Goal: Task Accomplishment & Management: Manage account settings

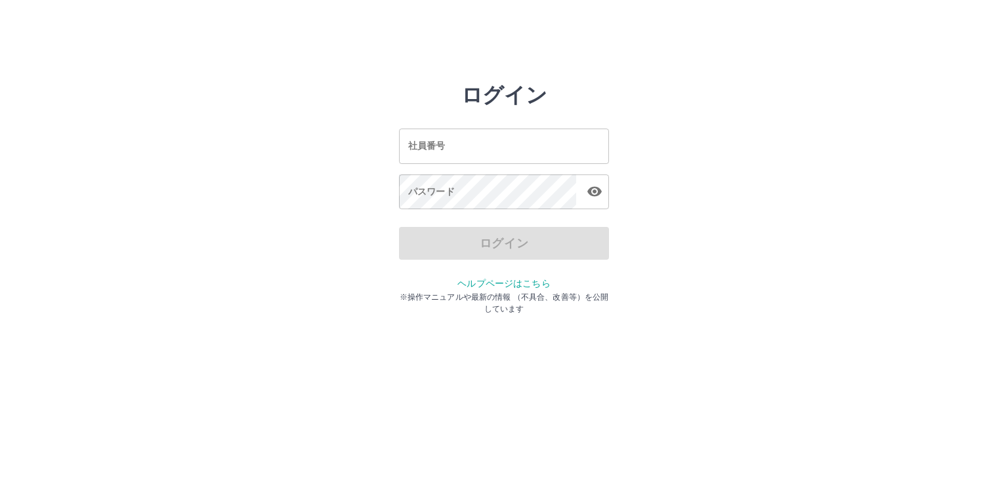
click at [577, 144] on input "社員番号" at bounding box center [504, 146] width 210 height 35
type input "*******"
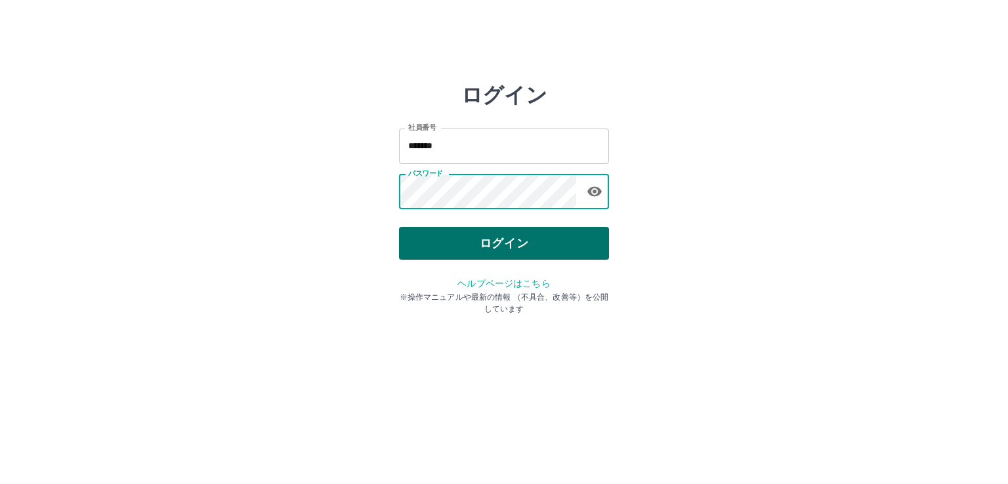
click at [486, 235] on button "ログイン" at bounding box center [504, 243] width 210 height 33
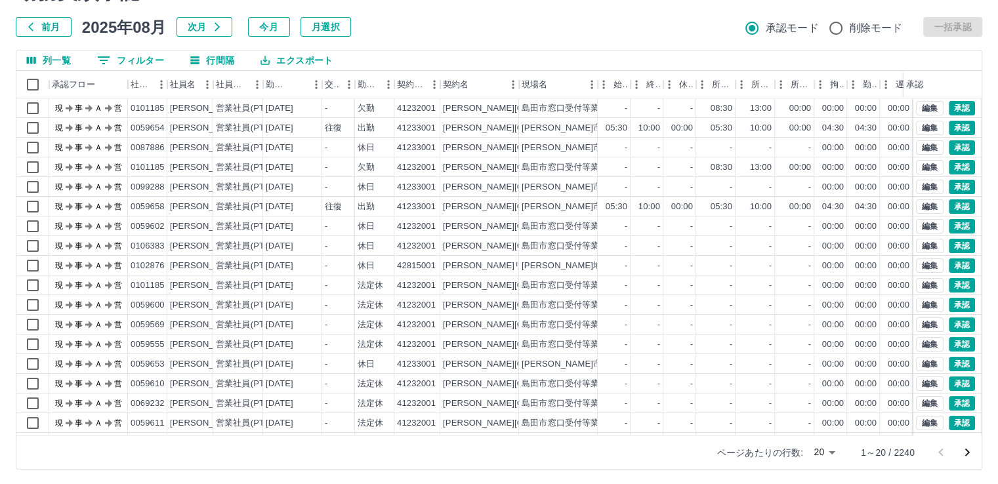
scroll to position [71, 0]
click at [832, 451] on body "SDH勤怠 [PERSON_NAME] 勤務実績承認 前月 [DATE] 次月 今月 月選択 承認モード 削除モード 一括承認 列一覧 0 フィルター 行間隔…" at bounding box center [499, 207] width 998 height 554
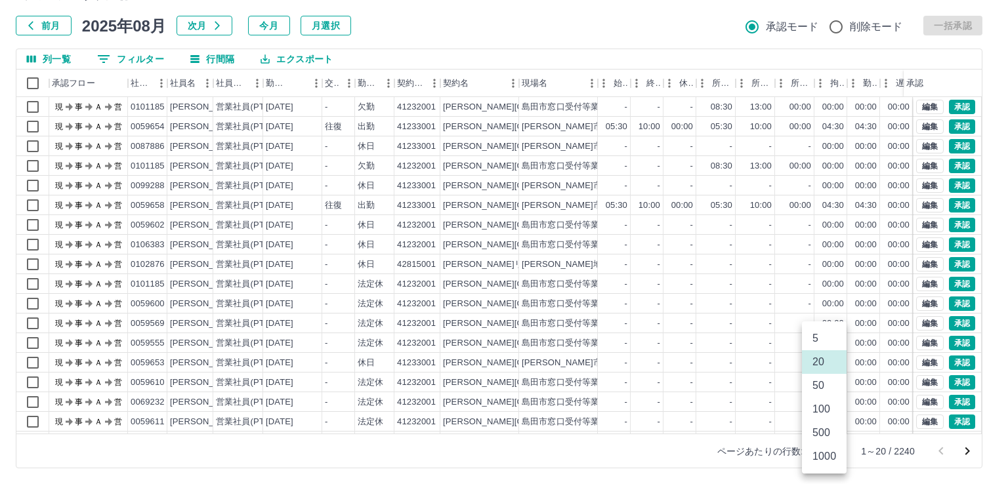
click at [827, 415] on li "100" at bounding box center [824, 410] width 45 height 24
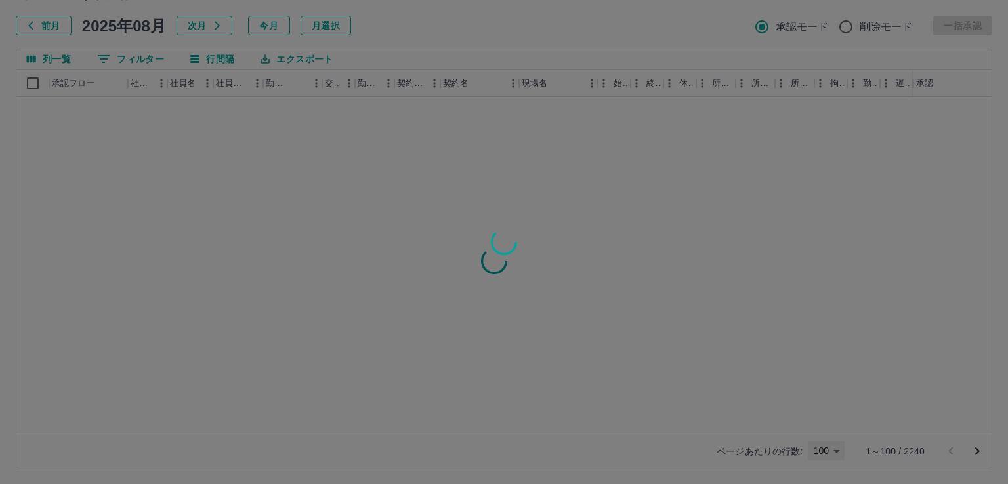
type input "***"
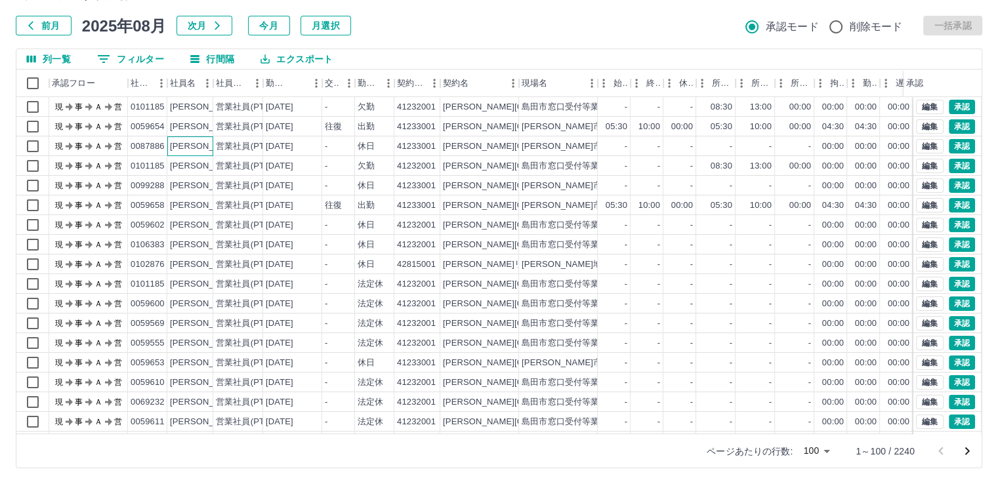
click at [202, 147] on div "[PERSON_NAME]" at bounding box center [206, 146] width 72 height 12
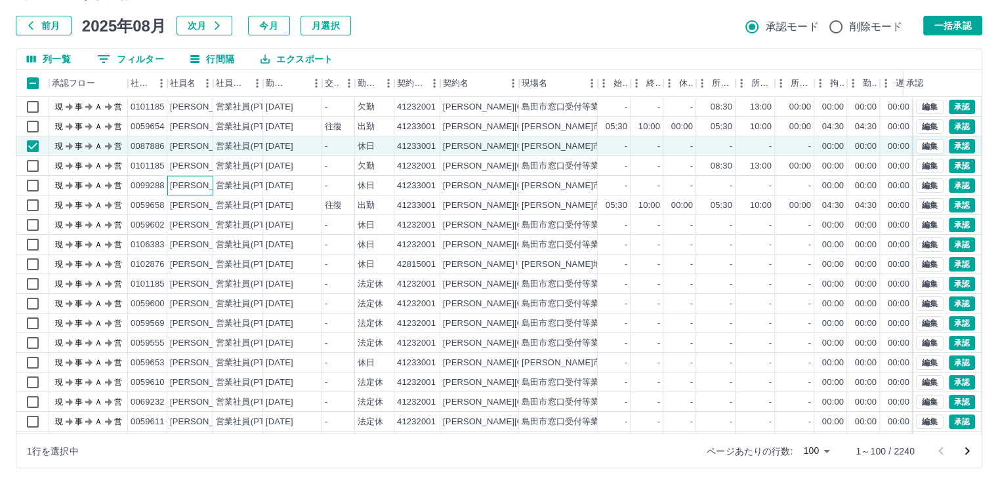
click at [202, 187] on div "[PERSON_NAME]" at bounding box center [206, 186] width 72 height 12
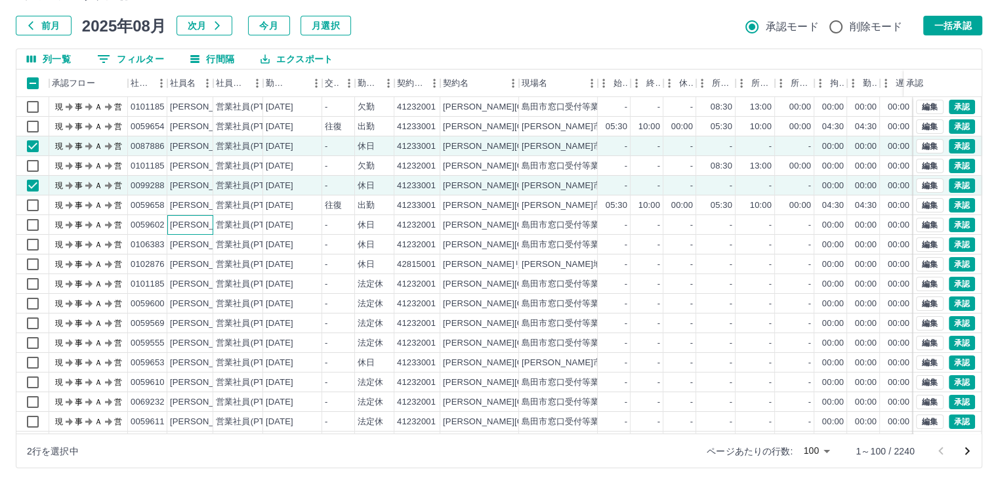
click at [194, 225] on div "[PERSON_NAME]" at bounding box center [206, 225] width 72 height 12
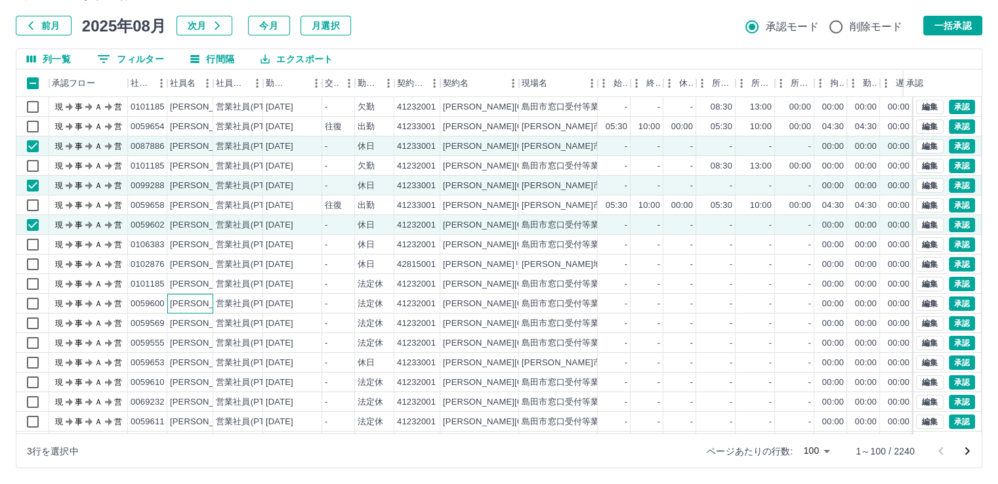
click at [195, 302] on div "[PERSON_NAME]" at bounding box center [206, 304] width 72 height 12
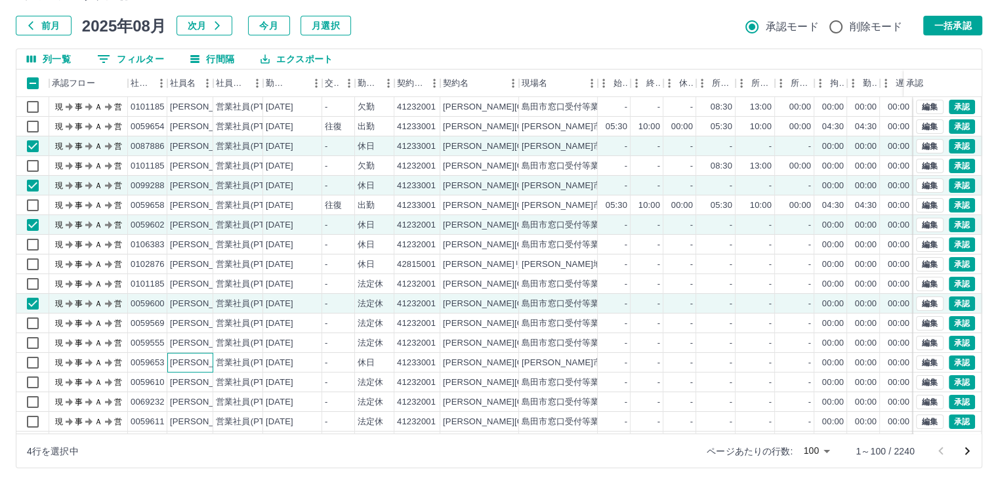
click at [196, 358] on div "[PERSON_NAME]" at bounding box center [206, 363] width 72 height 12
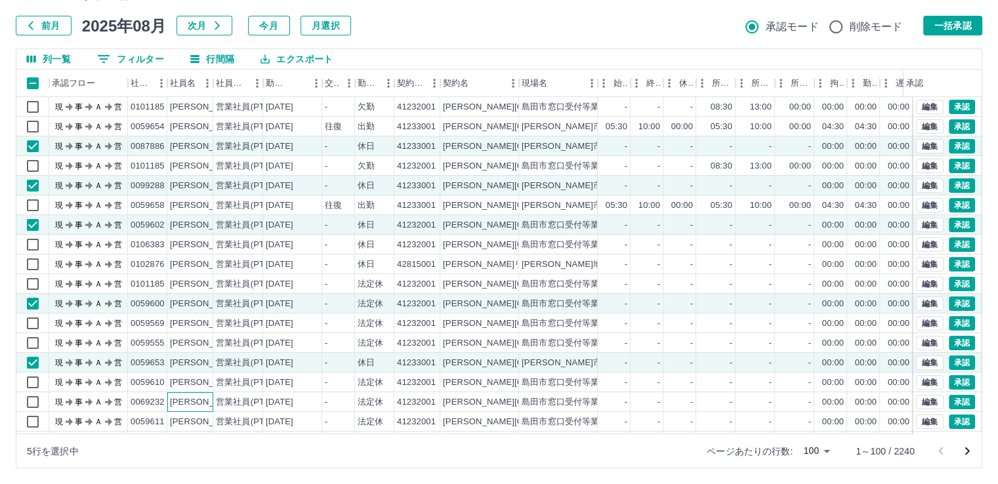
click at [203, 402] on div "[PERSON_NAME]" at bounding box center [206, 402] width 72 height 12
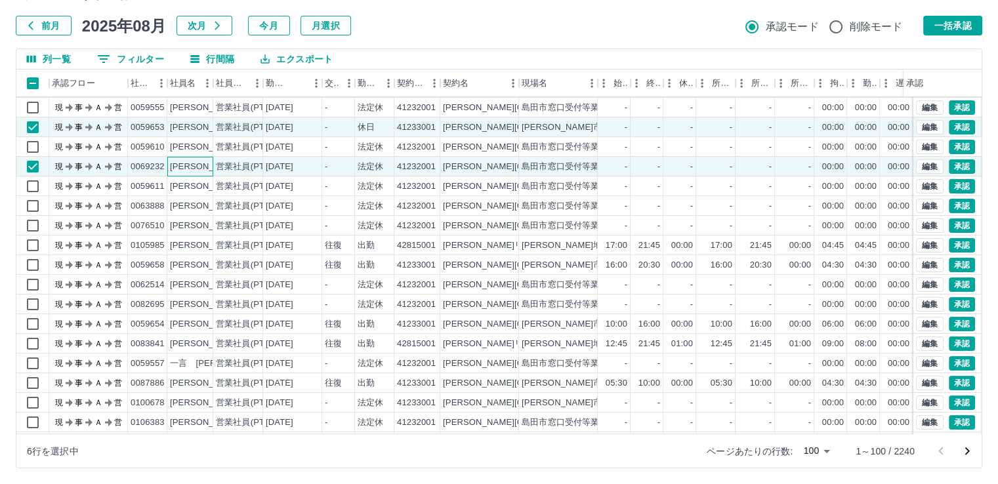
scroll to position [252, 0]
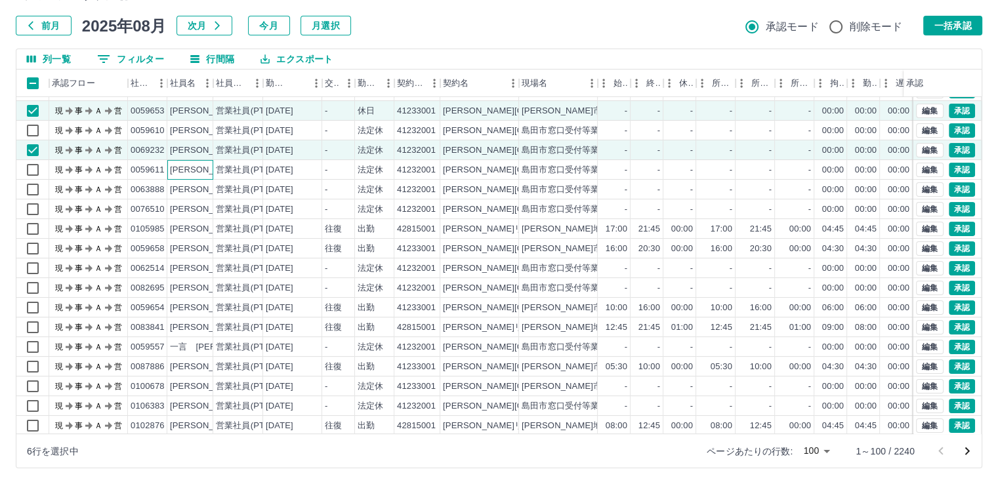
click at [205, 171] on div "[PERSON_NAME]" at bounding box center [206, 170] width 72 height 12
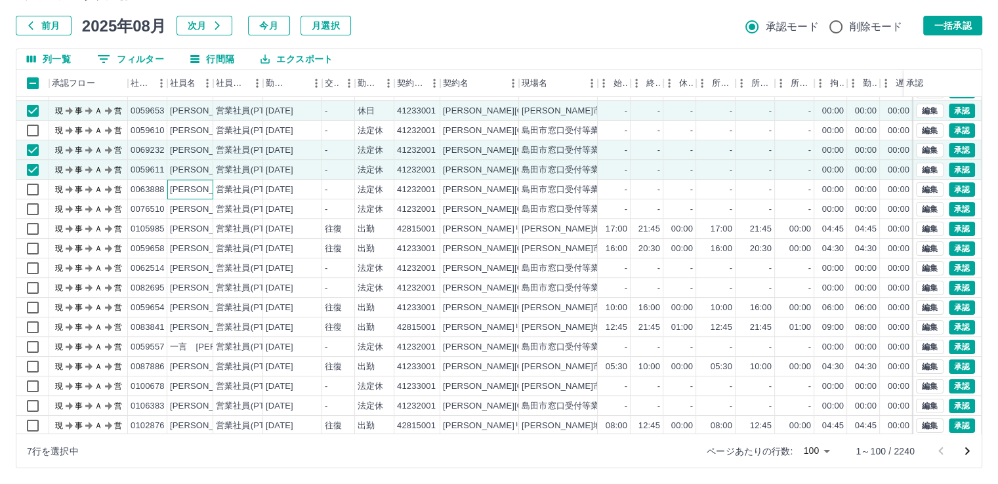
click at [205, 184] on div "[PERSON_NAME]" at bounding box center [206, 190] width 72 height 12
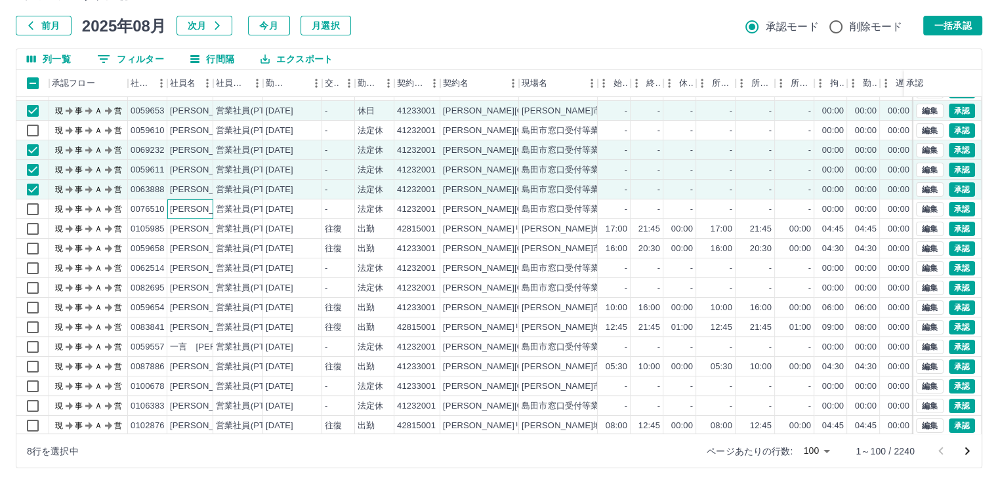
click at [205, 205] on div "[PERSON_NAME]" at bounding box center [206, 209] width 72 height 12
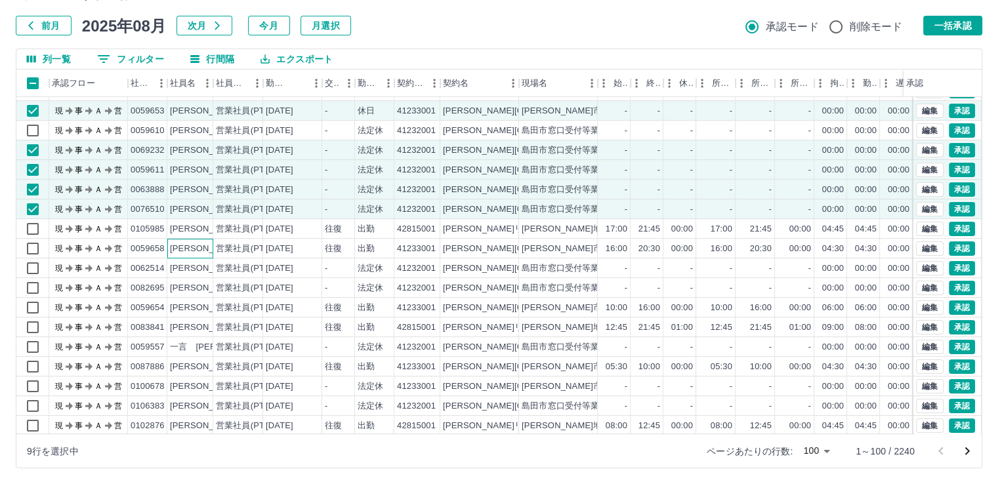
click at [206, 246] on div "[PERSON_NAME]" at bounding box center [206, 249] width 72 height 12
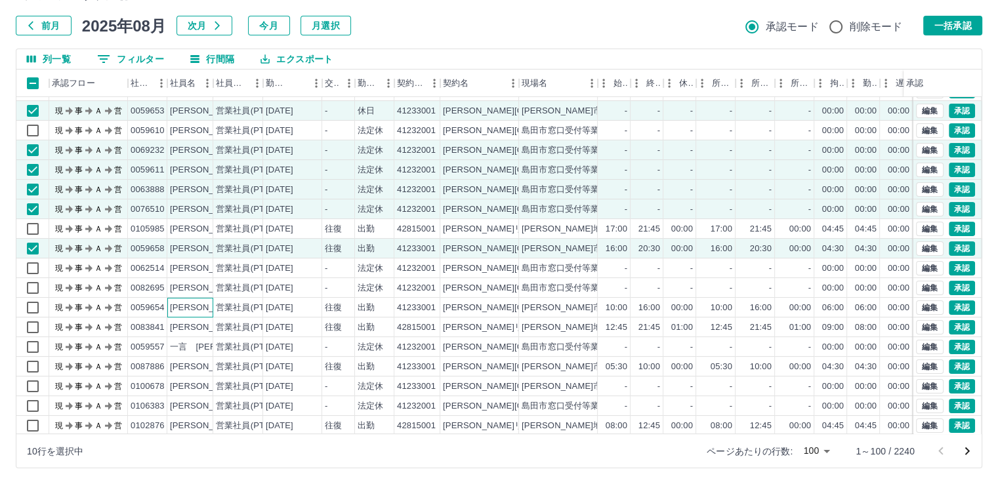
click at [208, 304] on div "[PERSON_NAME]" at bounding box center [206, 308] width 72 height 12
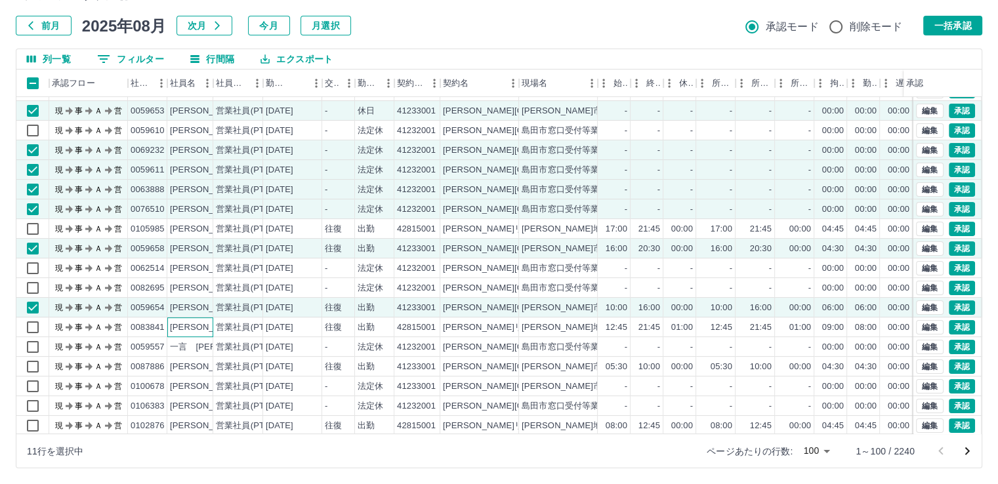
click at [207, 331] on div "[PERSON_NAME]" at bounding box center [206, 328] width 72 height 12
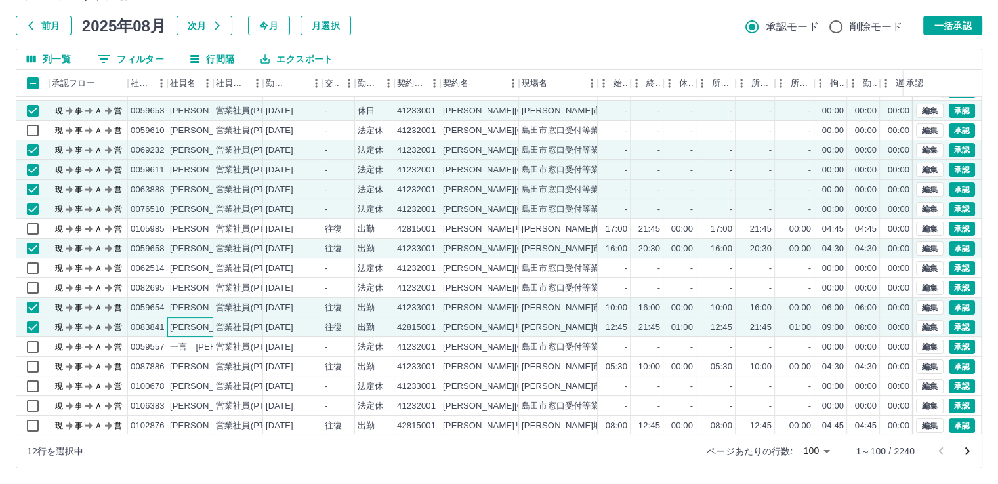
click at [207, 331] on div "[PERSON_NAME]" at bounding box center [206, 328] width 72 height 12
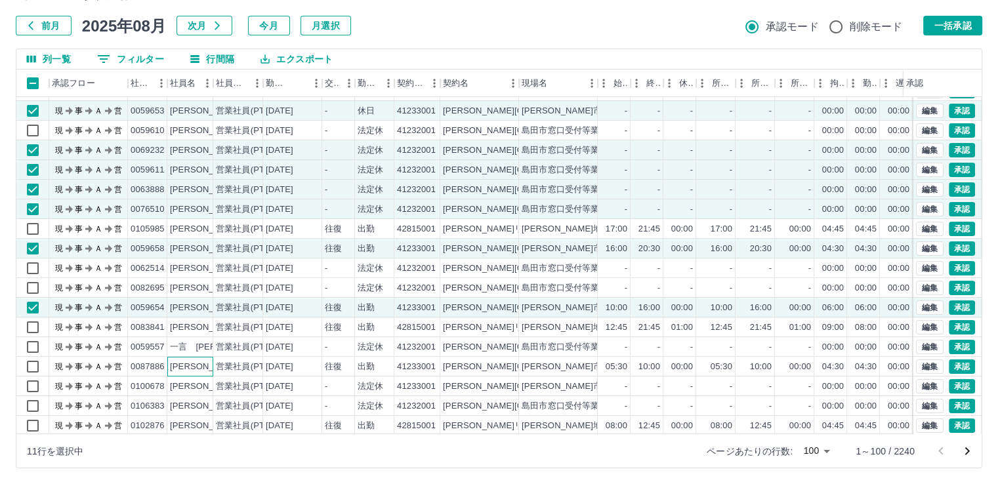
click at [207, 364] on div "[PERSON_NAME]" at bounding box center [206, 367] width 72 height 12
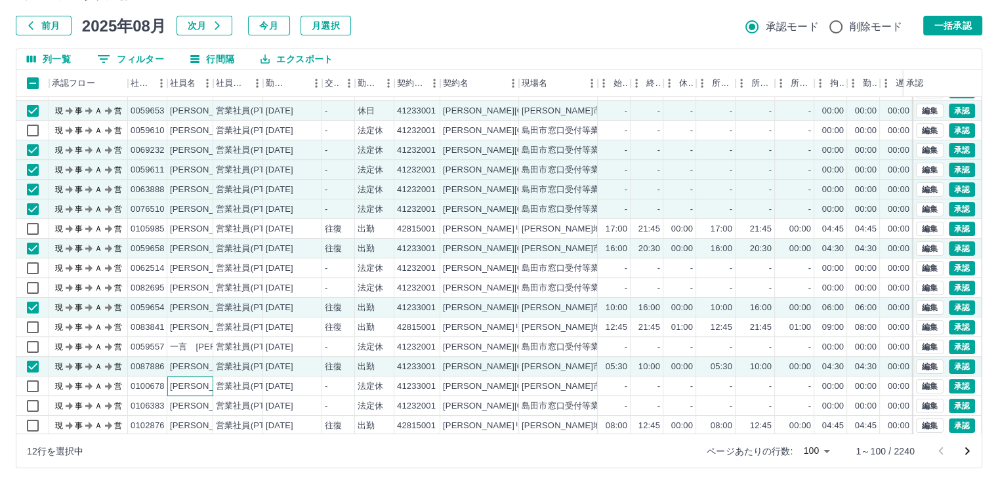
click at [206, 386] on div "[PERSON_NAME]" at bounding box center [206, 387] width 72 height 12
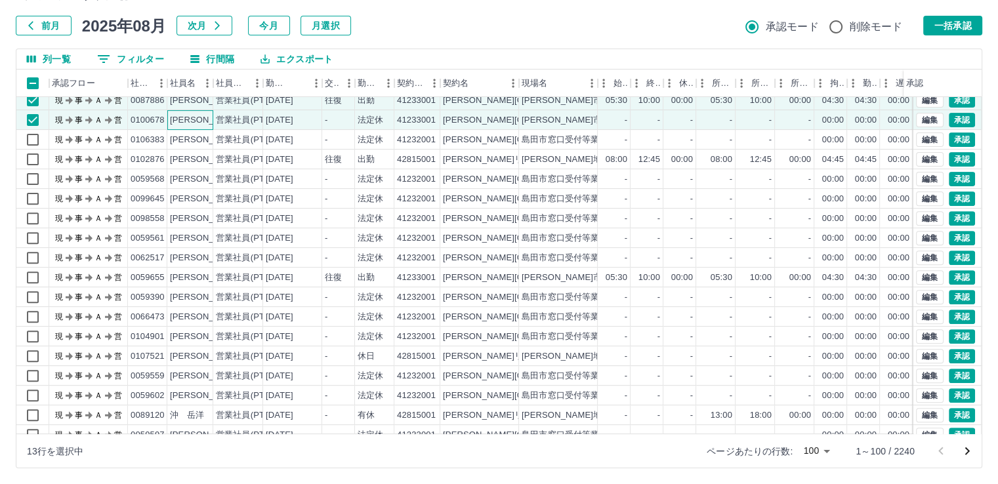
scroll to position [522, 0]
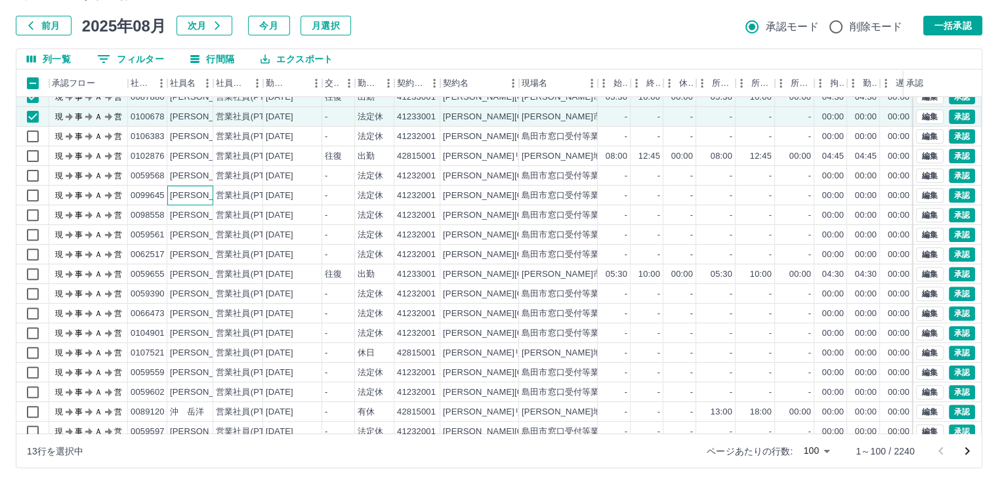
click at [202, 192] on div "[PERSON_NAME]" at bounding box center [206, 196] width 72 height 12
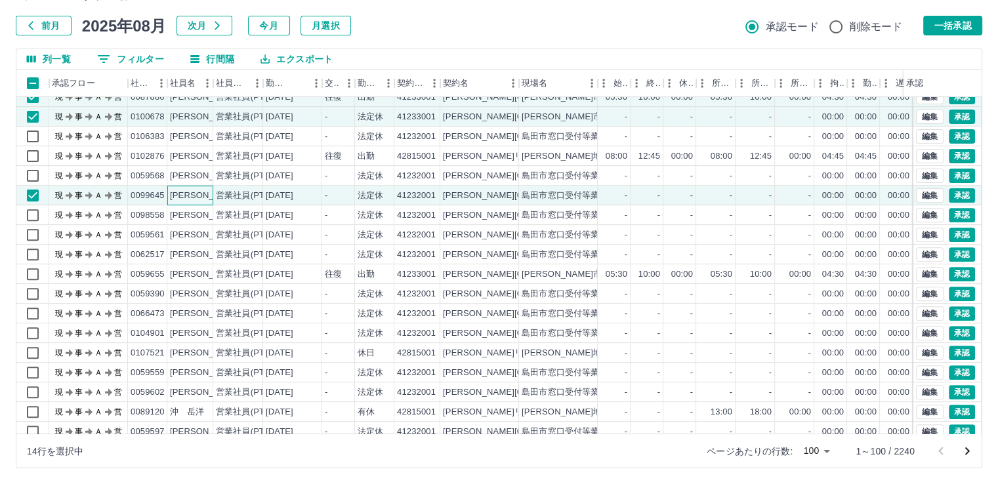
click at [202, 192] on div "[PERSON_NAME]" at bounding box center [206, 196] width 72 height 12
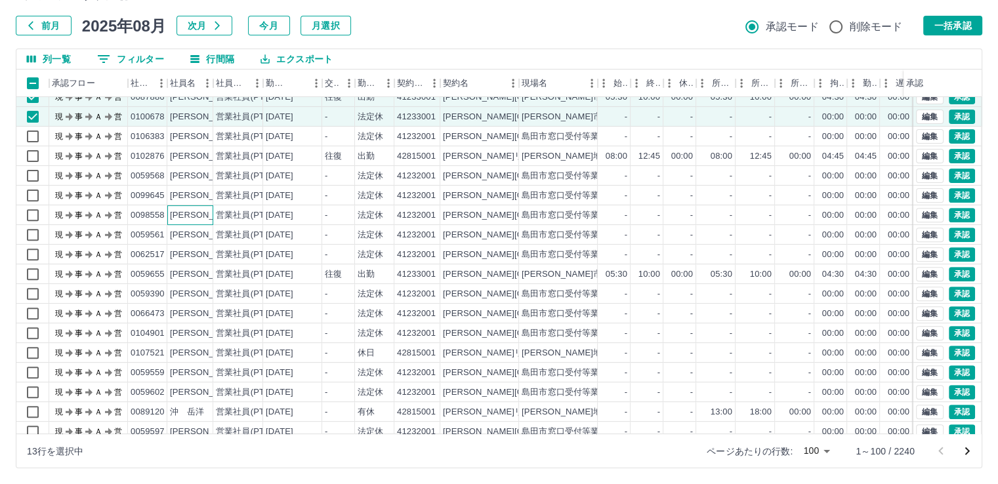
click at [202, 213] on div "[PERSON_NAME]" at bounding box center [206, 215] width 72 height 12
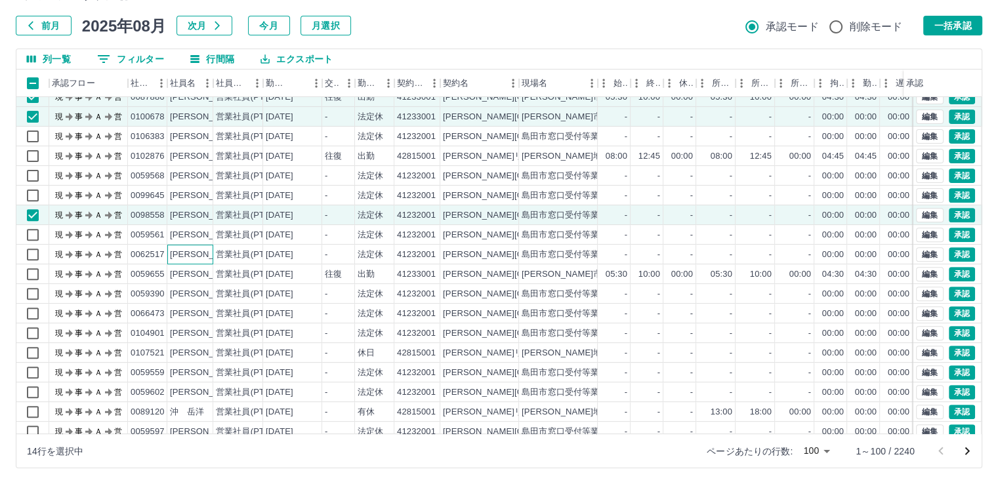
click at [205, 253] on div "[PERSON_NAME]" at bounding box center [206, 255] width 72 height 12
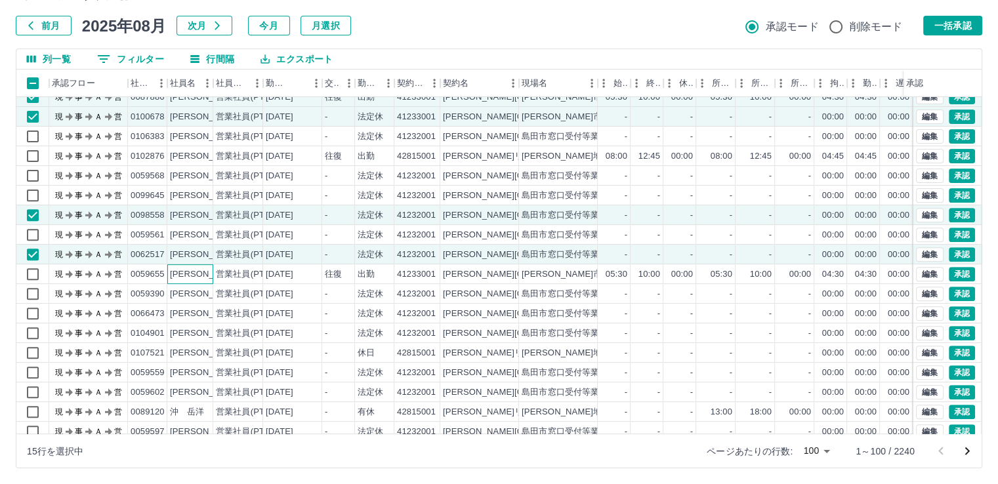
click at [204, 271] on div "[PERSON_NAME]" at bounding box center [206, 274] width 72 height 12
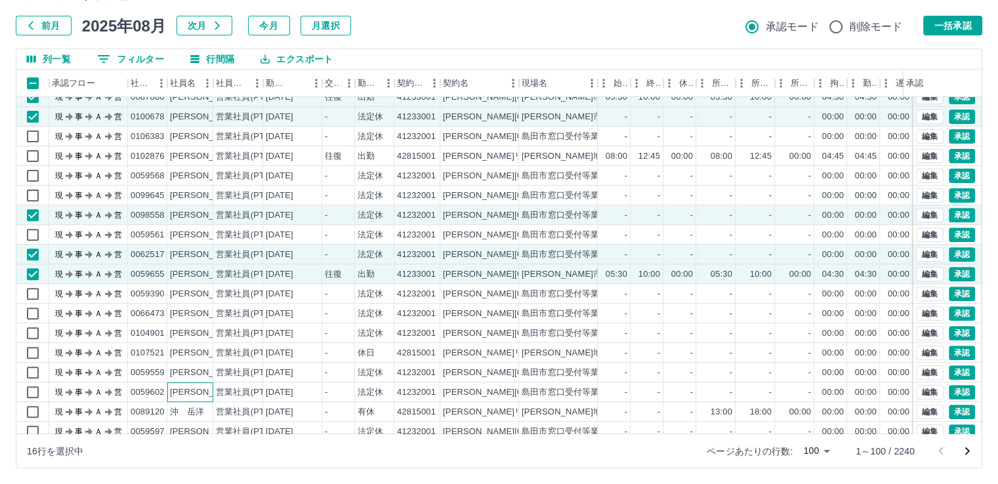
click at [202, 392] on div "[PERSON_NAME]" at bounding box center [206, 392] width 72 height 12
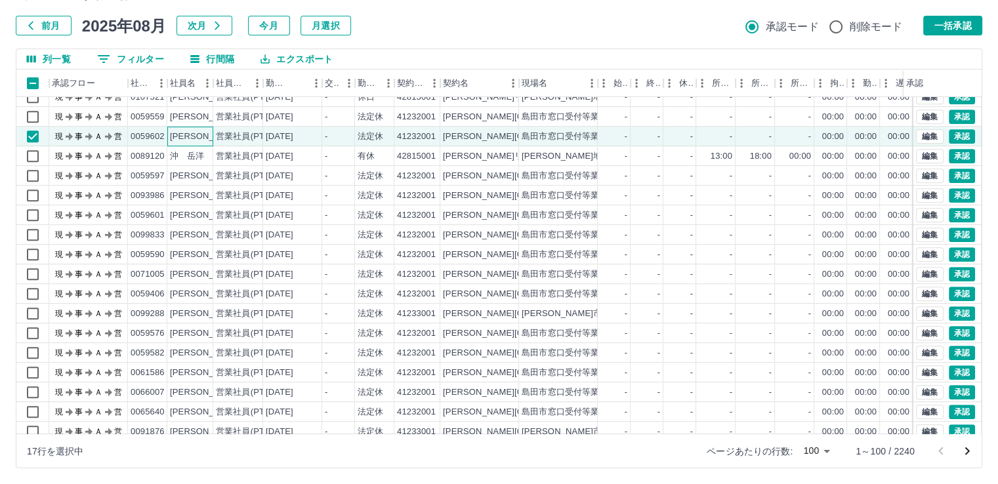
scroll to position [785, 0]
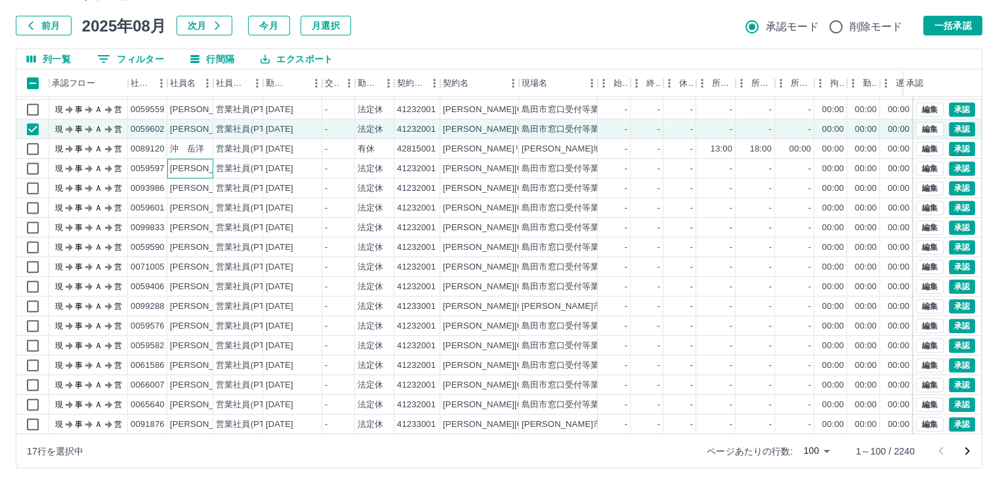
click at [203, 168] on div "[PERSON_NAME]" at bounding box center [206, 169] width 72 height 12
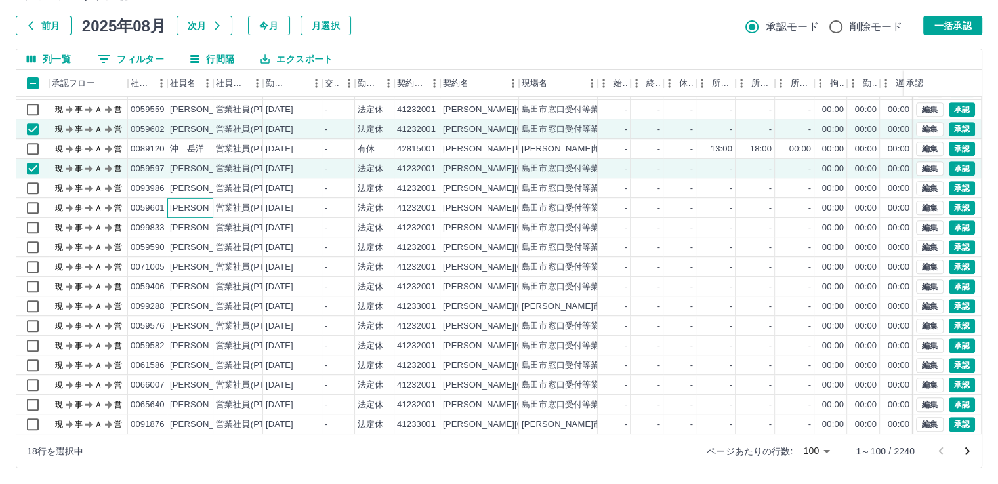
click at [206, 208] on div "[PERSON_NAME]" at bounding box center [206, 208] width 72 height 12
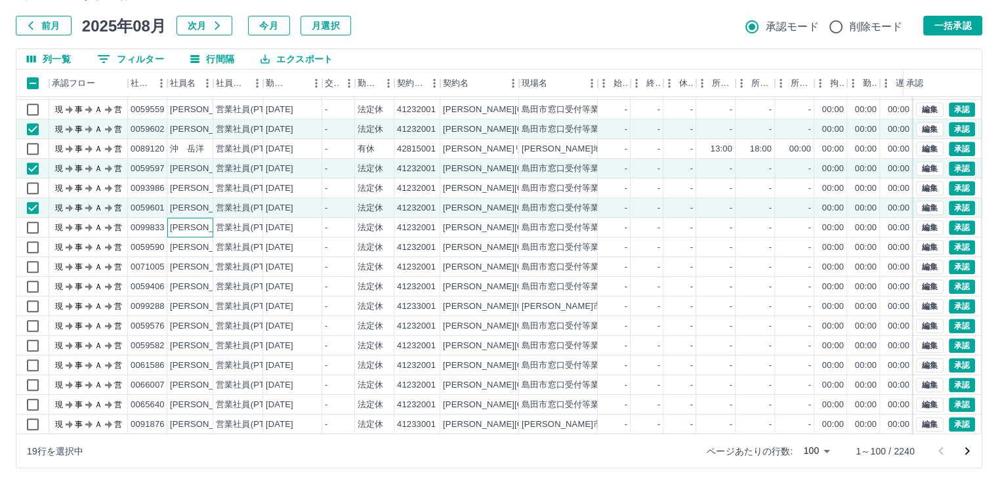
click at [207, 226] on div "[PERSON_NAME]" at bounding box center [206, 228] width 72 height 12
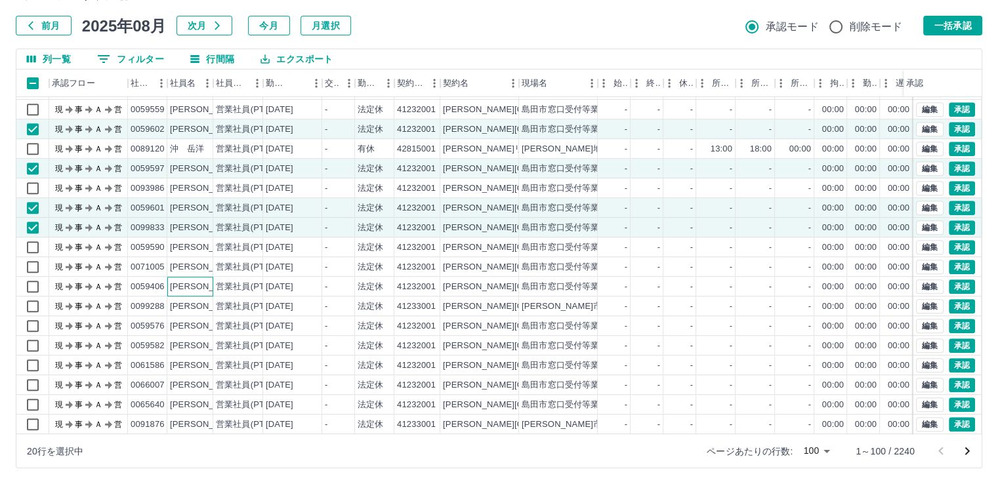
click at [210, 286] on div "[PERSON_NAME]" at bounding box center [206, 287] width 72 height 12
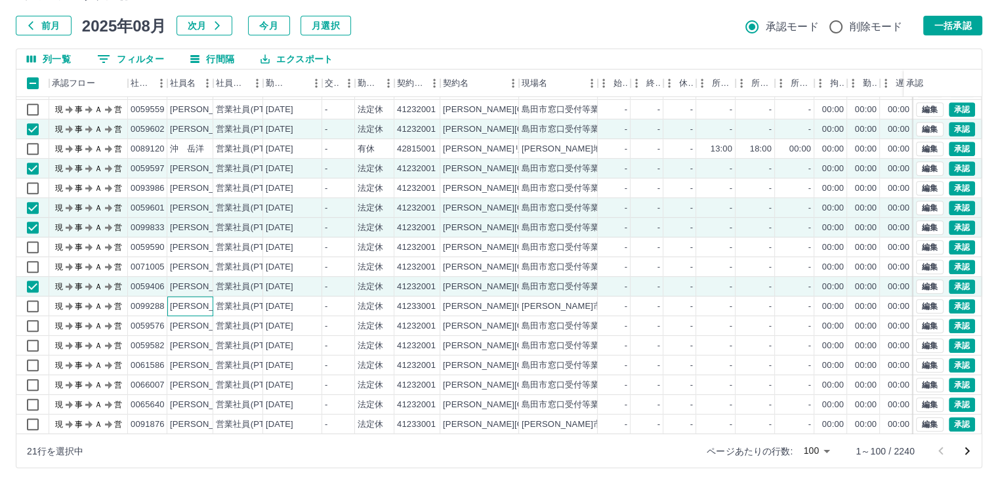
click at [210, 304] on div "[PERSON_NAME]" at bounding box center [206, 307] width 72 height 12
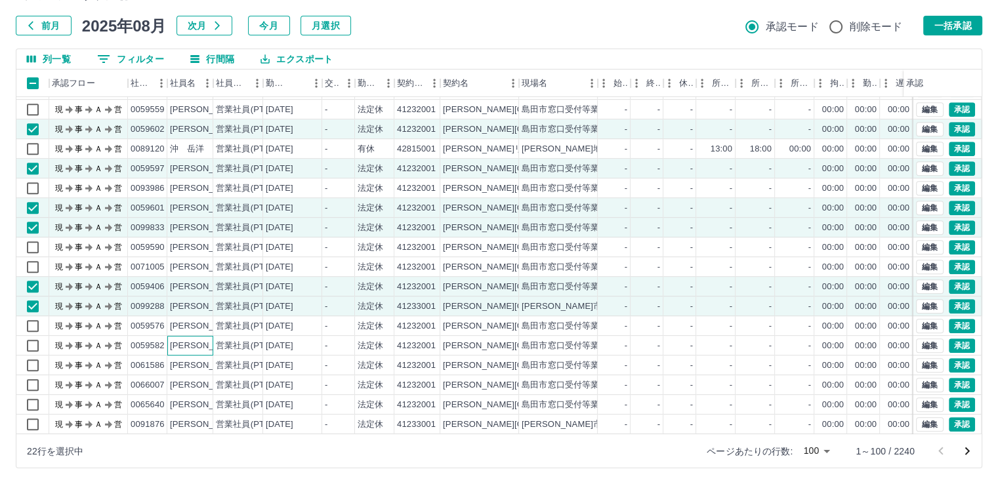
click at [207, 344] on div "[PERSON_NAME]" at bounding box center [206, 346] width 72 height 12
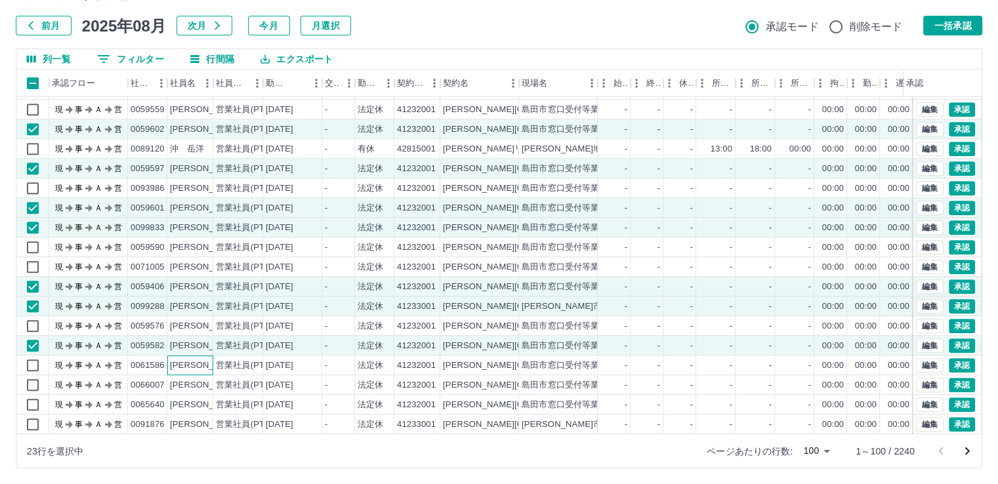
click at [207, 363] on div "[PERSON_NAME]" at bounding box center [206, 366] width 72 height 12
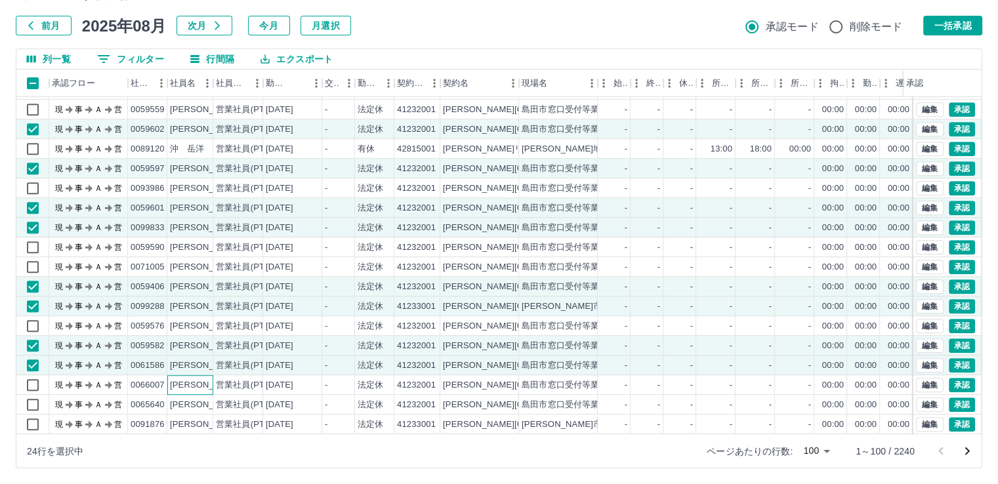
click at [205, 382] on div "[PERSON_NAME]" at bounding box center [206, 385] width 72 height 12
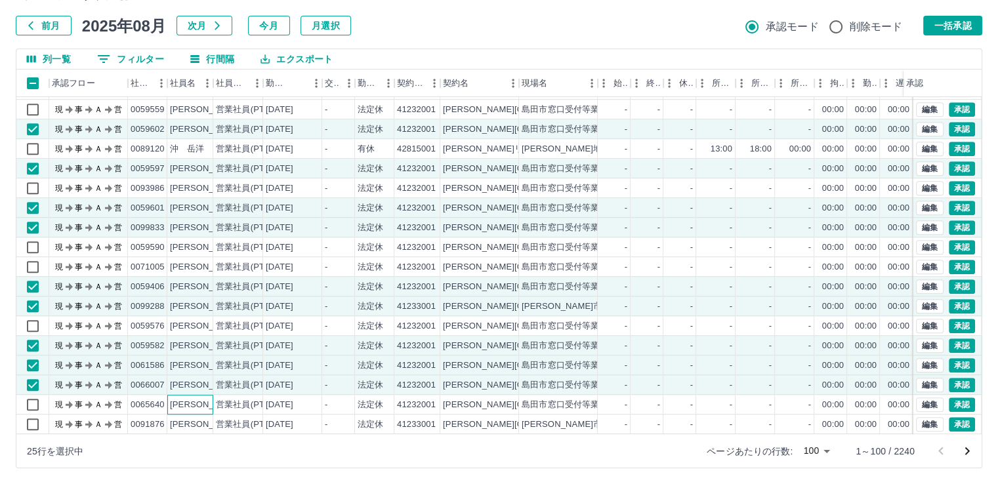
click at [206, 404] on div "[PERSON_NAME]" at bounding box center [206, 405] width 72 height 12
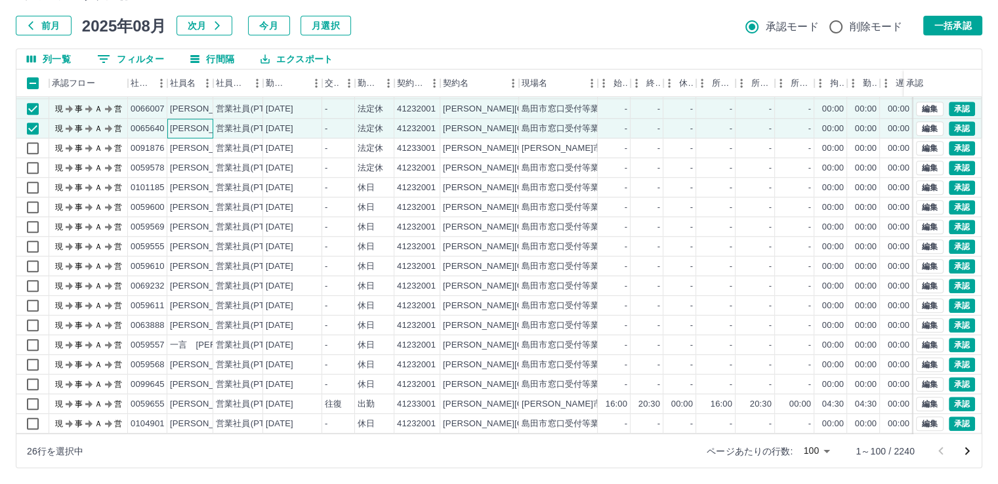
scroll to position [1075, 0]
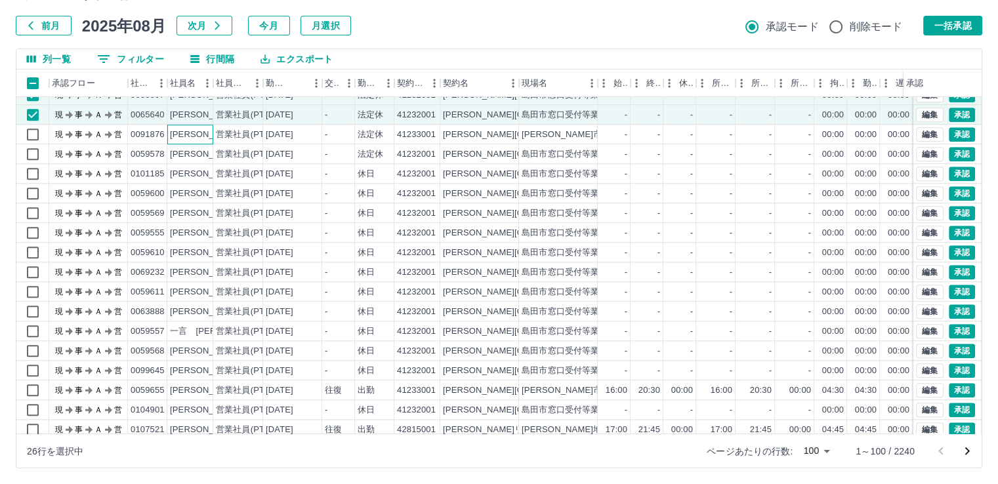
click at [197, 135] on div "[PERSON_NAME]" at bounding box center [206, 135] width 72 height 12
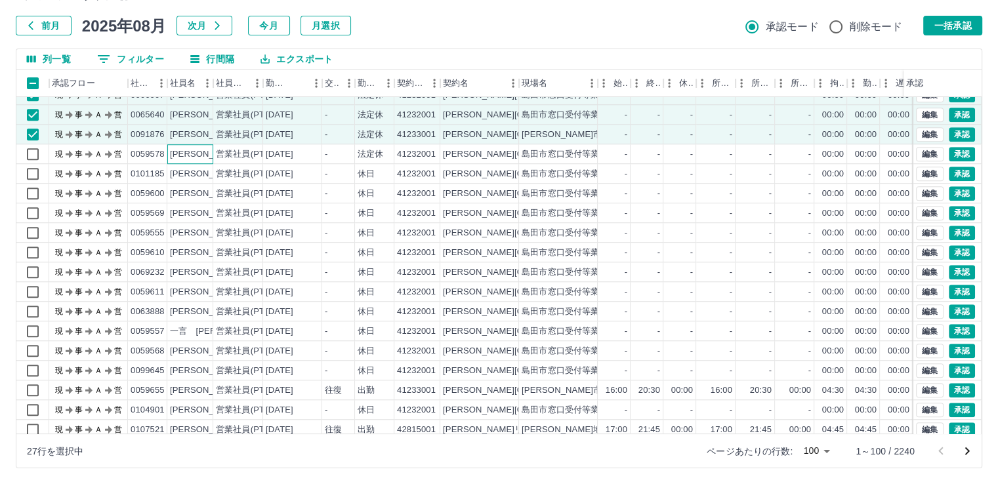
click at [204, 153] on div "[PERSON_NAME]" at bounding box center [206, 154] width 72 height 12
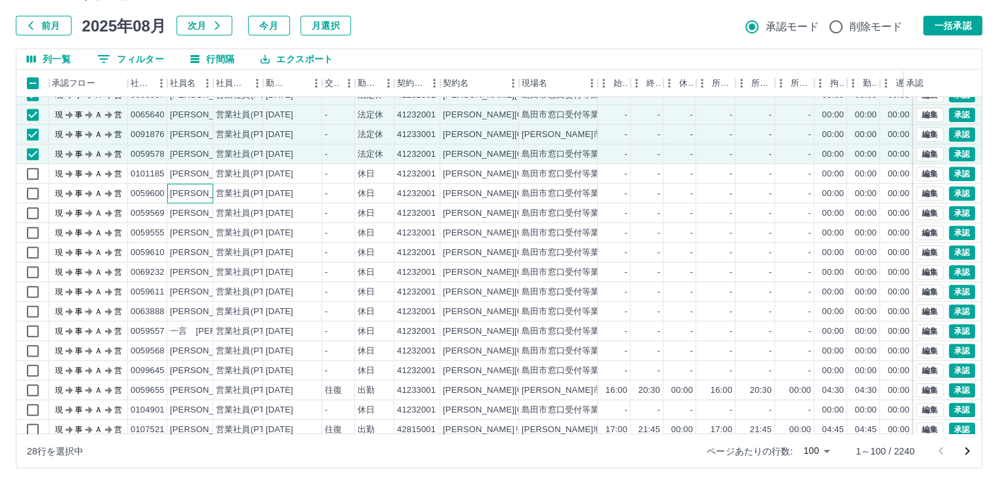
click at [207, 190] on div "[PERSON_NAME]" at bounding box center [190, 194] width 46 height 20
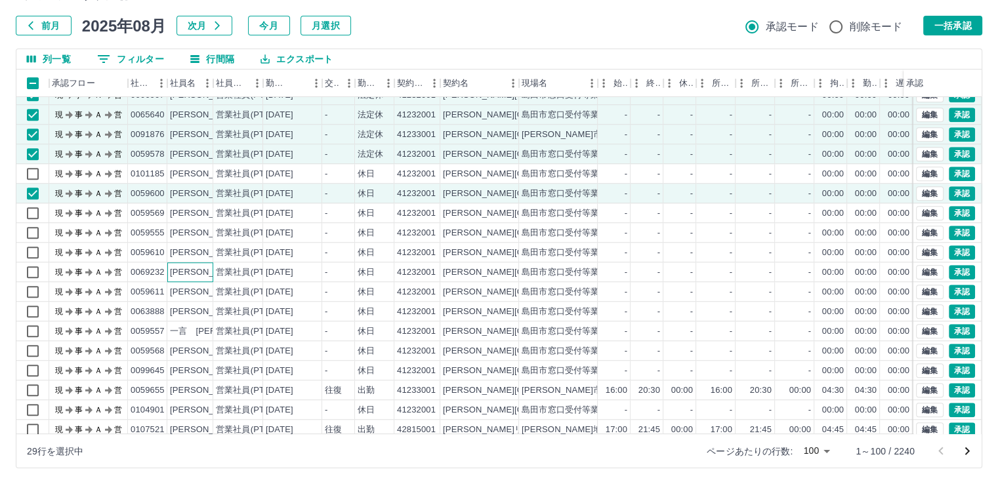
click at [209, 271] on div "[PERSON_NAME]" at bounding box center [206, 272] width 72 height 12
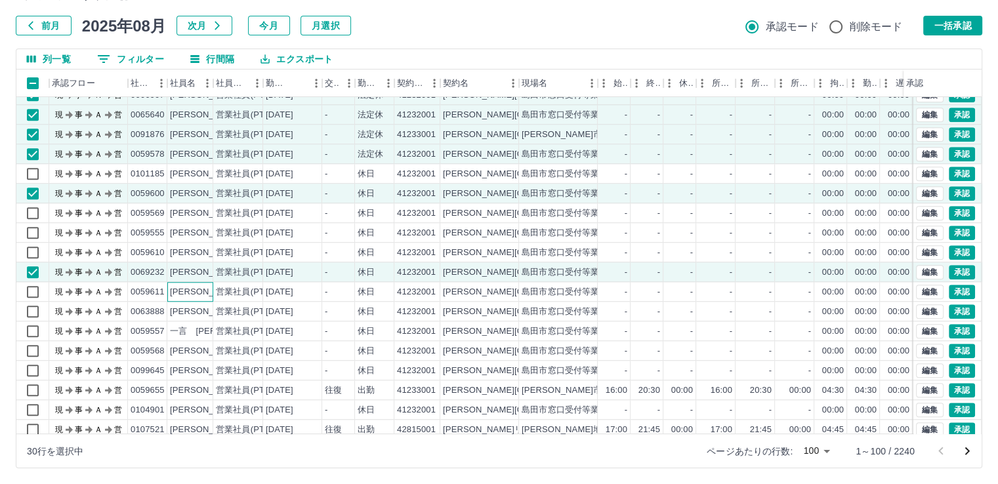
click at [205, 293] on div "[PERSON_NAME]" at bounding box center [206, 292] width 72 height 12
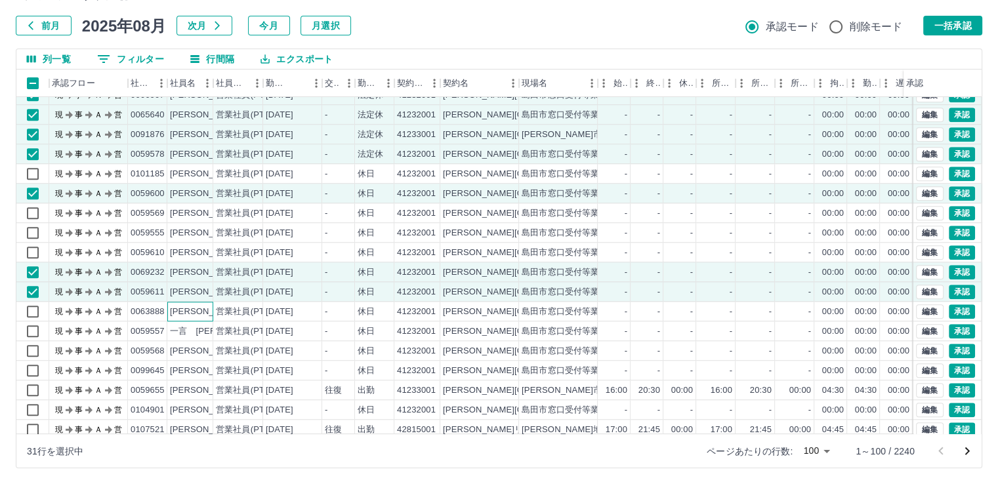
click at [205, 311] on div "[PERSON_NAME]" at bounding box center [206, 312] width 72 height 12
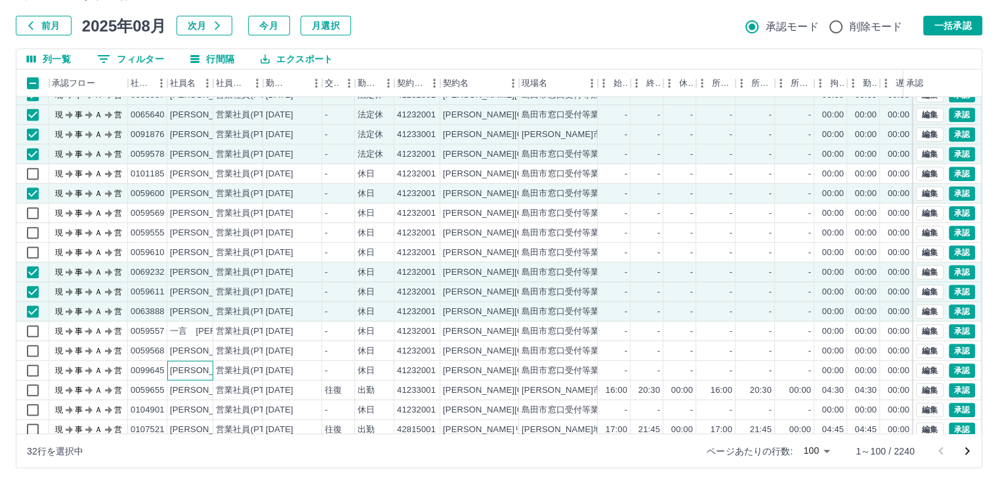
click at [207, 369] on div "[PERSON_NAME]" at bounding box center [206, 371] width 72 height 12
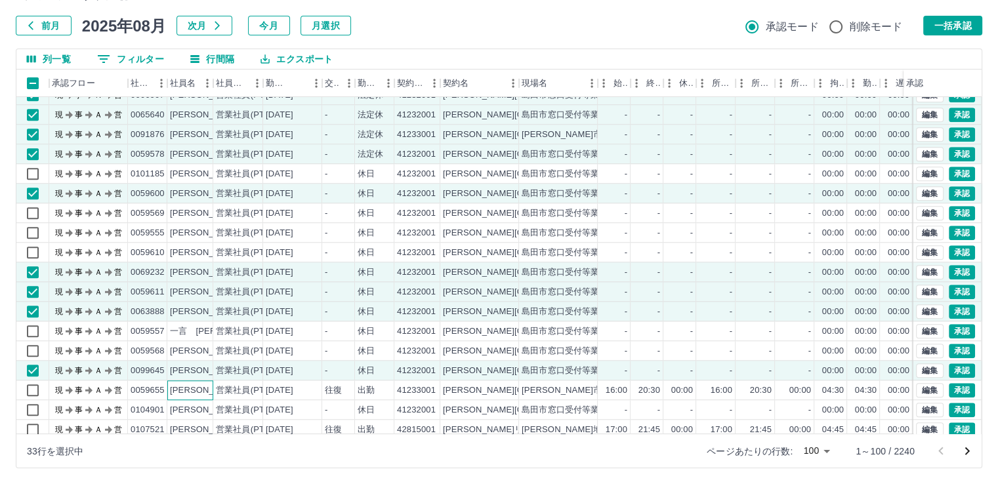
click at [205, 391] on div "[PERSON_NAME]" at bounding box center [190, 391] width 46 height 20
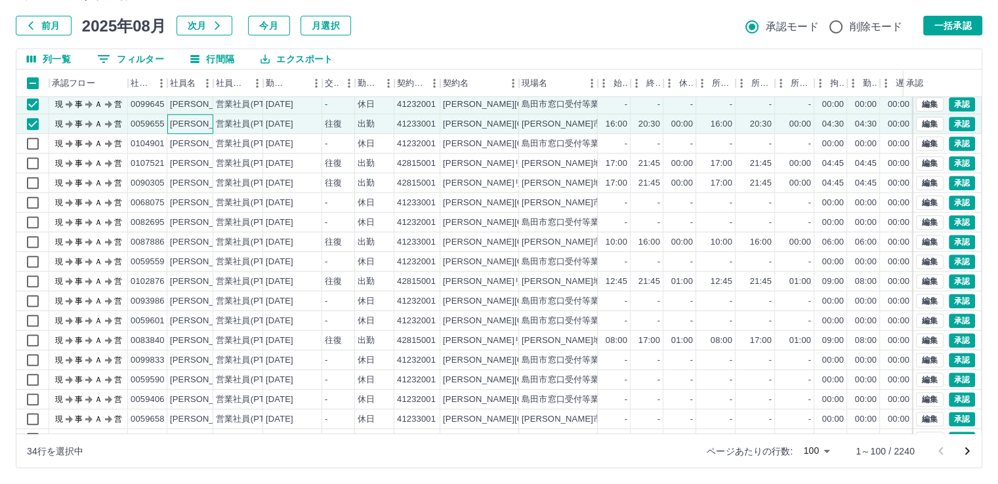
scroll to position [1361, 0]
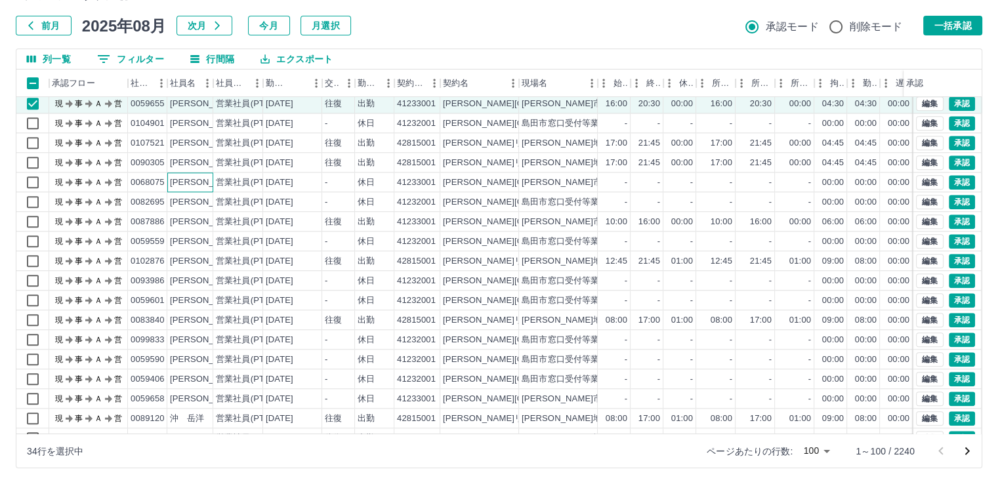
click at [206, 182] on div "[PERSON_NAME]" at bounding box center [206, 183] width 72 height 12
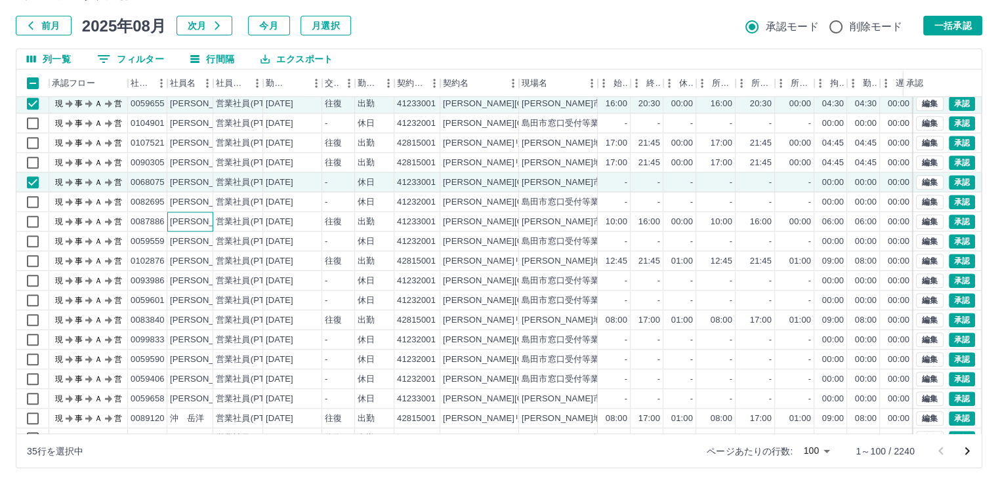
click at [205, 219] on div "[PERSON_NAME]" at bounding box center [206, 222] width 72 height 12
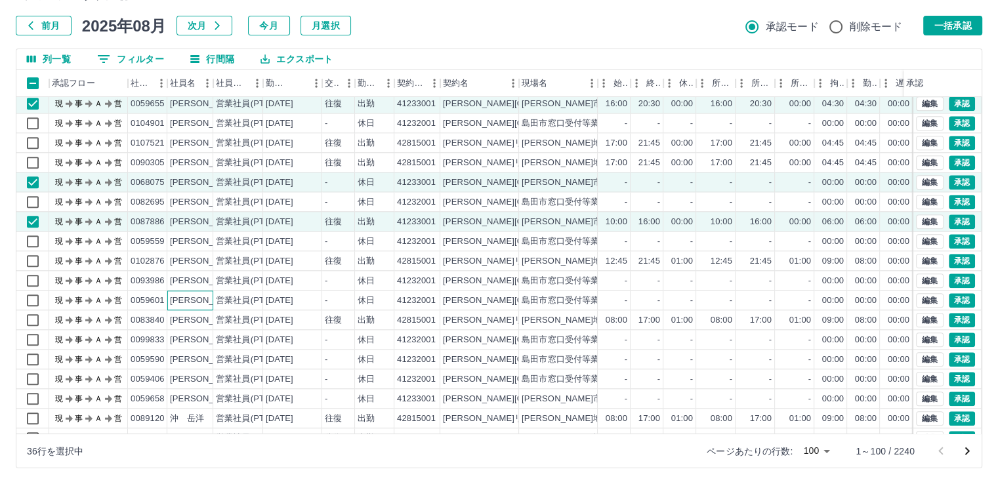
click at [205, 299] on div "[PERSON_NAME]" at bounding box center [206, 301] width 72 height 12
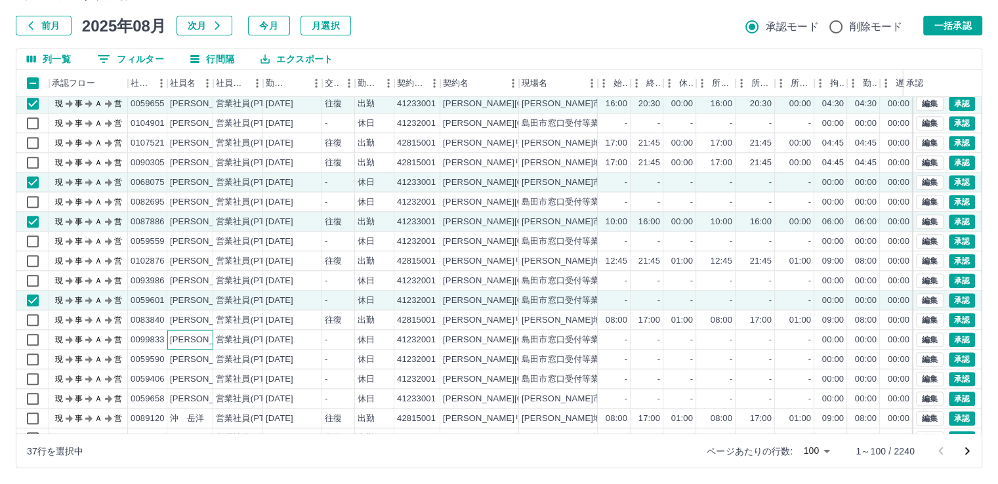
click at [207, 334] on div "[PERSON_NAME]" at bounding box center [206, 340] width 72 height 12
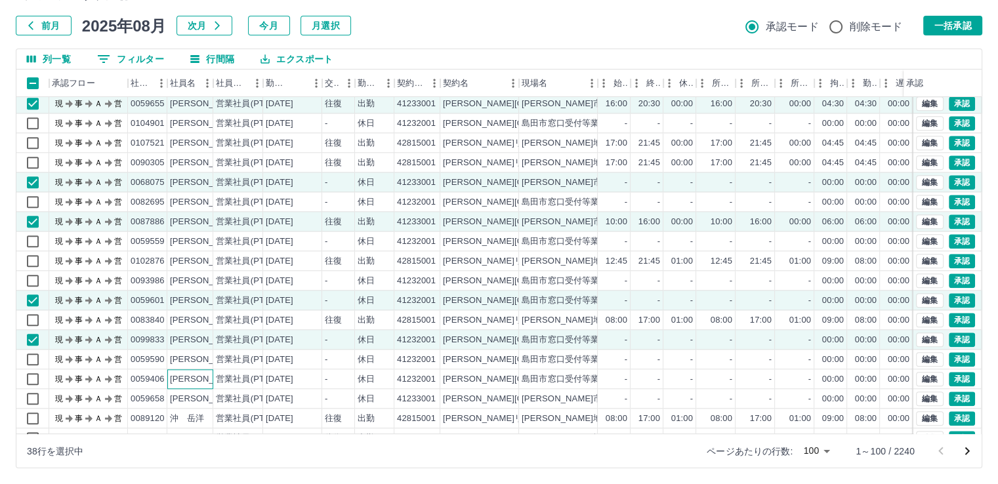
click at [205, 376] on div "[PERSON_NAME]" at bounding box center [206, 379] width 72 height 12
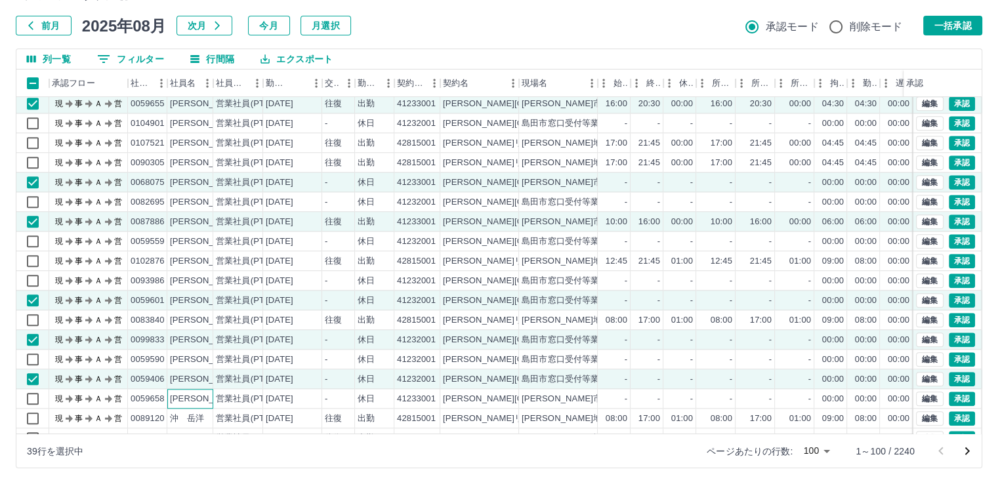
click at [207, 399] on div "[PERSON_NAME]" at bounding box center [206, 399] width 72 height 12
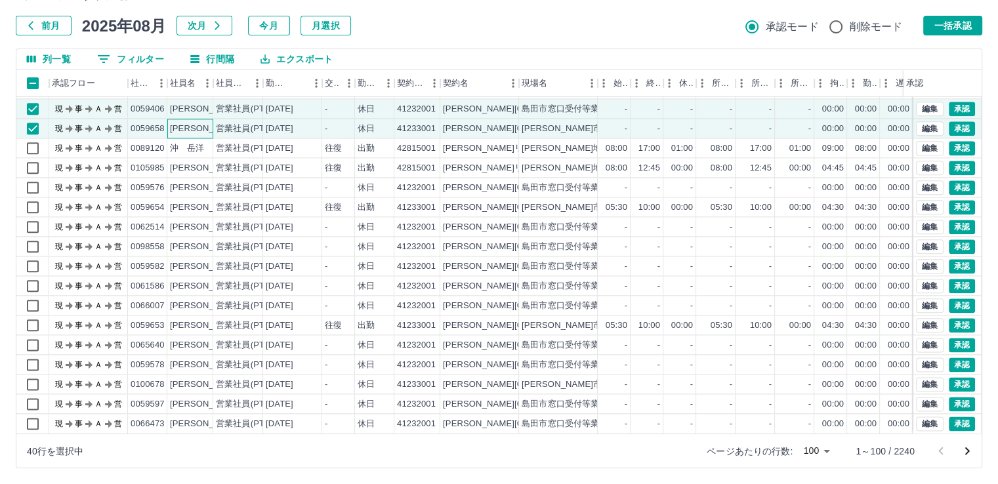
scroll to position [1641, 0]
click at [208, 201] on div "[PERSON_NAME]" at bounding box center [206, 207] width 72 height 12
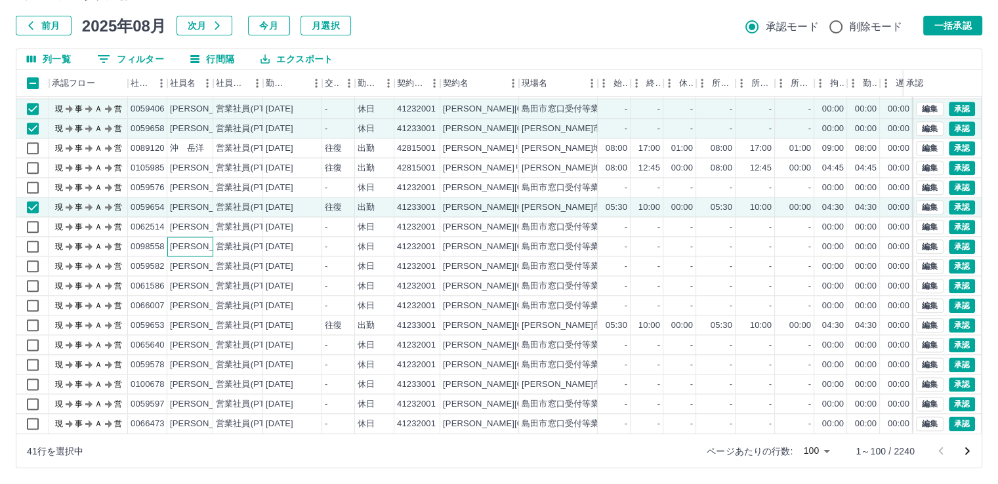
click at [207, 241] on div "[PERSON_NAME]" at bounding box center [206, 247] width 72 height 12
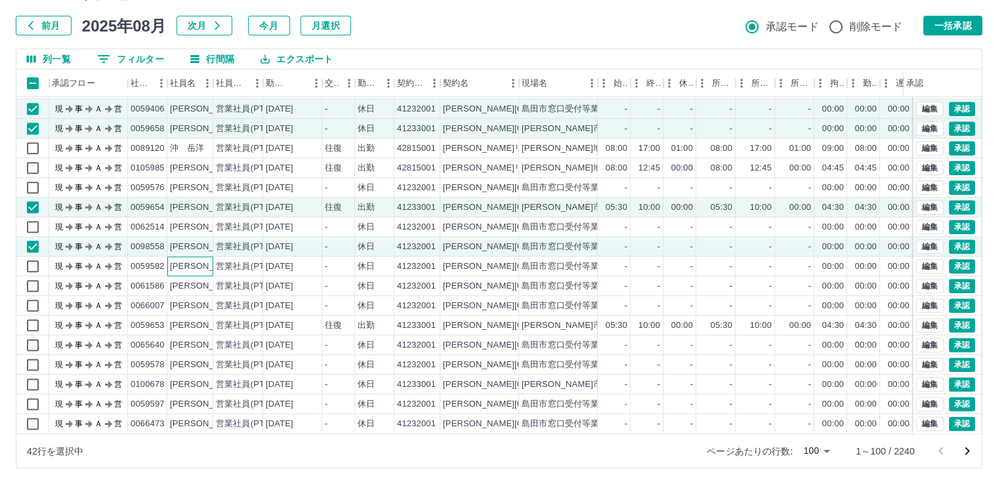
click at [205, 260] on div "[PERSON_NAME]" at bounding box center [206, 266] width 72 height 12
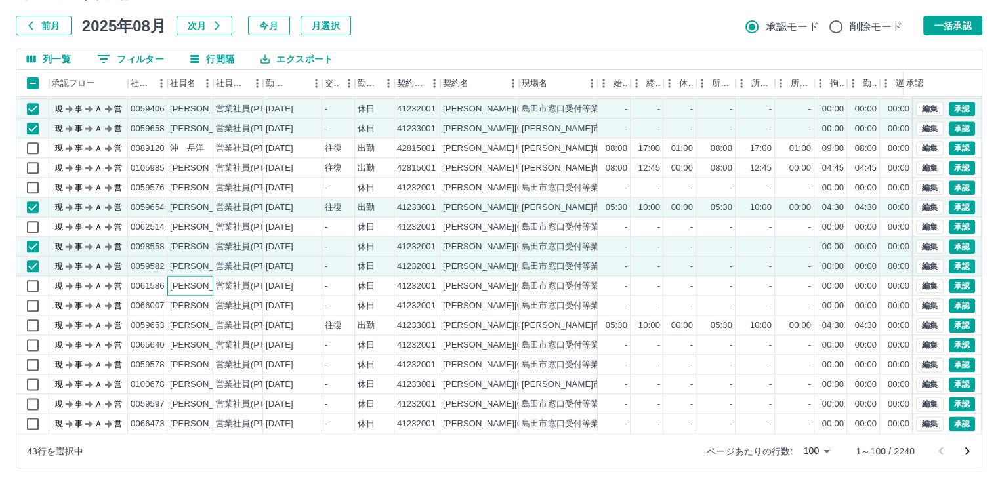
click at [204, 280] on div "[PERSON_NAME]" at bounding box center [206, 286] width 72 height 12
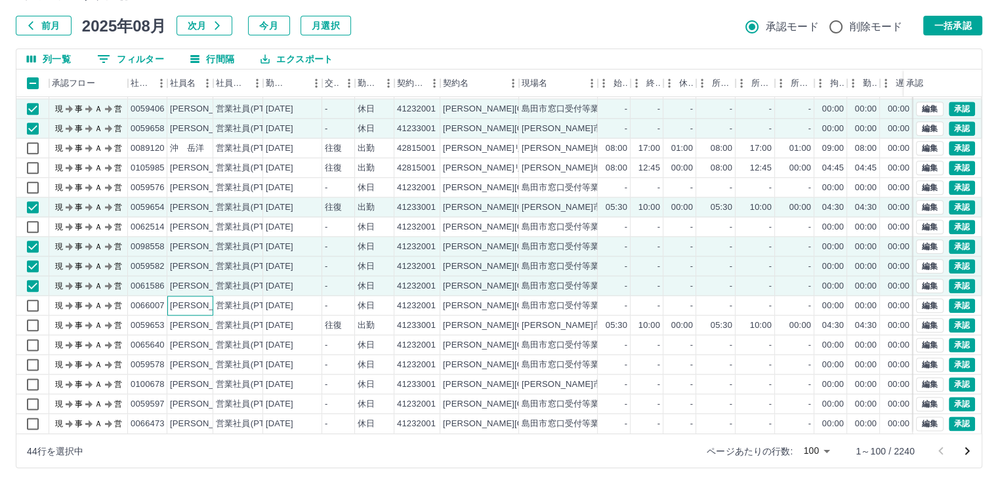
click at [203, 300] on div "[PERSON_NAME]" at bounding box center [206, 306] width 72 height 12
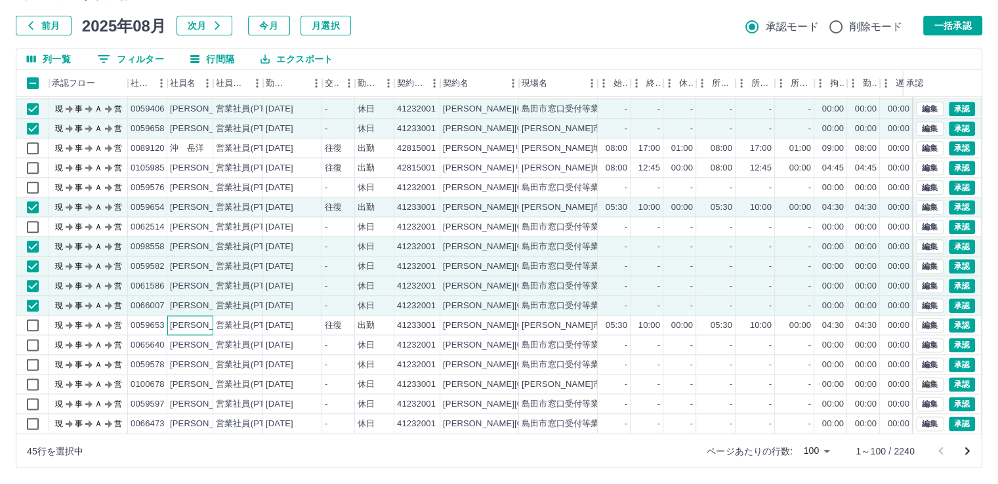
click at [203, 320] on div "[PERSON_NAME]" at bounding box center [206, 326] width 72 height 12
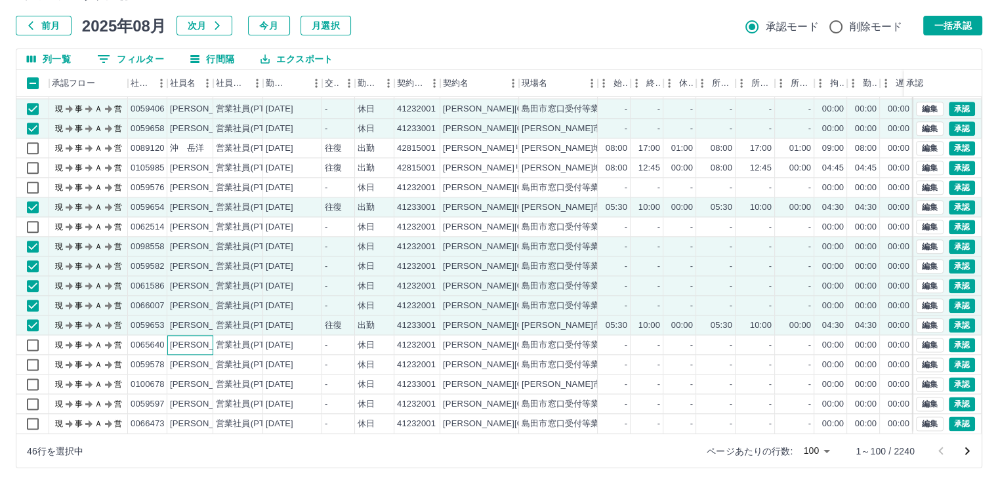
click at [197, 339] on div "[PERSON_NAME]" at bounding box center [206, 345] width 72 height 12
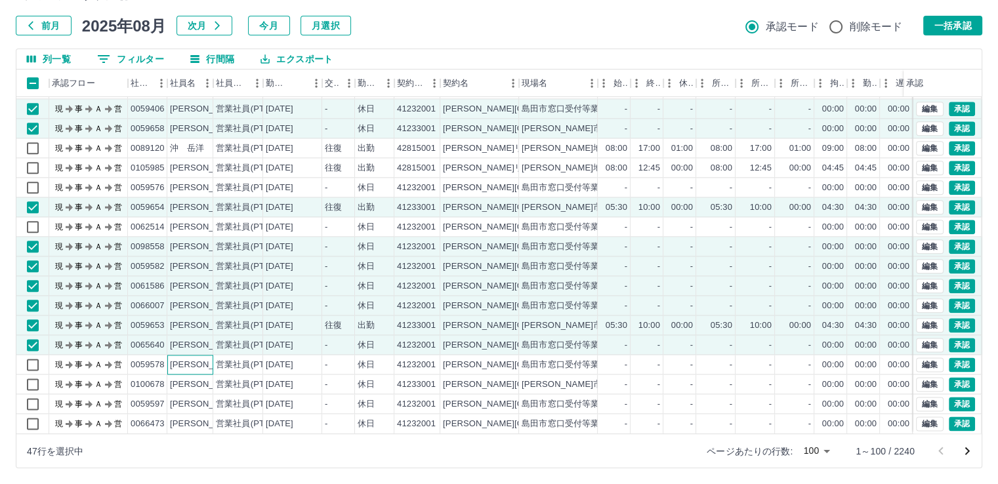
click at [197, 359] on div "[PERSON_NAME]" at bounding box center [206, 365] width 72 height 12
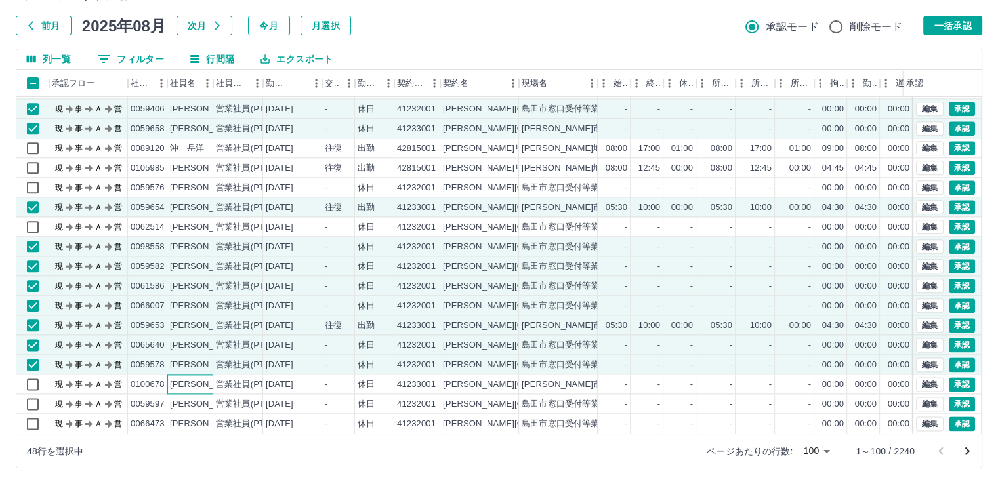
click at [197, 379] on div "[PERSON_NAME]" at bounding box center [206, 385] width 72 height 12
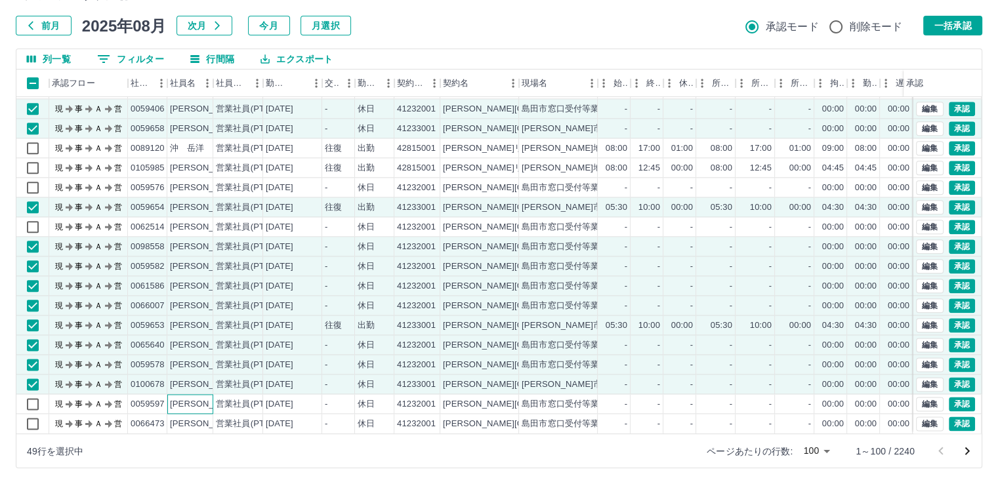
click at [199, 398] on div "[PERSON_NAME]" at bounding box center [206, 404] width 72 height 12
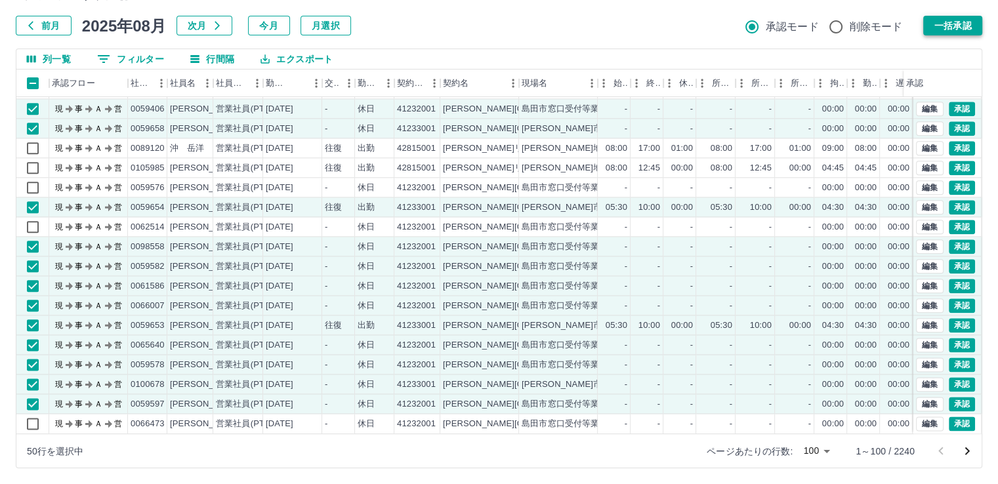
click at [961, 30] on button "一括承認" at bounding box center [952, 26] width 59 height 20
click at [967, 449] on icon "次のページへ" at bounding box center [967, 451] width 5 height 8
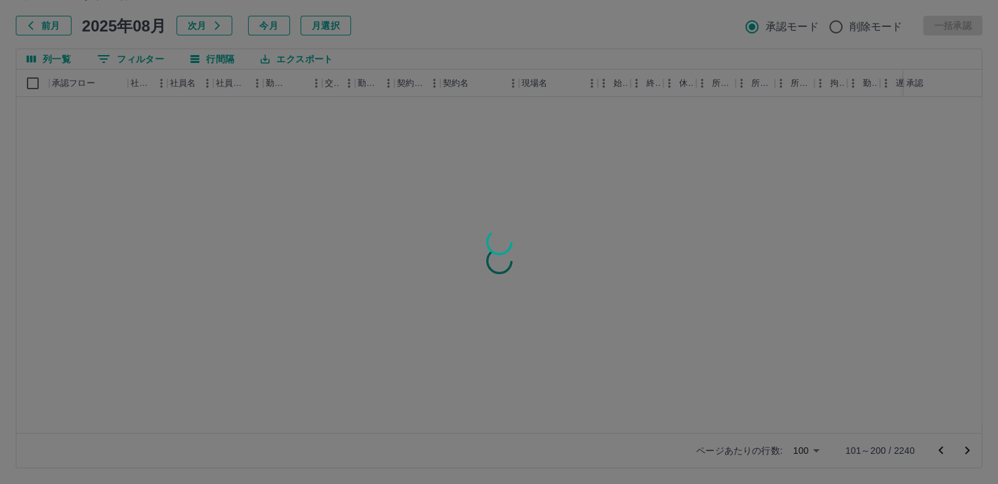
scroll to position [0, 0]
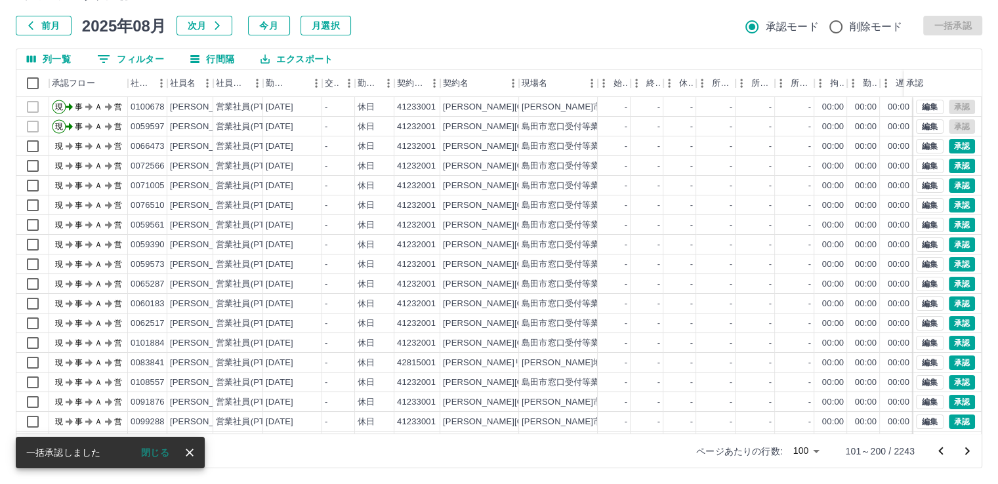
drag, startPoint x: 160, startPoint y: 453, endPoint x: 186, endPoint y: 209, distance: 245.5
click at [160, 454] on button "閉じる" at bounding box center [155, 453] width 49 height 20
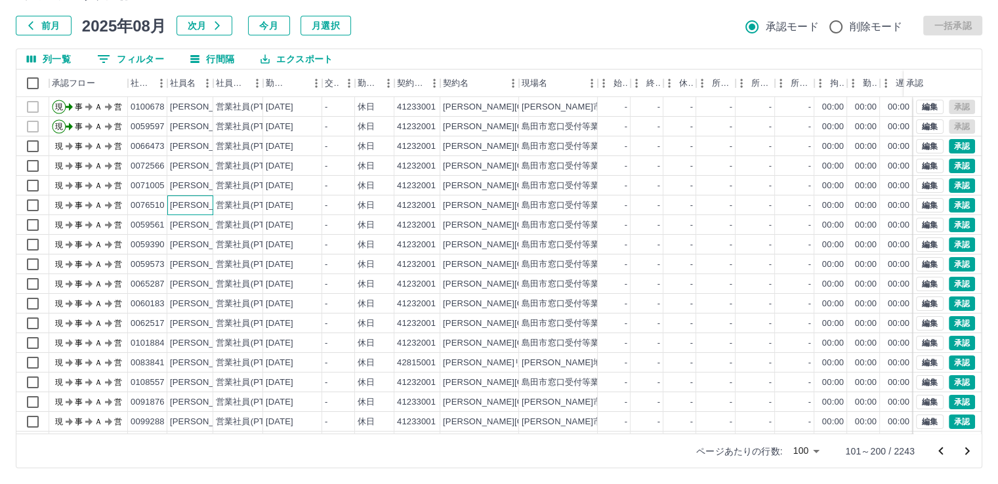
click at [193, 206] on div "[PERSON_NAME]" at bounding box center [206, 205] width 72 height 12
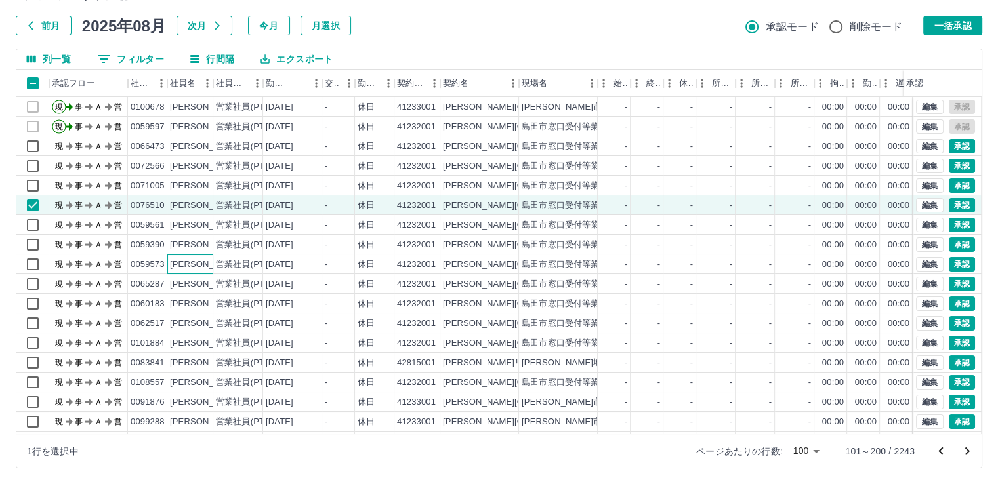
click at [190, 260] on div "[PERSON_NAME]" at bounding box center [206, 265] width 72 height 12
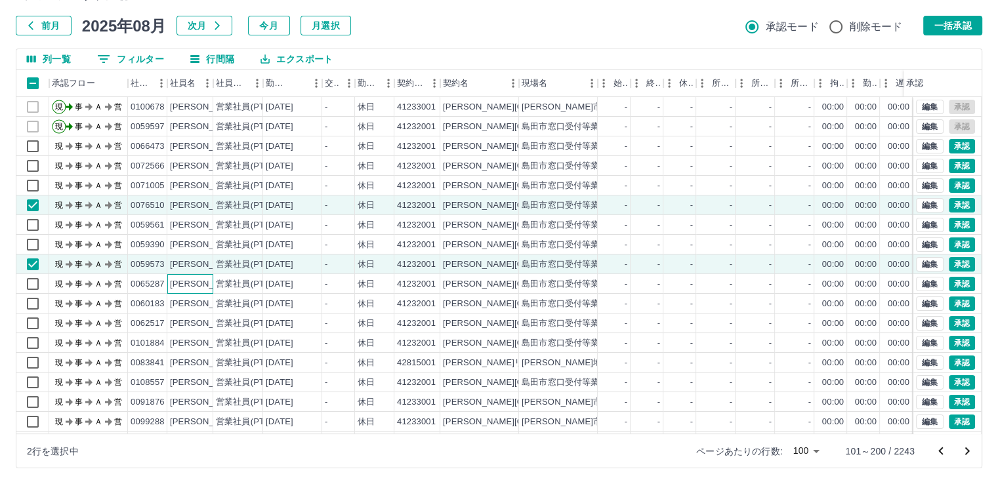
click at [202, 283] on div "[PERSON_NAME]" at bounding box center [206, 284] width 72 height 12
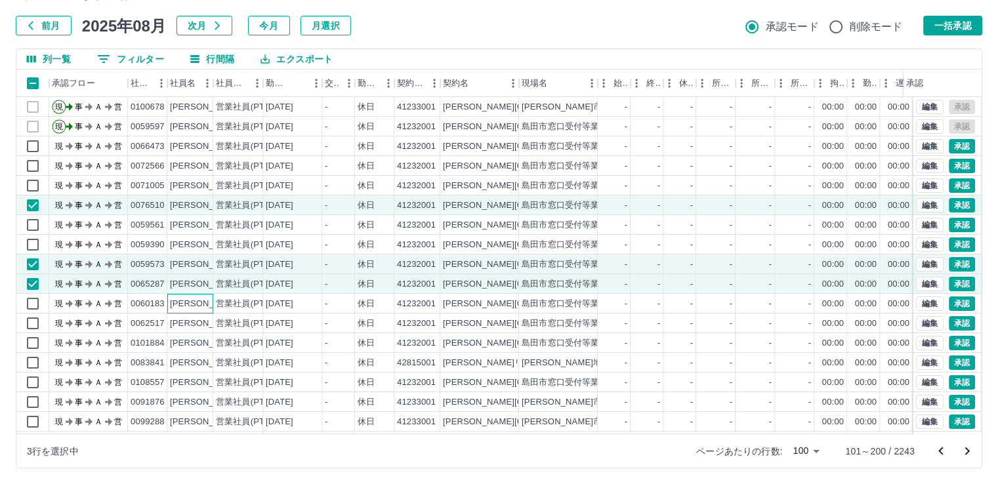
click at [202, 304] on div "[PERSON_NAME]" at bounding box center [206, 304] width 72 height 12
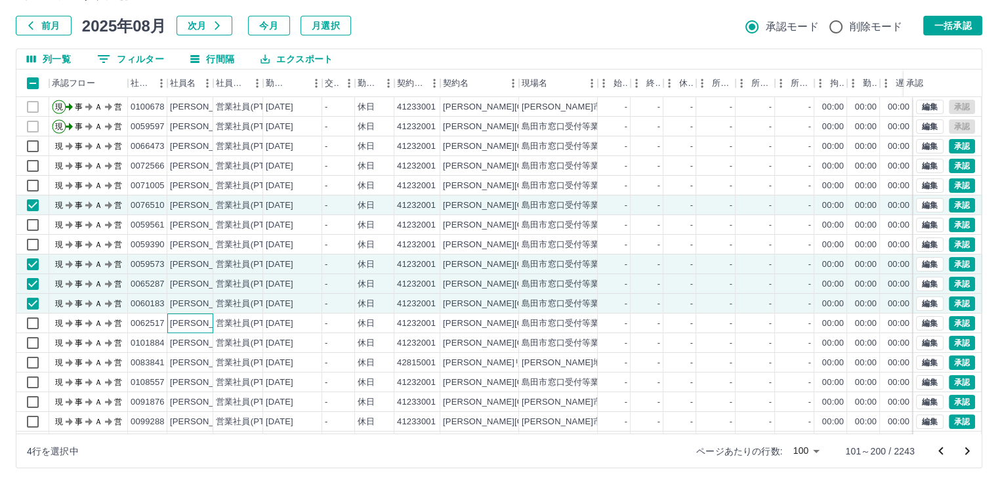
click at [202, 321] on div "[PERSON_NAME]" at bounding box center [206, 324] width 72 height 12
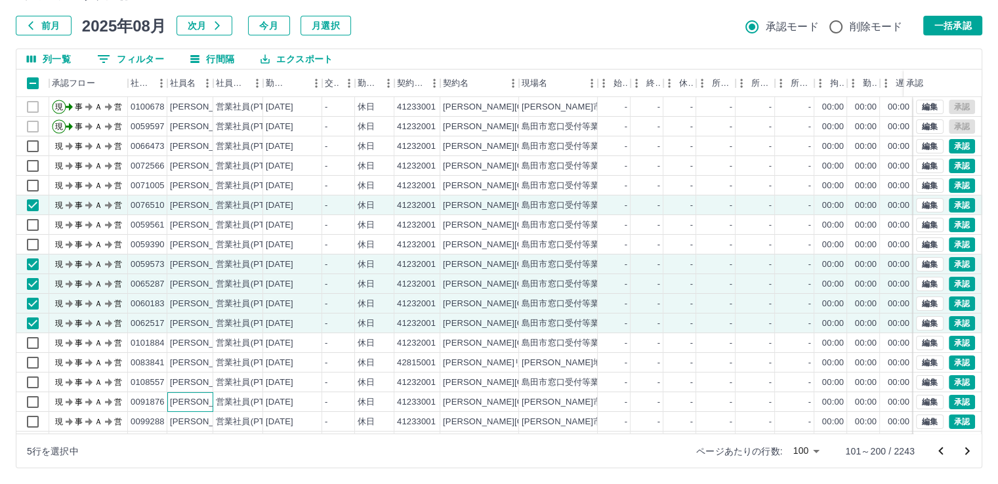
click at [197, 399] on div "[PERSON_NAME]" at bounding box center [206, 402] width 72 height 12
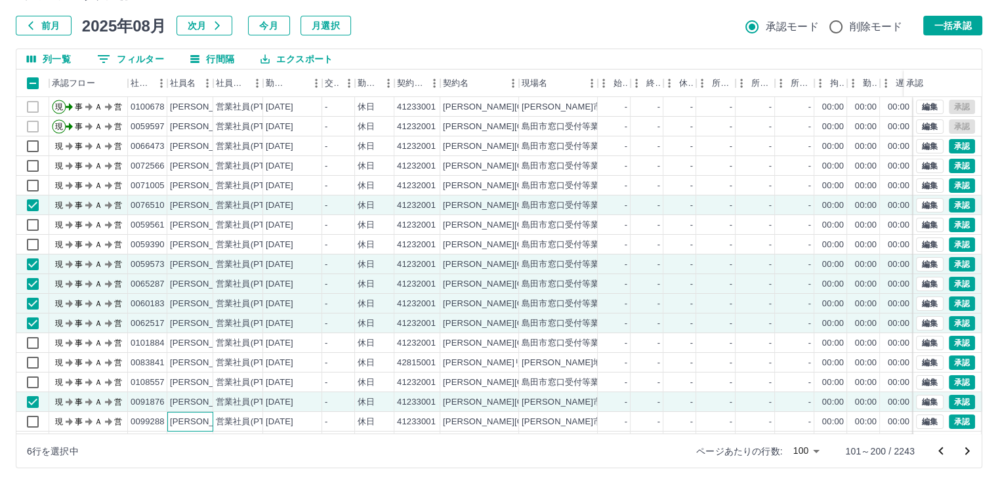
click at [199, 419] on div "[PERSON_NAME]" at bounding box center [206, 422] width 72 height 12
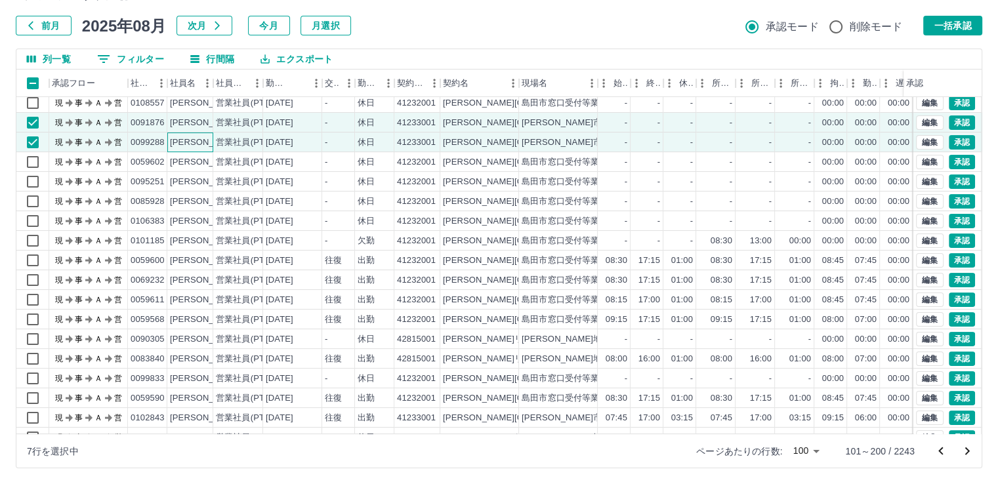
scroll to position [286, 0]
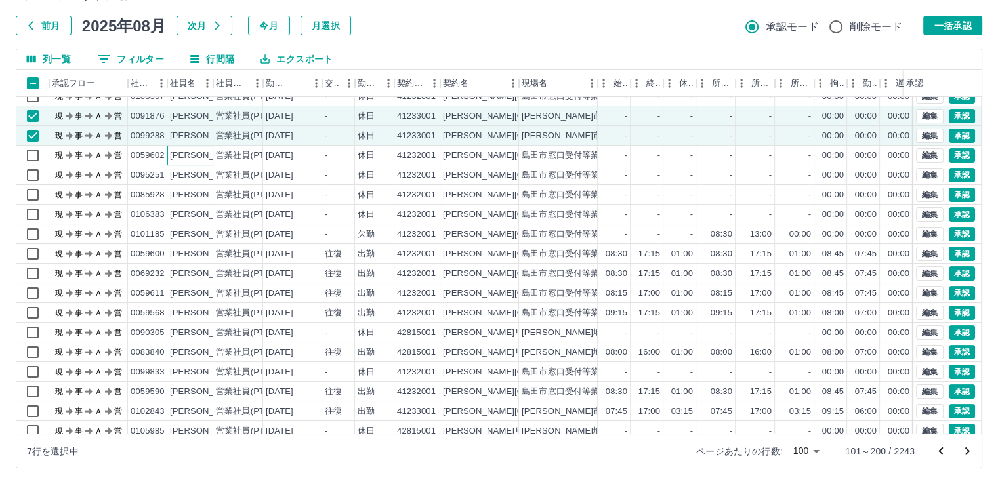
click at [205, 154] on div "[PERSON_NAME]" at bounding box center [206, 156] width 72 height 12
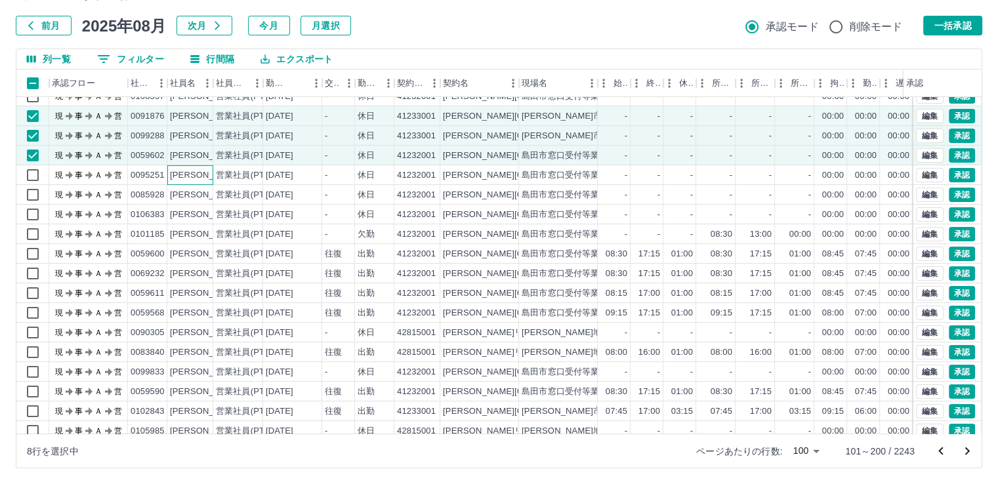
click at [201, 171] on div "[PERSON_NAME]" at bounding box center [206, 175] width 72 height 12
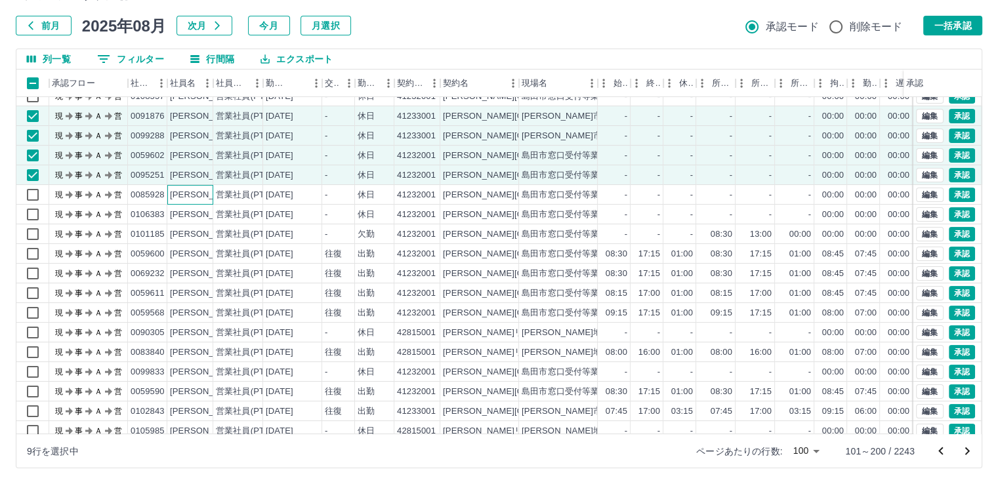
click at [201, 191] on div "[PERSON_NAME]" at bounding box center [206, 195] width 72 height 12
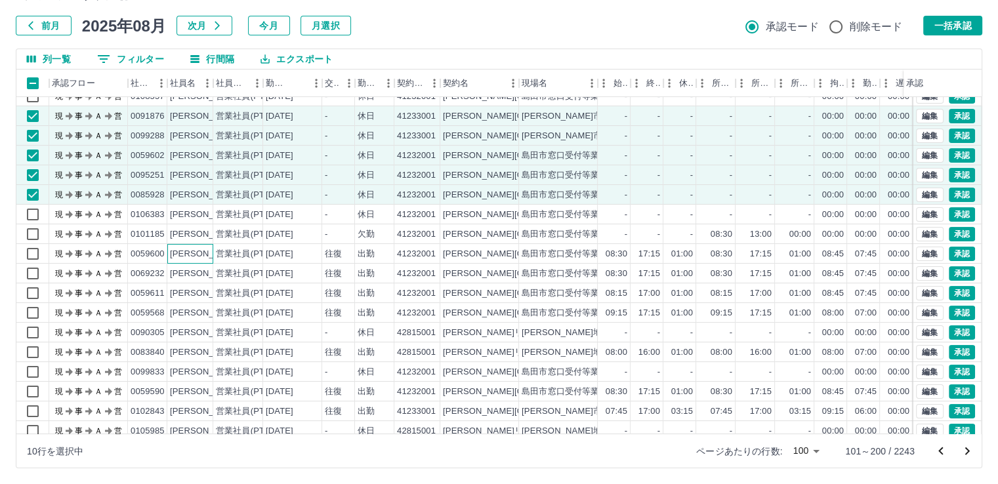
click at [198, 259] on div "[PERSON_NAME]" at bounding box center [190, 254] width 46 height 20
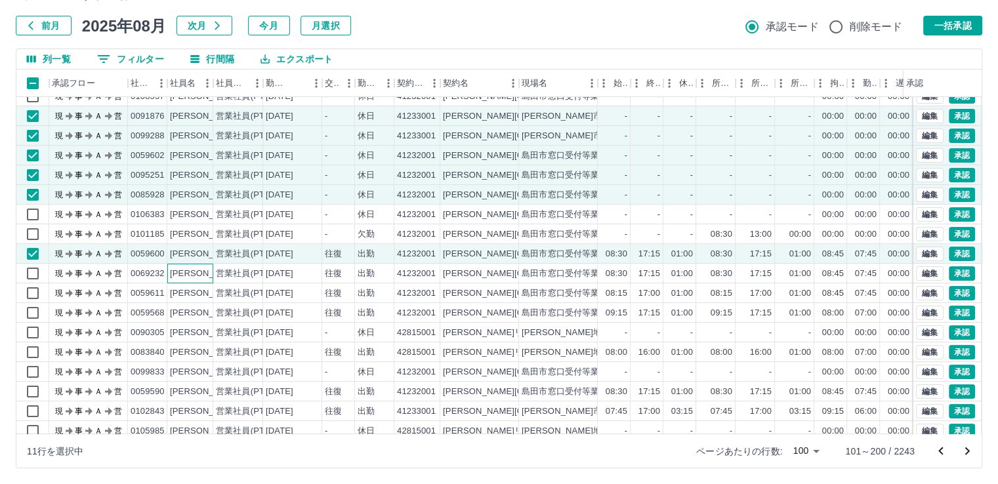
click at [201, 276] on div "[PERSON_NAME]" at bounding box center [206, 274] width 72 height 12
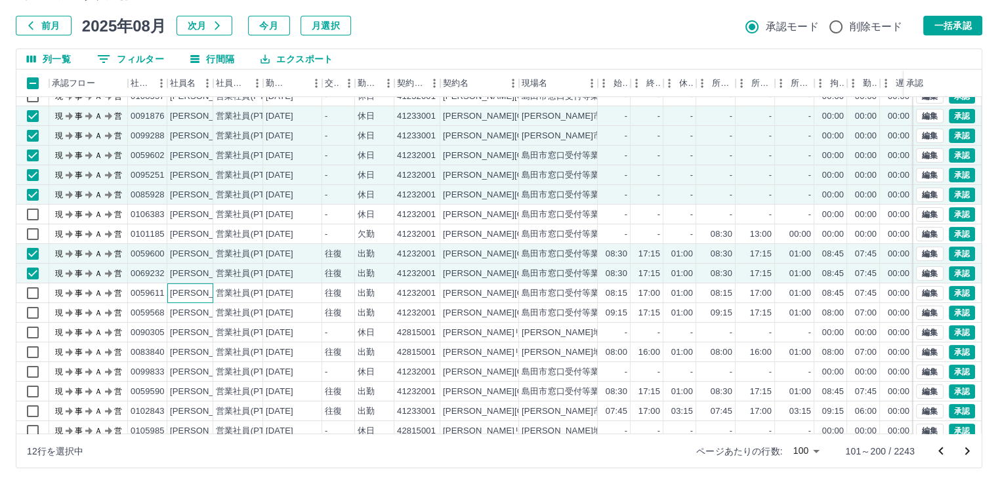
click at [201, 291] on div "[PERSON_NAME]" at bounding box center [206, 293] width 72 height 12
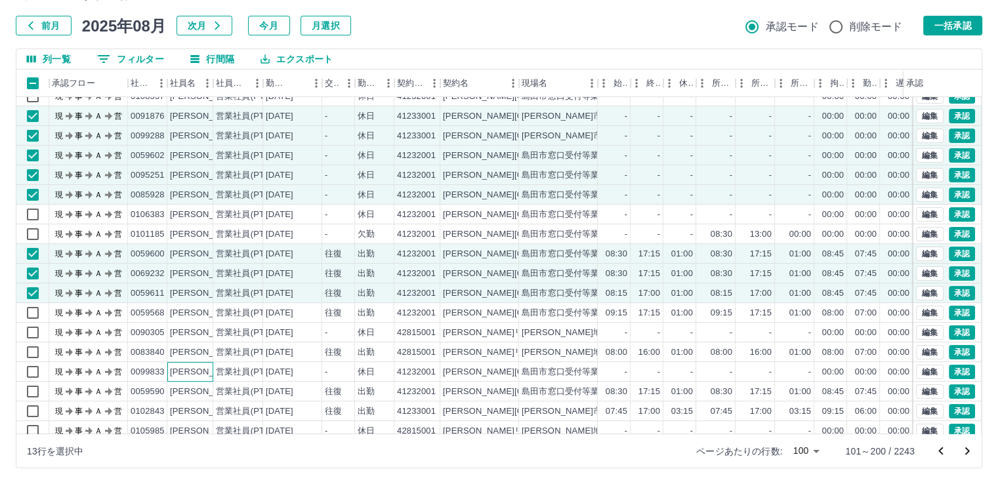
click at [201, 368] on div "[PERSON_NAME]" at bounding box center [206, 372] width 72 height 12
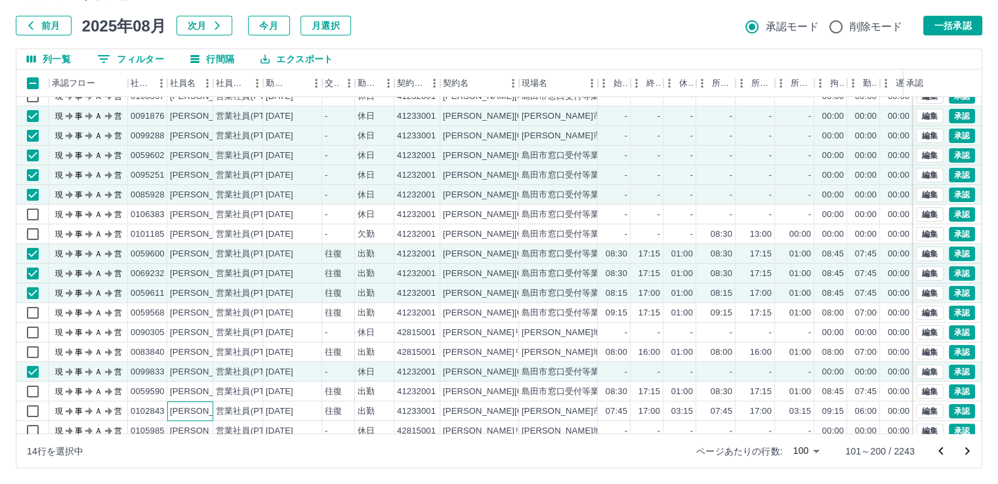
click at [201, 413] on div "[PERSON_NAME]" at bounding box center [206, 411] width 72 height 12
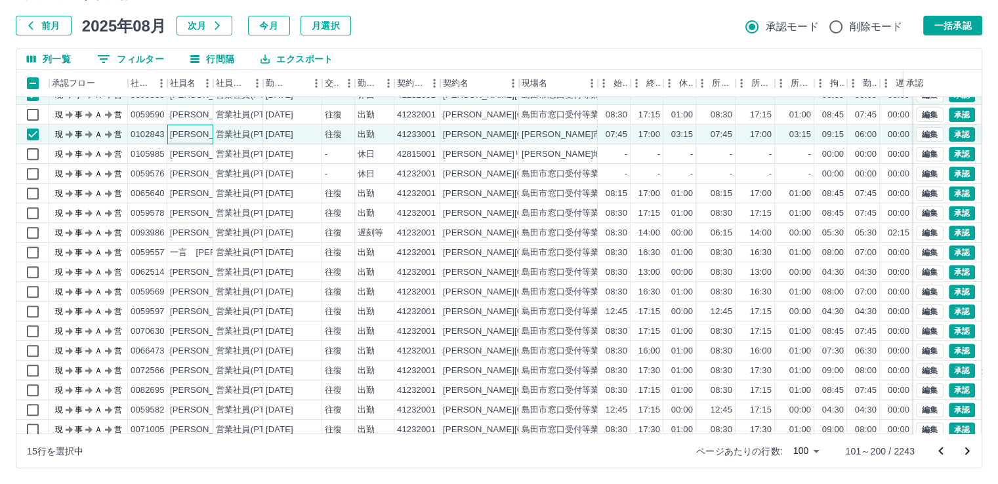
scroll to position [587, 0]
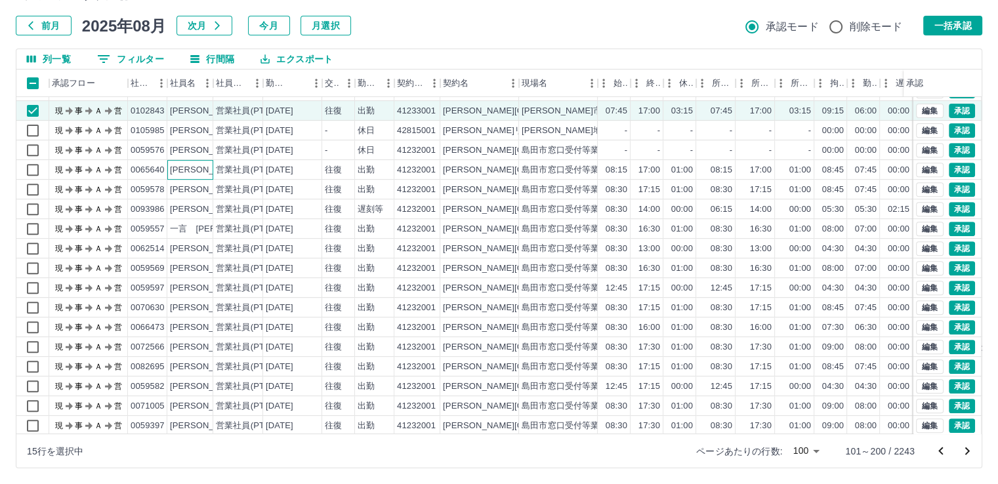
click at [207, 168] on div "[PERSON_NAME]" at bounding box center [206, 170] width 72 height 12
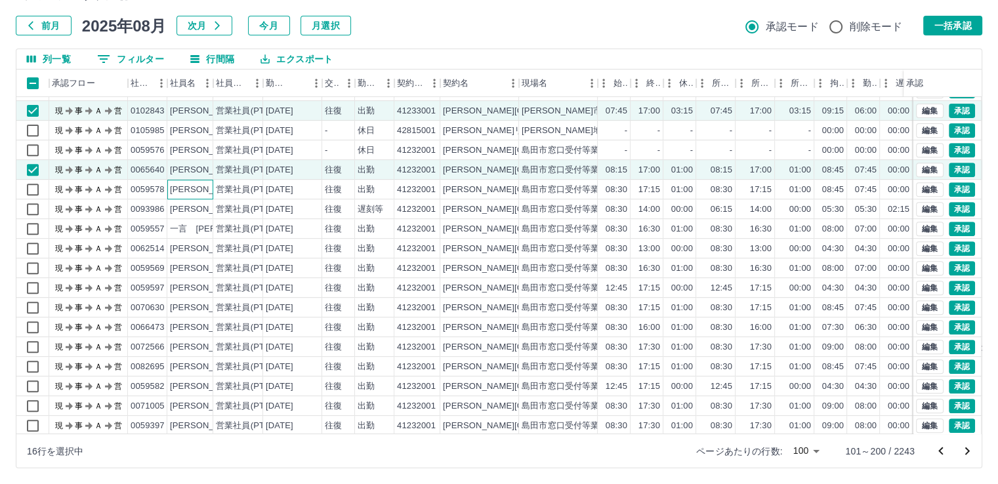
click at [210, 186] on div "[PERSON_NAME]" at bounding box center [206, 190] width 72 height 12
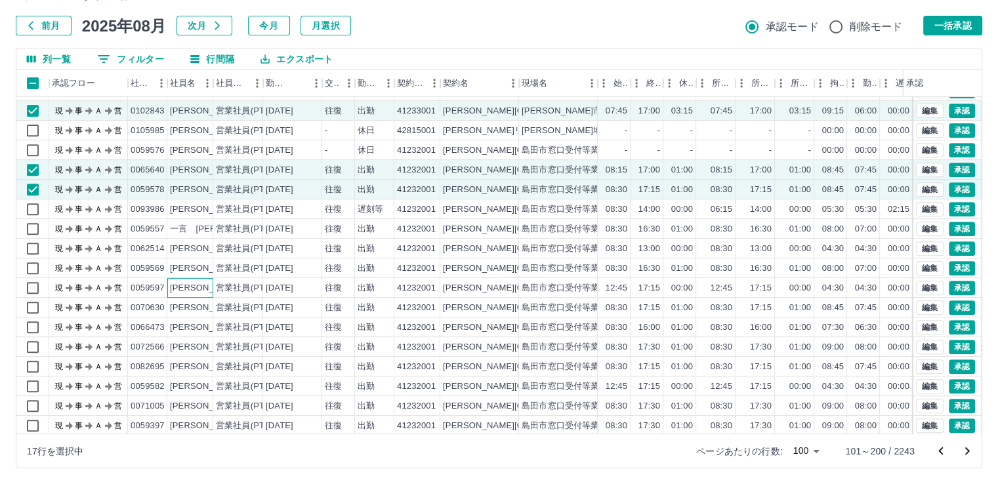
click at [205, 287] on div "[PERSON_NAME]" at bounding box center [206, 288] width 72 height 12
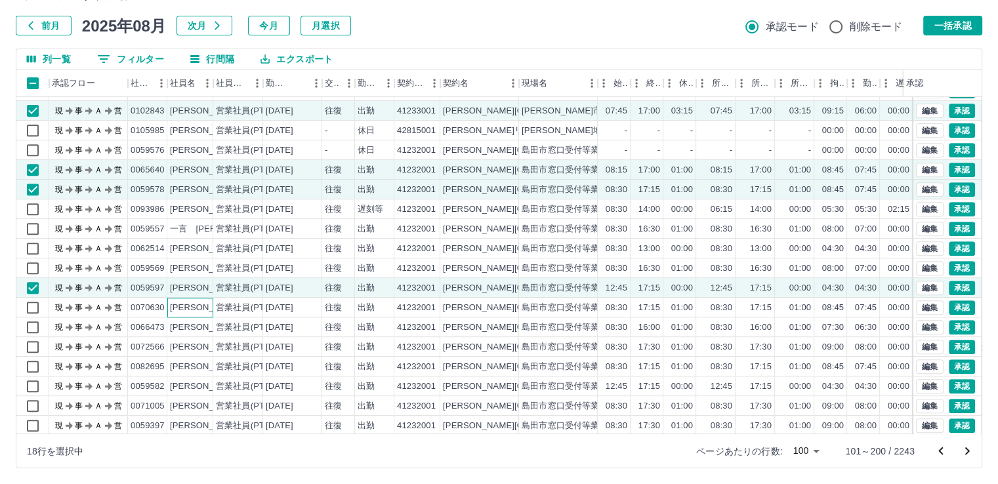
click at [207, 305] on div "[PERSON_NAME]" at bounding box center [206, 308] width 72 height 12
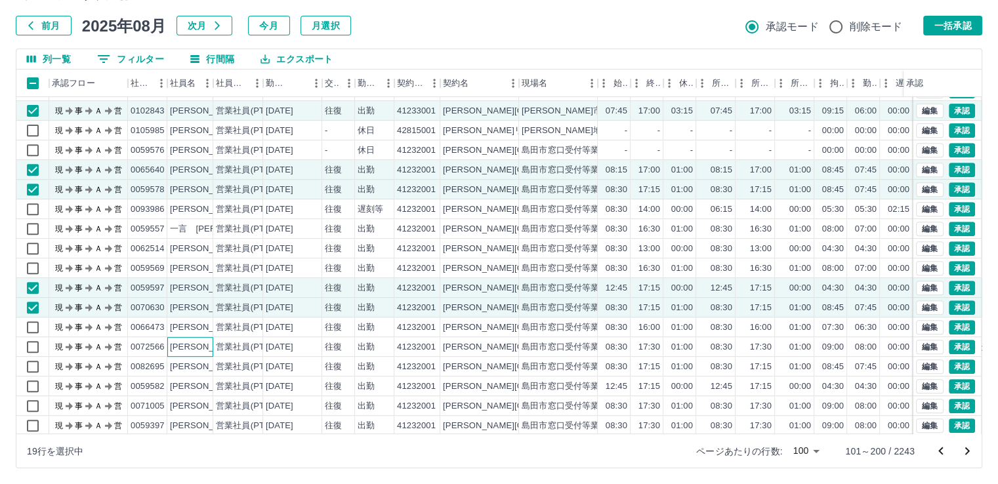
click at [208, 344] on div "[PERSON_NAME]" at bounding box center [206, 347] width 72 height 12
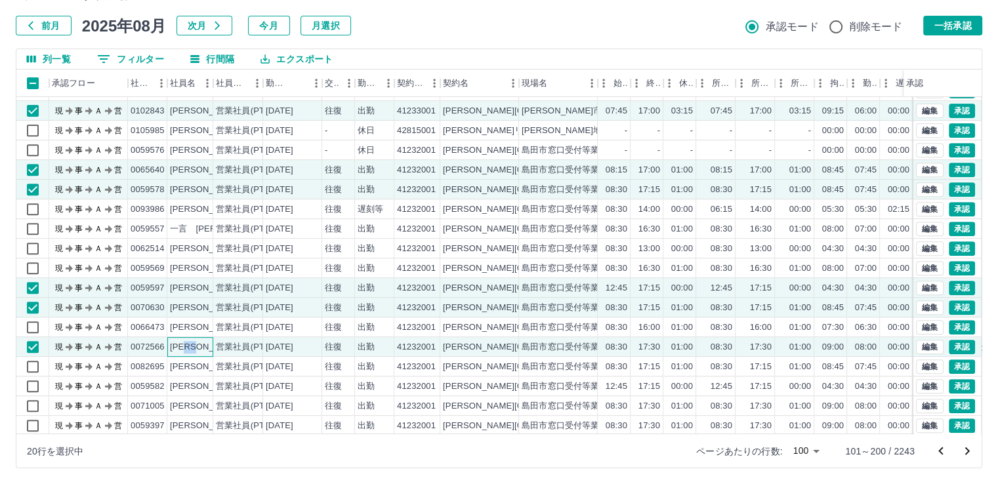
click at [208, 344] on div "[PERSON_NAME]" at bounding box center [206, 347] width 72 height 12
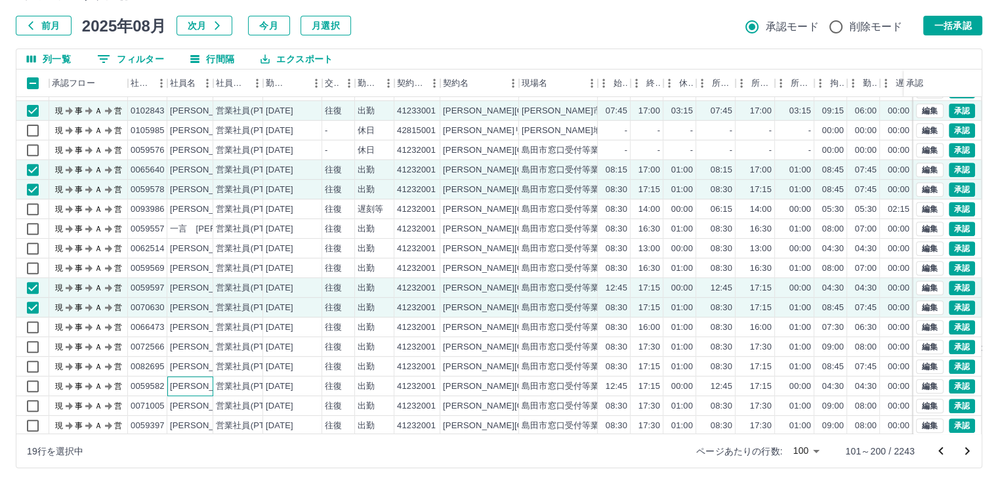
click at [210, 386] on div "[PERSON_NAME]" at bounding box center [206, 387] width 72 height 12
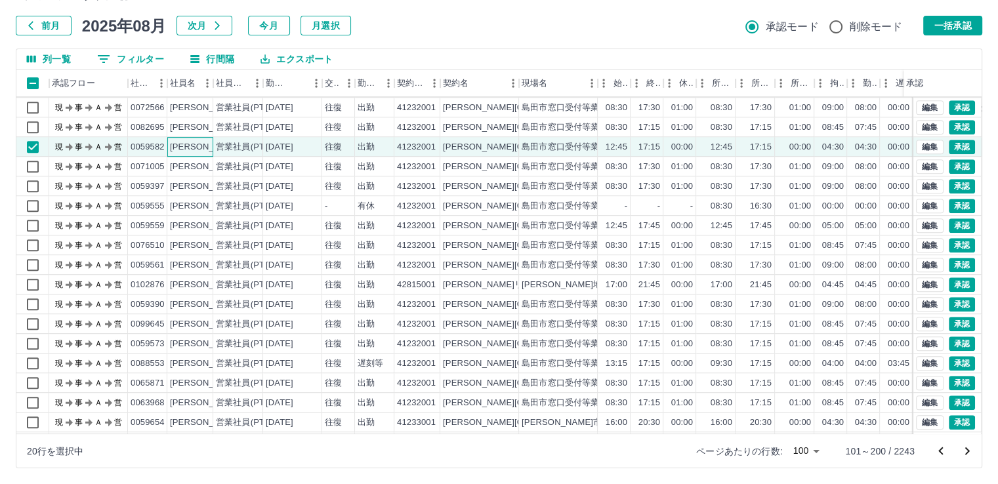
scroll to position [842, 0]
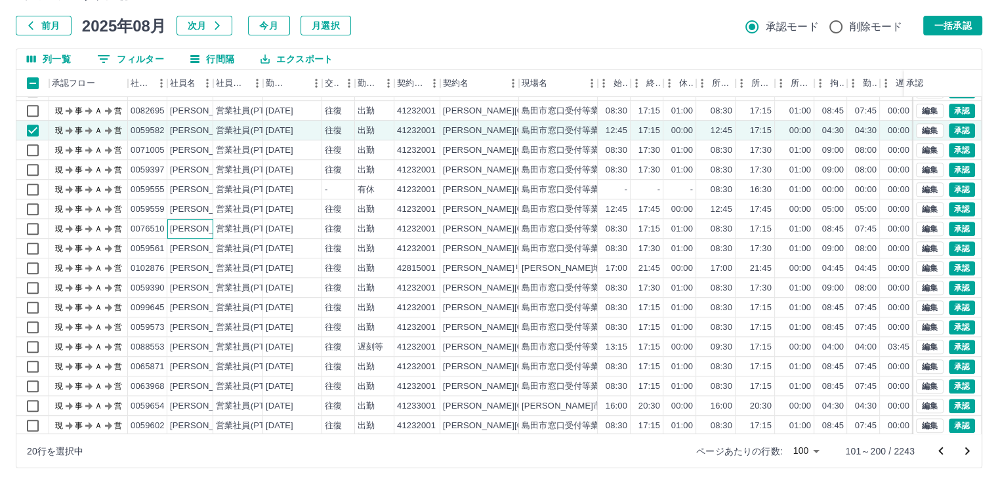
click at [210, 224] on div "[PERSON_NAME]" at bounding box center [206, 229] width 72 height 12
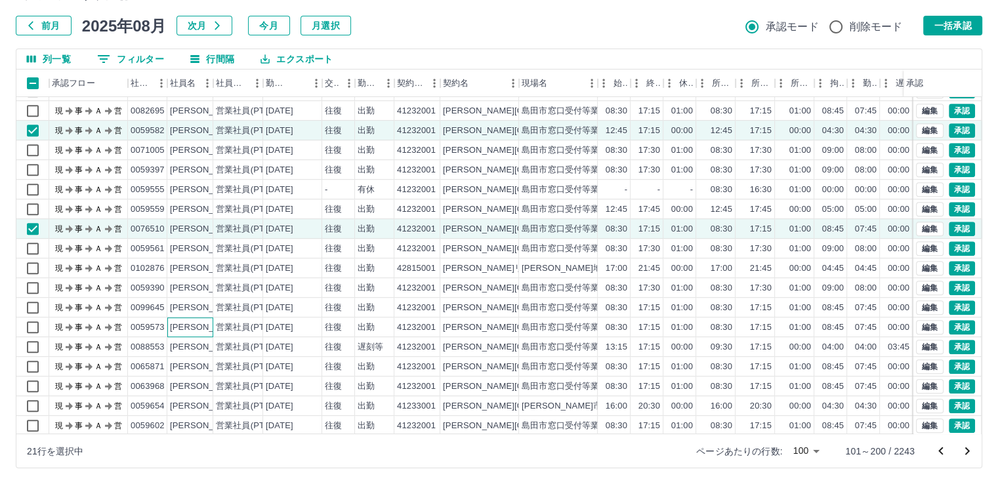
click at [207, 325] on div "[PERSON_NAME]" at bounding box center [206, 328] width 72 height 12
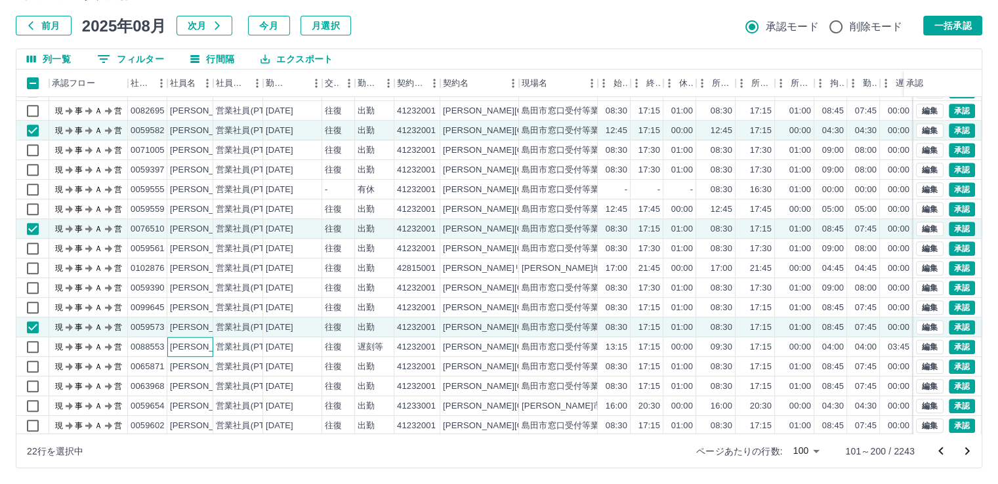
click at [207, 345] on div "[PERSON_NAME]" at bounding box center [206, 347] width 72 height 12
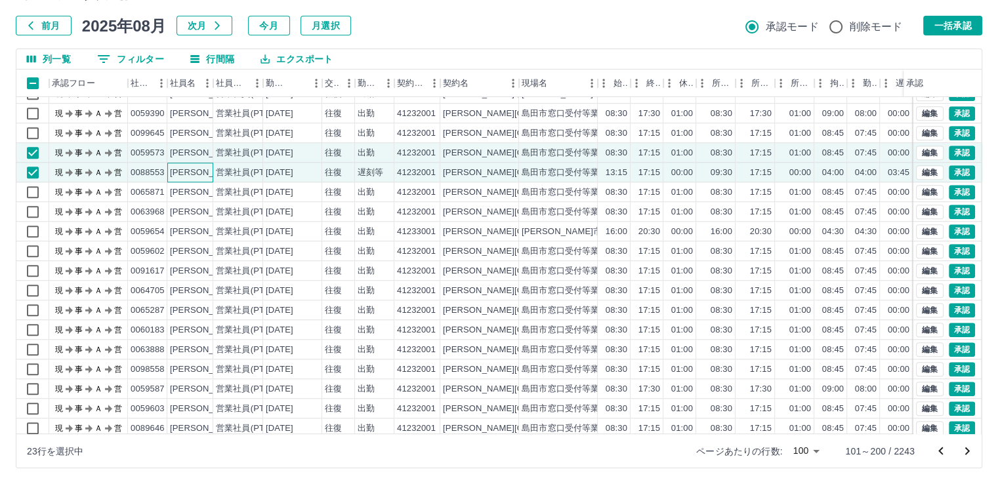
scroll to position [1020, 0]
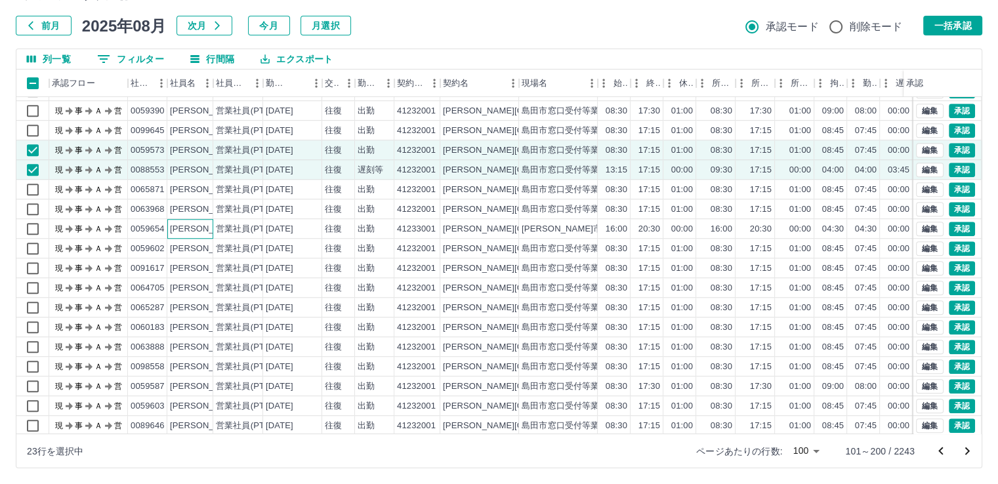
click at [210, 226] on div "[PERSON_NAME]" at bounding box center [206, 229] width 72 height 12
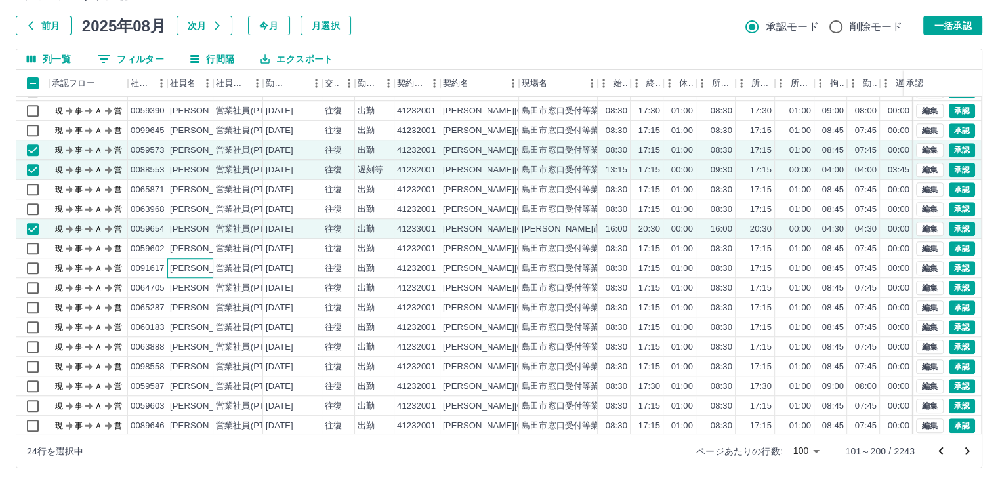
click at [207, 268] on div "[PERSON_NAME]" at bounding box center [206, 268] width 72 height 12
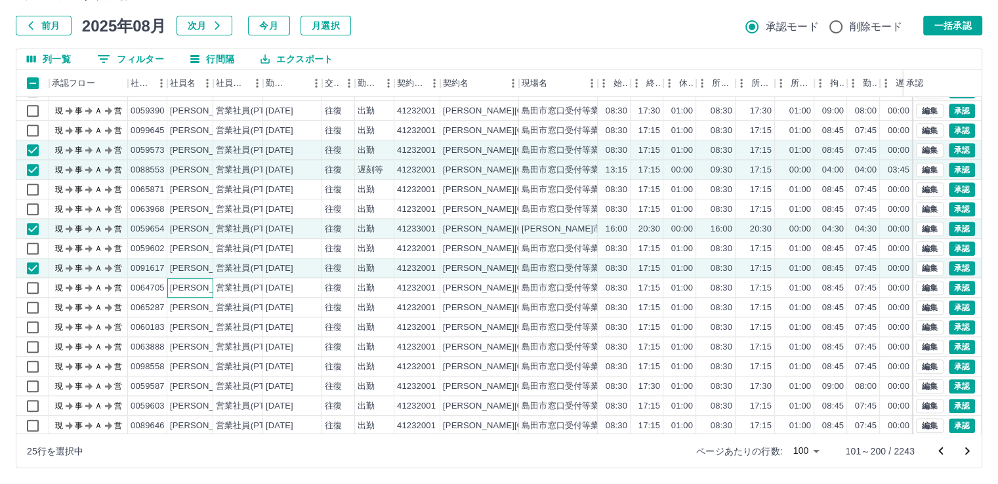
click at [205, 289] on div "[PERSON_NAME]" at bounding box center [206, 288] width 72 height 12
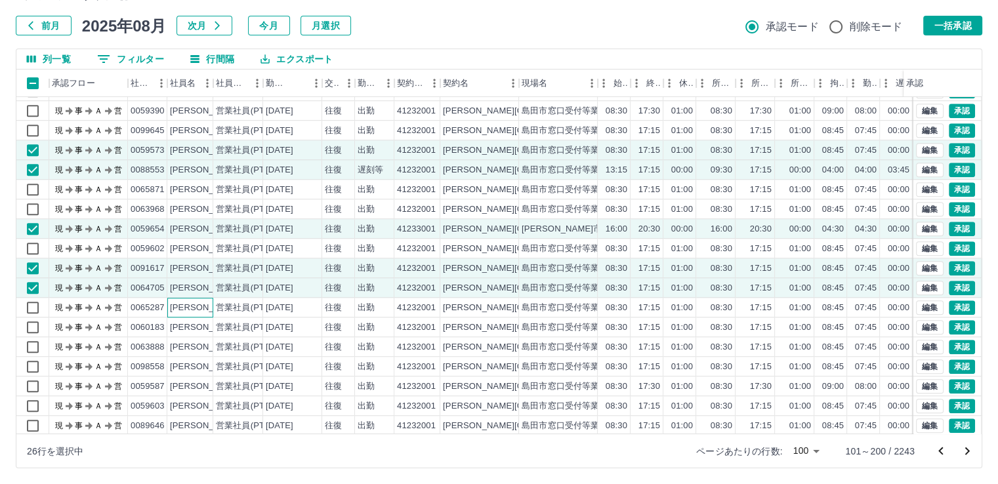
click at [208, 304] on div "[PERSON_NAME]" at bounding box center [206, 308] width 72 height 12
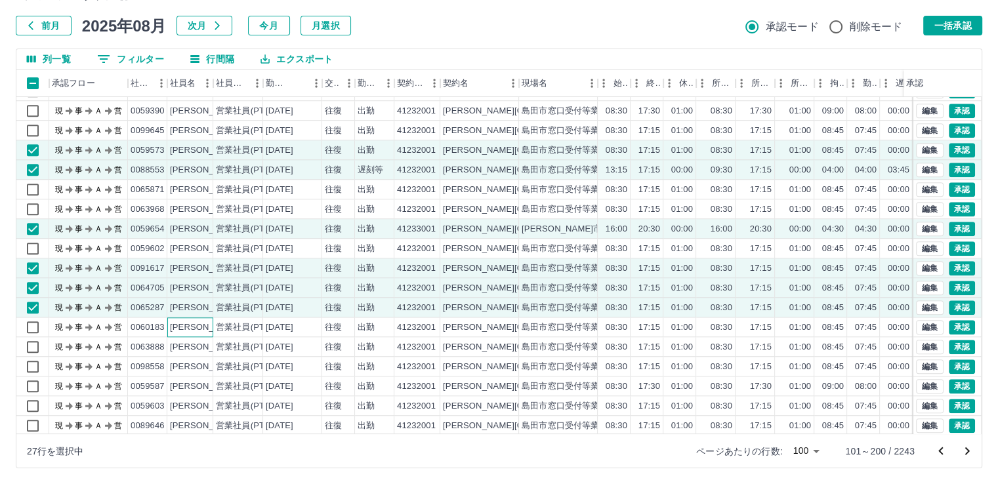
click at [208, 326] on div "[PERSON_NAME]" at bounding box center [206, 328] width 72 height 12
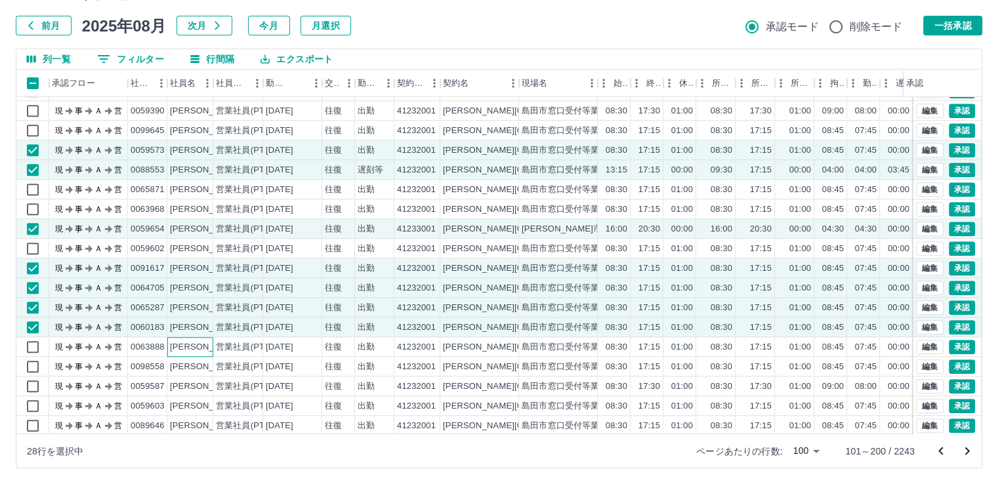
click at [207, 347] on div "[PERSON_NAME]" at bounding box center [206, 347] width 72 height 12
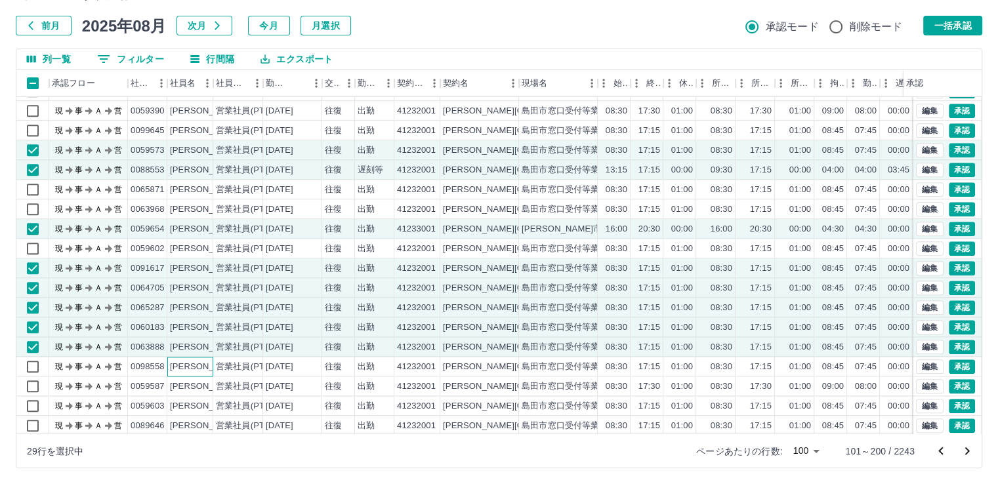
click at [207, 365] on div "[PERSON_NAME]" at bounding box center [206, 367] width 72 height 12
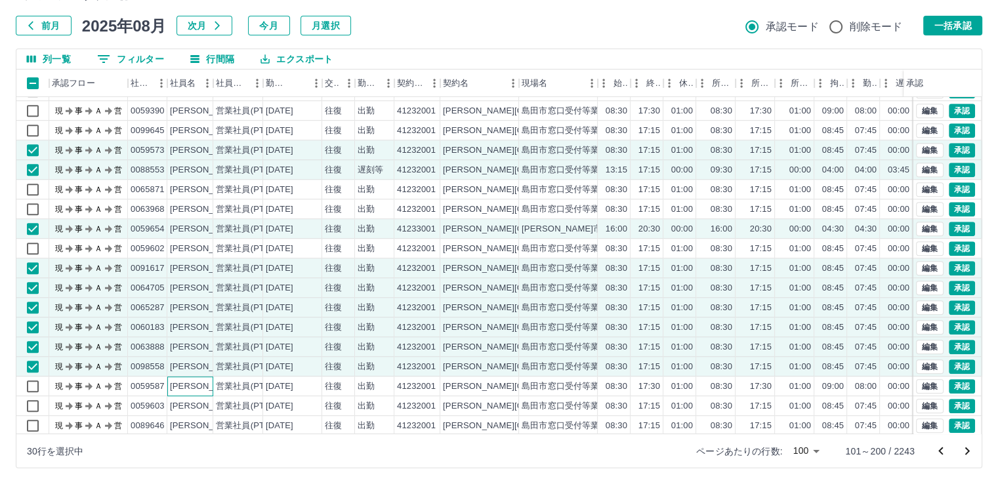
click at [207, 383] on div "[PERSON_NAME]" at bounding box center [206, 387] width 72 height 12
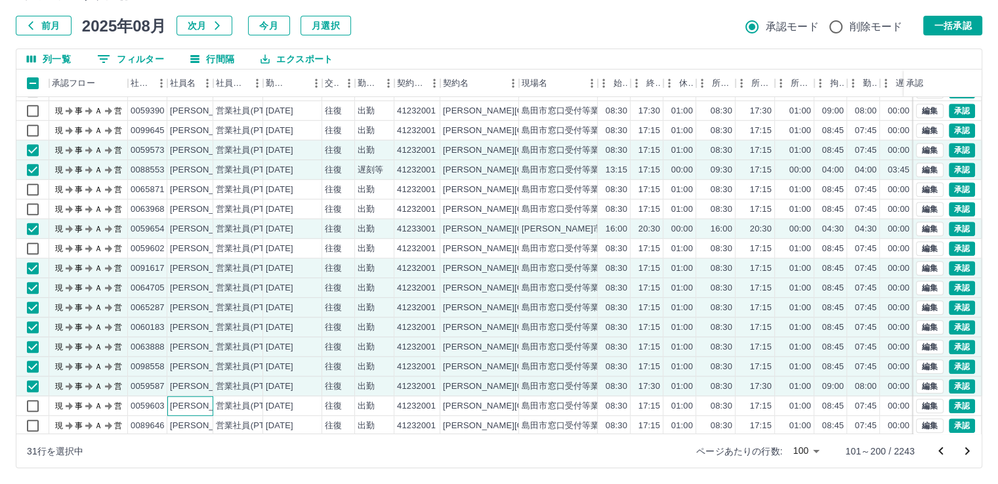
click at [208, 403] on div "[PERSON_NAME]" at bounding box center [206, 406] width 72 height 12
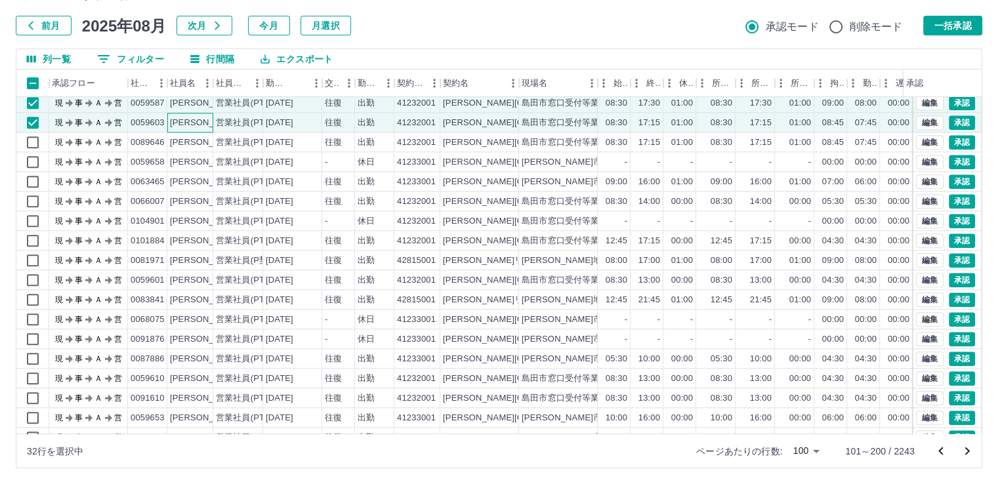
scroll to position [1307, 0]
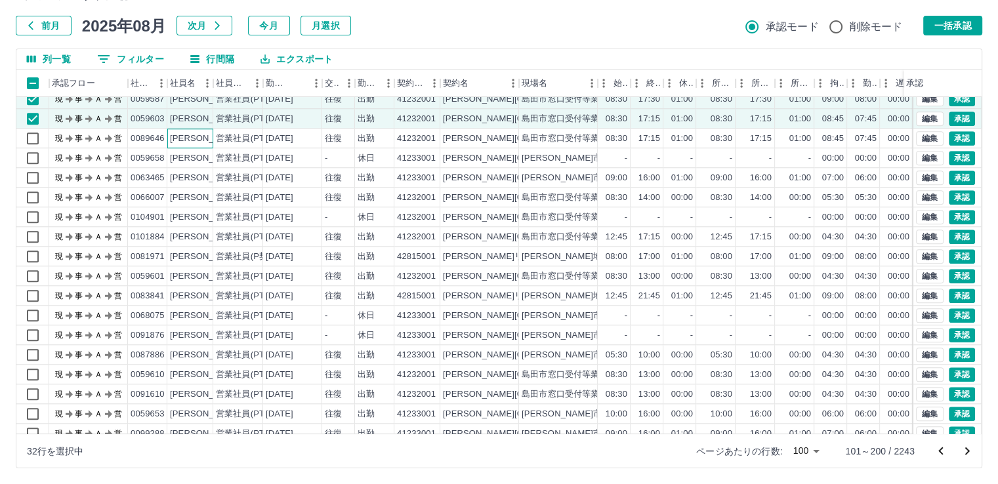
click at [204, 137] on div "[PERSON_NAME]" at bounding box center [206, 139] width 72 height 12
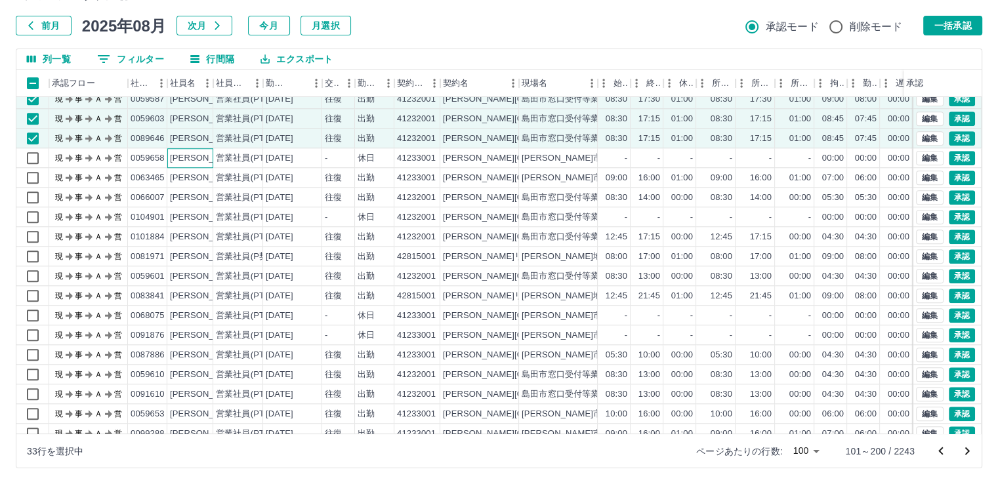
click at [207, 155] on div "[PERSON_NAME]" at bounding box center [206, 158] width 72 height 12
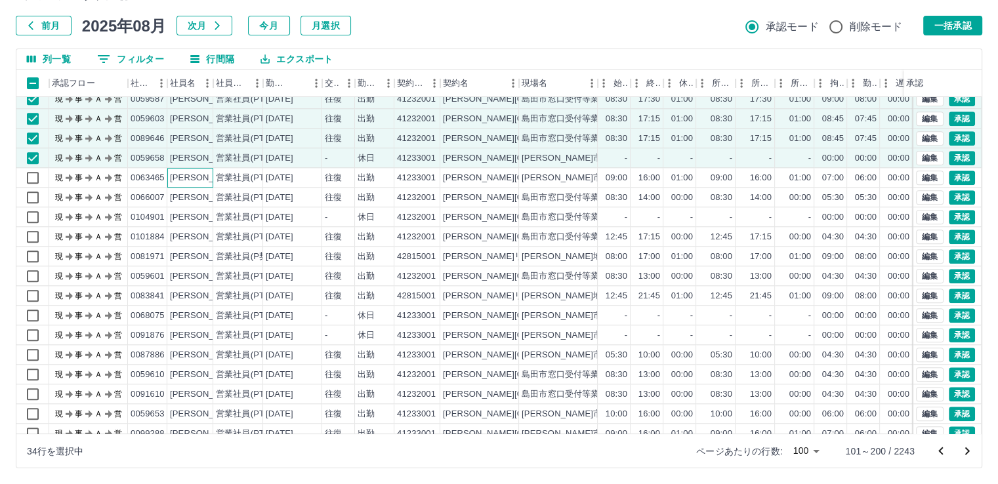
click at [207, 178] on div "[PERSON_NAME]" at bounding box center [206, 178] width 72 height 12
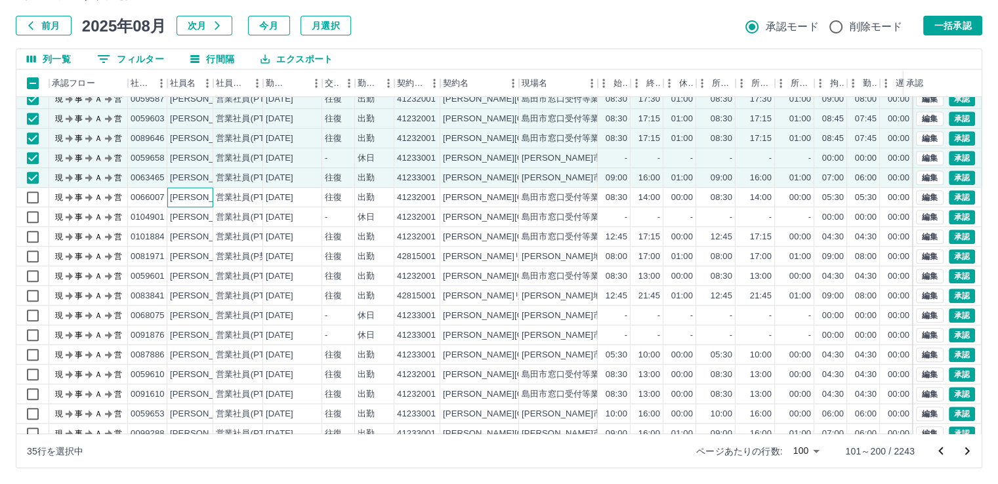
click at [207, 196] on div "[PERSON_NAME]" at bounding box center [206, 198] width 72 height 12
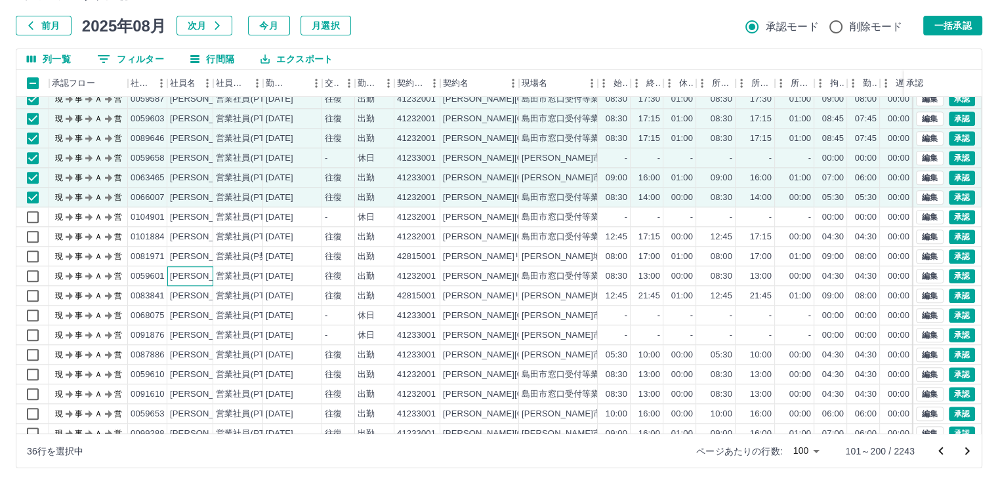
click at [207, 274] on div "[PERSON_NAME]" at bounding box center [206, 276] width 72 height 12
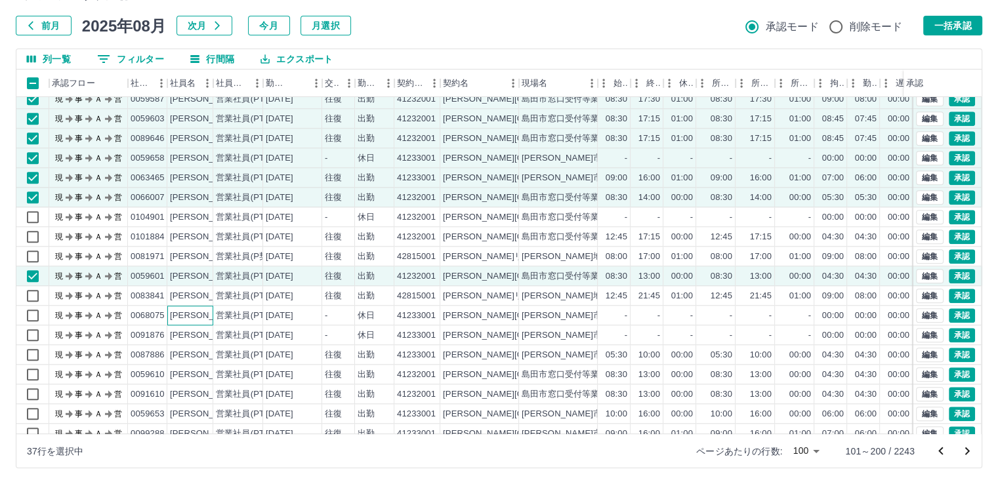
click at [209, 313] on div "[PERSON_NAME]" at bounding box center [206, 316] width 72 height 12
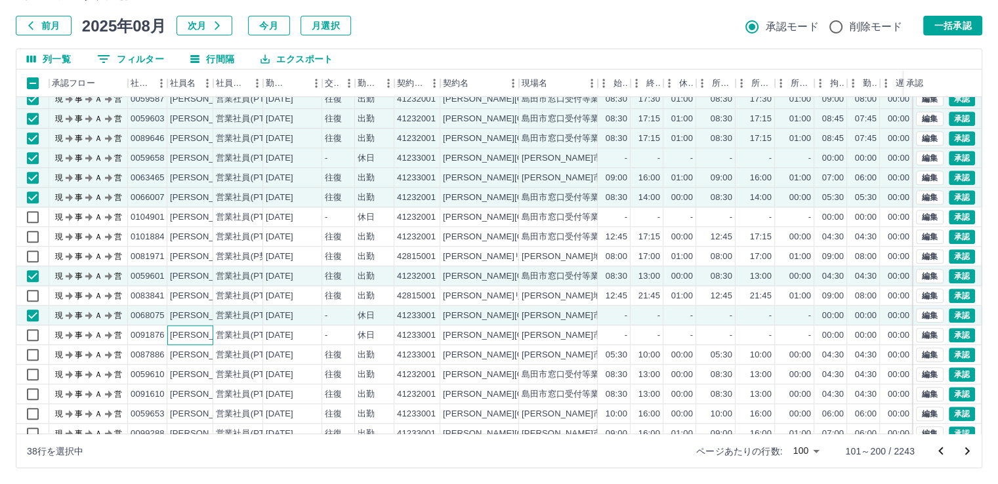
click at [209, 333] on div "[PERSON_NAME]" at bounding box center [206, 335] width 72 height 12
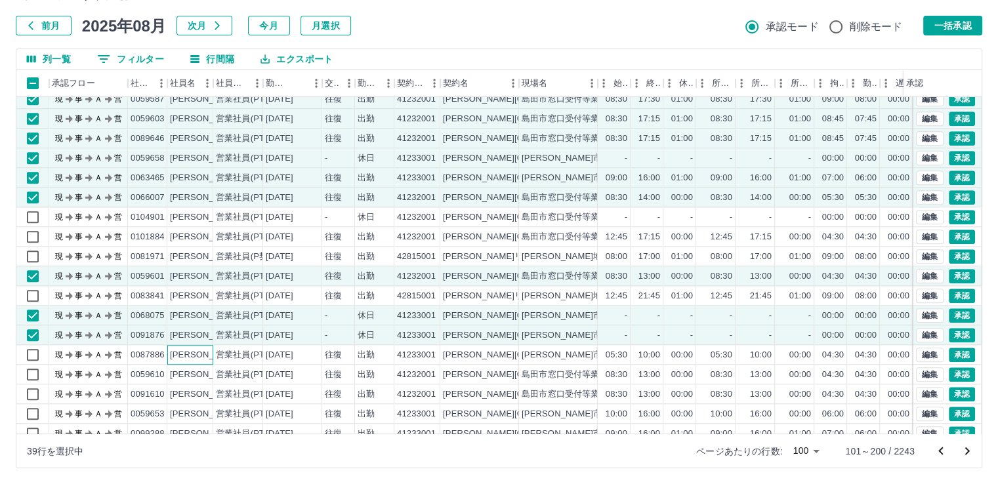
click at [209, 350] on div "[PERSON_NAME]" at bounding box center [206, 355] width 72 height 12
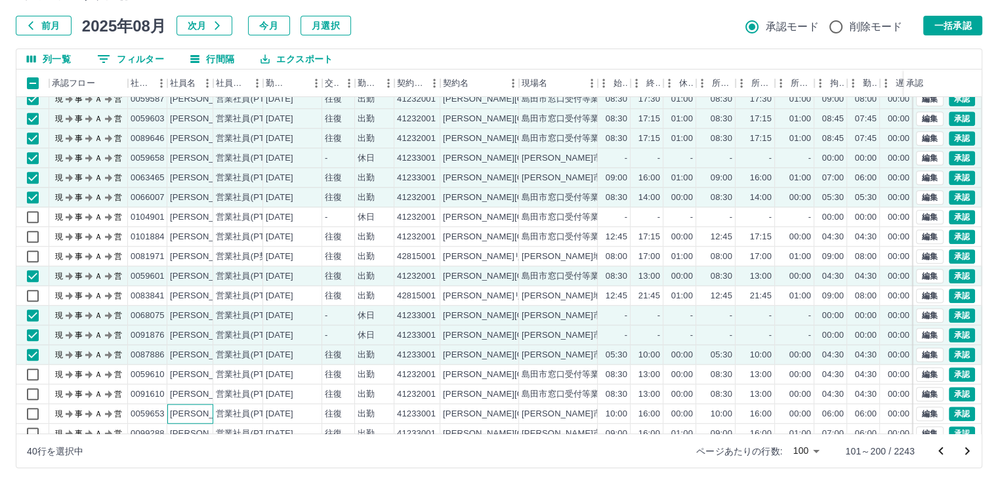
click at [201, 411] on div "[PERSON_NAME]" at bounding box center [206, 414] width 72 height 12
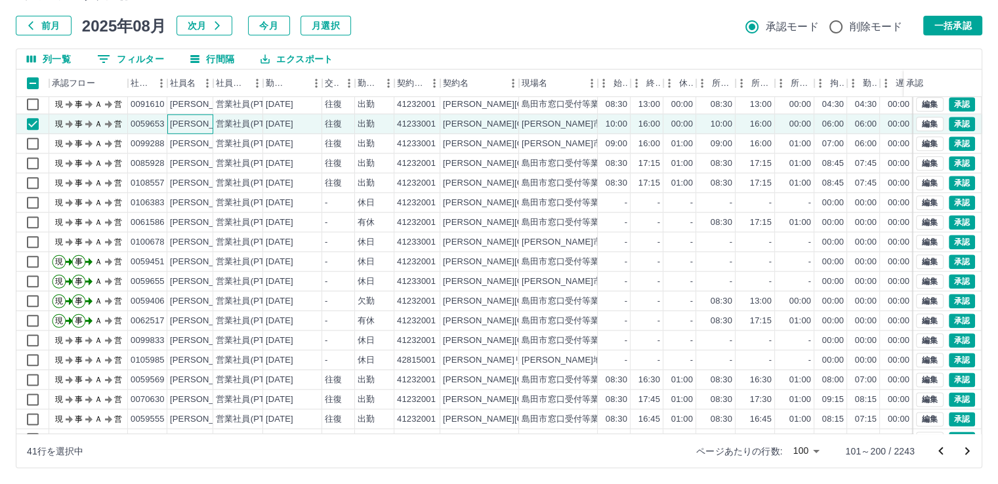
scroll to position [1604, 0]
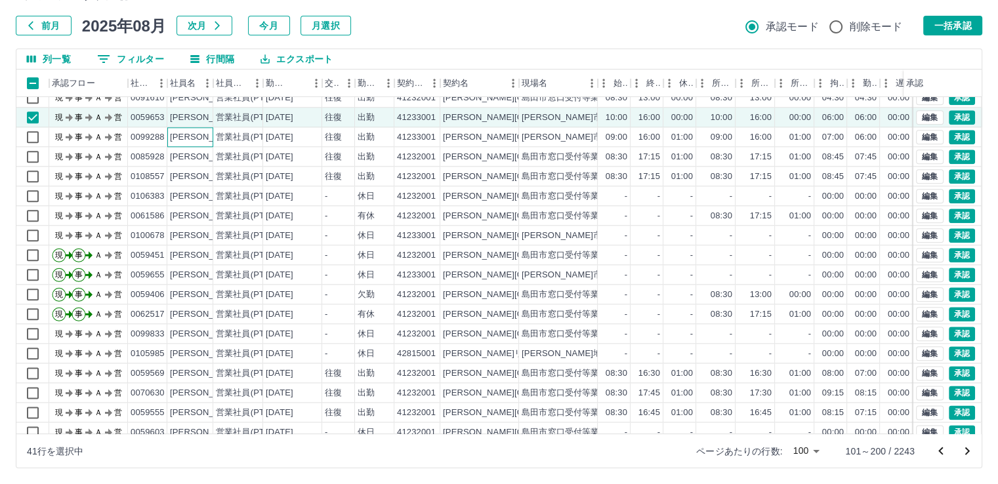
click at [202, 137] on div "[PERSON_NAME]" at bounding box center [206, 137] width 72 height 12
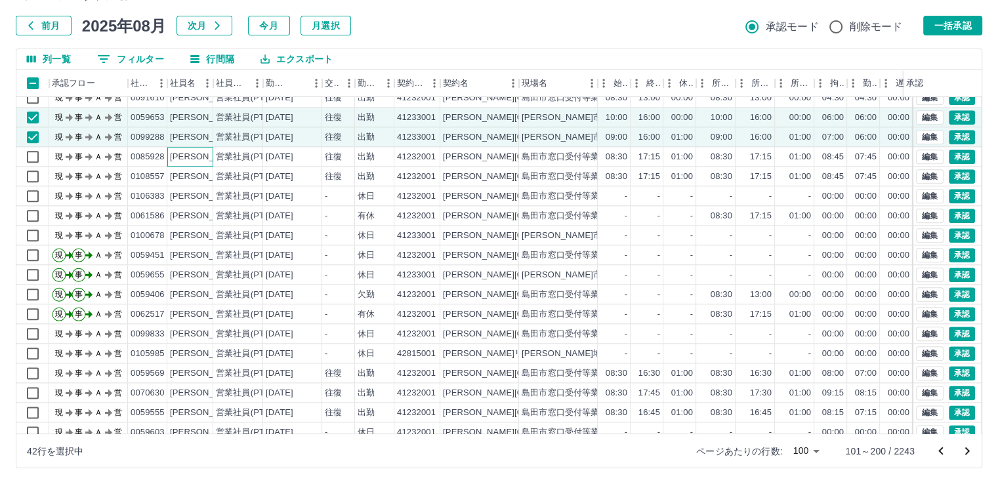
click at [207, 154] on div "[PERSON_NAME]" at bounding box center [206, 157] width 72 height 12
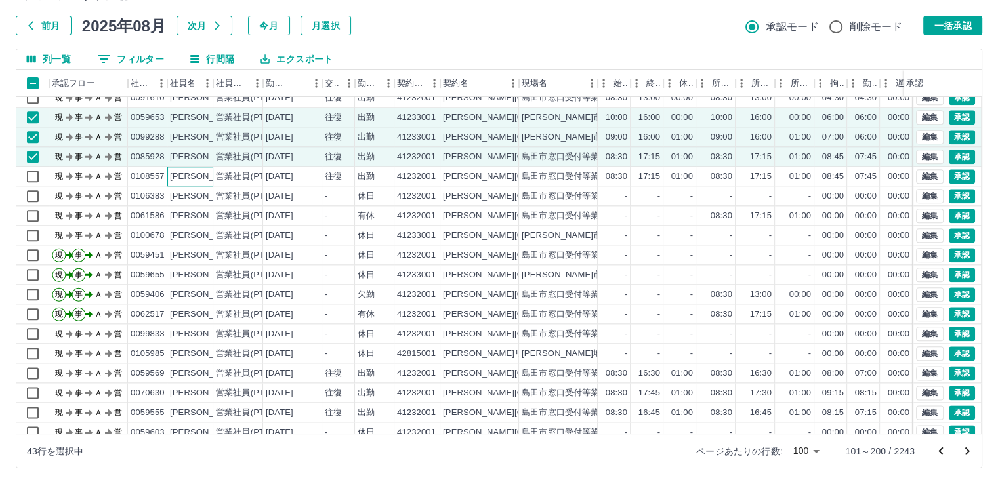
click at [207, 177] on div "[PERSON_NAME]" at bounding box center [206, 177] width 72 height 12
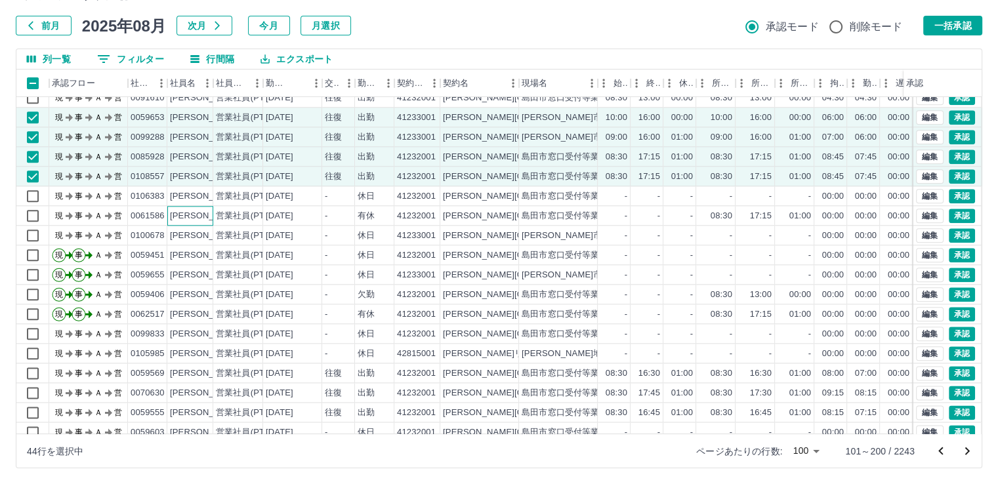
click at [202, 215] on div "[PERSON_NAME]" at bounding box center [206, 216] width 72 height 12
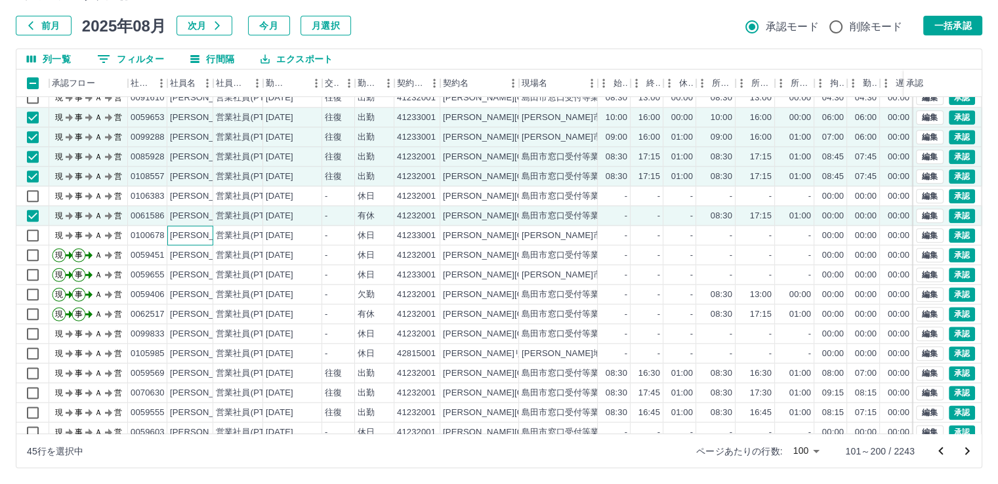
click at [209, 234] on div "[PERSON_NAME]" at bounding box center [206, 236] width 72 height 12
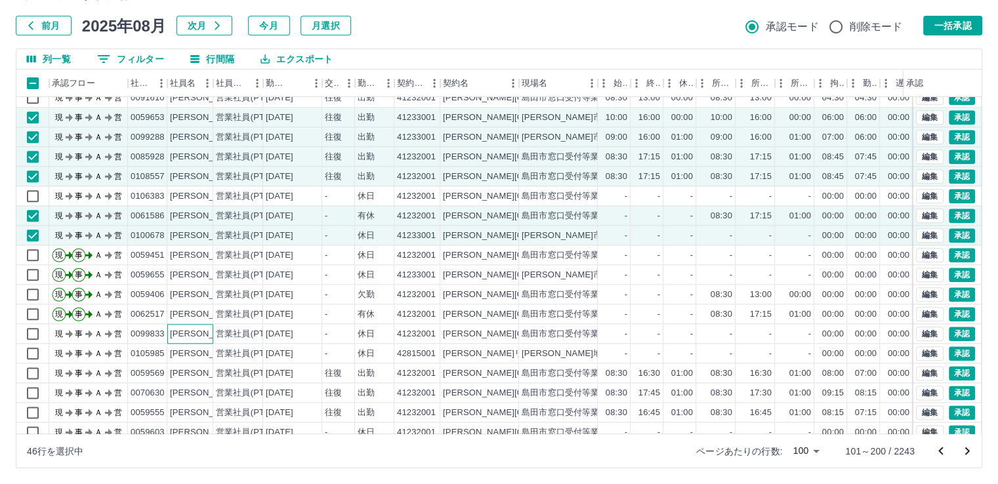
click at [207, 335] on div "[PERSON_NAME]" at bounding box center [206, 334] width 72 height 12
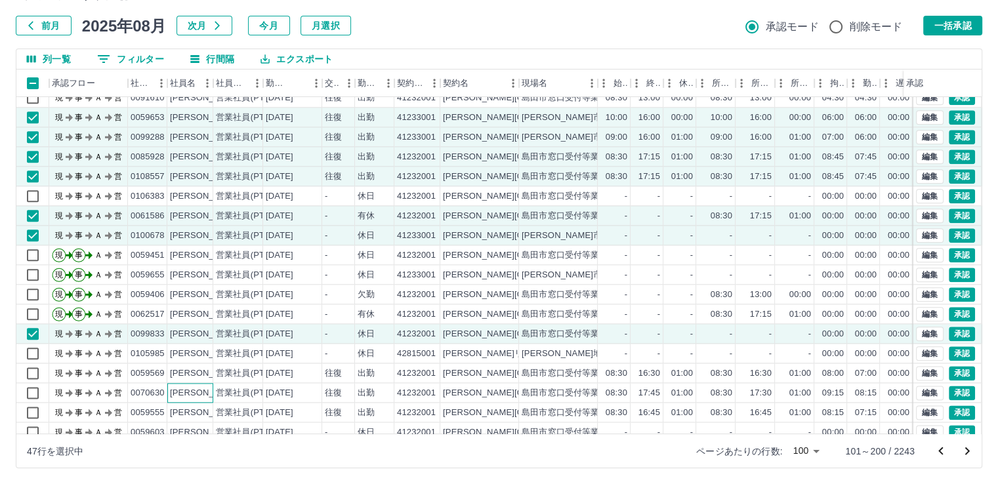
click at [205, 392] on div "[PERSON_NAME]" at bounding box center [206, 393] width 72 height 12
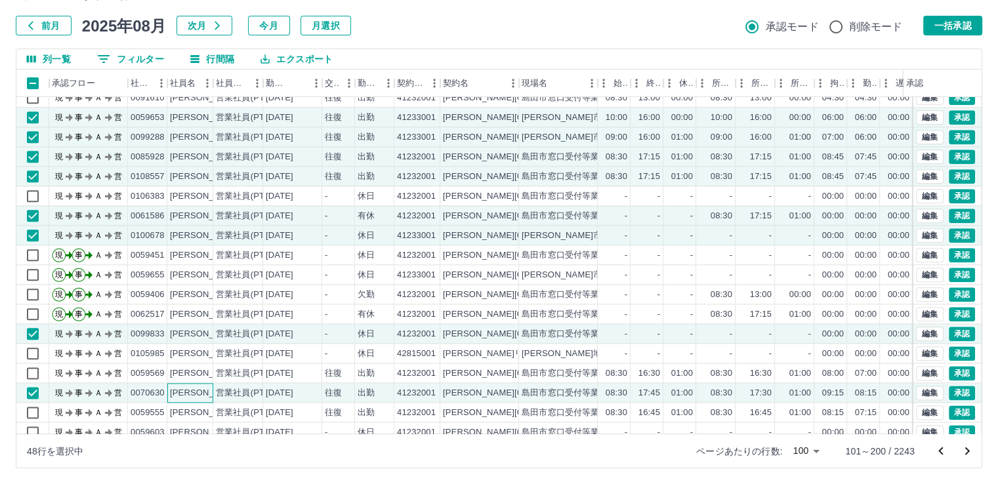
scroll to position [1641, 0]
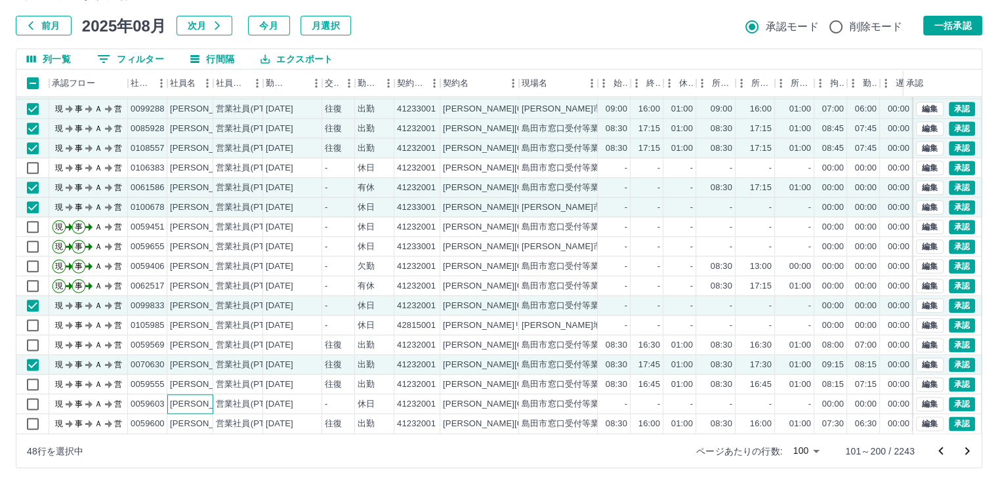
click at [199, 398] on div "[PERSON_NAME]" at bounding box center [206, 404] width 72 height 12
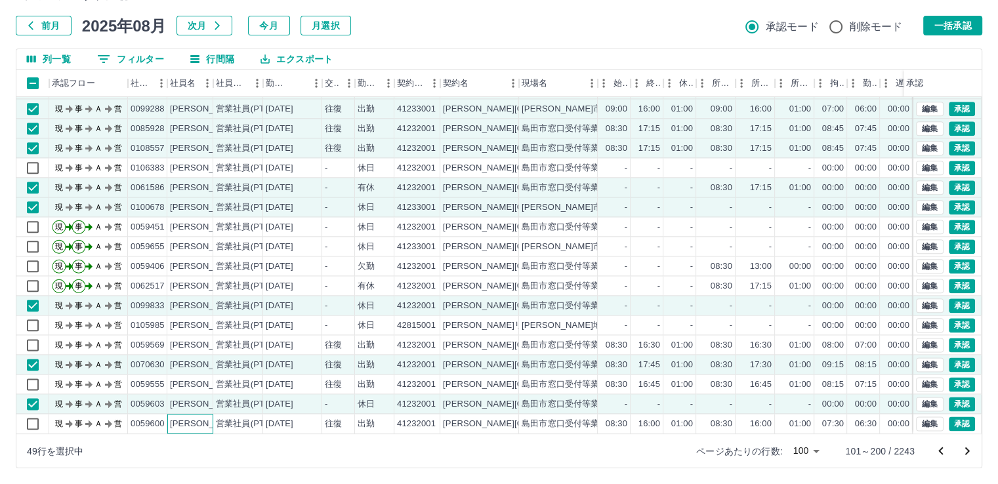
click at [202, 418] on div "[PERSON_NAME]" at bounding box center [206, 424] width 72 height 12
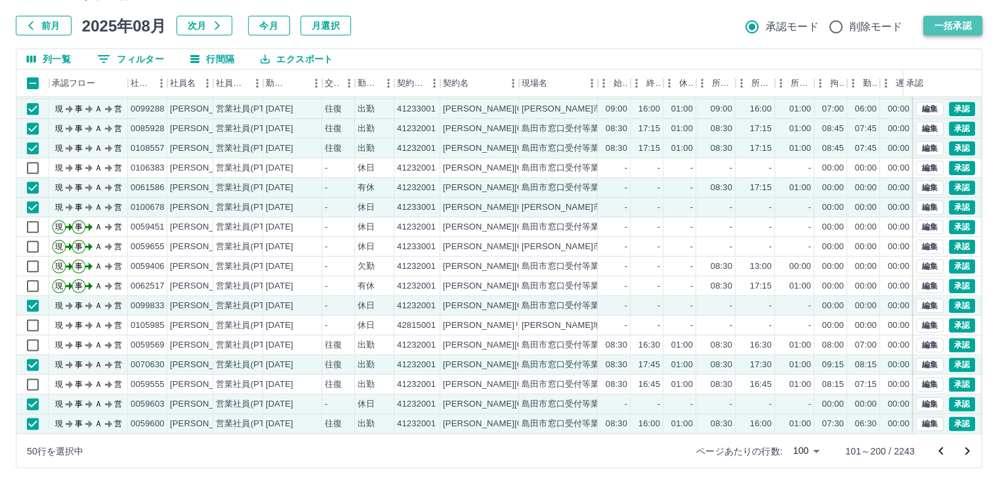
click at [955, 29] on button "一括承認" at bounding box center [952, 26] width 59 height 20
click at [964, 448] on icon "次のページへ" at bounding box center [967, 452] width 16 height 16
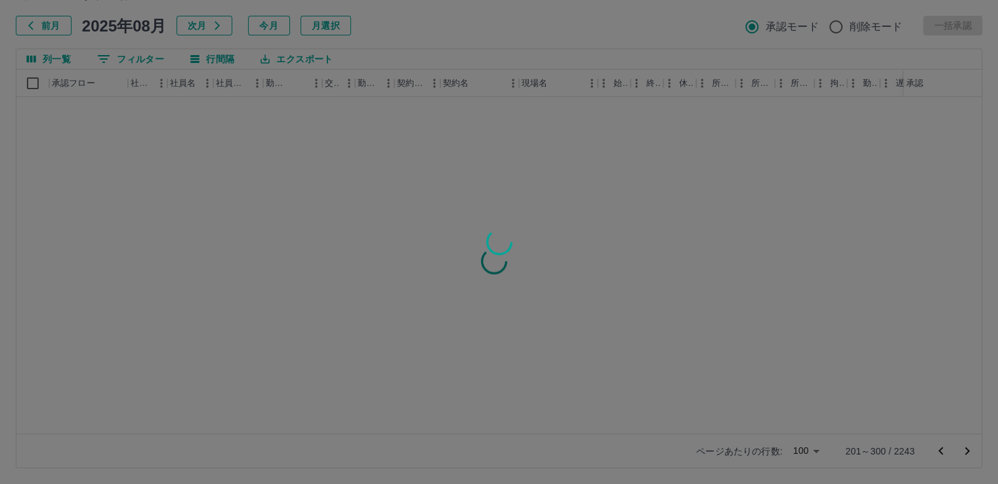
scroll to position [0, 0]
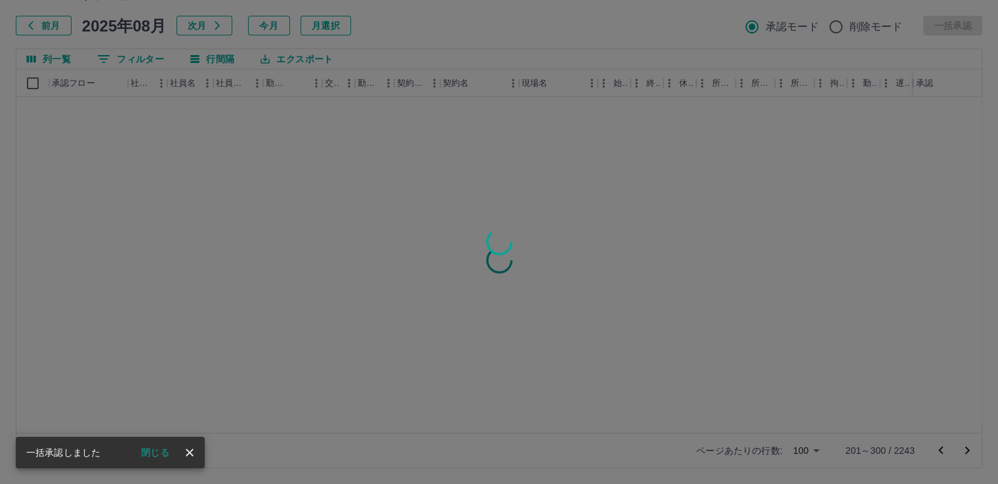
click at [157, 457] on button "閉じる" at bounding box center [155, 453] width 49 height 20
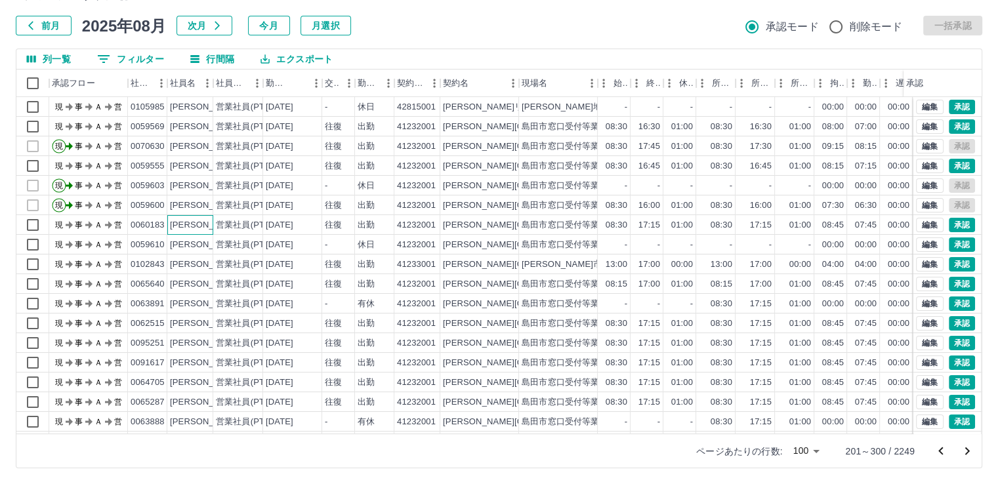
click at [200, 228] on div "[PERSON_NAME]" at bounding box center [206, 225] width 72 height 12
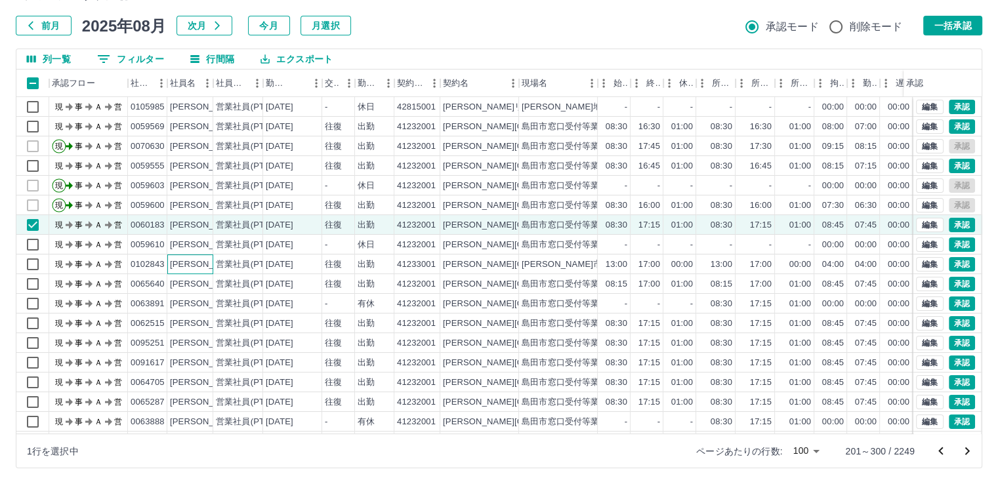
click at [201, 262] on div "[PERSON_NAME]" at bounding box center [206, 265] width 72 height 12
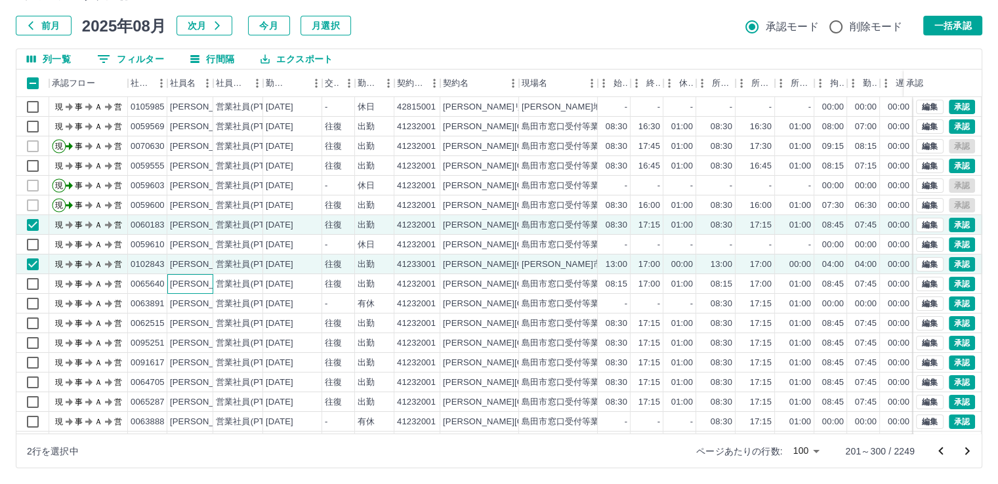
click at [201, 284] on div "[PERSON_NAME]" at bounding box center [206, 284] width 72 height 12
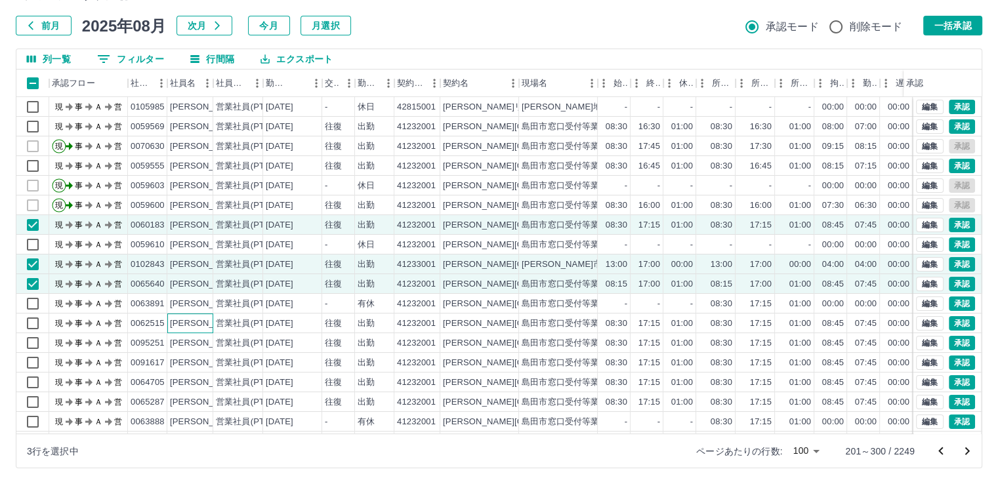
click at [205, 322] on div "[PERSON_NAME]" at bounding box center [206, 324] width 72 height 12
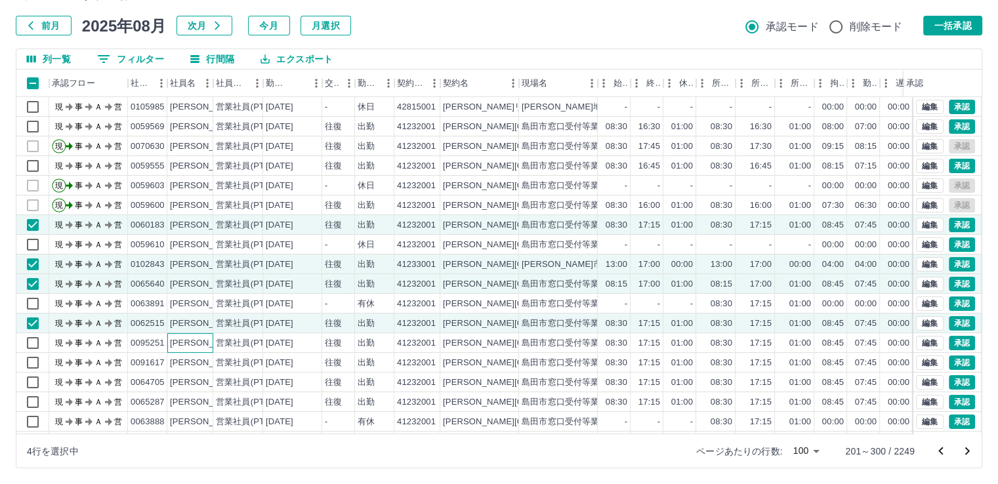
click at [194, 344] on div "[PERSON_NAME]" at bounding box center [206, 343] width 72 height 12
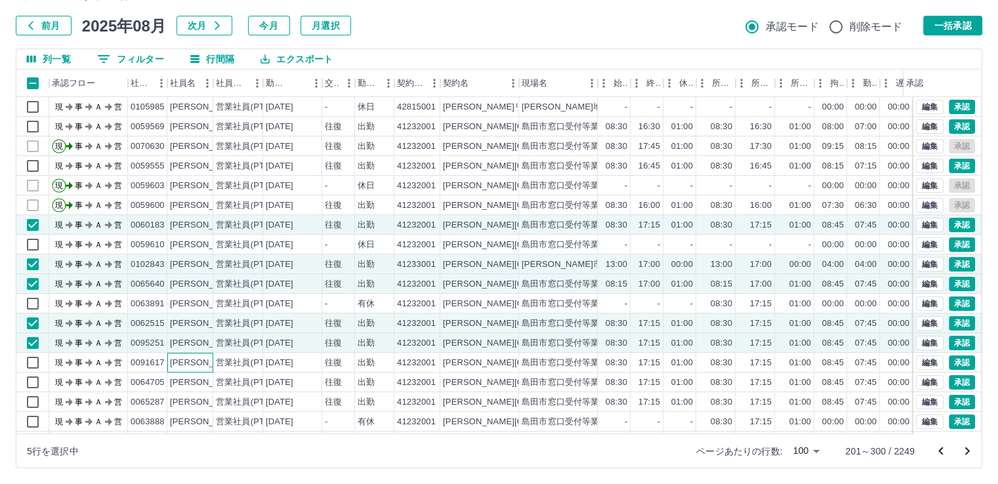
click at [201, 362] on div "[PERSON_NAME]" at bounding box center [206, 363] width 72 height 12
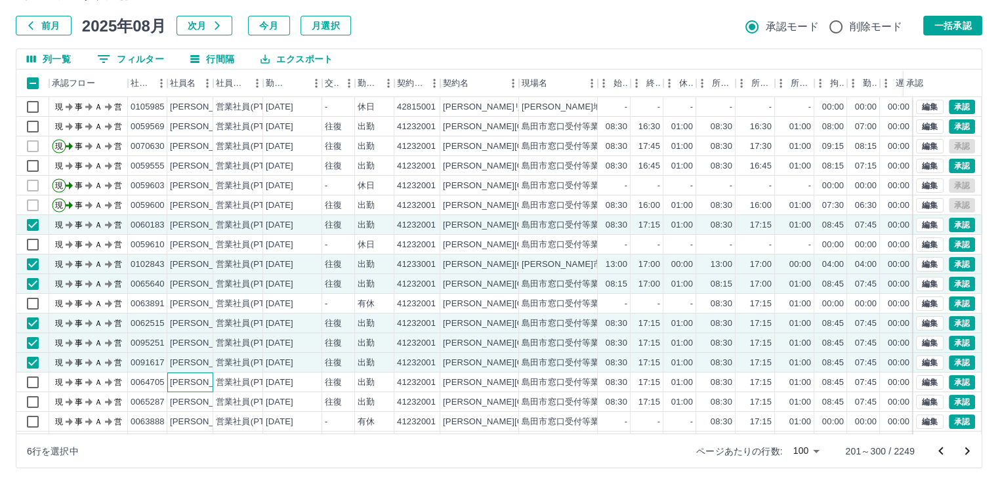
click at [203, 381] on div "[PERSON_NAME]" at bounding box center [206, 383] width 72 height 12
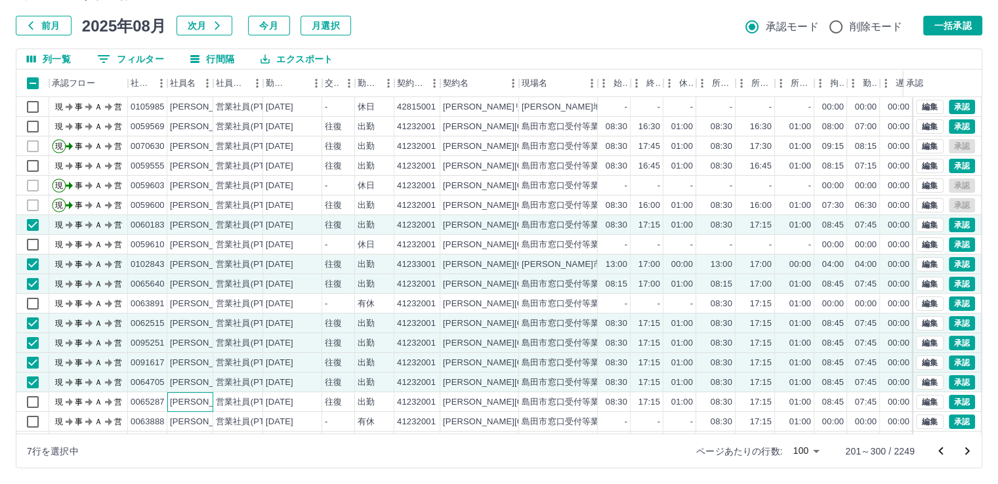
click at [205, 399] on div "[PERSON_NAME]" at bounding box center [206, 402] width 72 height 12
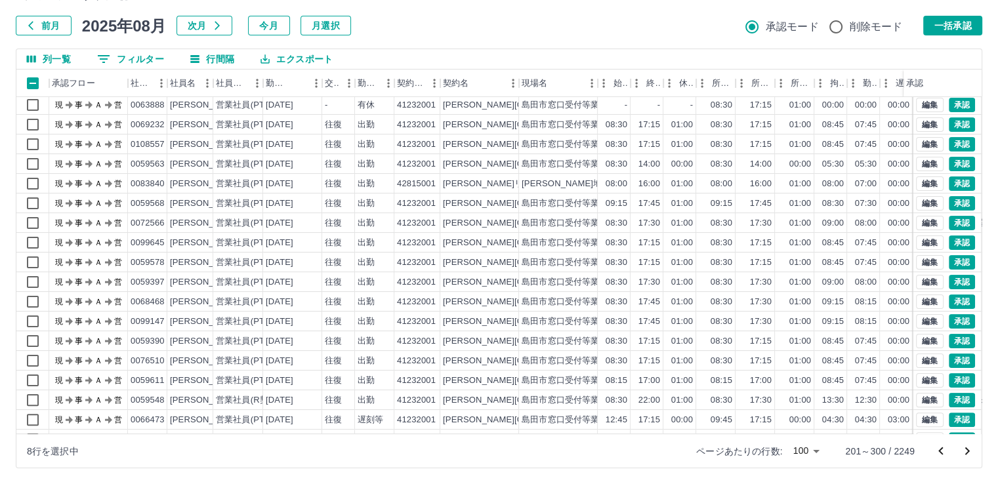
scroll to position [320, 0]
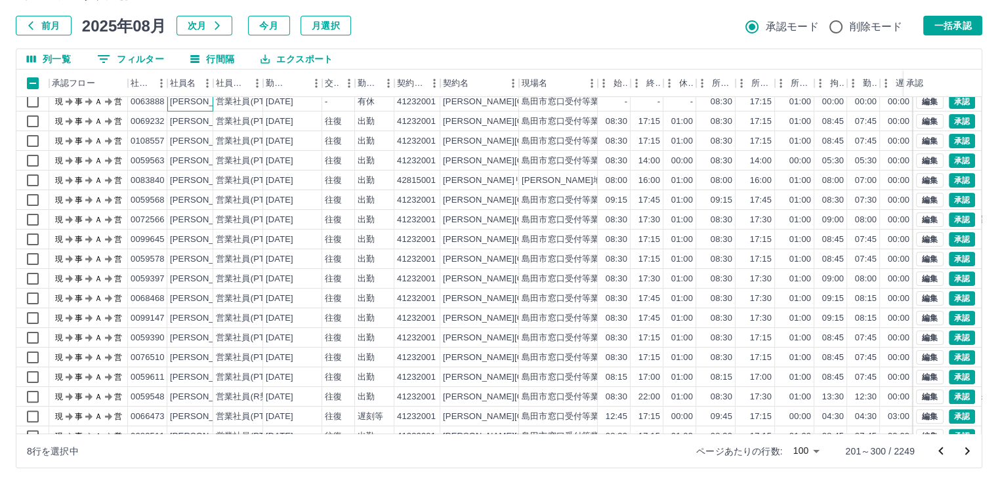
click at [198, 100] on div "[PERSON_NAME]" at bounding box center [206, 102] width 72 height 12
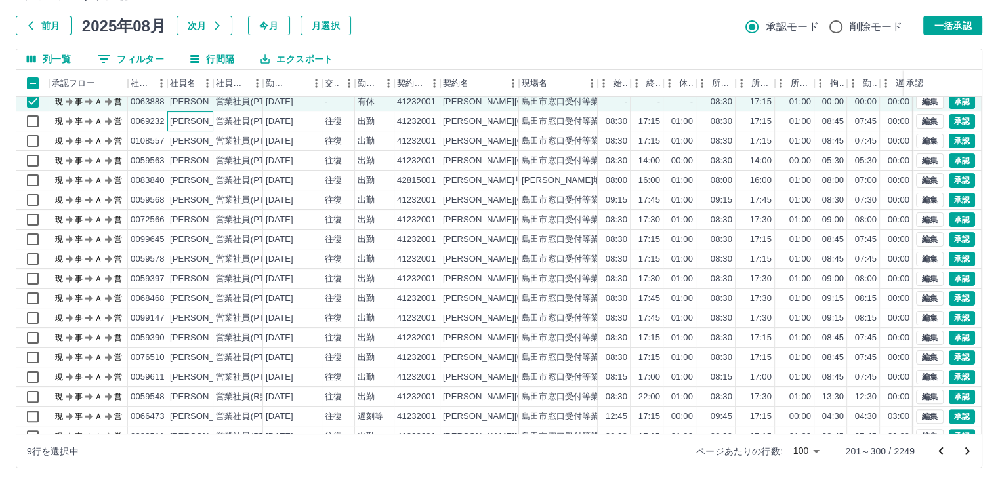
click at [200, 117] on div "[PERSON_NAME]" at bounding box center [206, 121] width 72 height 12
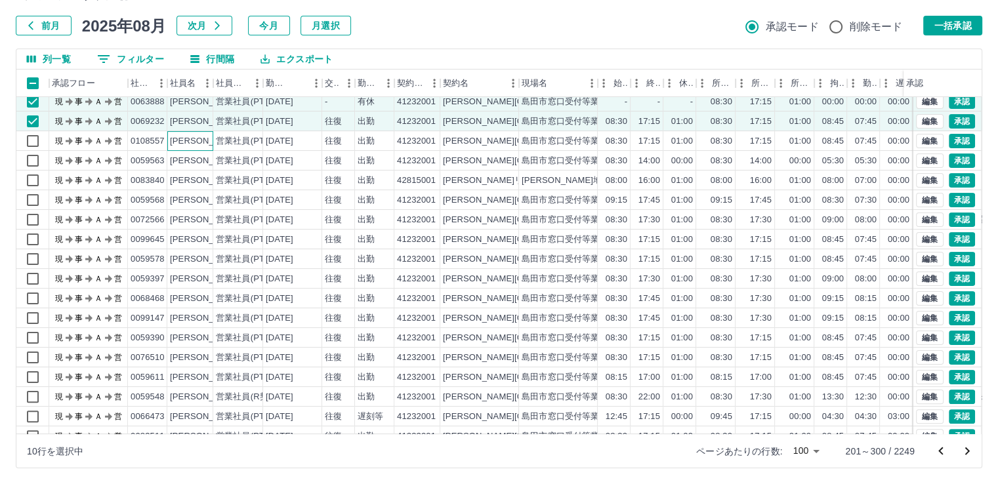
click at [208, 140] on div "[PERSON_NAME]" at bounding box center [206, 141] width 72 height 12
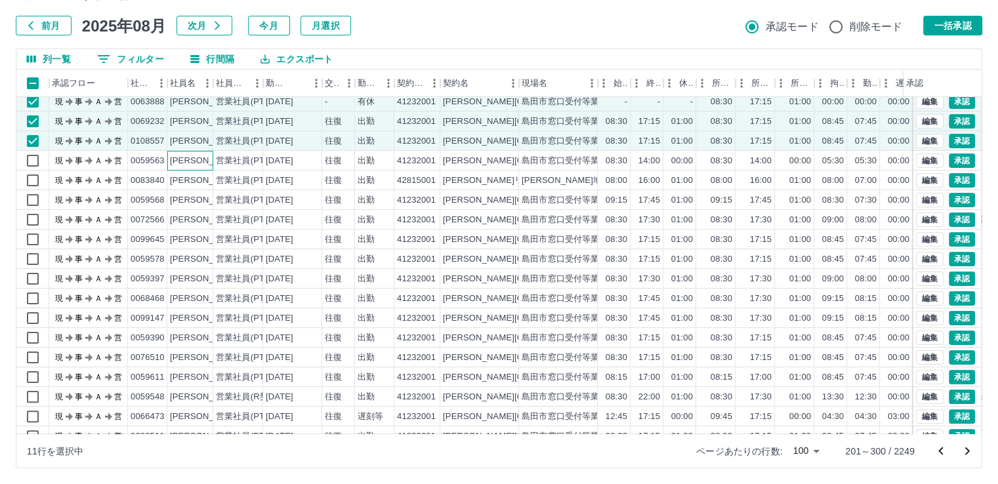
click at [207, 158] on div "[PERSON_NAME]" at bounding box center [206, 161] width 72 height 12
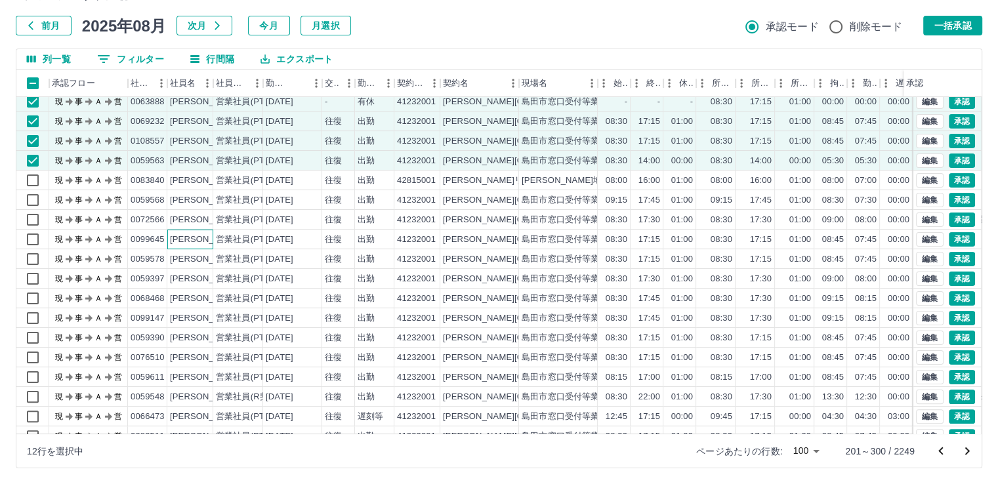
click at [208, 237] on div "[PERSON_NAME]" at bounding box center [206, 240] width 72 height 12
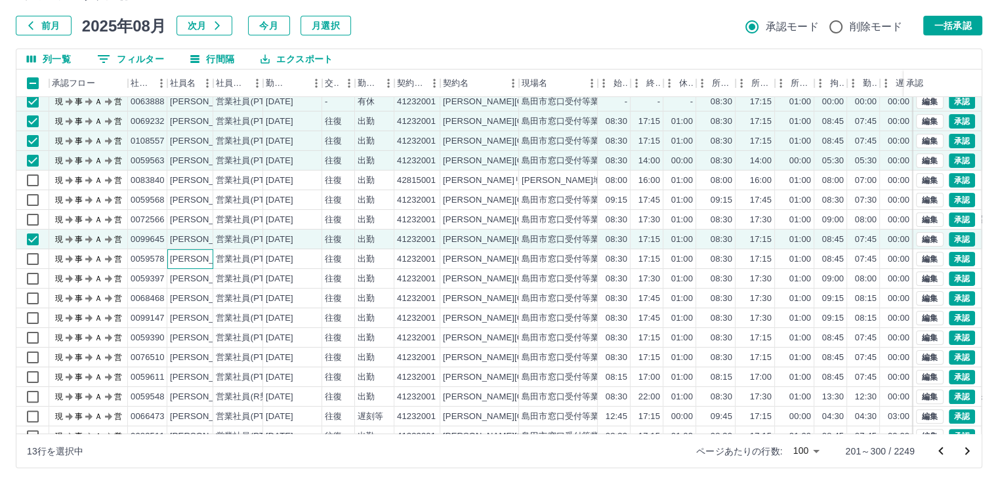
click at [205, 257] on div "[PERSON_NAME]" at bounding box center [206, 259] width 72 height 12
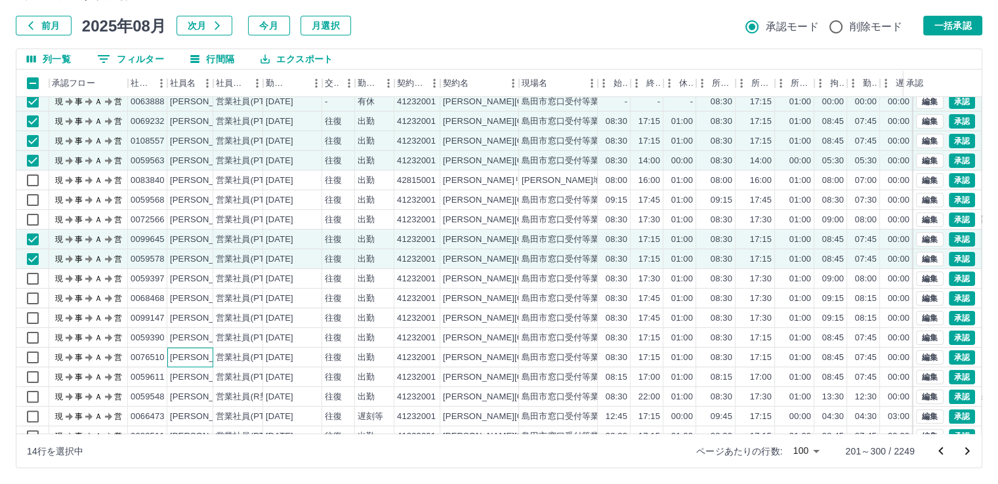
click at [202, 354] on div "[PERSON_NAME]" at bounding box center [206, 358] width 72 height 12
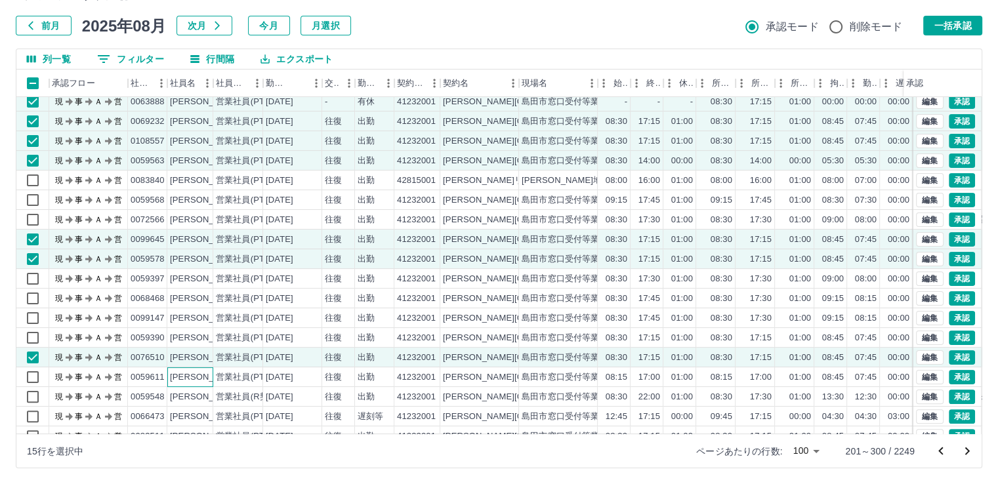
click at [205, 373] on div "[PERSON_NAME]" at bounding box center [206, 377] width 72 height 12
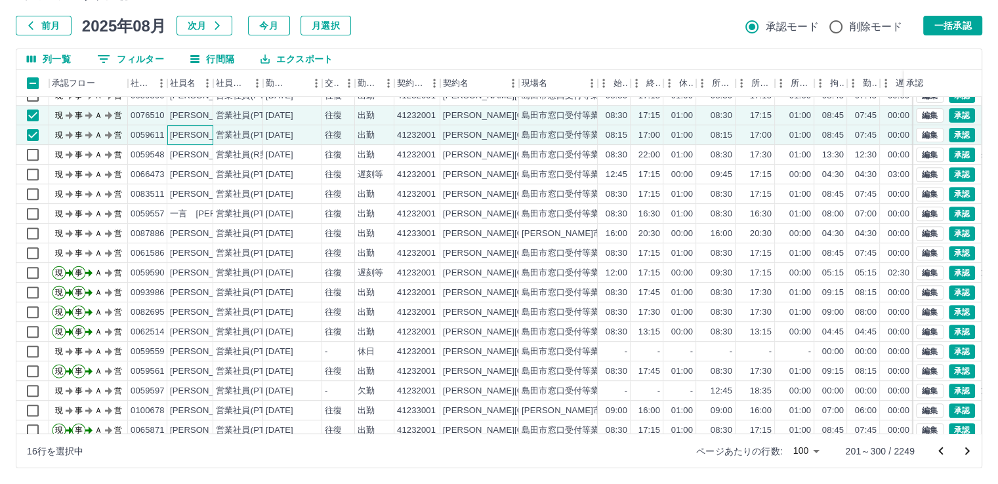
scroll to position [566, 0]
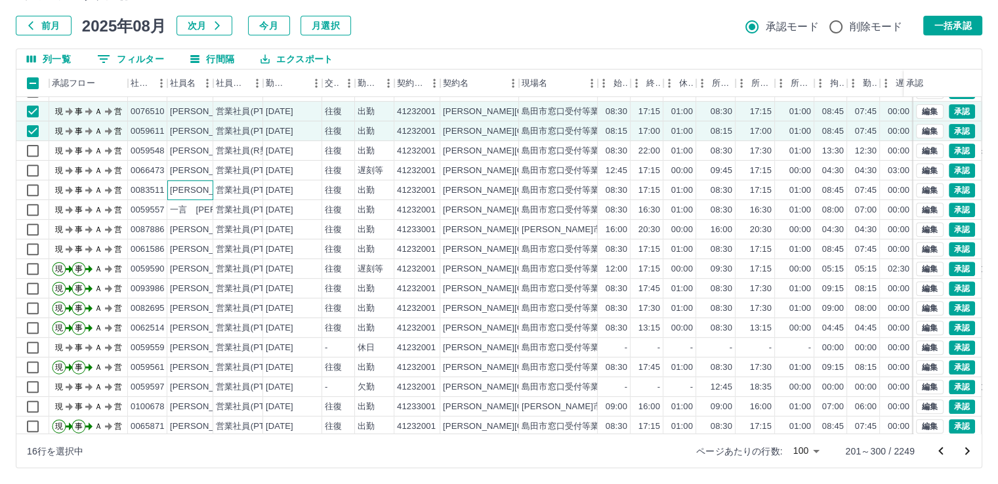
click at [211, 190] on div "[PERSON_NAME]" at bounding box center [206, 190] width 72 height 12
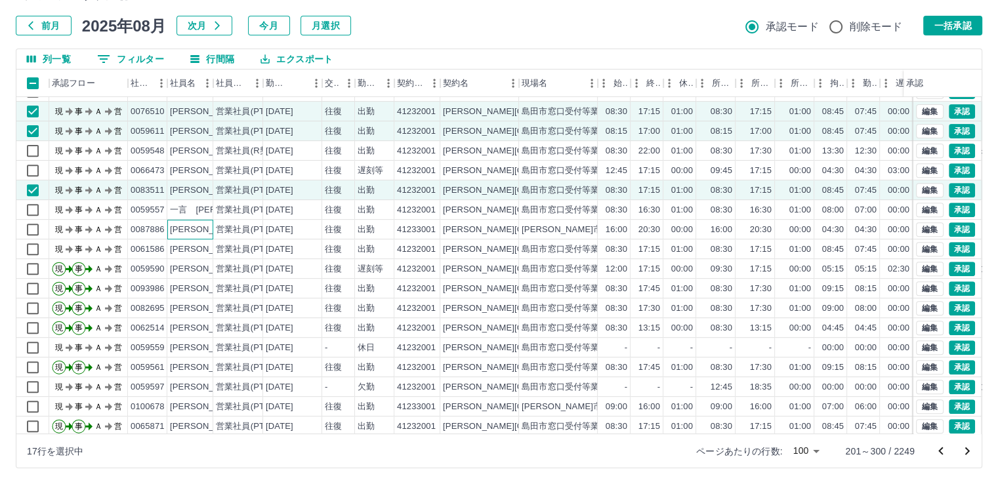
click at [207, 234] on div "[PERSON_NAME]" at bounding box center [206, 230] width 72 height 12
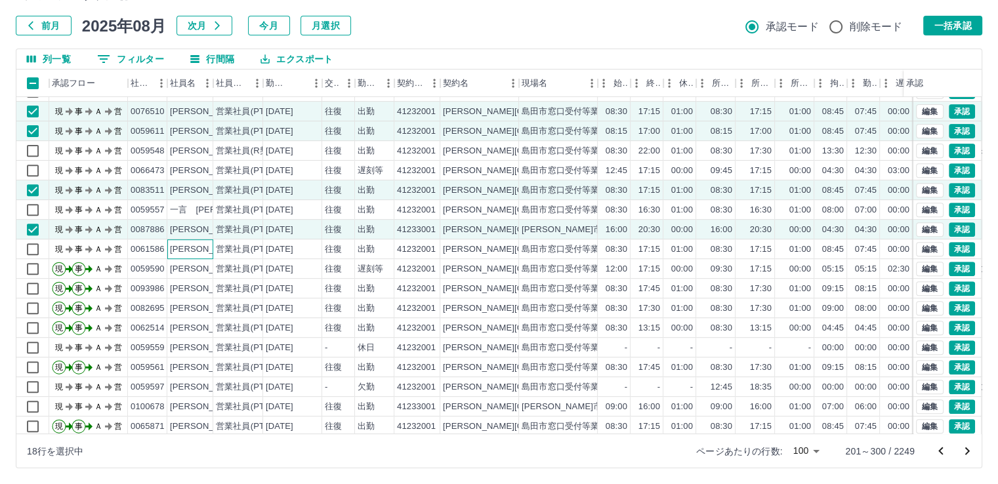
click at [207, 247] on div "[PERSON_NAME]" at bounding box center [206, 249] width 72 height 12
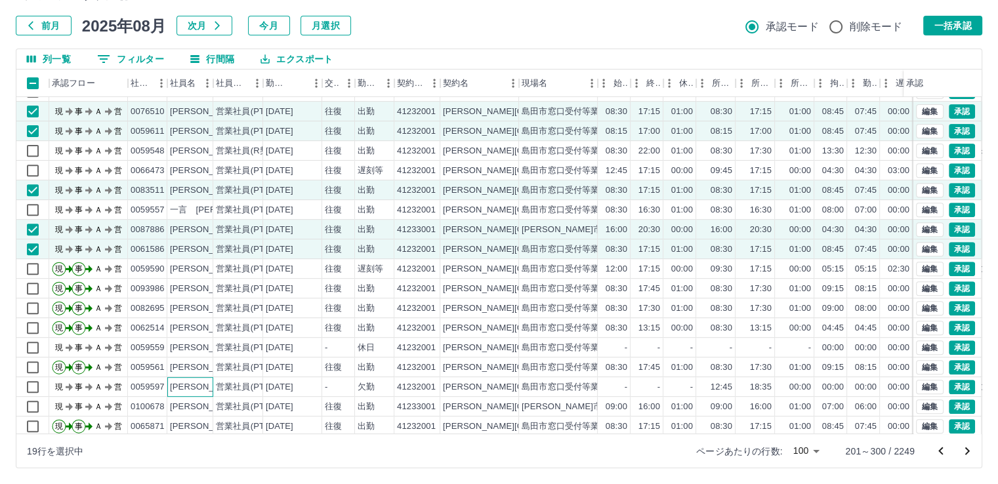
click at [200, 384] on div "[PERSON_NAME]" at bounding box center [206, 387] width 72 height 12
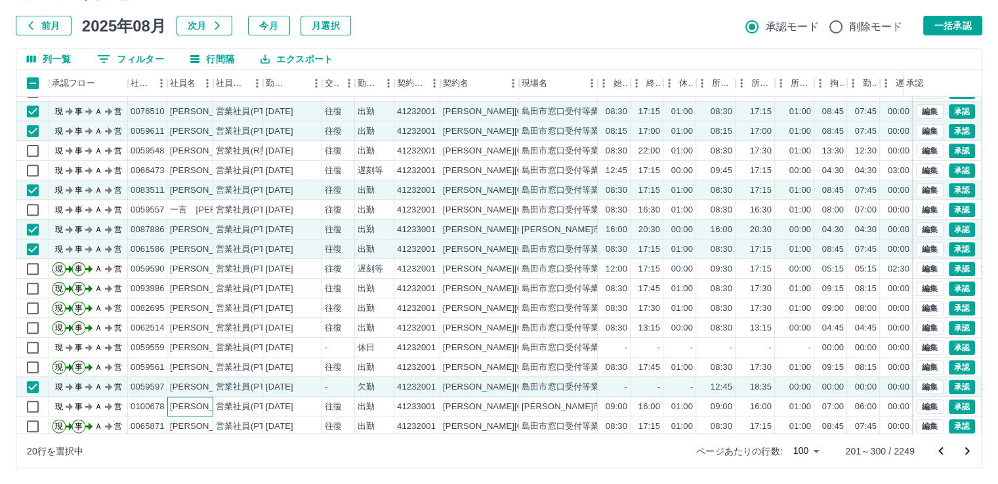
click at [203, 409] on div "[PERSON_NAME]" at bounding box center [206, 407] width 72 height 12
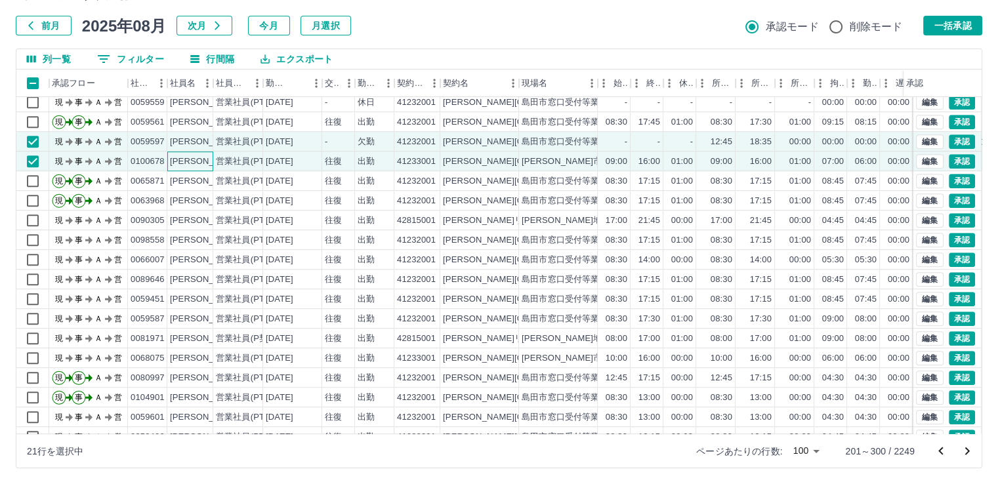
scroll to position [846, 0]
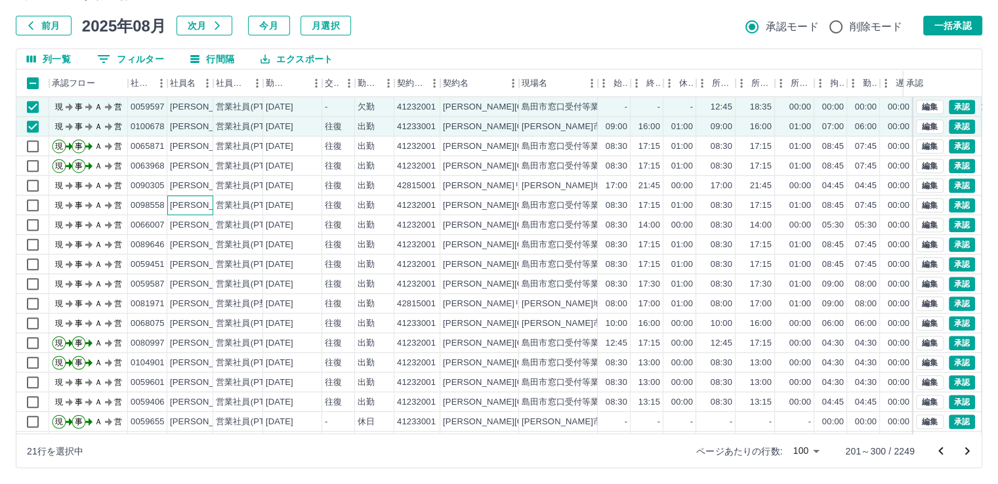
click at [207, 201] on div "[PERSON_NAME]" at bounding box center [206, 205] width 72 height 12
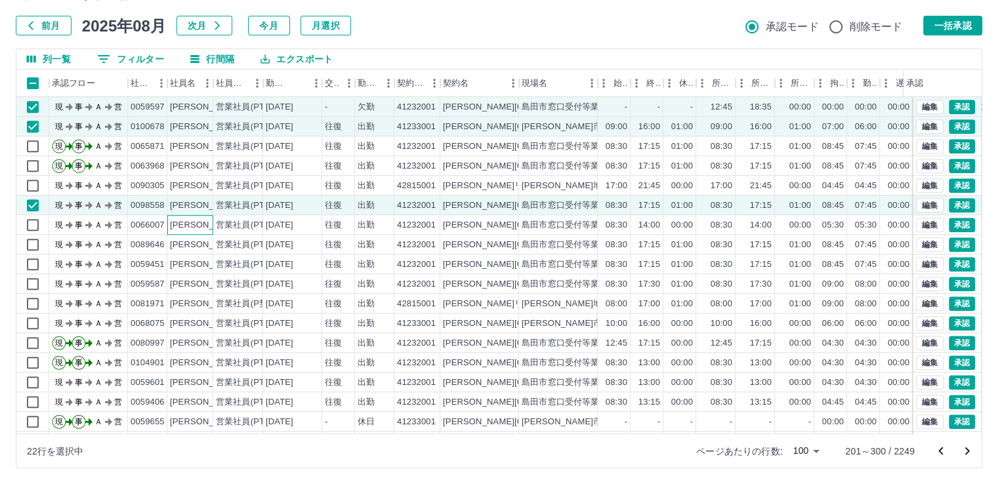
click at [207, 221] on div "[PERSON_NAME]" at bounding box center [206, 225] width 72 height 12
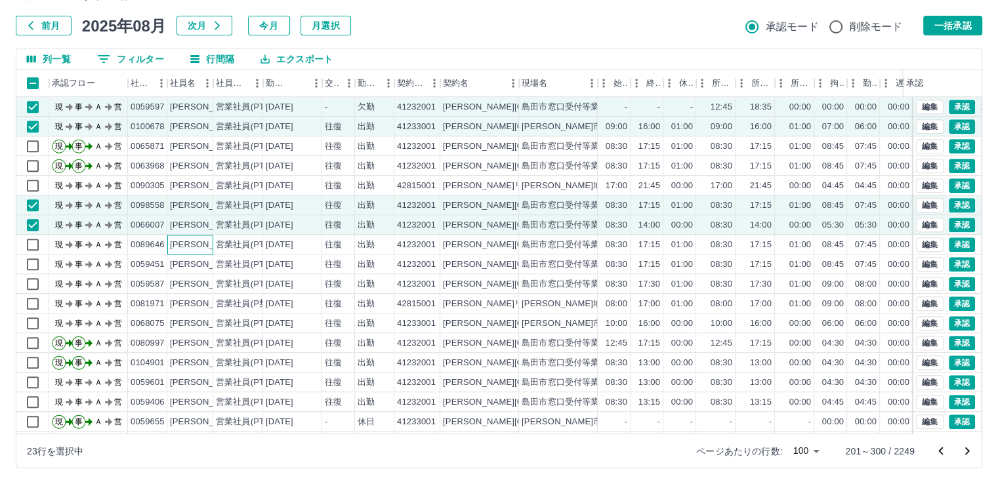
click at [208, 245] on div "[PERSON_NAME]" at bounding box center [206, 245] width 72 height 12
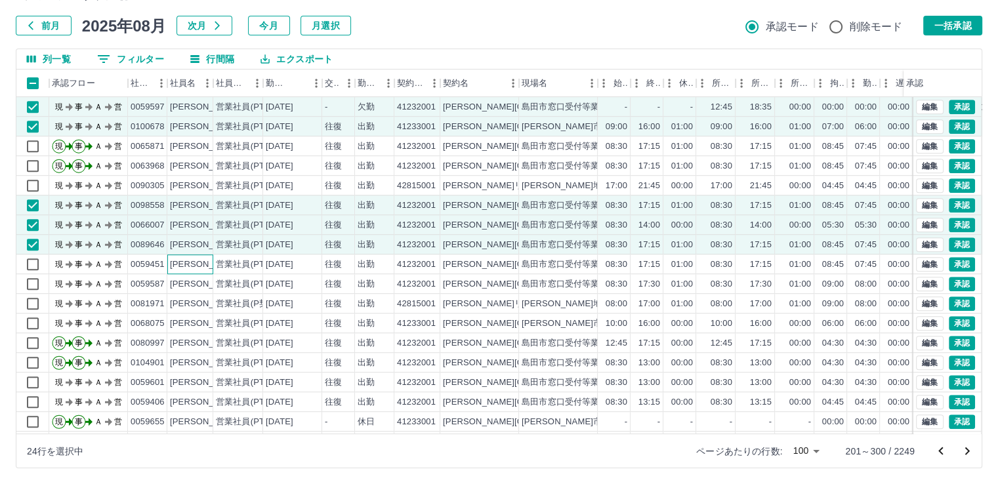
click at [208, 263] on div "[PERSON_NAME]" at bounding box center [206, 265] width 72 height 12
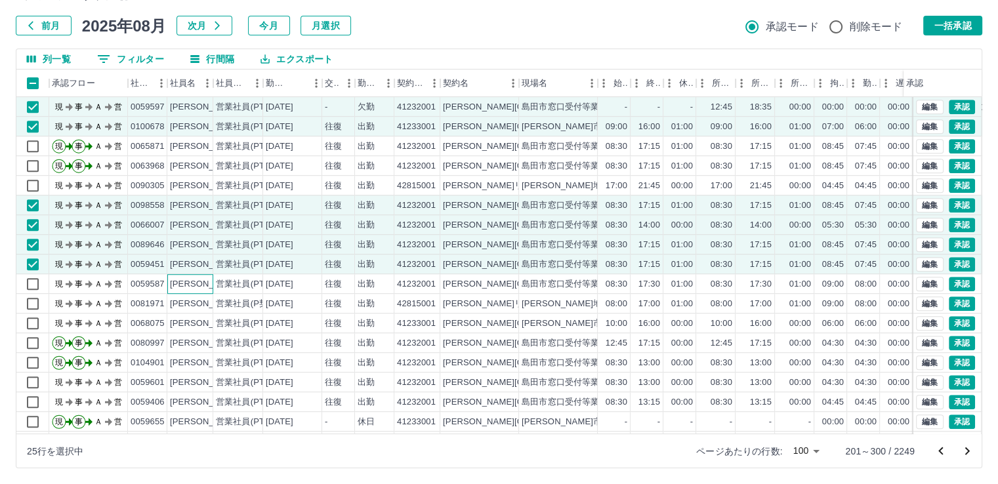
click at [199, 285] on div "[PERSON_NAME]" at bounding box center [206, 284] width 72 height 12
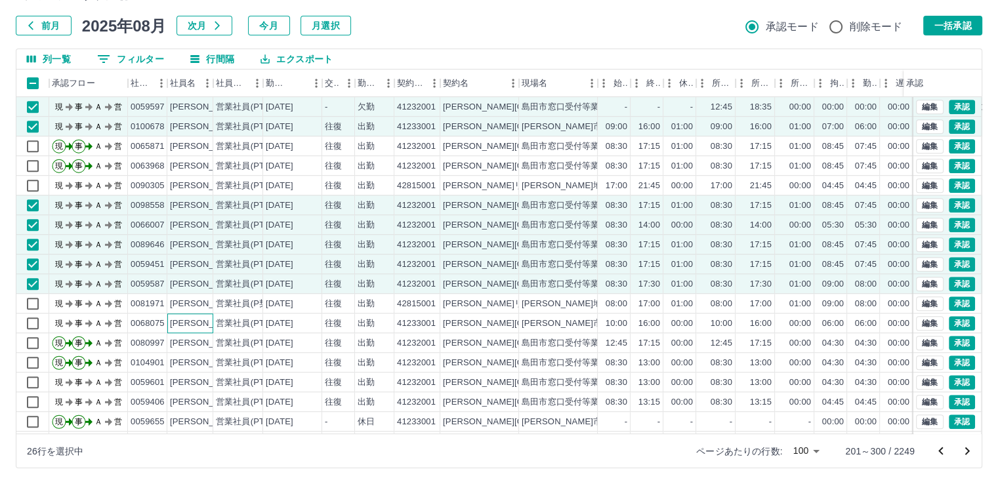
click at [200, 326] on div "[PERSON_NAME]" at bounding box center [206, 324] width 72 height 12
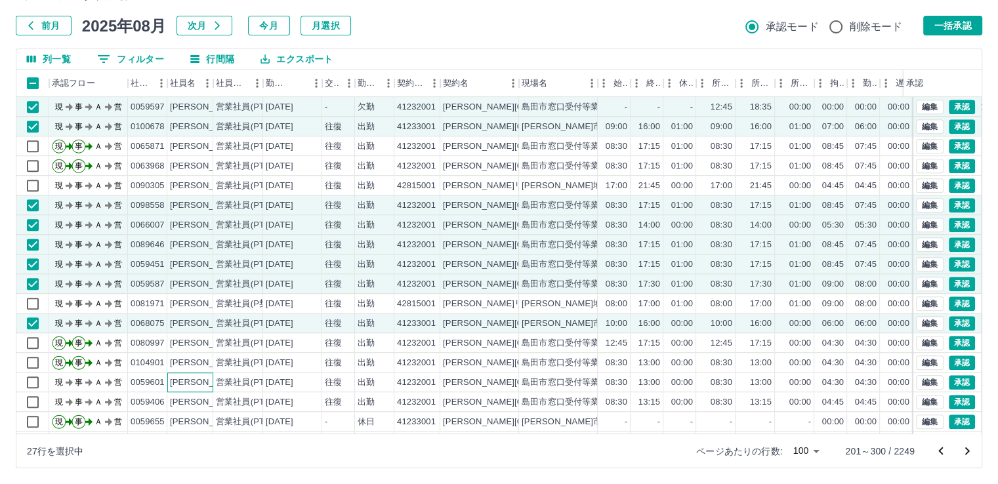
click at [196, 379] on div "[PERSON_NAME]" at bounding box center [206, 383] width 72 height 12
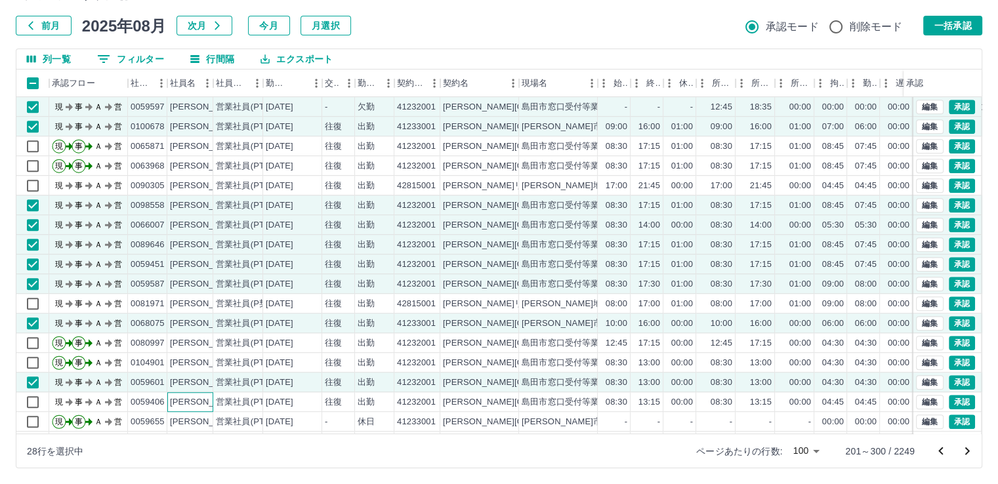
click at [201, 400] on div "[PERSON_NAME]" at bounding box center [206, 402] width 72 height 12
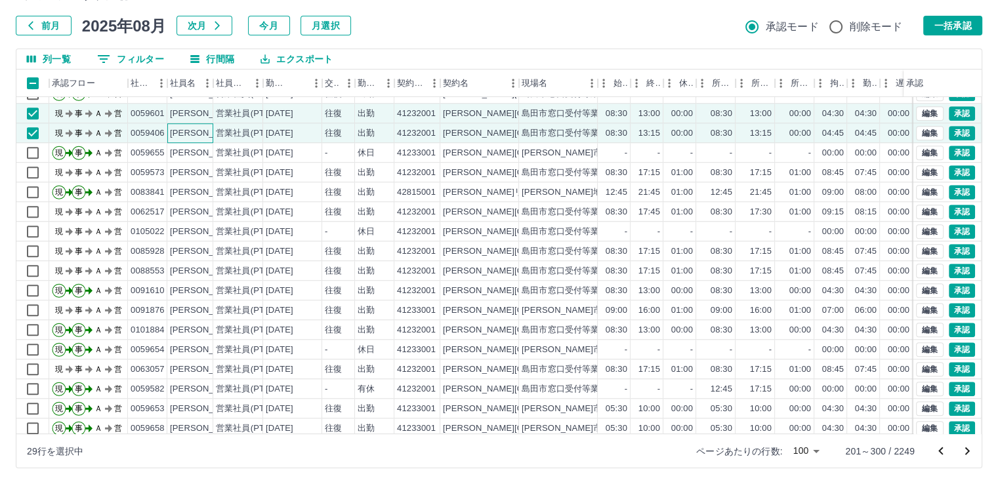
scroll to position [1123, 0]
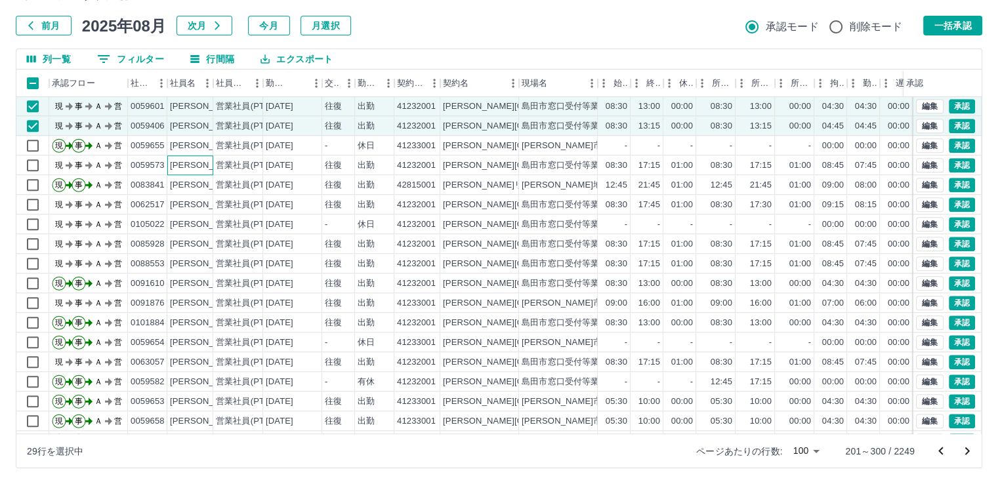
click at [205, 163] on div "[PERSON_NAME]" at bounding box center [206, 165] width 72 height 12
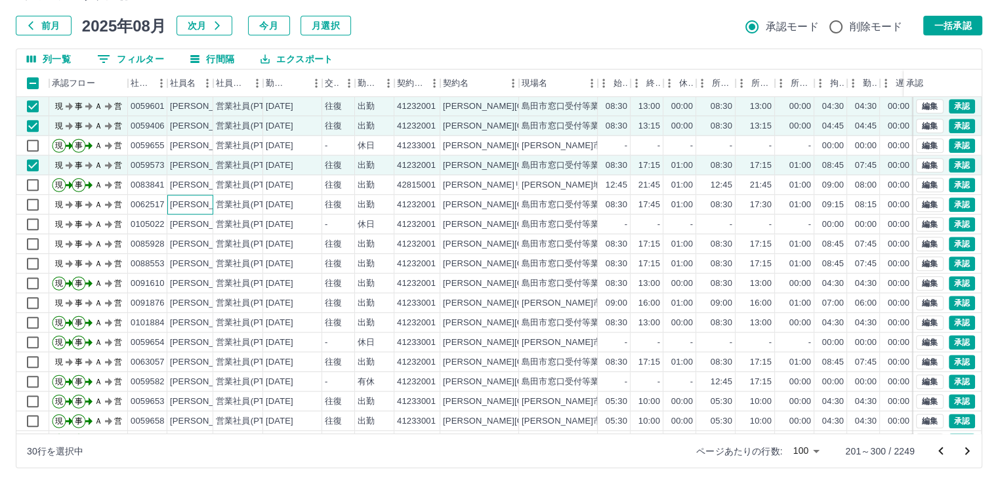
click at [203, 203] on div "[PERSON_NAME]" at bounding box center [206, 205] width 72 height 12
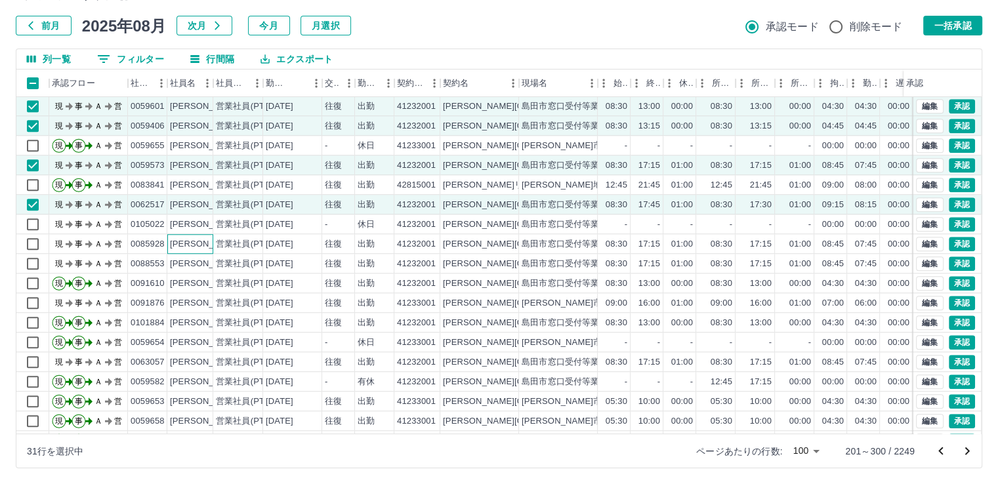
click at [208, 245] on div "[PERSON_NAME]" at bounding box center [206, 244] width 72 height 12
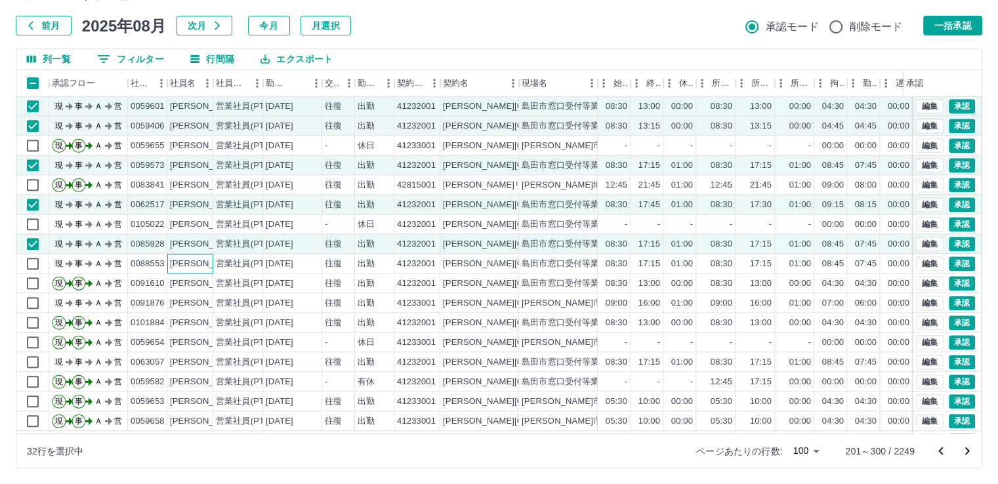
click at [207, 264] on div "[PERSON_NAME]" at bounding box center [206, 264] width 72 height 12
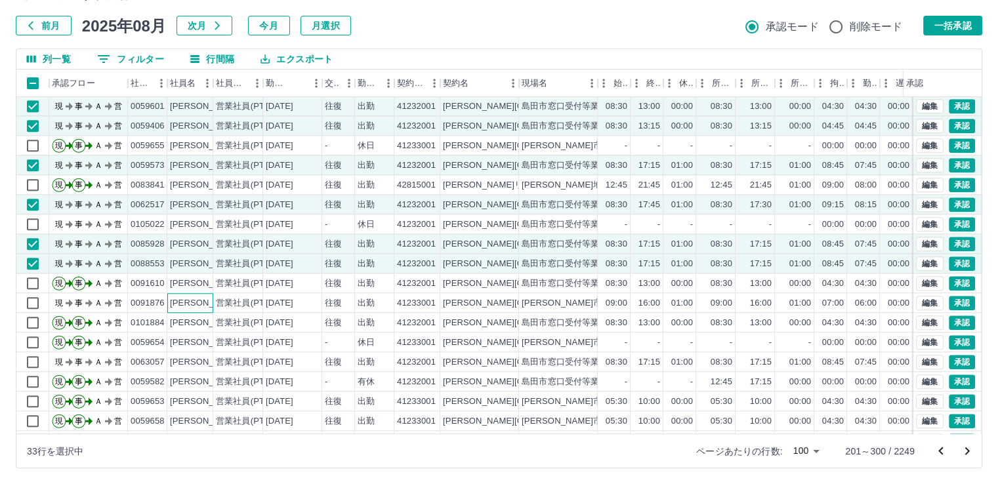
click at [199, 299] on div "[PERSON_NAME]" at bounding box center [206, 303] width 72 height 12
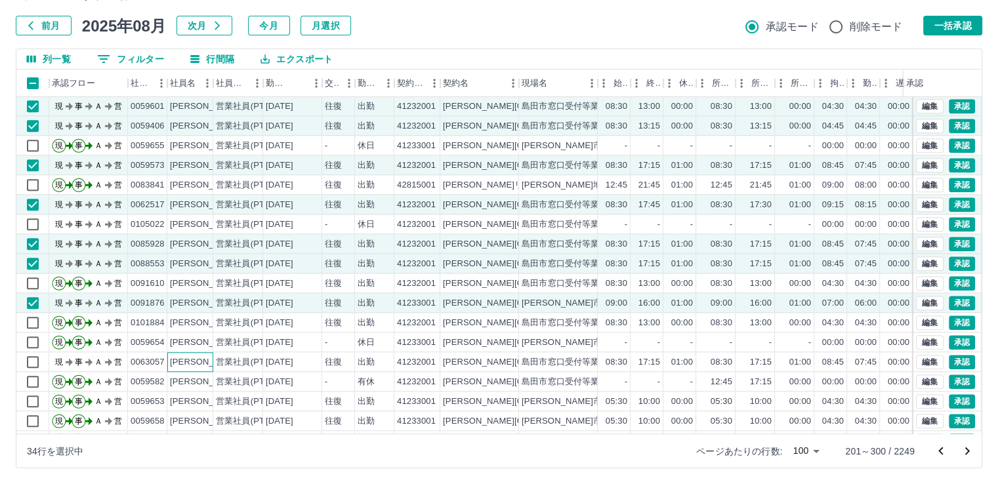
click at [205, 365] on div "[PERSON_NAME]" at bounding box center [190, 362] width 46 height 20
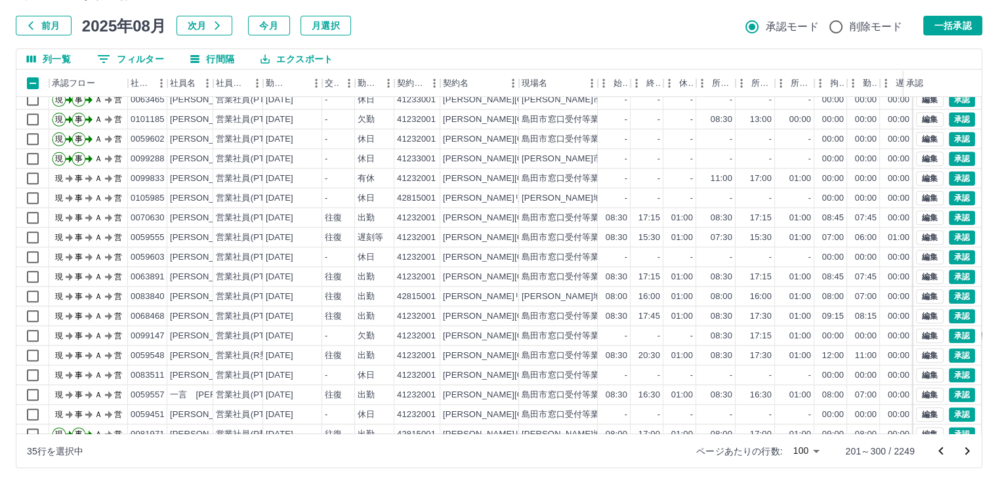
scroll to position [1546, 0]
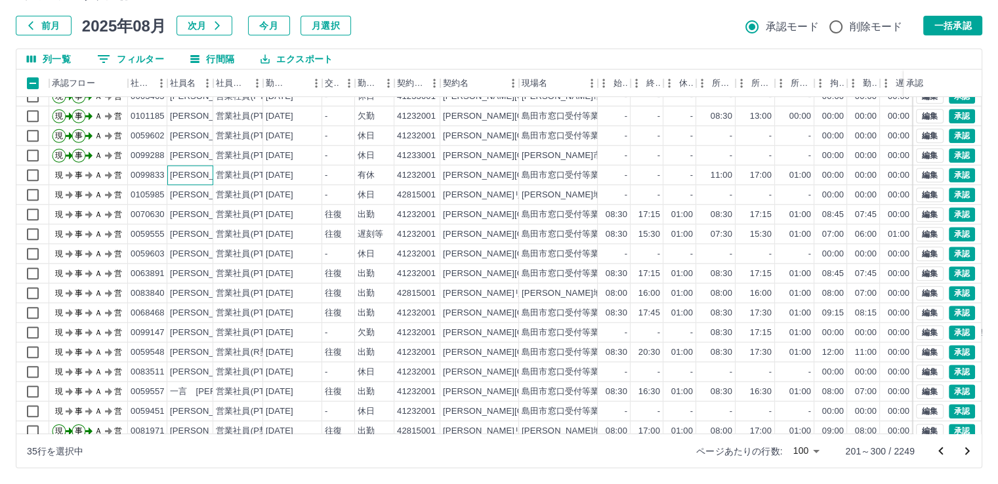
click at [204, 173] on div "[PERSON_NAME]" at bounding box center [206, 175] width 72 height 12
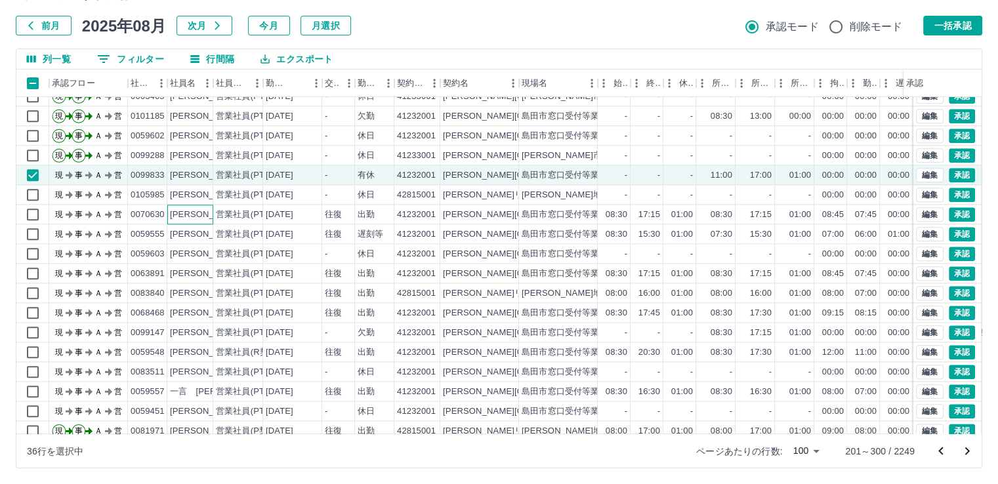
click at [209, 213] on div "[PERSON_NAME]" at bounding box center [206, 215] width 72 height 12
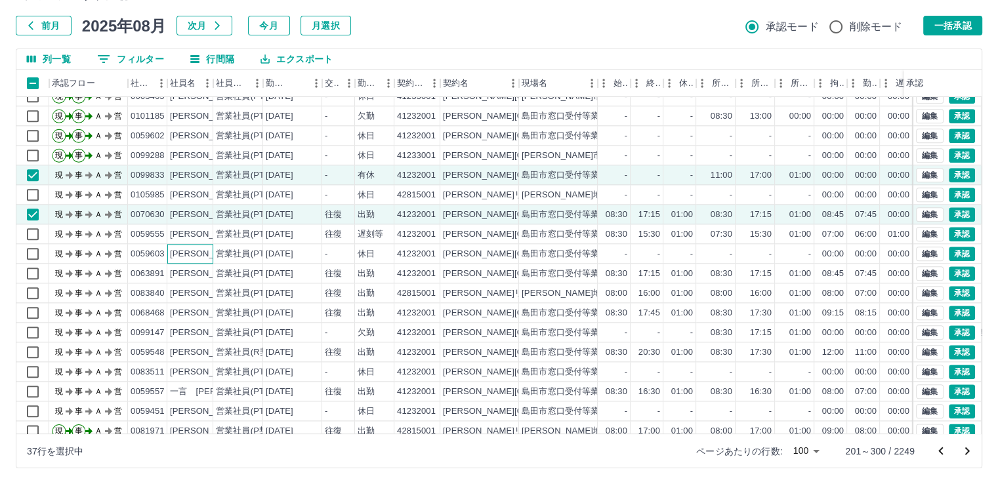
click at [210, 253] on div "[PERSON_NAME]" at bounding box center [206, 254] width 72 height 12
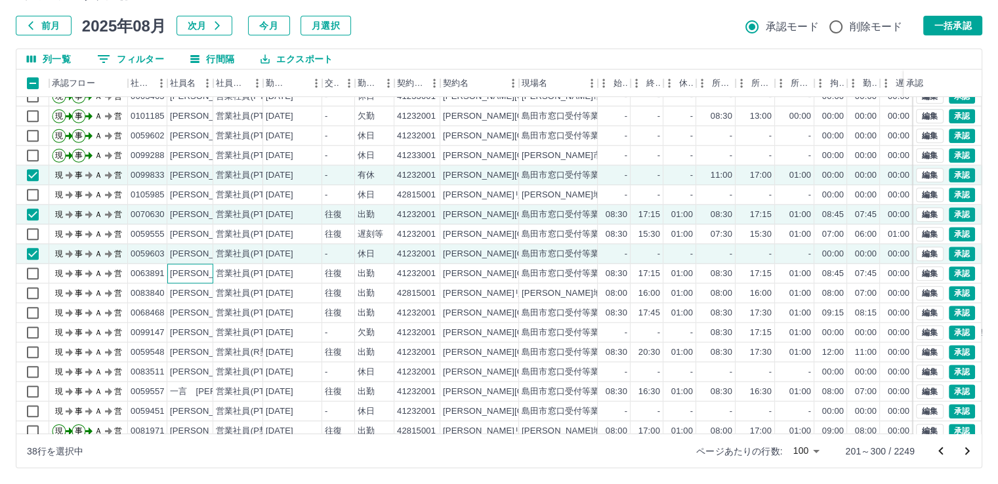
click at [211, 276] on div "[PERSON_NAME]" at bounding box center [206, 274] width 72 height 12
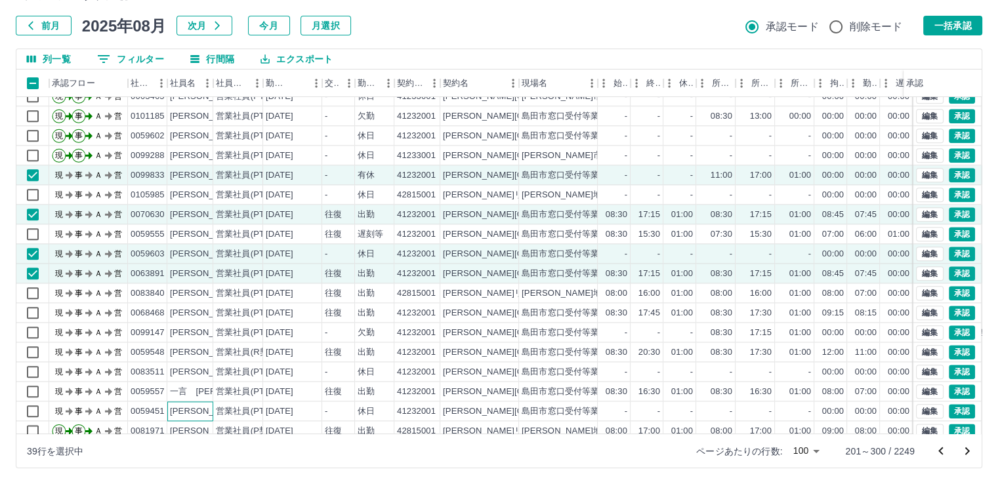
click at [201, 411] on div "[PERSON_NAME]" at bounding box center [206, 411] width 72 height 12
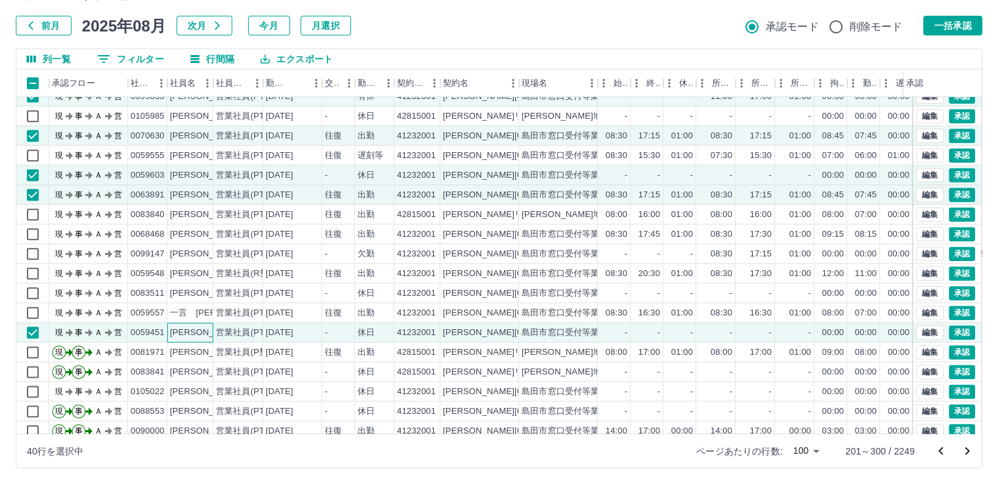
scroll to position [1641, 0]
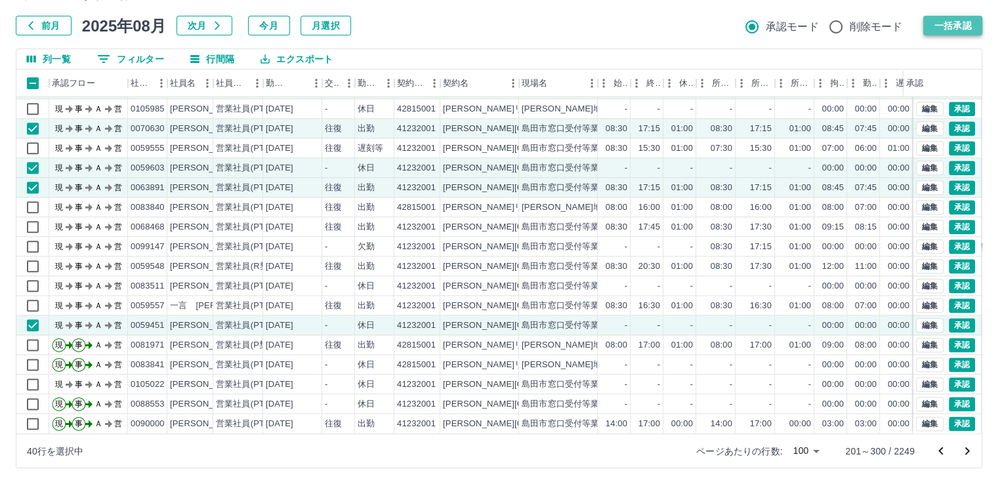
click at [942, 25] on button "一括承認" at bounding box center [952, 26] width 59 height 20
click at [965, 452] on icon "次のページへ" at bounding box center [967, 452] width 16 height 16
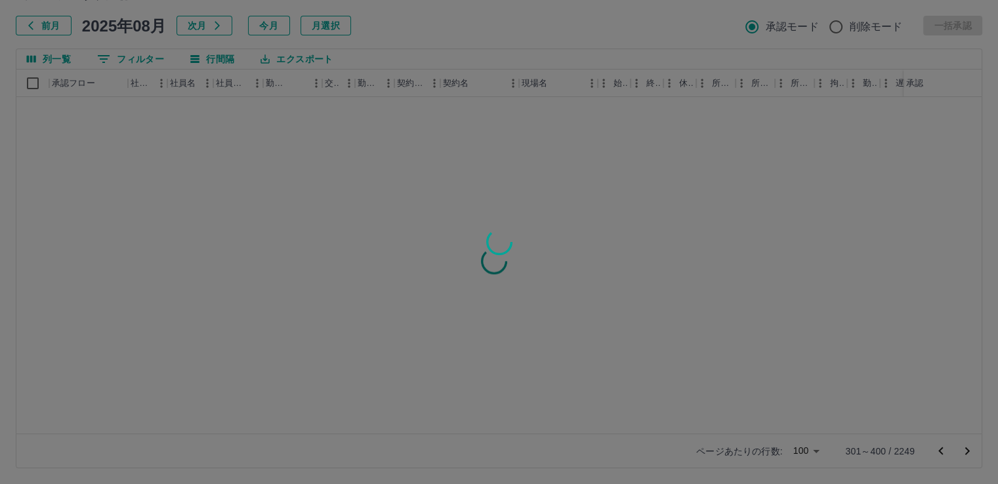
scroll to position [0, 0]
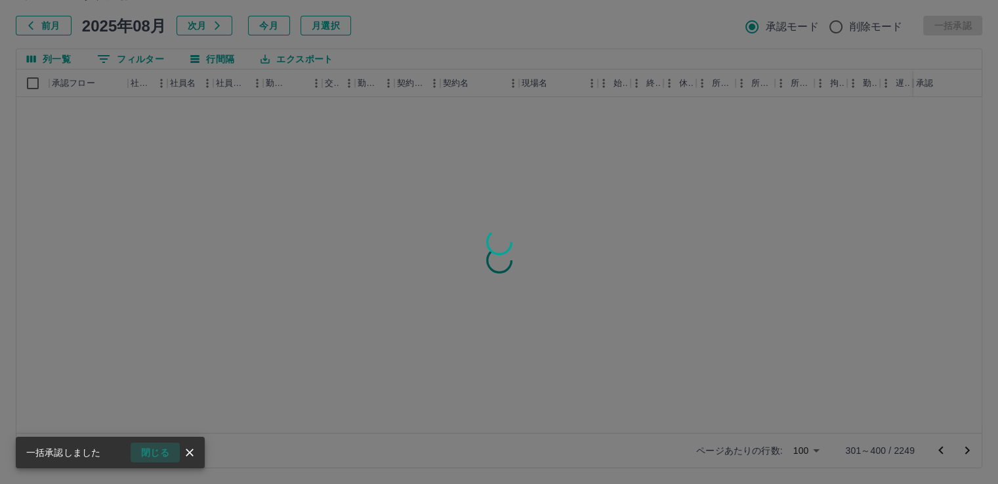
click at [157, 452] on button "閉じる" at bounding box center [155, 453] width 49 height 20
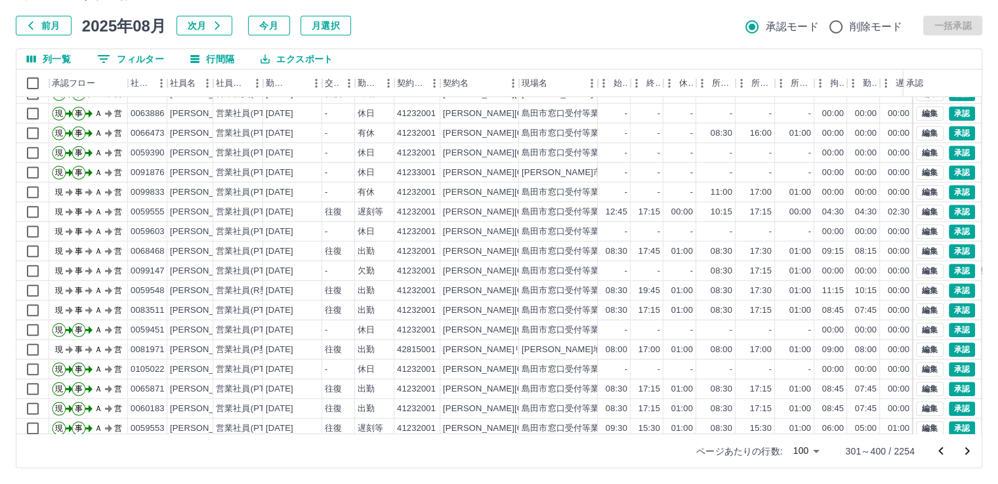
scroll to position [1474, 0]
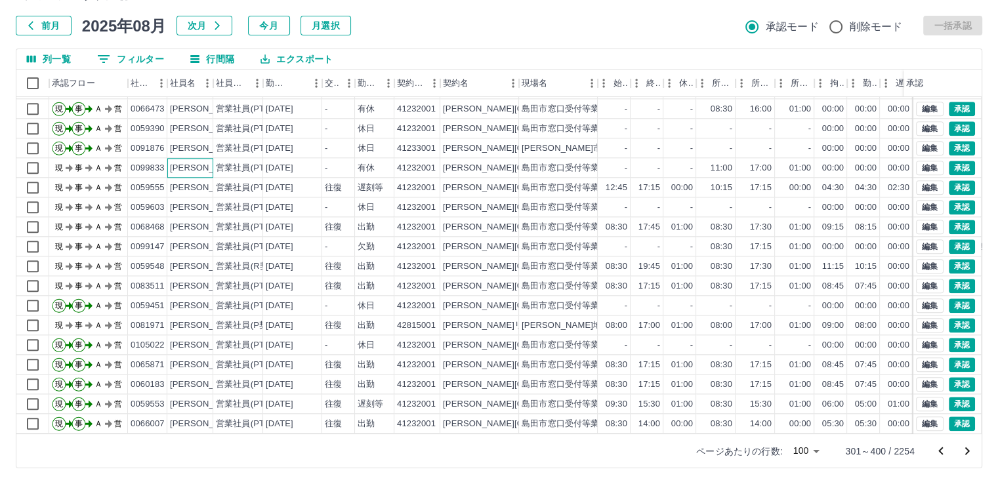
click at [185, 167] on div "[PERSON_NAME]" at bounding box center [206, 168] width 72 height 12
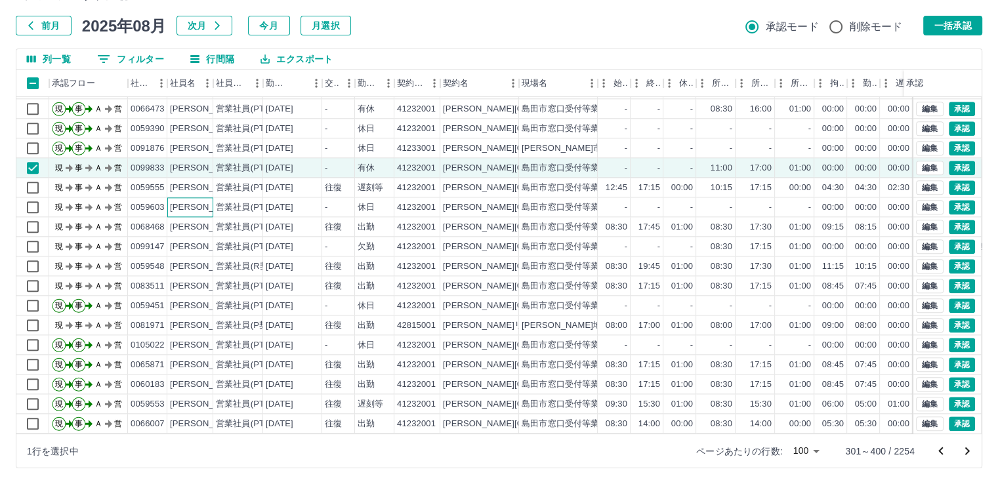
click at [199, 207] on div "[PERSON_NAME]" at bounding box center [206, 207] width 72 height 12
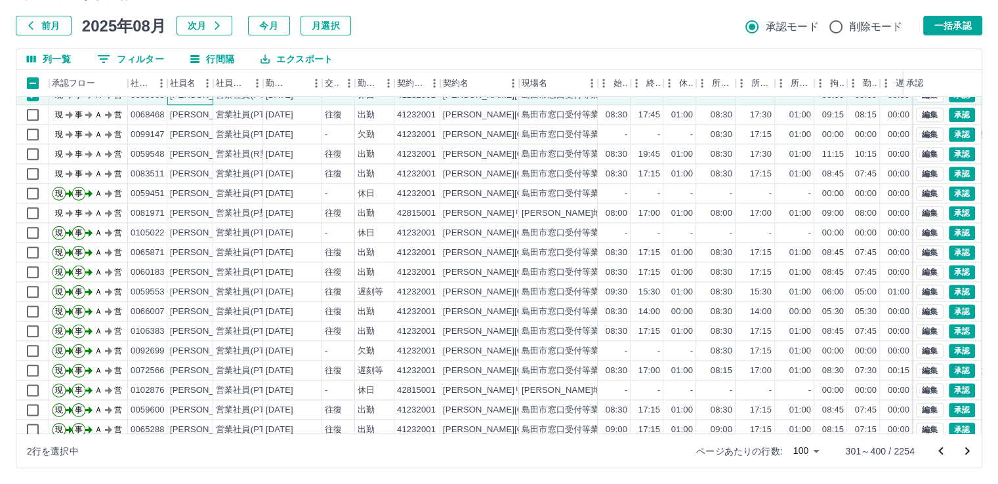
scroll to position [1641, 0]
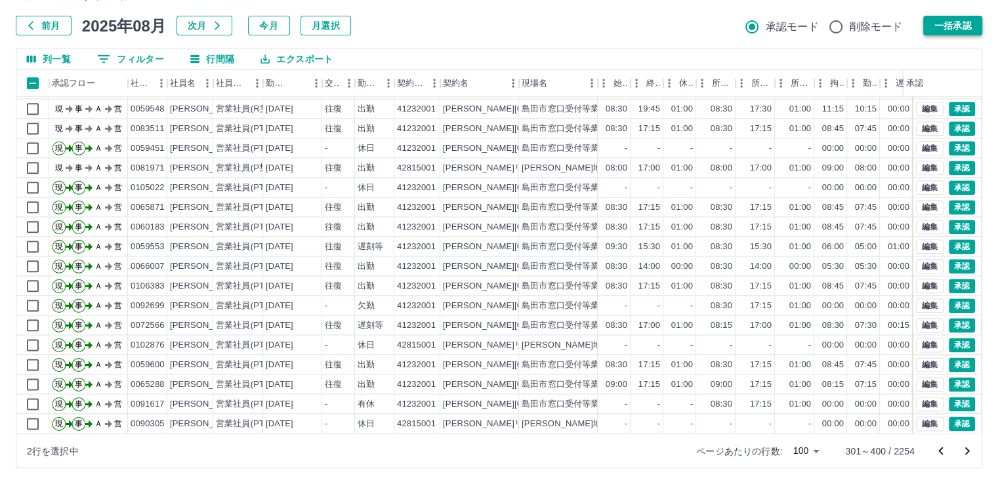
click at [938, 27] on button "一括承認" at bounding box center [952, 26] width 59 height 20
click at [968, 451] on icon "次のページへ" at bounding box center [967, 451] width 5 height 8
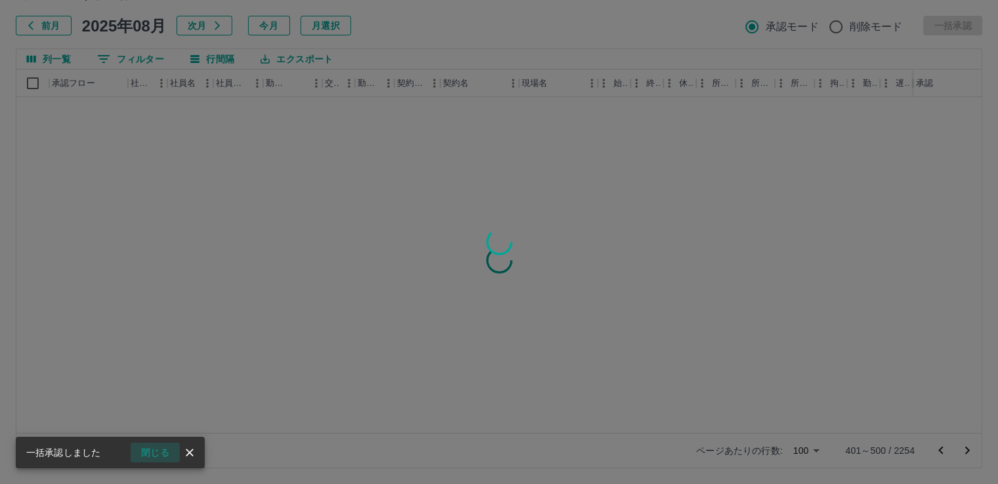
click at [157, 451] on button "閉じる" at bounding box center [155, 453] width 49 height 20
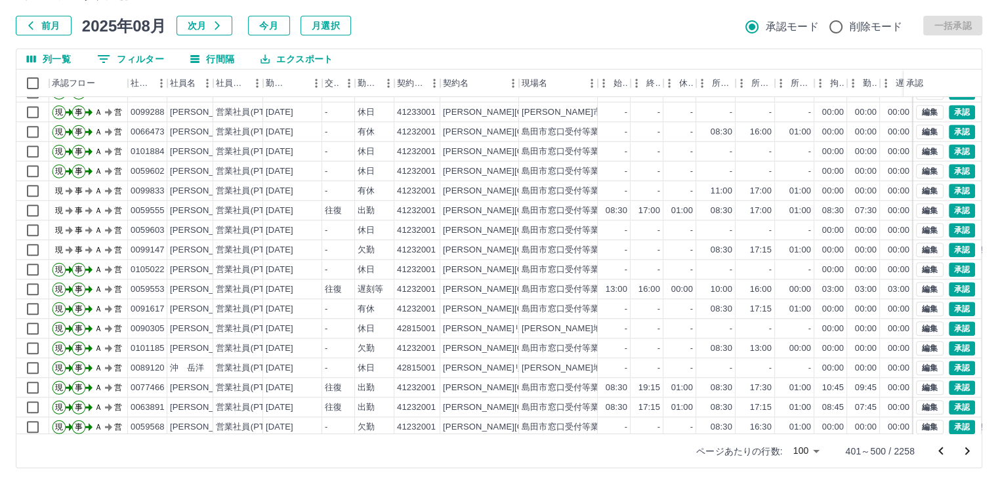
scroll to position [1498, 0]
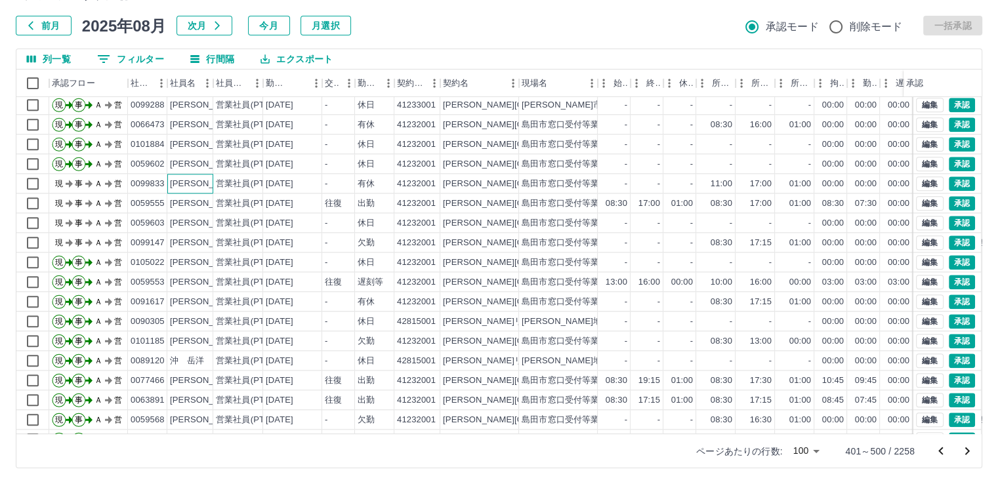
click at [197, 181] on div "[PERSON_NAME]" at bounding box center [206, 184] width 72 height 12
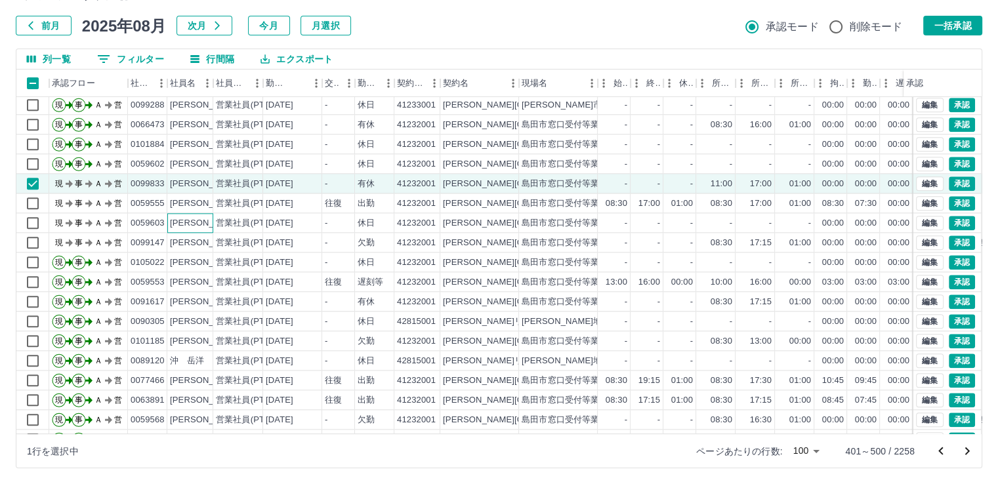
click at [205, 220] on div "[PERSON_NAME]" at bounding box center [206, 223] width 72 height 12
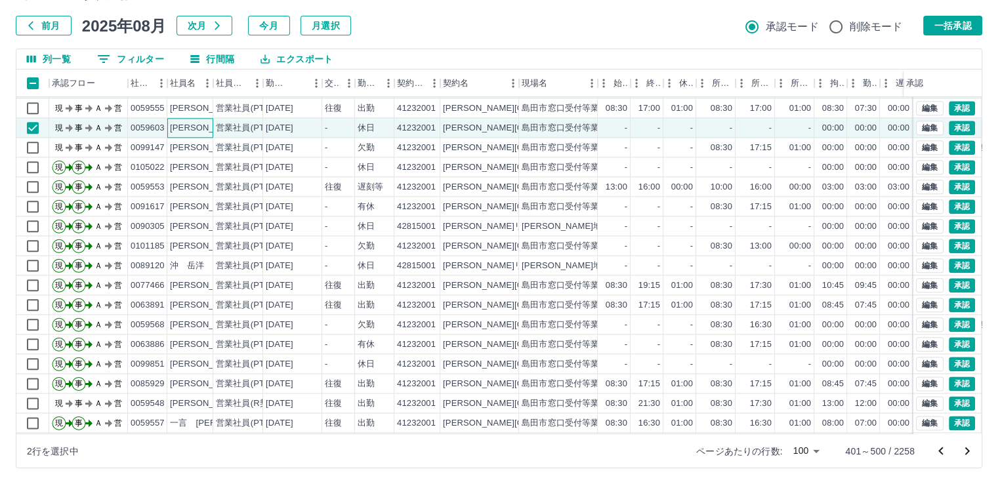
scroll to position [1641, 0]
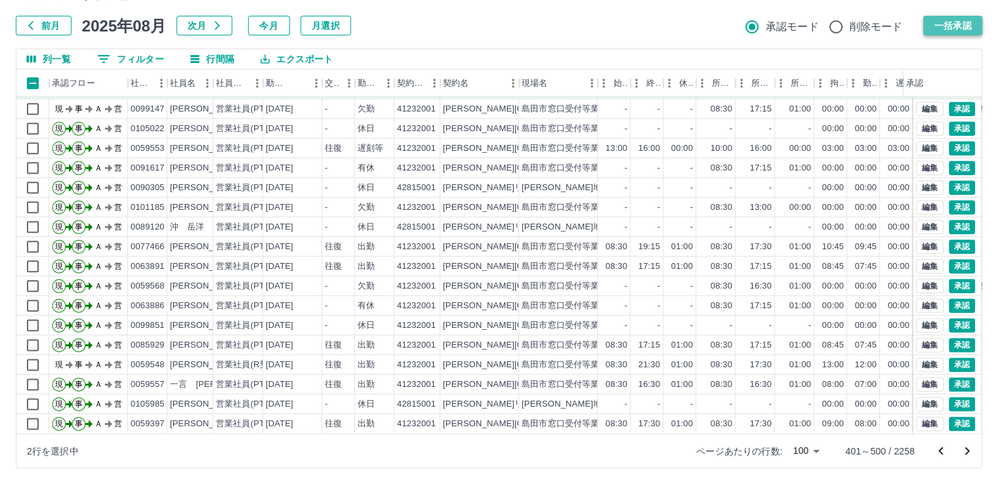
click at [931, 24] on button "一括承認" at bounding box center [952, 26] width 59 height 20
click at [966, 450] on icon "次のページへ" at bounding box center [967, 452] width 16 height 16
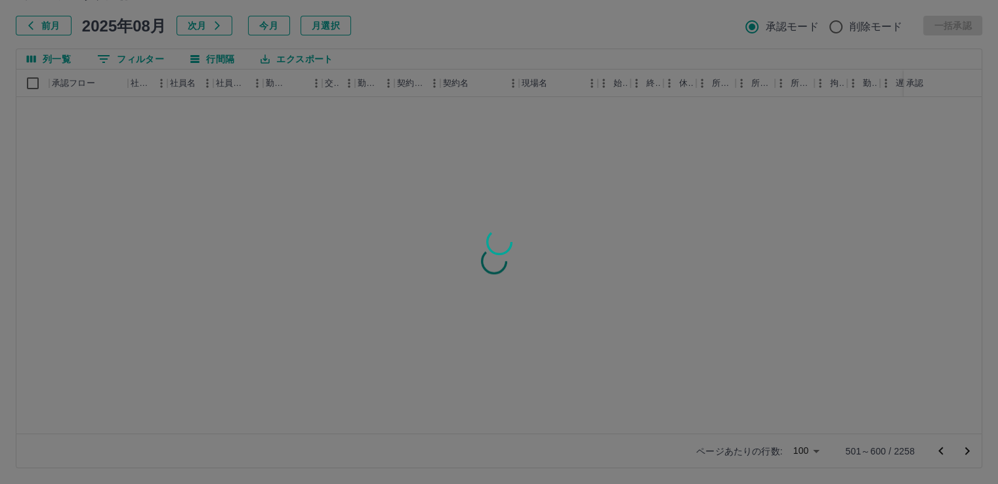
scroll to position [0, 0]
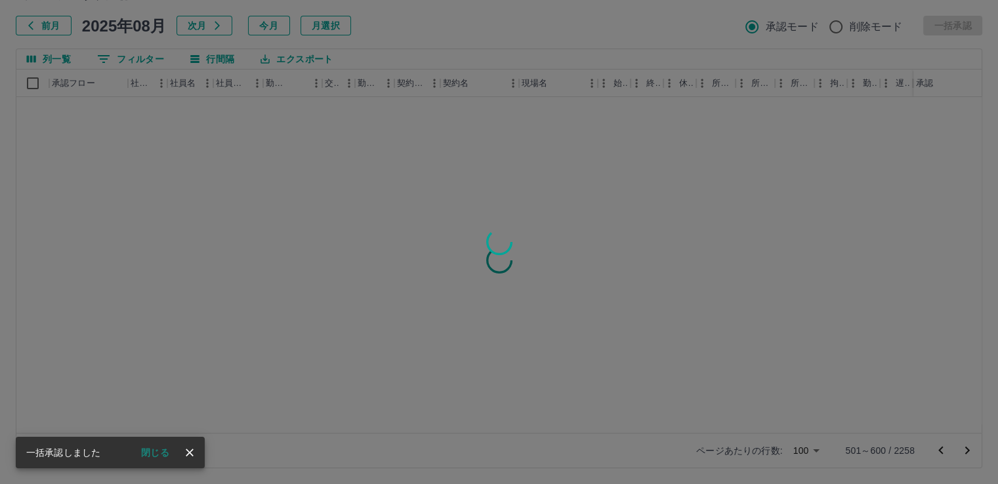
click at [157, 452] on button "閉じる" at bounding box center [155, 453] width 49 height 20
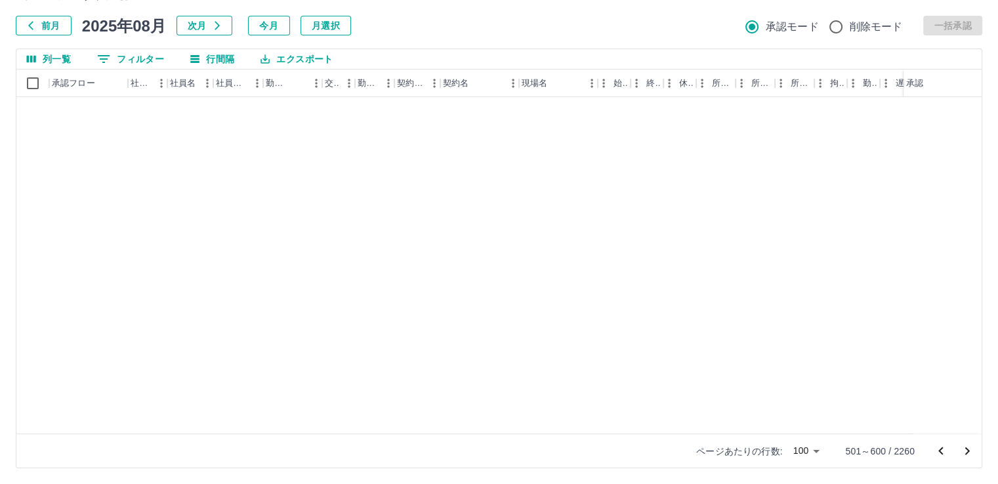
scroll to position [1641, 0]
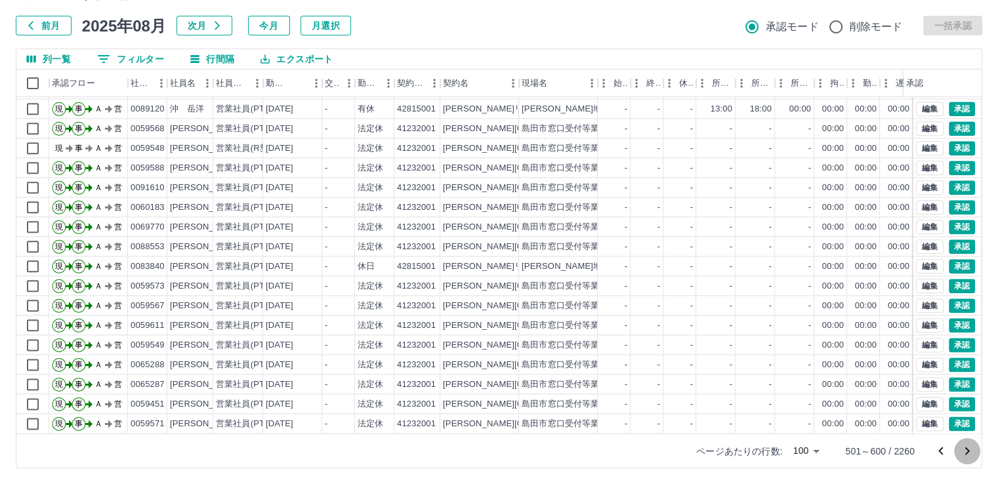
click at [966, 444] on icon "次のページへ" at bounding box center [967, 452] width 16 height 16
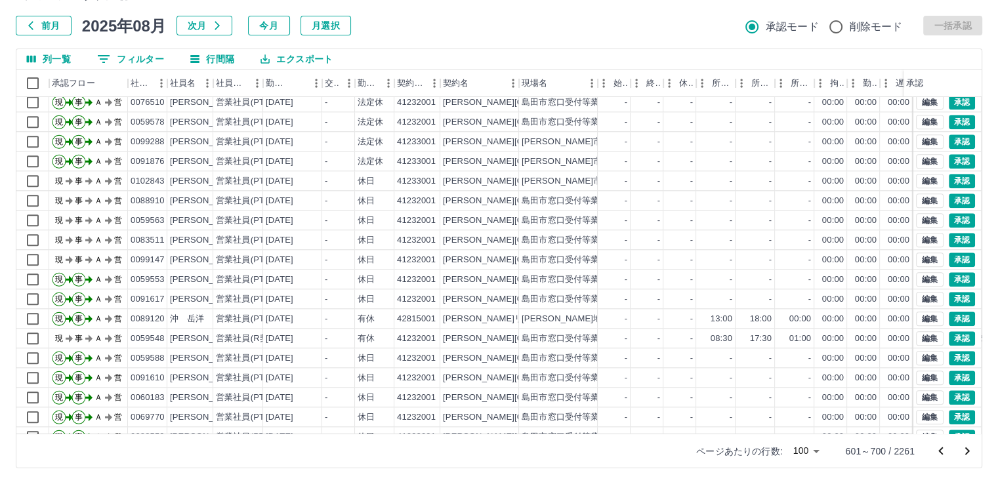
scroll to position [1412, 0]
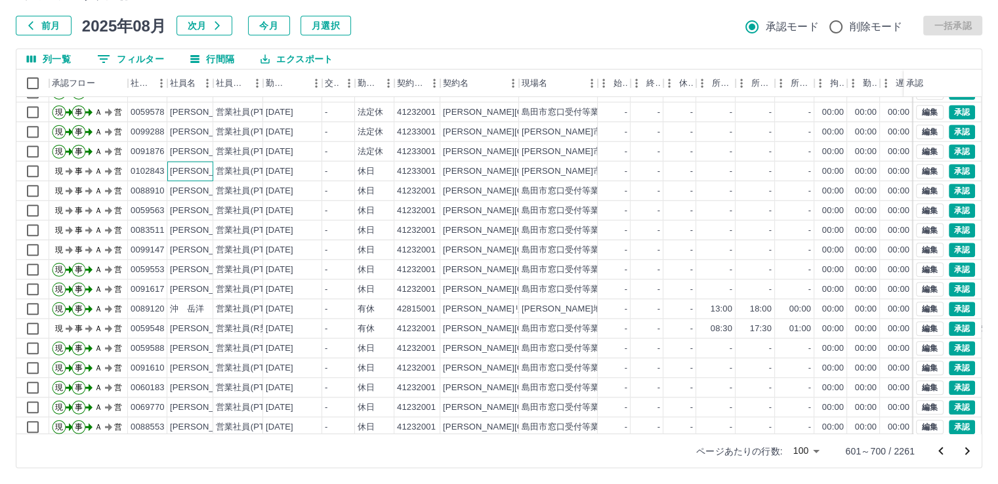
click at [203, 170] on div "[PERSON_NAME]" at bounding box center [206, 171] width 72 height 12
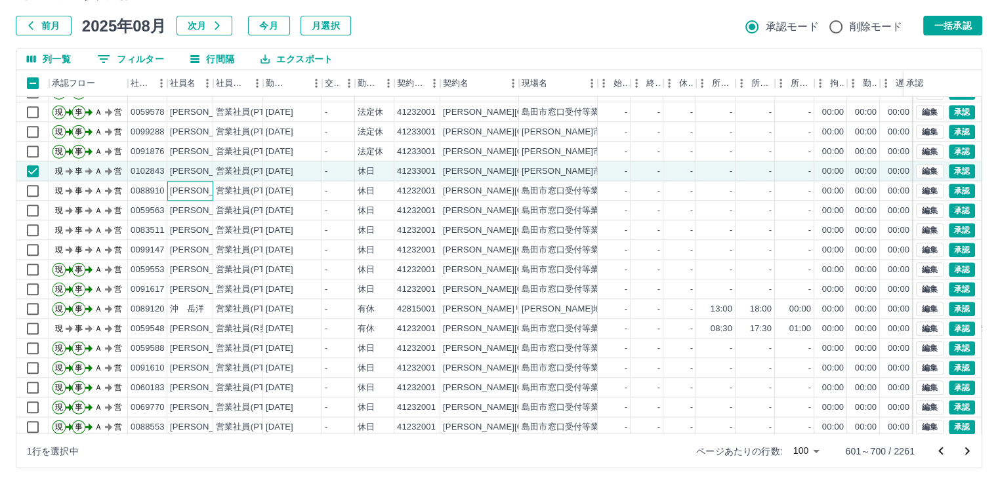
click at [203, 189] on div "[PERSON_NAME]" at bounding box center [206, 191] width 72 height 12
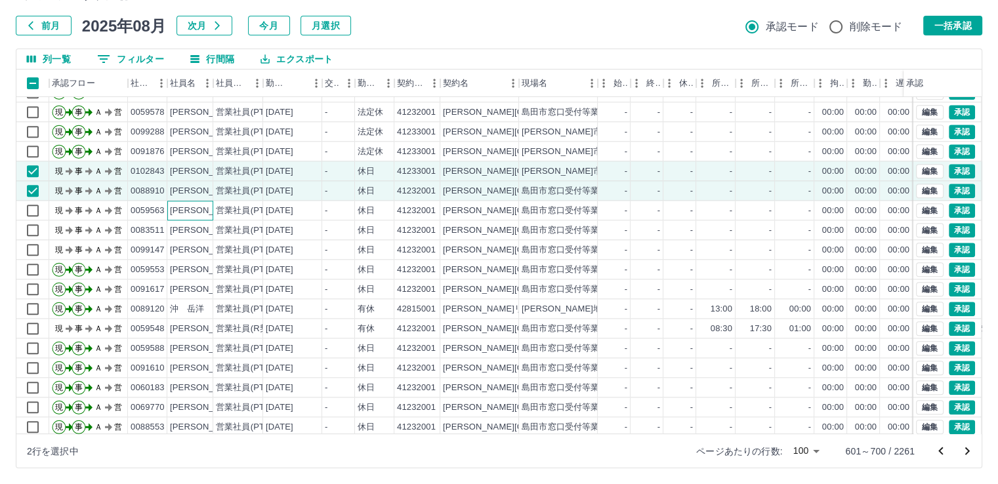
click at [207, 208] on div "[PERSON_NAME]" at bounding box center [206, 211] width 72 height 12
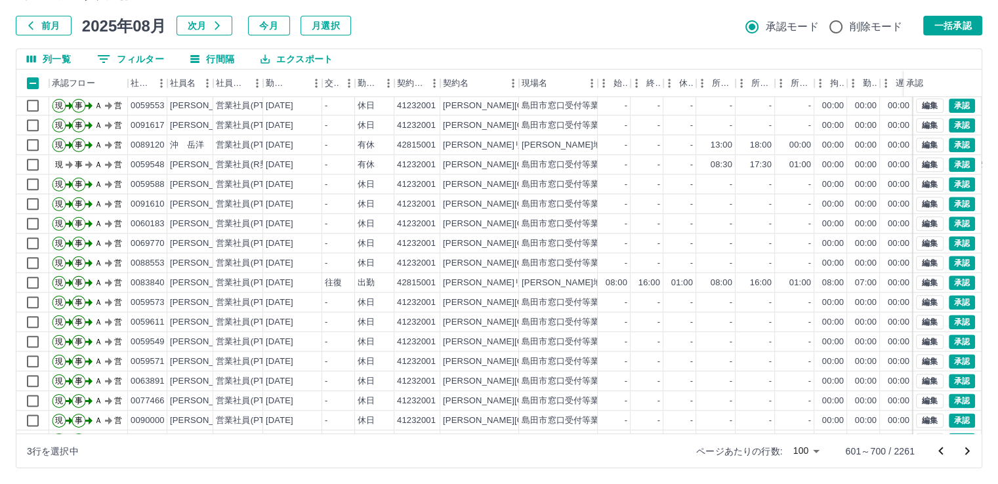
scroll to position [1498, 0]
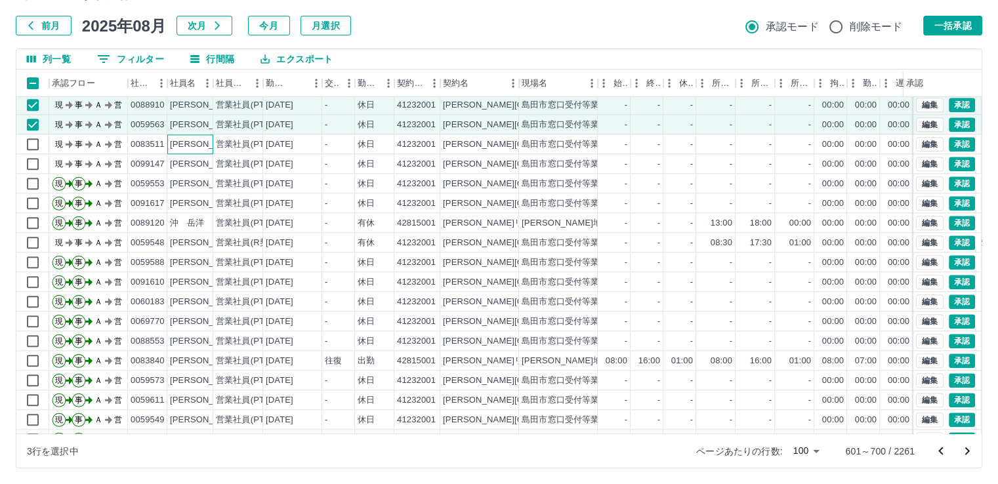
click at [202, 138] on div "[PERSON_NAME]" at bounding box center [206, 144] width 72 height 12
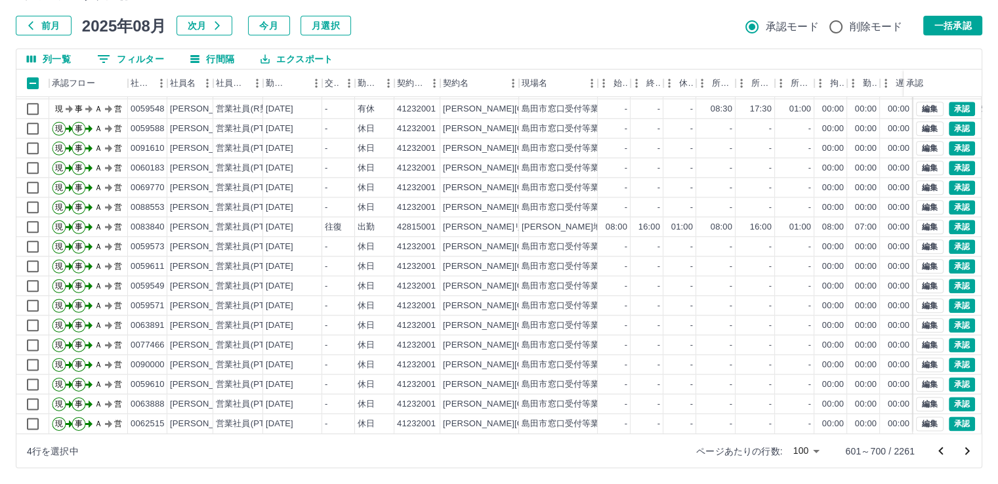
scroll to position [1641, 0]
click at [963, 29] on button "一括承認" at bounding box center [952, 26] width 59 height 20
click at [971, 451] on icon "次のページへ" at bounding box center [967, 452] width 16 height 16
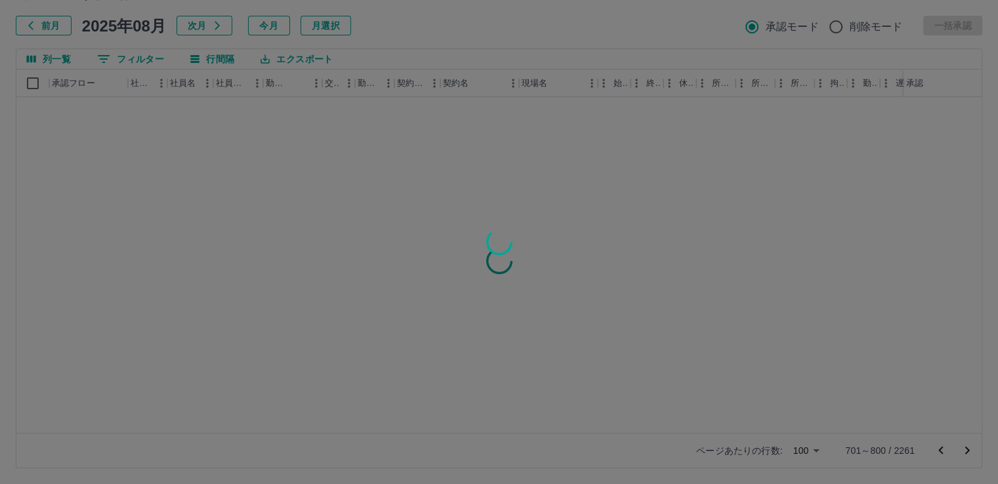
scroll to position [0, 0]
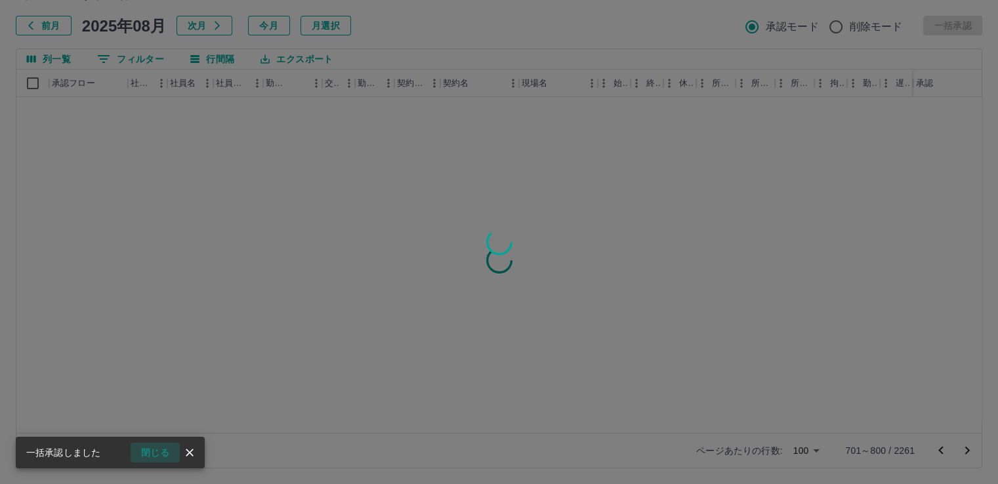
click at [163, 449] on button "閉じる" at bounding box center [155, 453] width 49 height 20
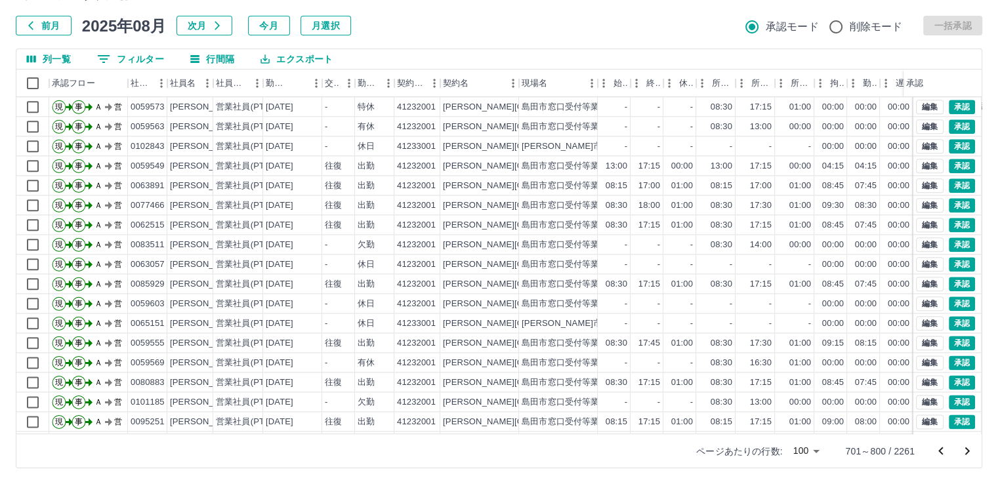
scroll to position [1641, 0]
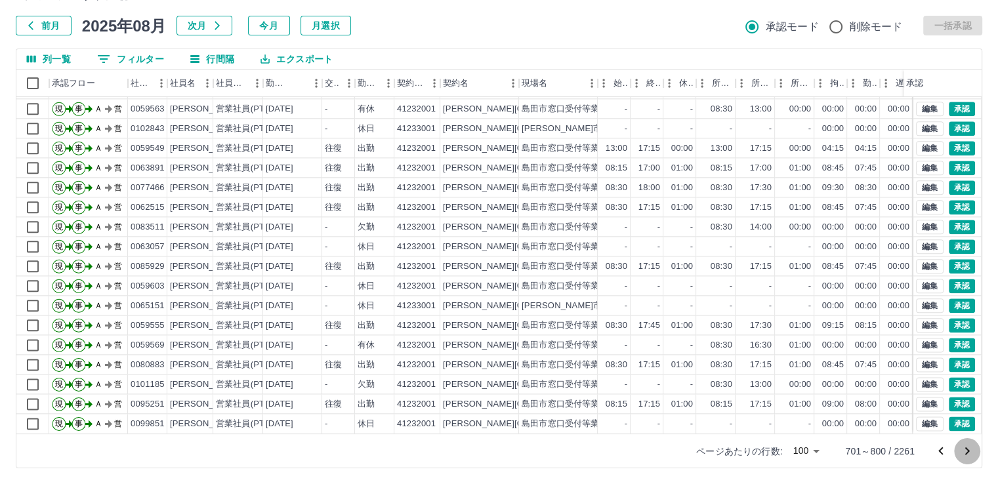
click at [966, 449] on icon "次のページへ" at bounding box center [967, 452] width 16 height 16
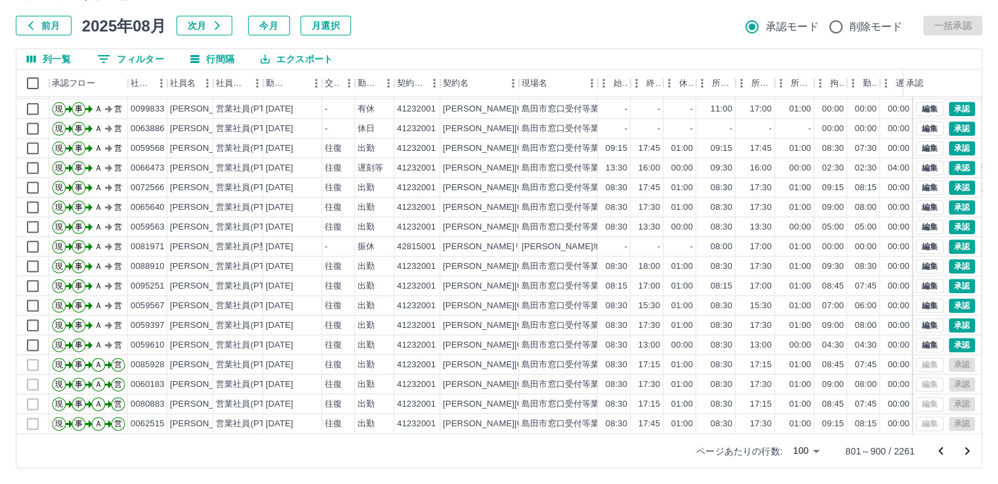
click at [970, 453] on icon "次のページへ" at bounding box center [967, 452] width 16 height 16
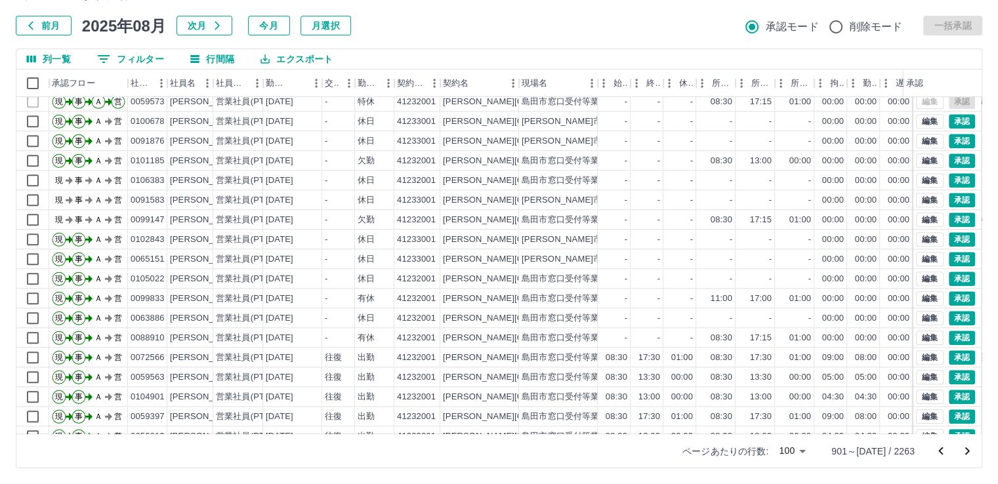
scroll to position [1430, 0]
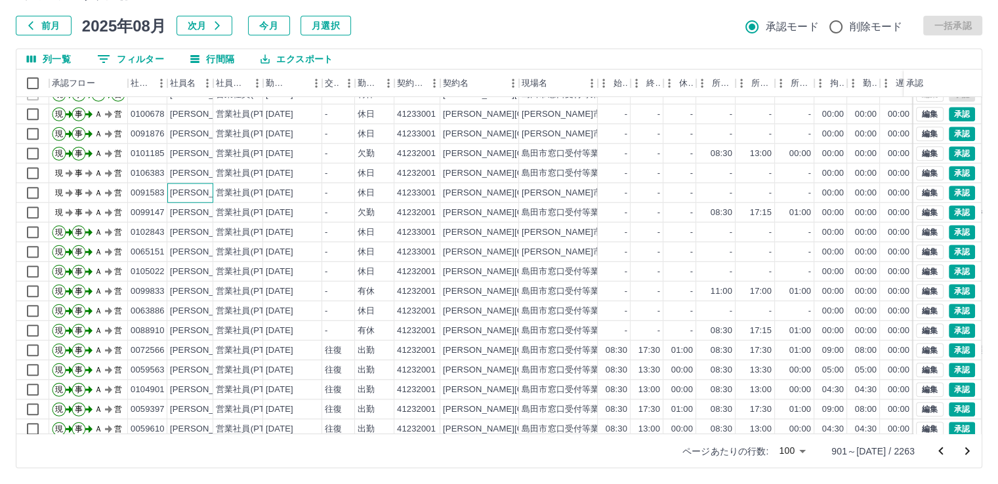
click at [202, 194] on div "[PERSON_NAME]" at bounding box center [206, 193] width 72 height 12
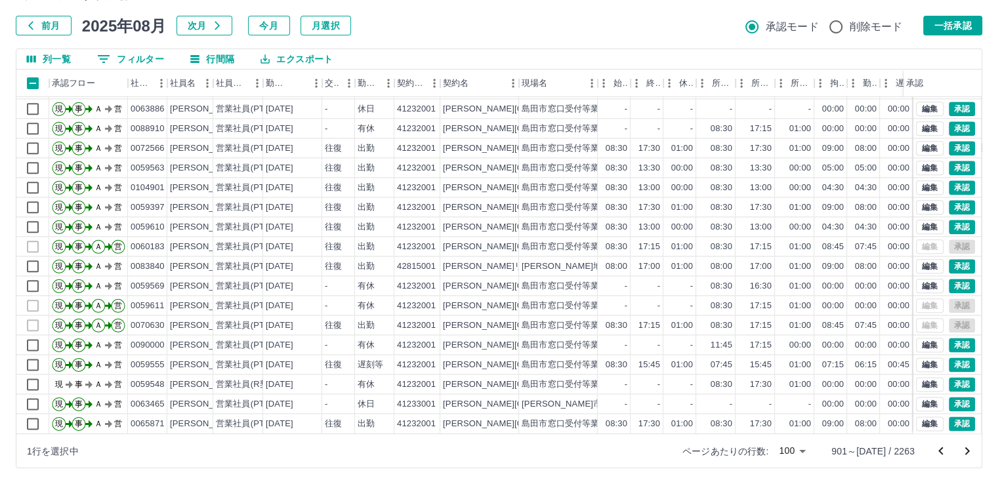
scroll to position [1641, 0]
click at [953, 24] on button "一括承認" at bounding box center [952, 26] width 59 height 20
click at [966, 450] on div at bounding box center [499, 242] width 998 height 484
click at [966, 450] on icon "次のページへ" at bounding box center [967, 452] width 16 height 16
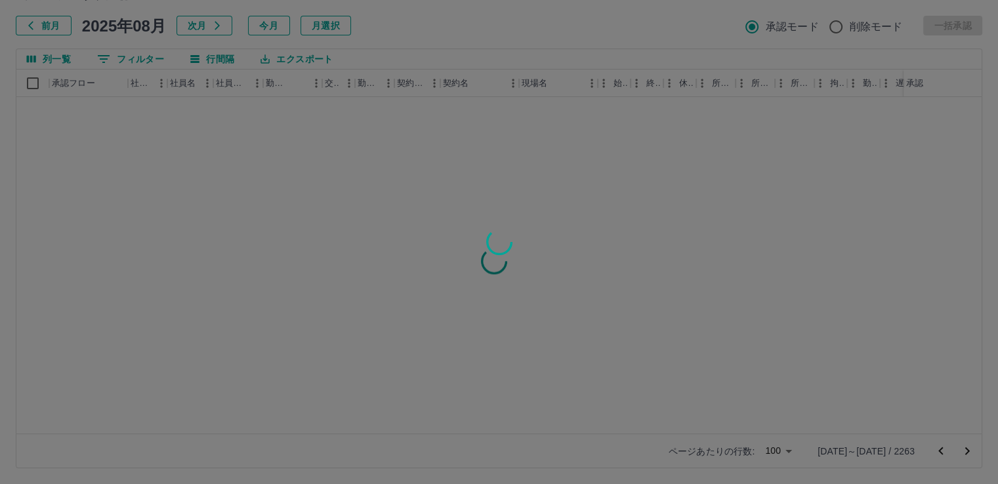
scroll to position [0, 0]
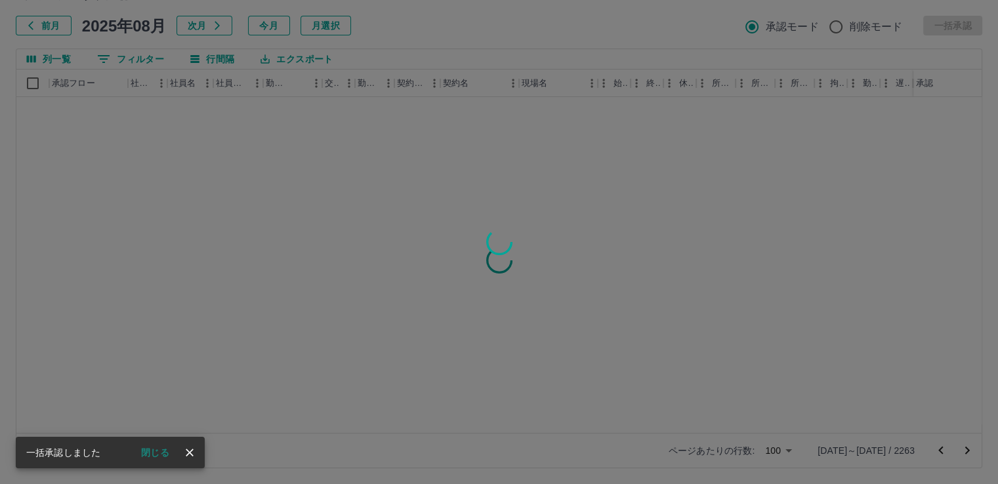
click at [150, 450] on button "閉じる" at bounding box center [155, 453] width 49 height 20
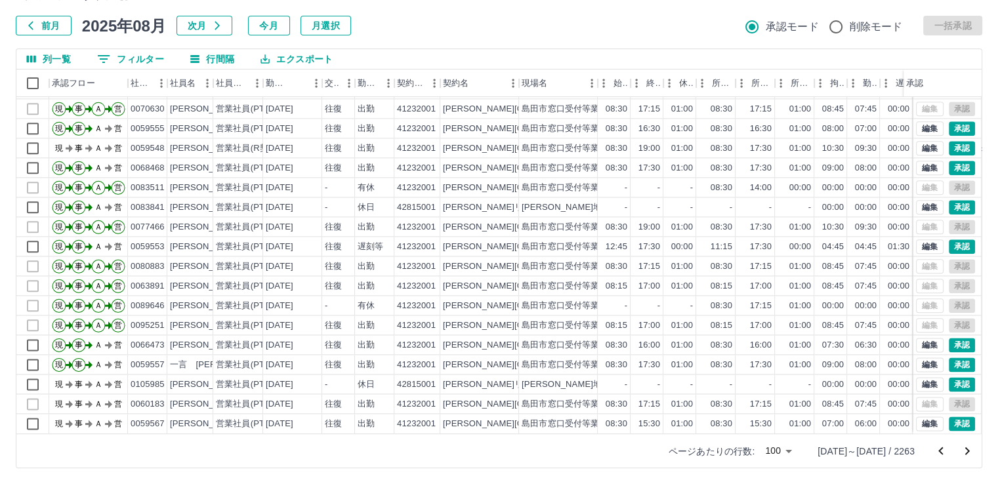
scroll to position [1641, 0]
click at [971, 451] on icon "次のページへ" at bounding box center [967, 452] width 16 height 16
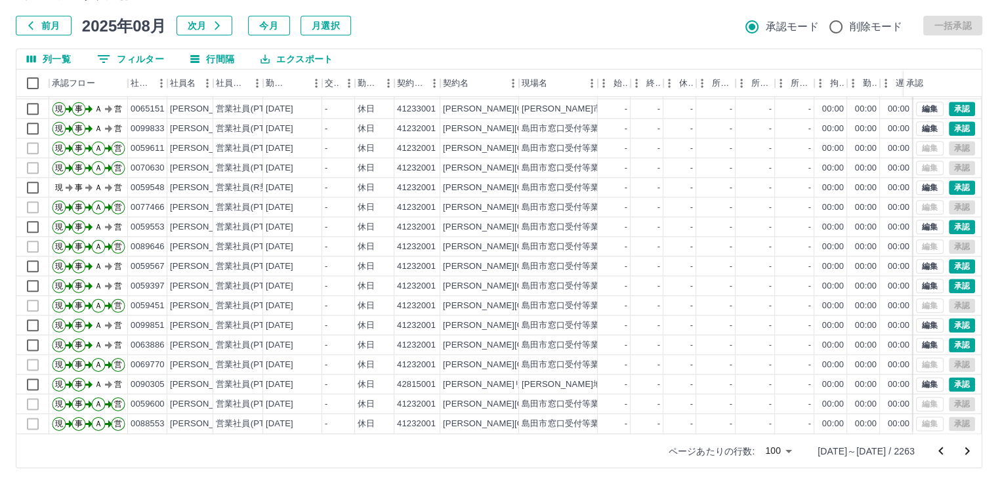
click at [967, 452] on icon "次のページへ" at bounding box center [967, 451] width 5 height 8
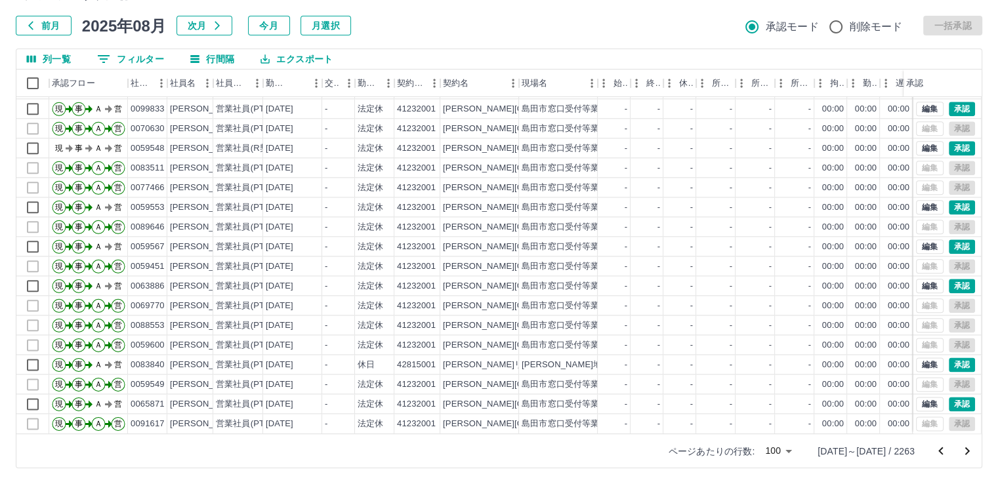
click at [968, 449] on icon "次のページへ" at bounding box center [967, 451] width 5 height 8
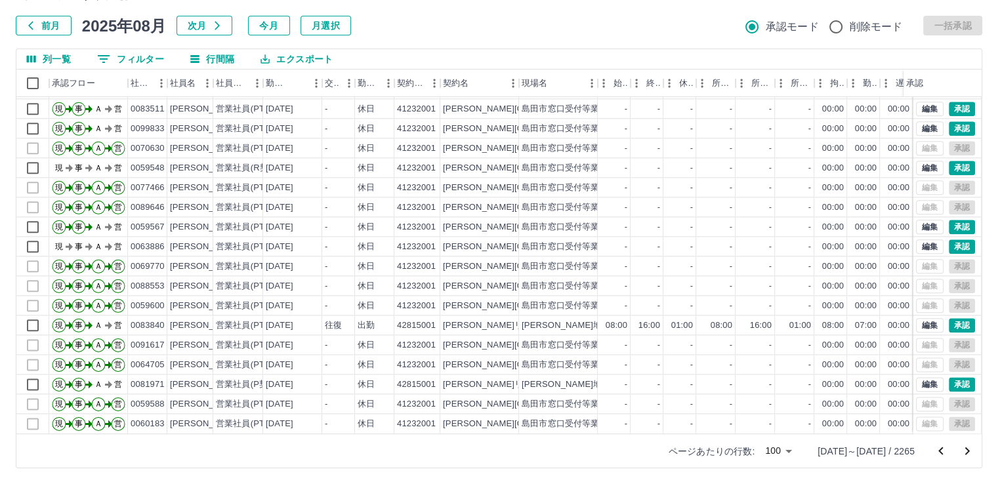
click at [969, 452] on icon "次のページへ" at bounding box center [967, 452] width 16 height 16
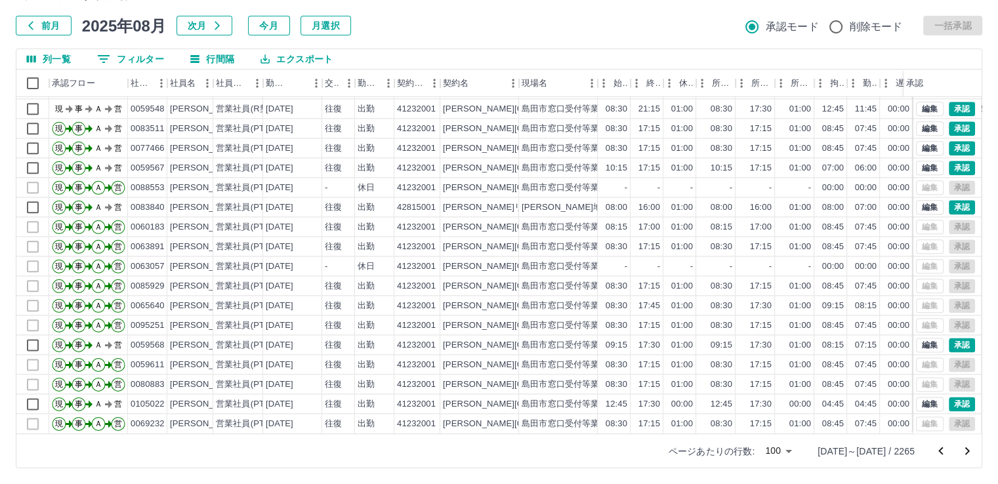
click at [966, 449] on icon "次のページへ" at bounding box center [967, 452] width 16 height 16
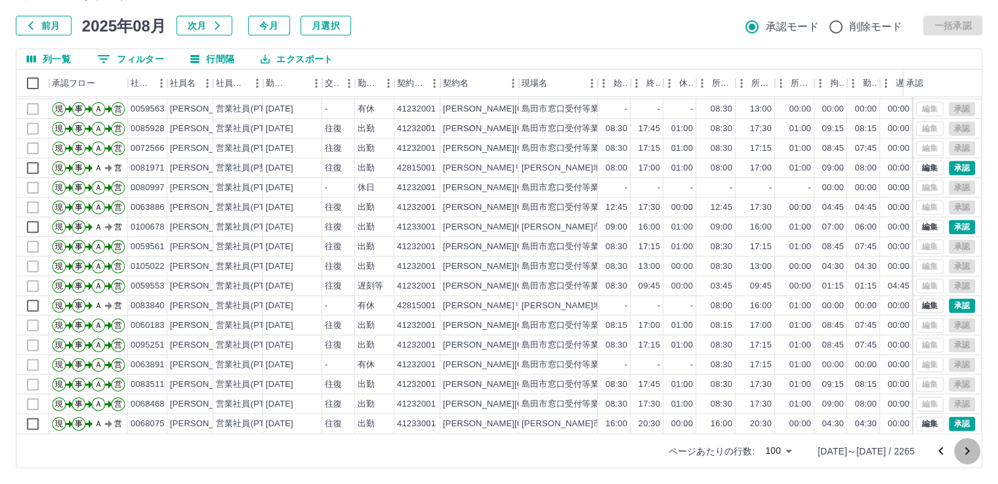
click at [967, 447] on icon "次のページへ" at bounding box center [967, 452] width 16 height 16
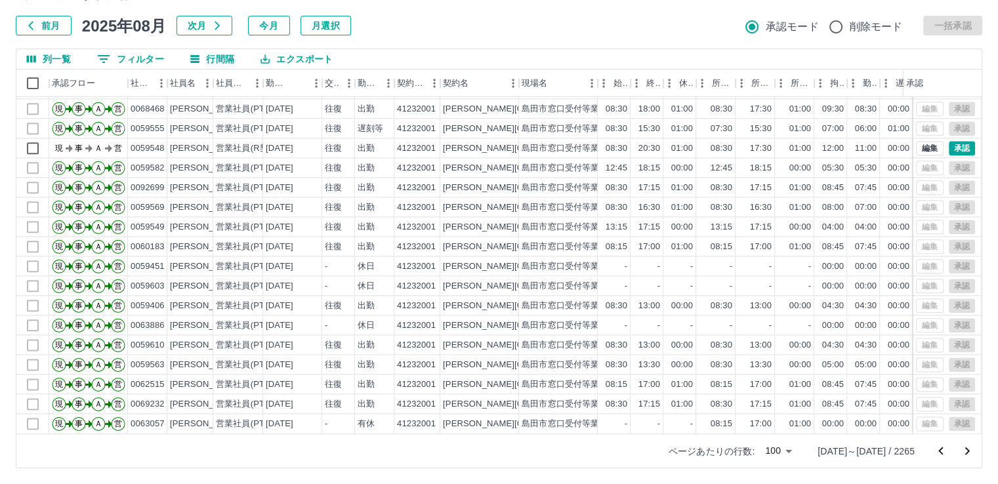
click at [968, 453] on icon "次のページへ" at bounding box center [967, 452] width 16 height 16
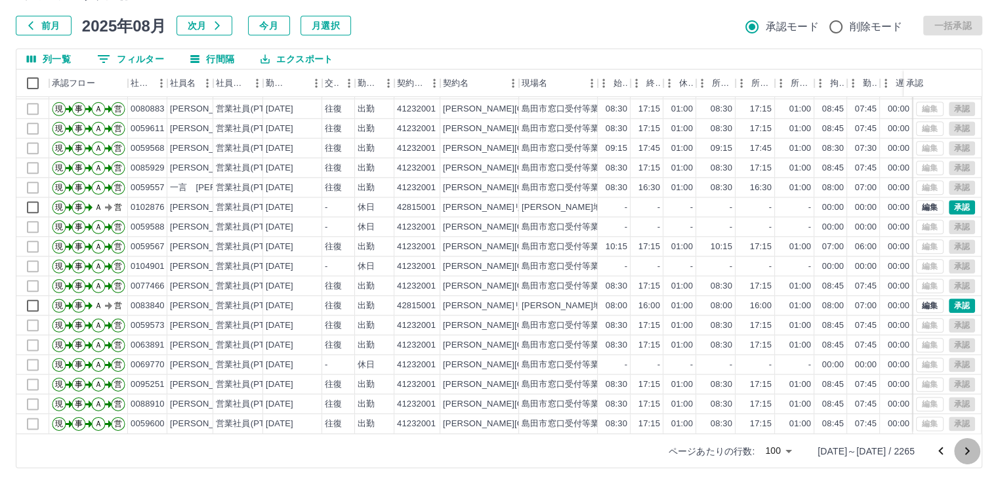
click at [967, 453] on icon "次のページへ" at bounding box center [967, 452] width 16 height 16
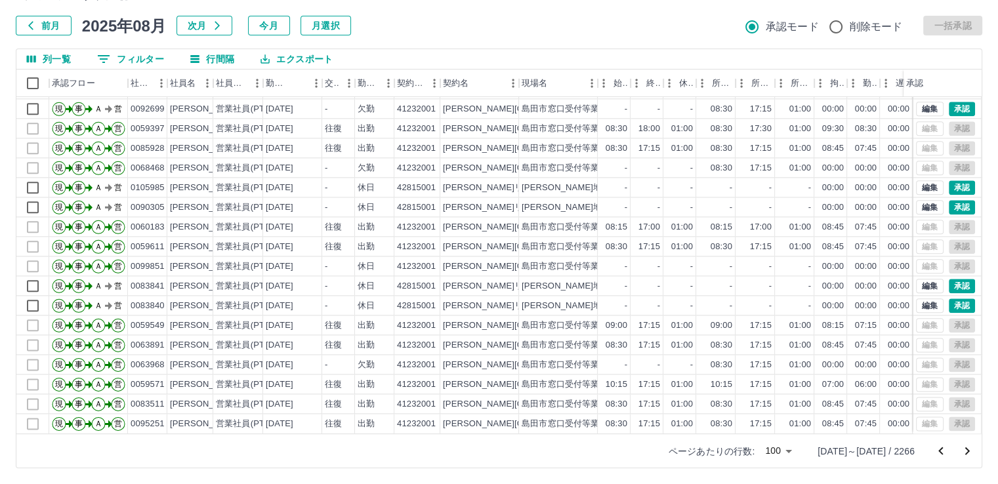
click at [967, 453] on icon "次のページへ" at bounding box center [967, 452] width 16 height 16
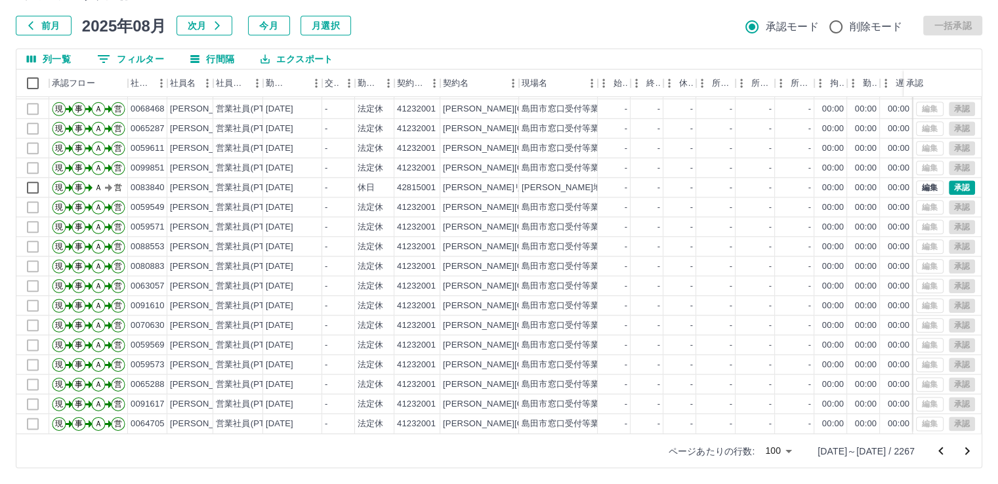
click at [966, 453] on icon "次のページへ" at bounding box center [967, 451] width 5 height 8
click at [967, 451] on icon "次のページへ" at bounding box center [967, 451] width 5 height 8
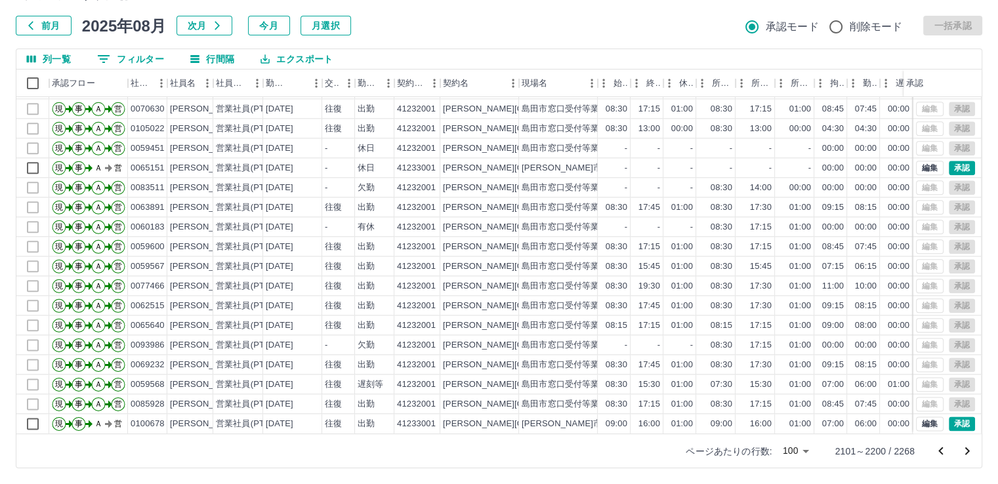
click at [969, 449] on icon "次のページへ" at bounding box center [967, 452] width 16 height 16
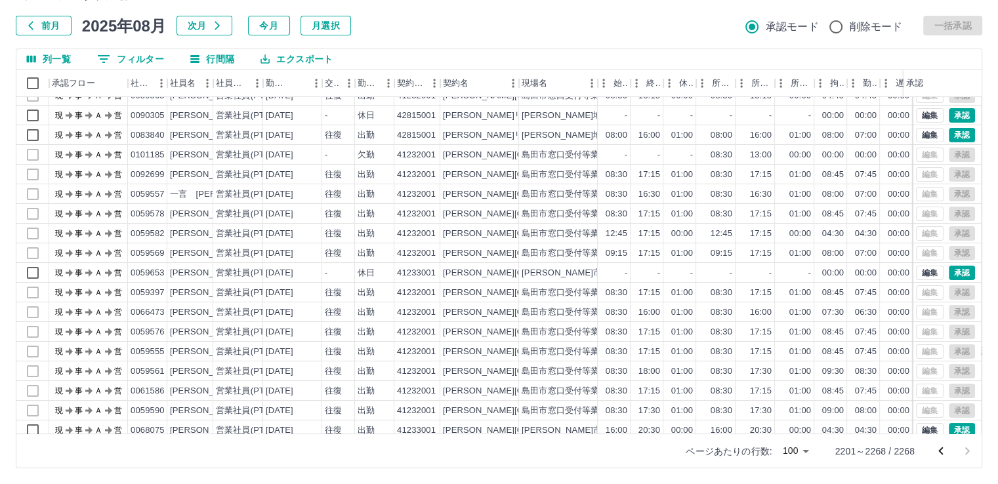
scroll to position [0, 0]
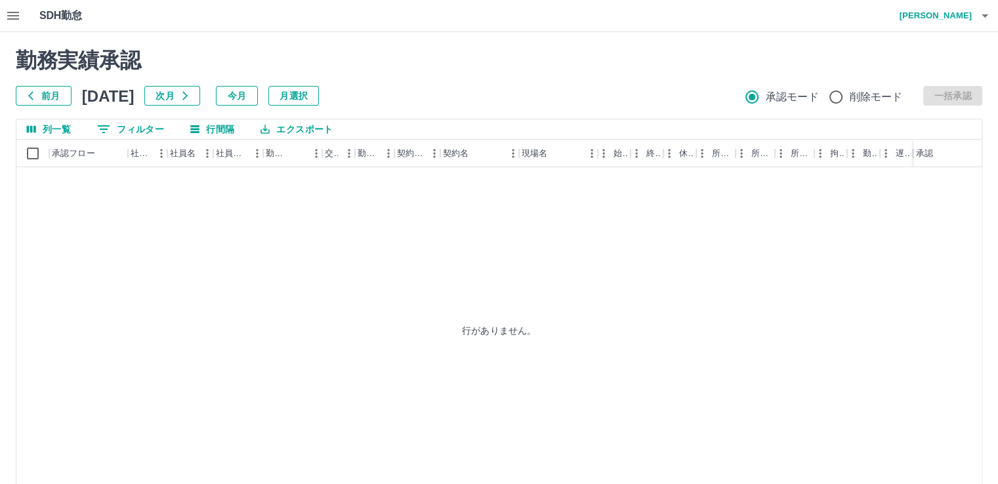
click at [258, 93] on button "今月" at bounding box center [237, 96] width 42 height 20
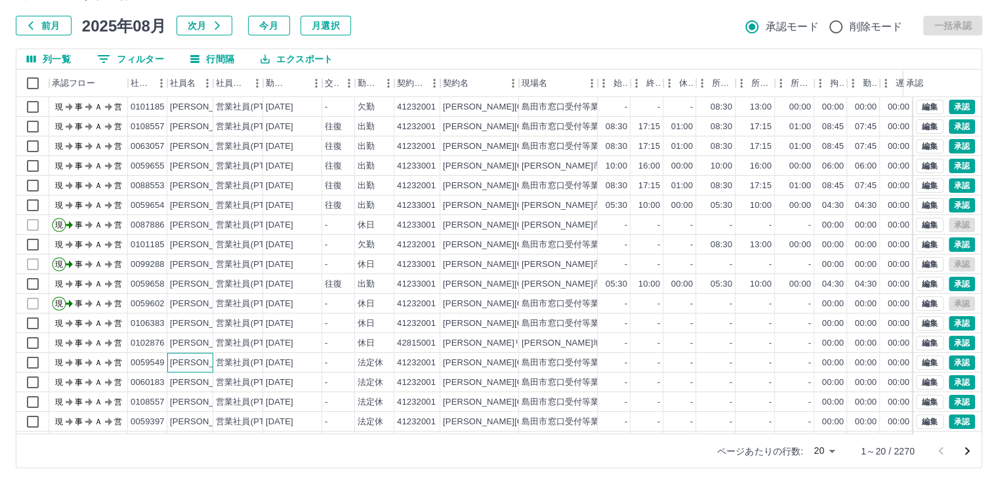
click at [196, 362] on div "[PERSON_NAME]" at bounding box center [206, 363] width 72 height 12
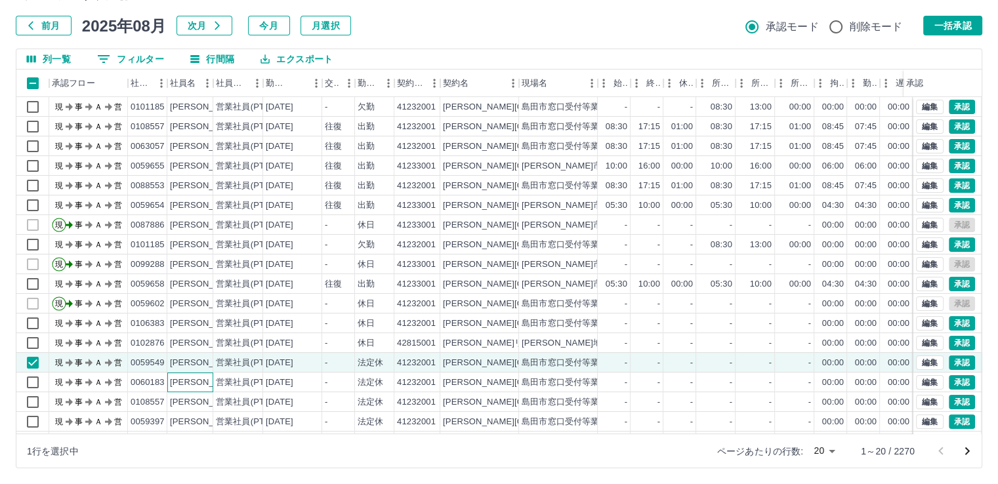
click at [199, 381] on div "[PERSON_NAME]" at bounding box center [206, 383] width 72 height 12
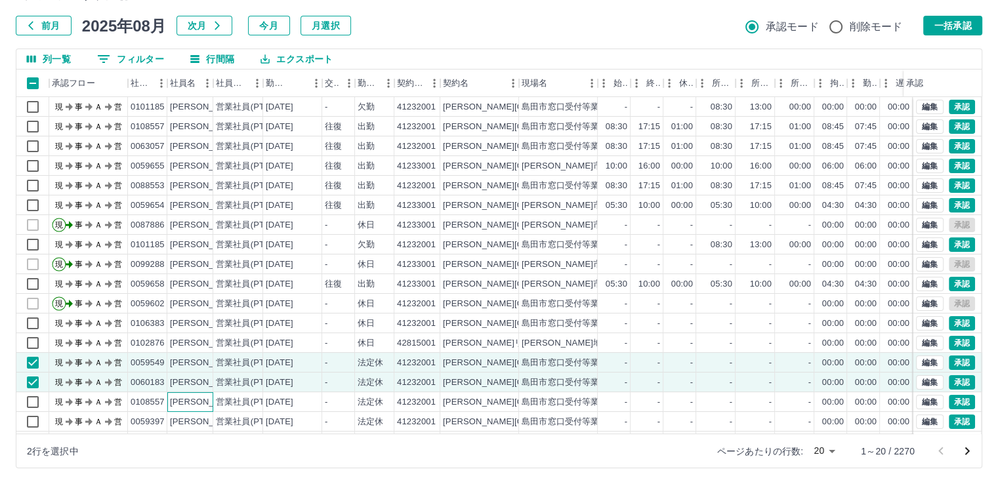
click at [200, 401] on div "[PERSON_NAME]" at bounding box center [206, 402] width 72 height 12
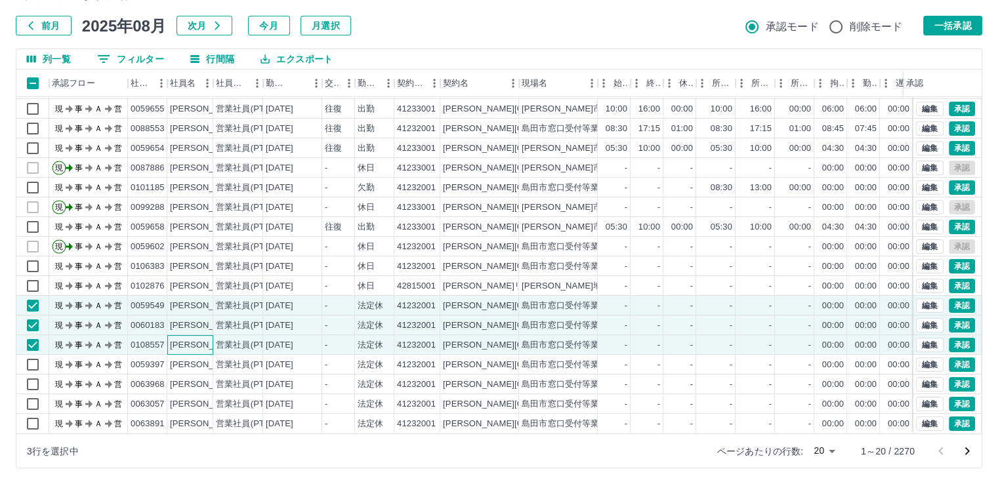
scroll to position [66, 0]
click at [200, 398] on div "[PERSON_NAME]" at bounding box center [206, 404] width 72 height 12
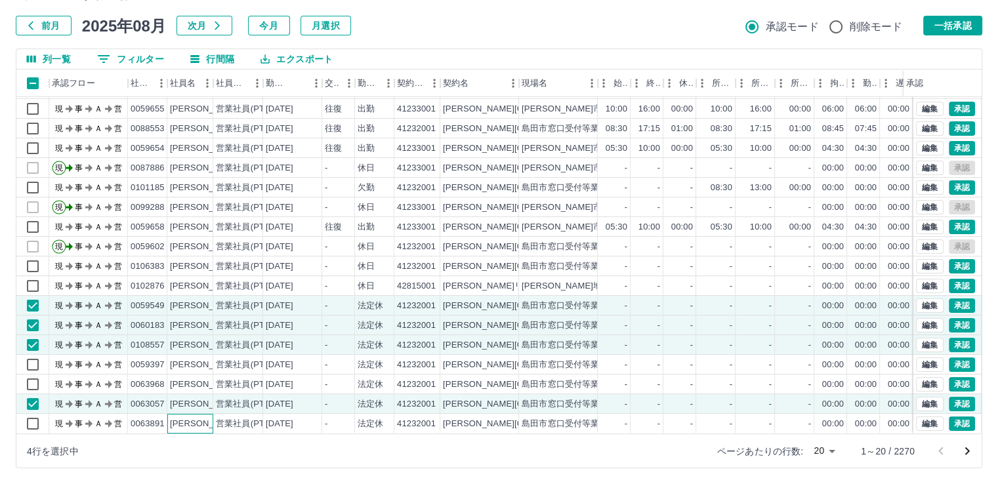
click at [199, 418] on div "[PERSON_NAME]" at bounding box center [206, 424] width 72 height 12
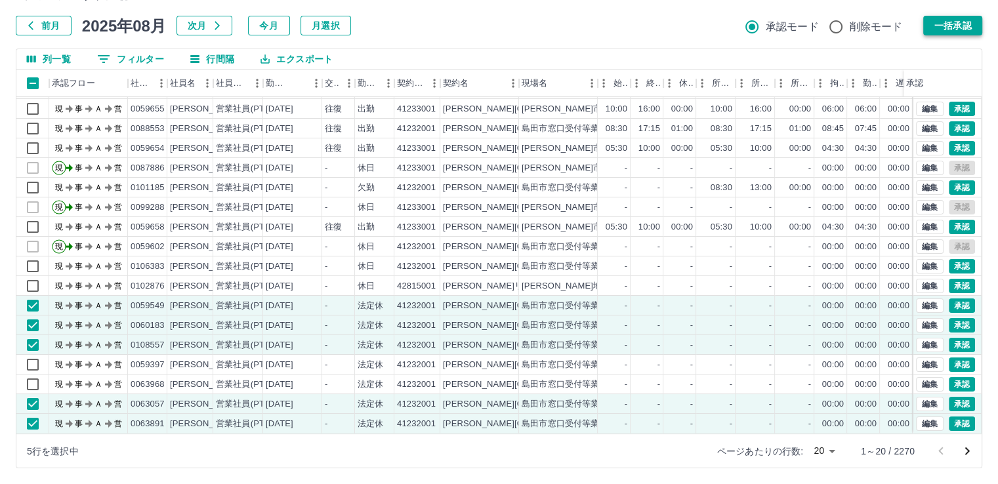
click at [963, 24] on button "一括承認" at bounding box center [952, 26] width 59 height 20
click at [827, 450] on body "SDH勤怠 本澤　良久 勤務実績承認 前月 2025年08月 次月 今月 月選択 承認モード 削除モード 一括承認 列一覧 0 フィルター 行間隔 エクスポー…" at bounding box center [499, 207] width 998 height 554
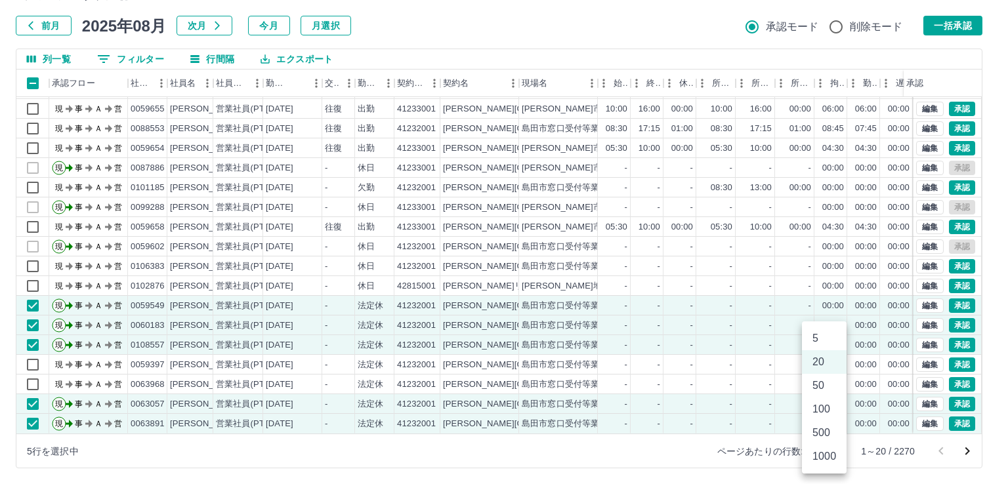
click at [826, 409] on li "100" at bounding box center [824, 410] width 45 height 24
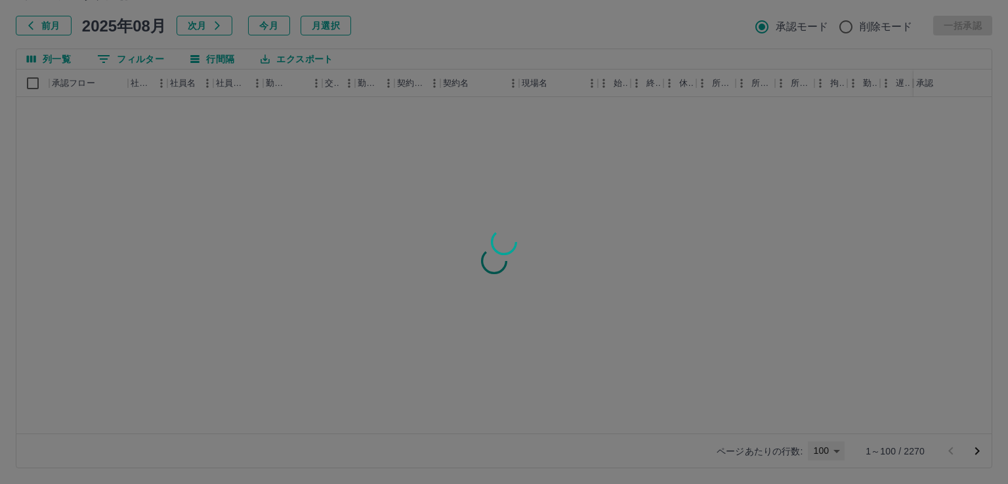
type input "***"
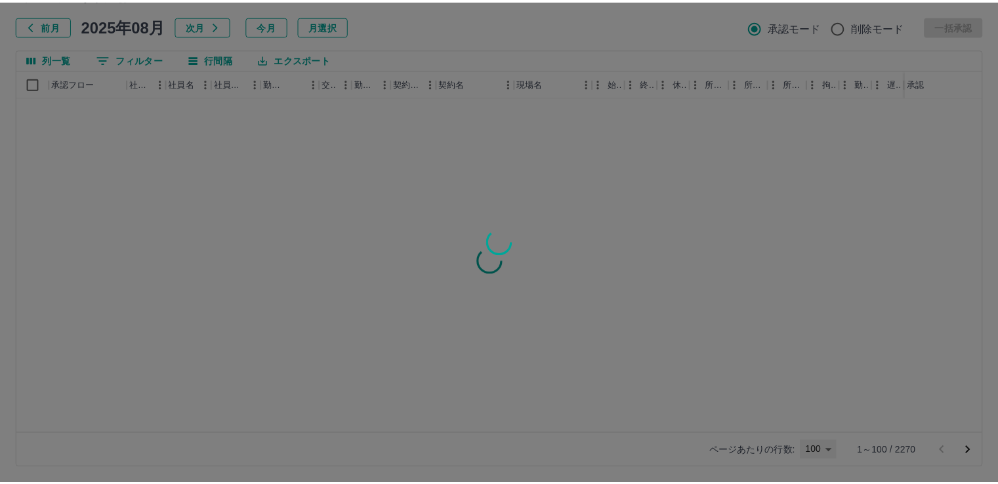
scroll to position [0, 0]
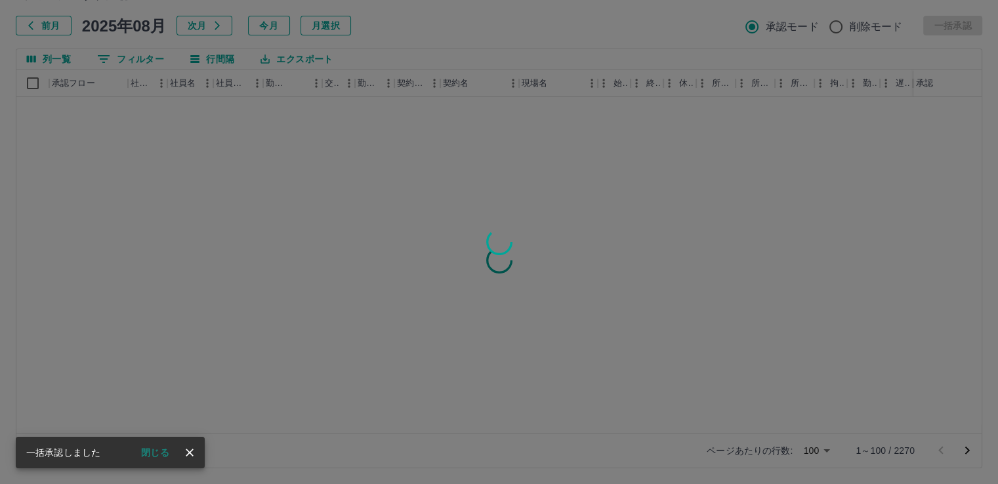
click at [157, 454] on button "閉じる" at bounding box center [155, 453] width 49 height 20
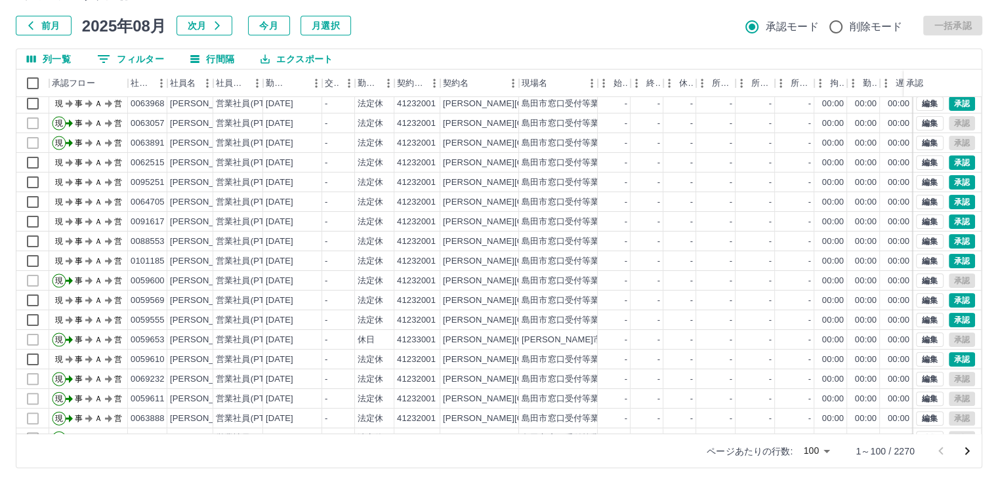
scroll to position [348, 0]
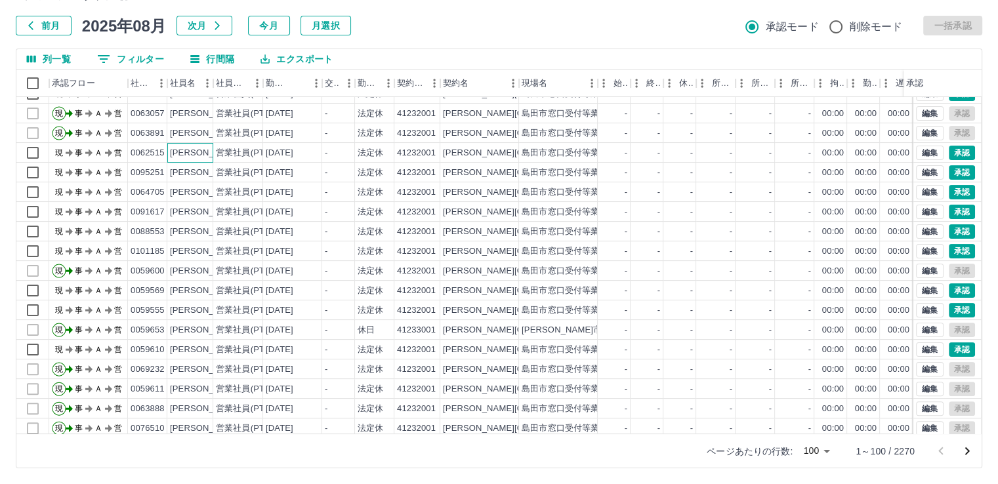
click at [199, 150] on div "[PERSON_NAME]" at bounding box center [206, 153] width 72 height 12
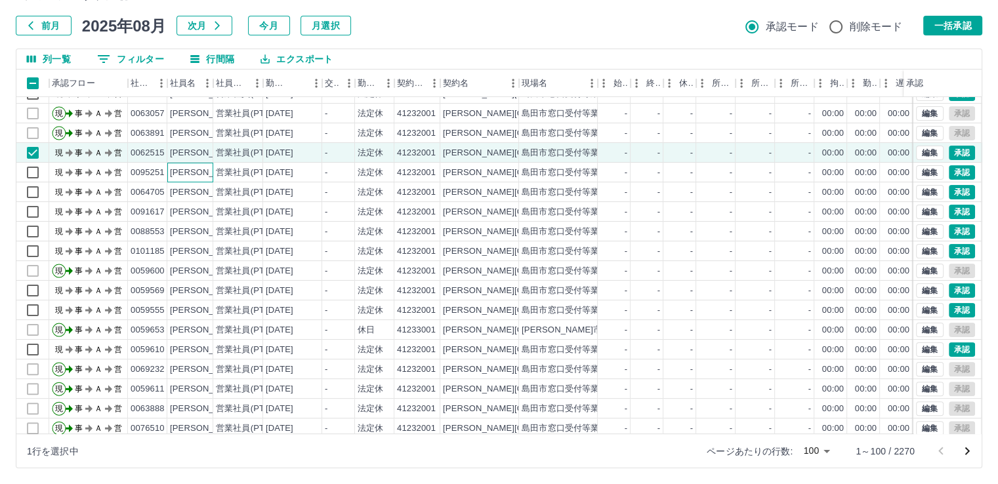
click at [204, 171] on div "[PERSON_NAME]" at bounding box center [206, 173] width 72 height 12
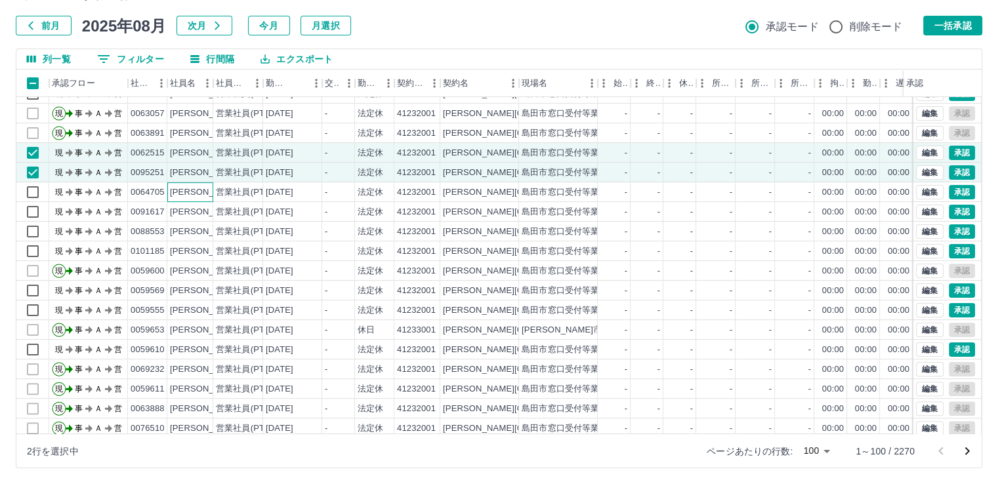
click at [205, 192] on div "[PERSON_NAME]" at bounding box center [206, 192] width 72 height 12
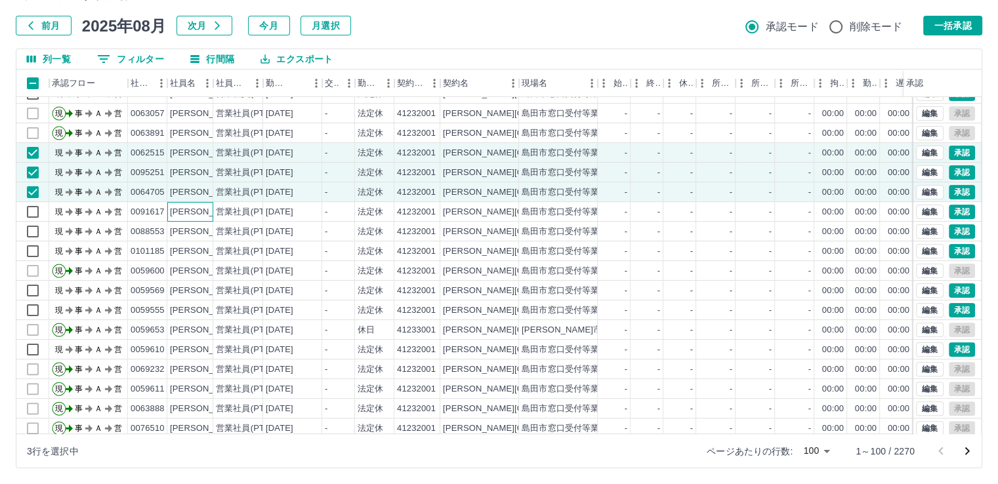
click at [207, 211] on div "[PERSON_NAME]" at bounding box center [206, 212] width 72 height 12
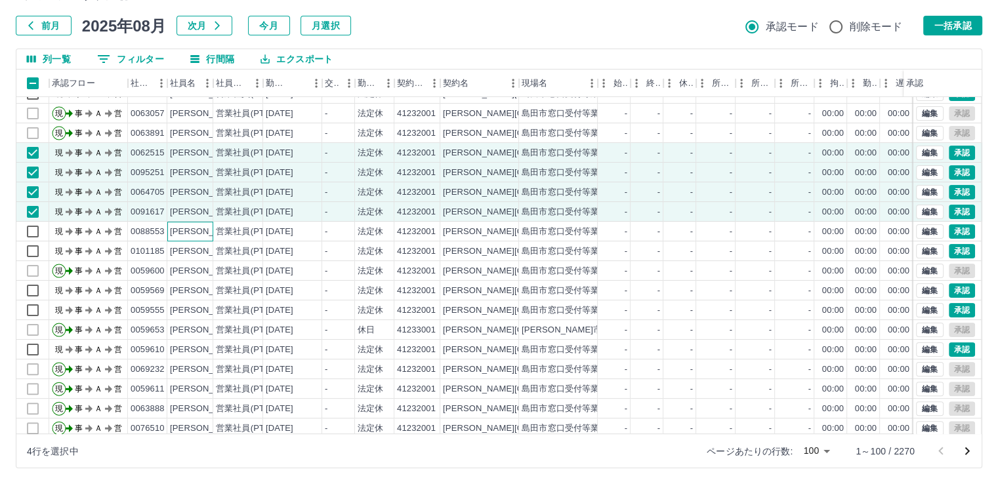
click at [207, 228] on div "[PERSON_NAME]" at bounding box center [206, 232] width 72 height 12
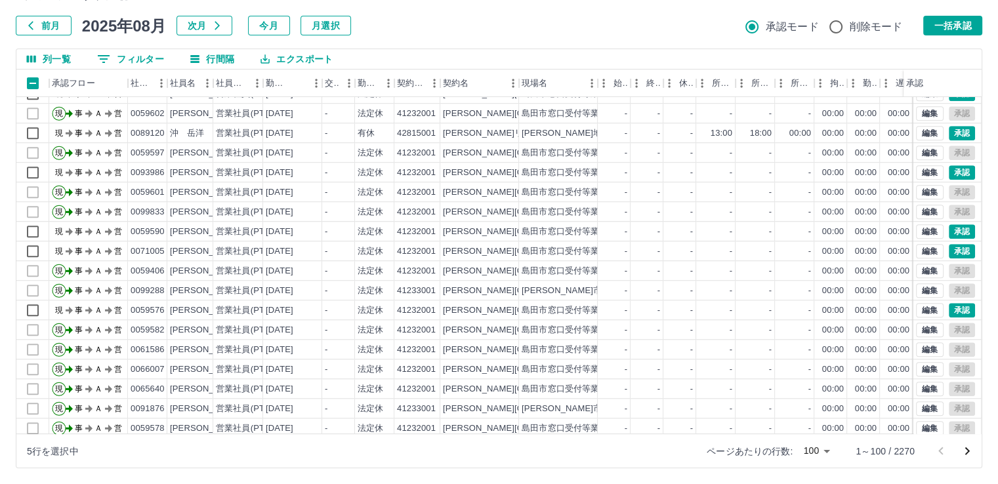
scroll to position [1140, 0]
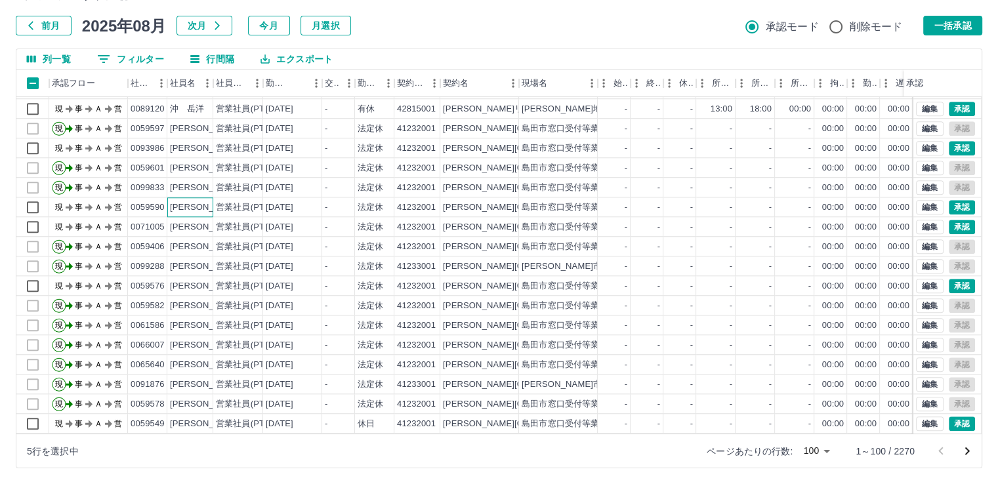
click at [180, 208] on div "[PERSON_NAME]" at bounding box center [206, 207] width 72 height 12
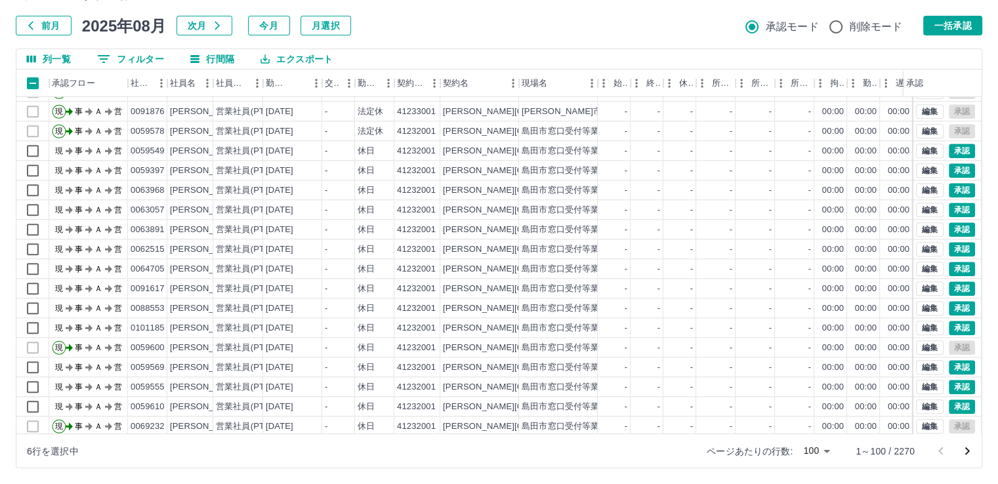
scroll to position [1416, 0]
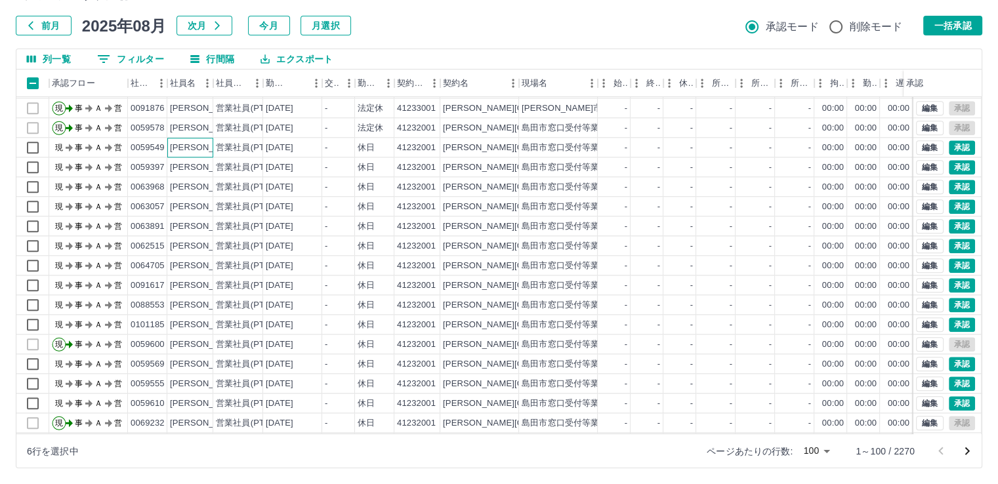
click at [201, 150] on div "[PERSON_NAME]" at bounding box center [206, 148] width 72 height 12
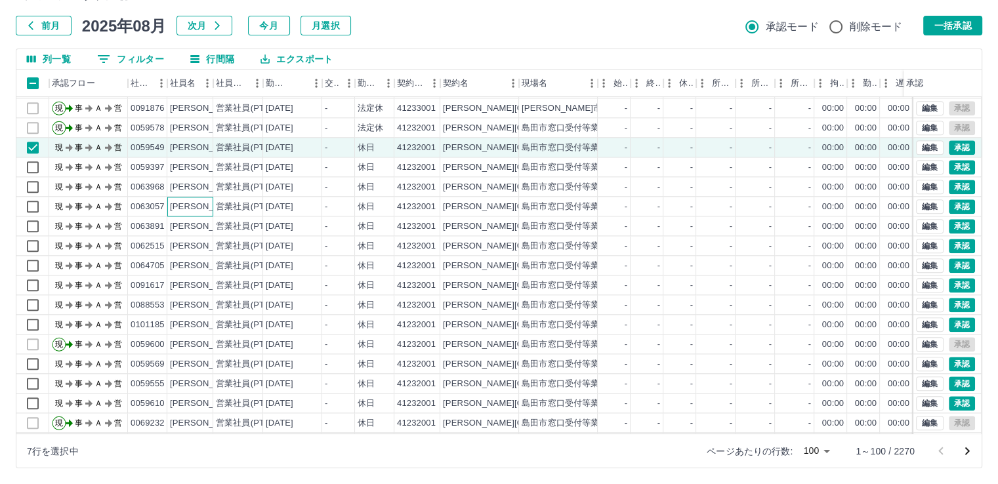
click at [201, 206] on div "[PERSON_NAME]" at bounding box center [206, 207] width 72 height 12
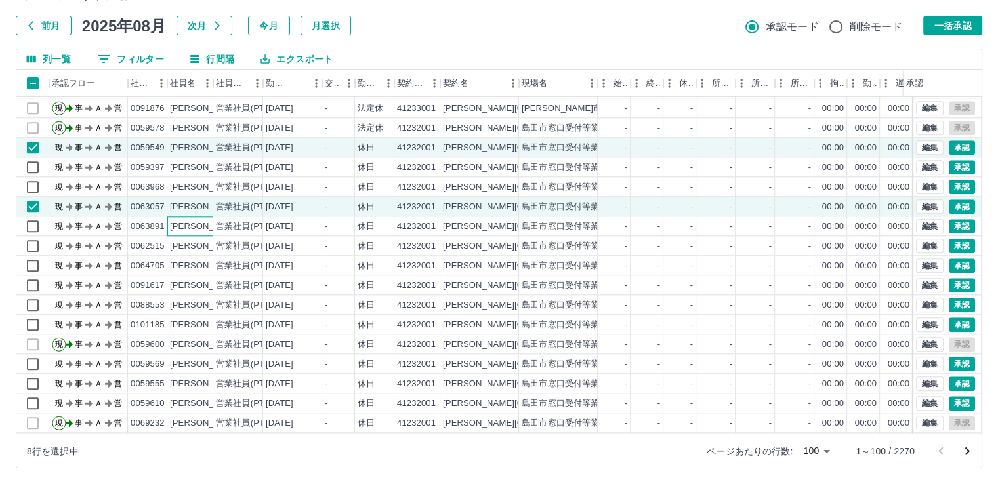
click at [201, 224] on div "[PERSON_NAME]" at bounding box center [206, 226] width 72 height 12
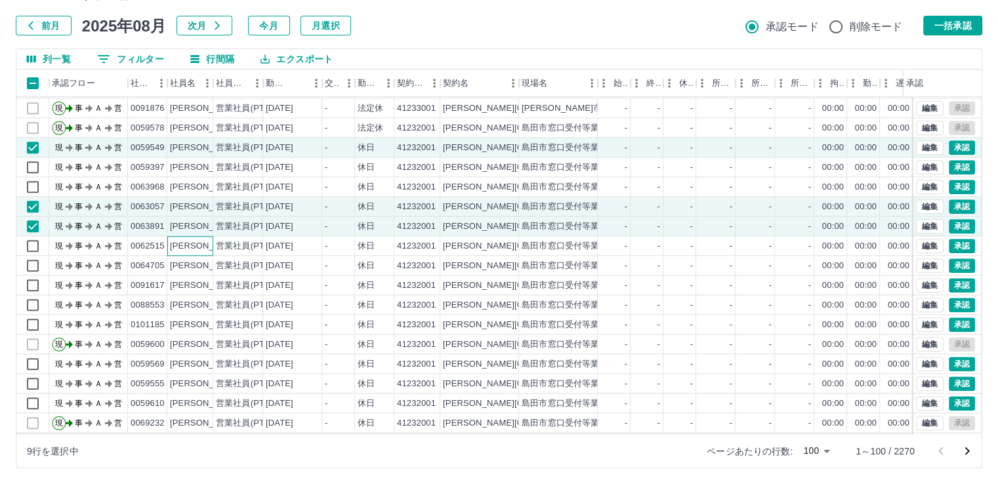
click at [202, 245] on div "[PERSON_NAME]" at bounding box center [206, 246] width 72 height 12
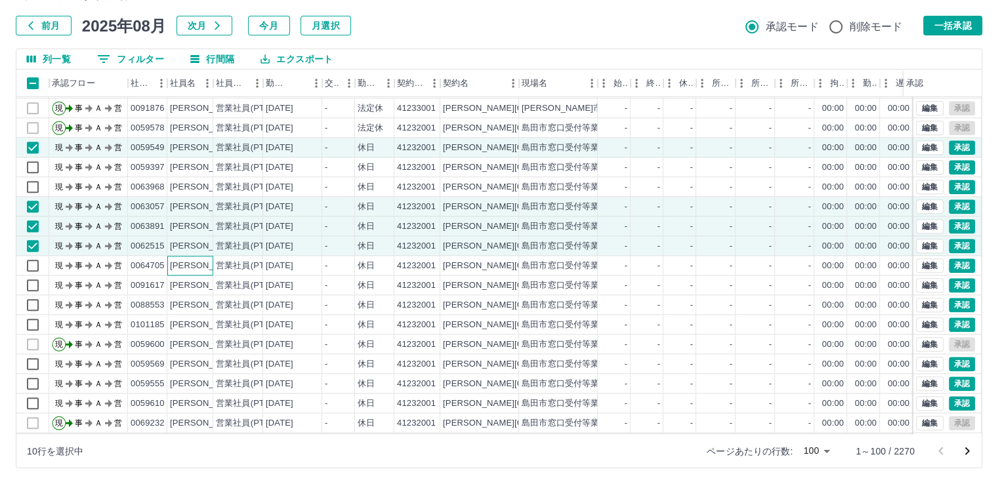
click at [202, 261] on div "[PERSON_NAME]" at bounding box center [206, 266] width 72 height 12
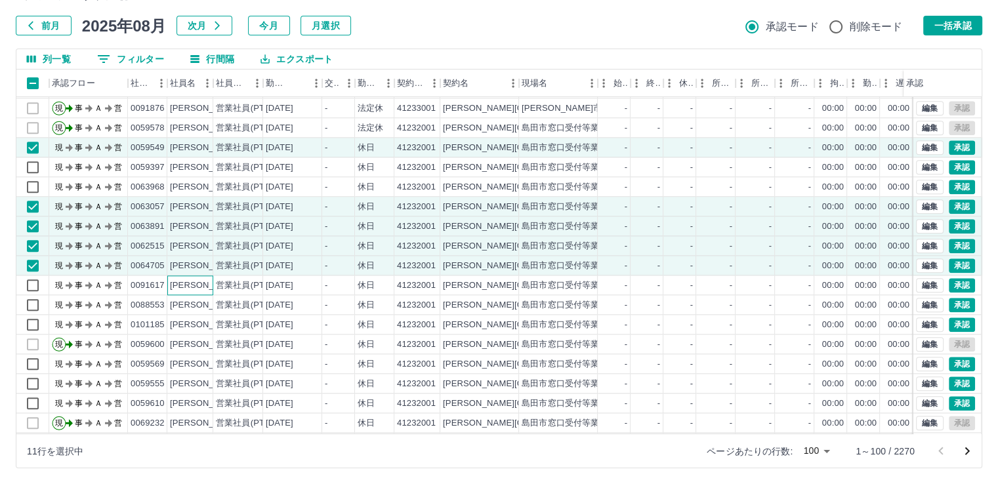
click at [202, 281] on div "[PERSON_NAME]" at bounding box center [206, 286] width 72 height 12
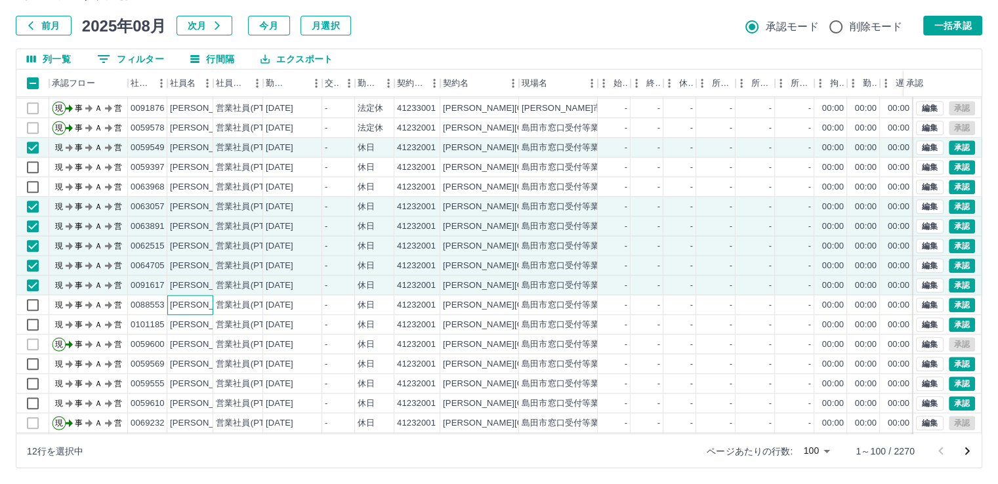
click at [203, 302] on div "[PERSON_NAME]" at bounding box center [206, 305] width 72 height 12
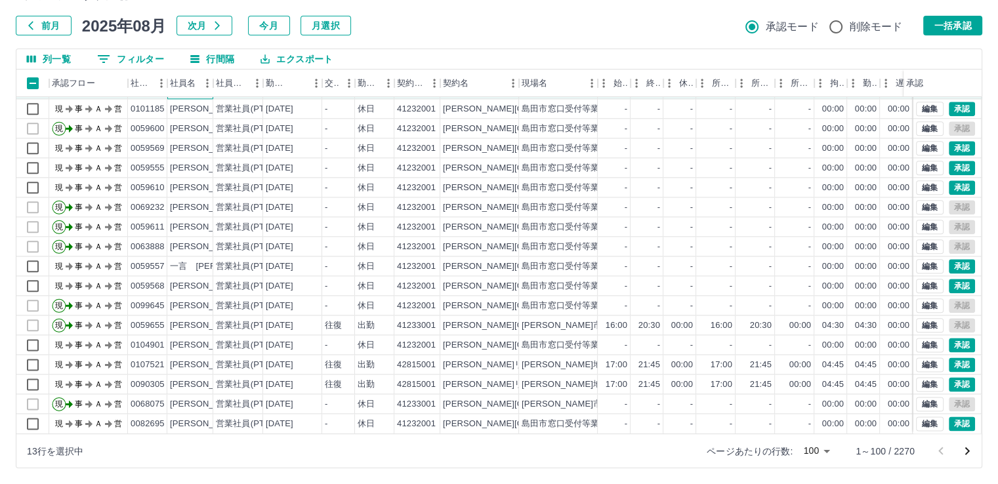
scroll to position [1641, 0]
click at [959, 26] on button "一括承認" at bounding box center [952, 26] width 59 height 20
click at [968, 449] on icon "次のページへ" at bounding box center [967, 452] width 16 height 16
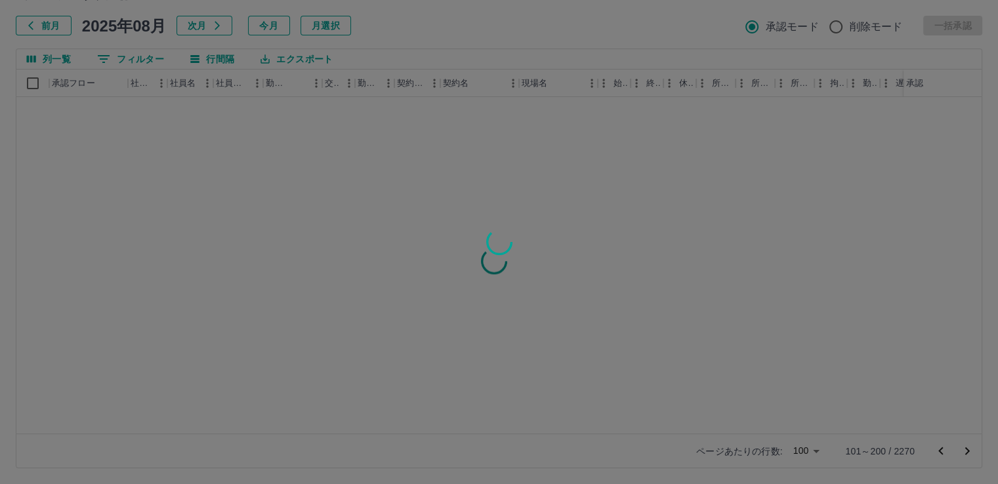
scroll to position [0, 0]
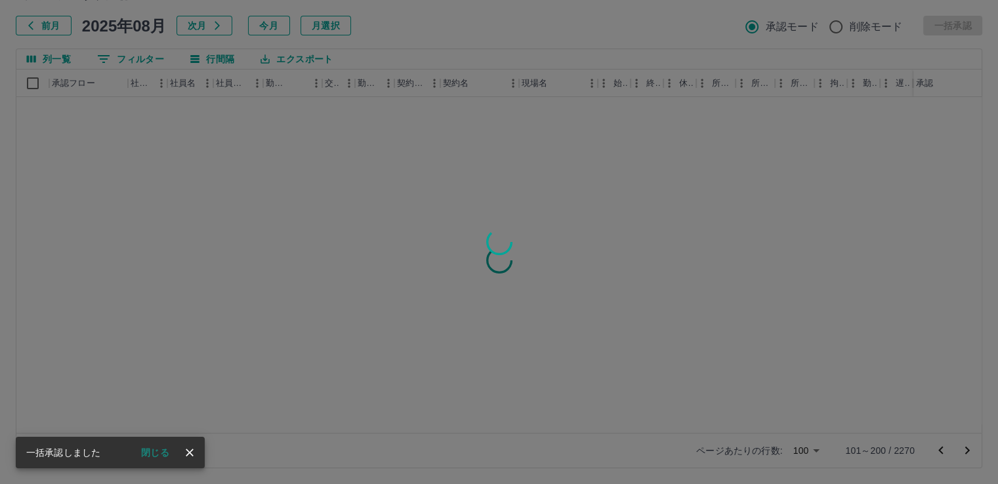
click at [156, 448] on button "閉じる" at bounding box center [155, 453] width 49 height 20
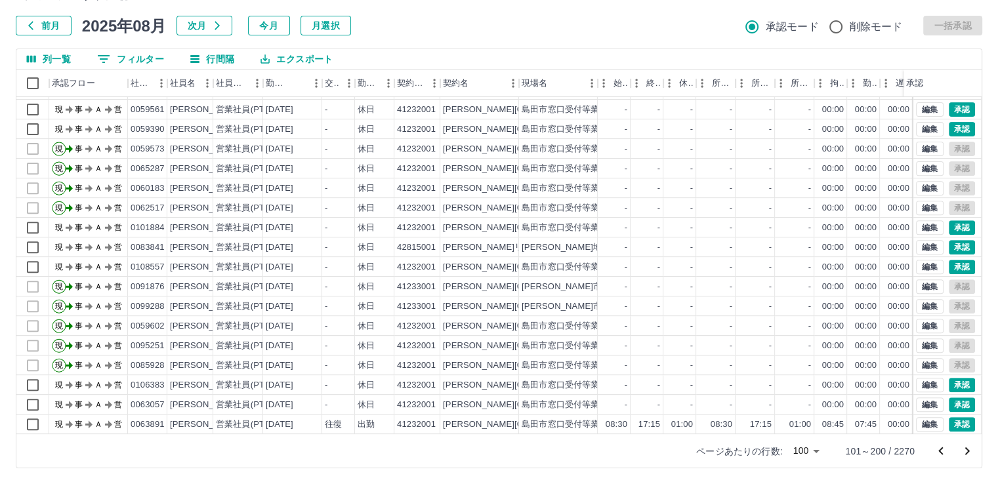
scroll to position [559, 0]
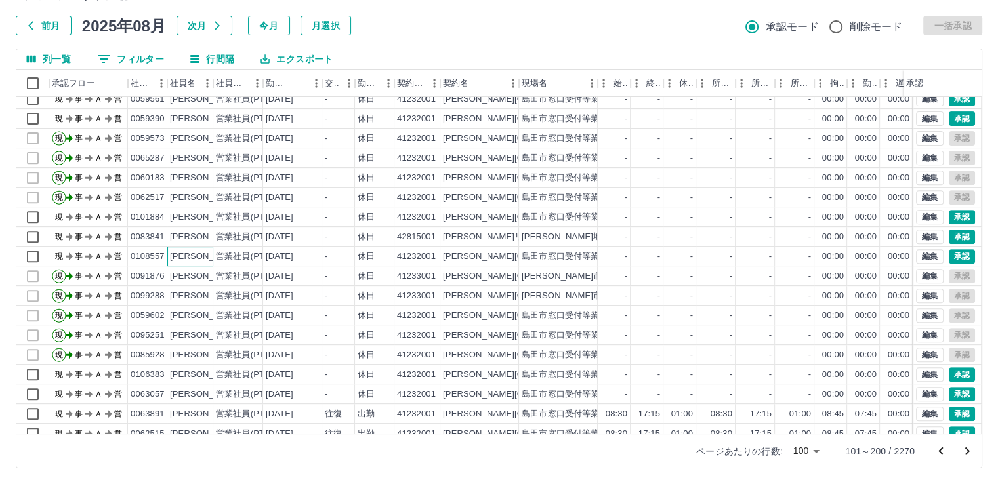
click at [207, 257] on div "[PERSON_NAME]" at bounding box center [206, 257] width 72 height 12
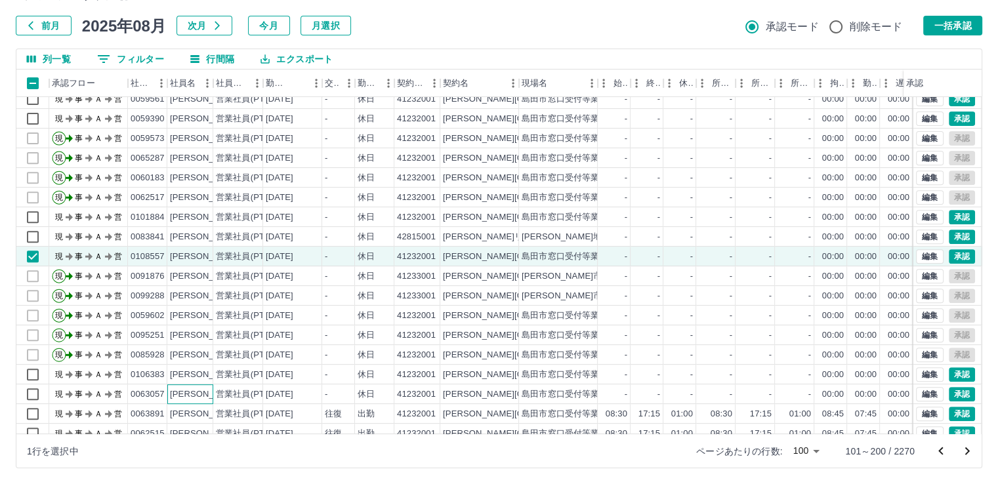
click at [199, 394] on div "[PERSON_NAME]" at bounding box center [206, 394] width 72 height 12
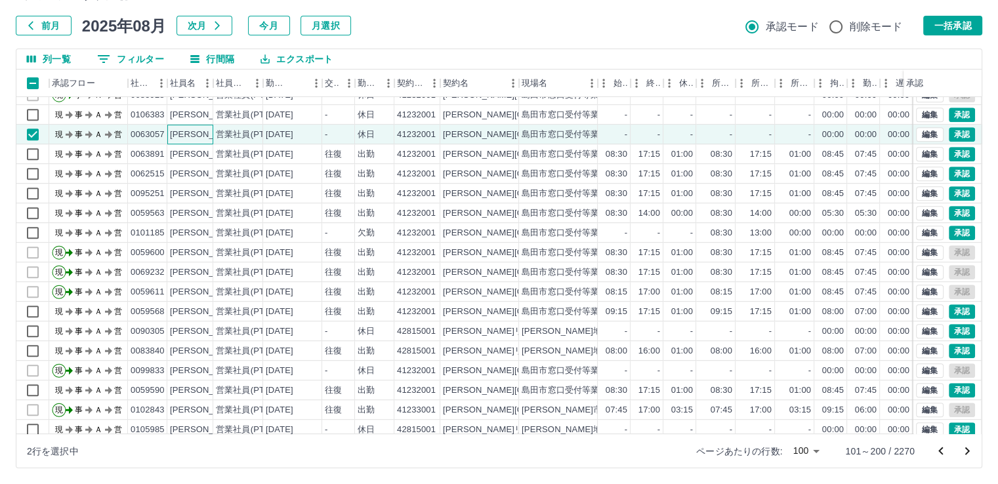
scroll to position [840, 0]
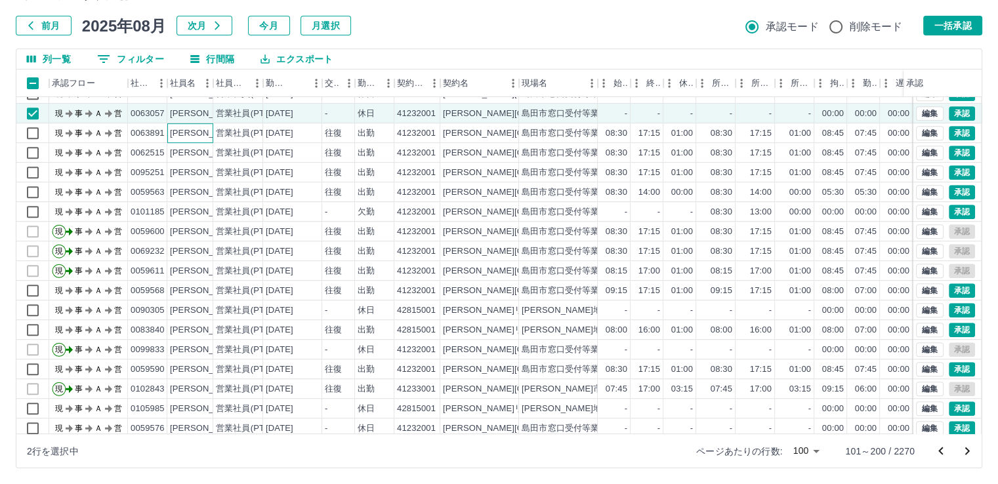
click at [207, 129] on div "[PERSON_NAME]" at bounding box center [206, 133] width 72 height 12
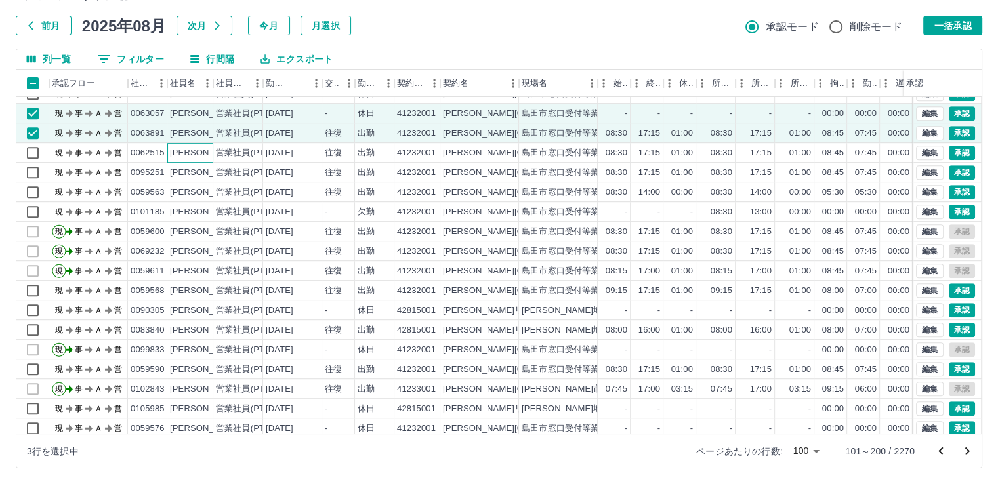
click at [205, 150] on div "[PERSON_NAME]" at bounding box center [206, 153] width 72 height 12
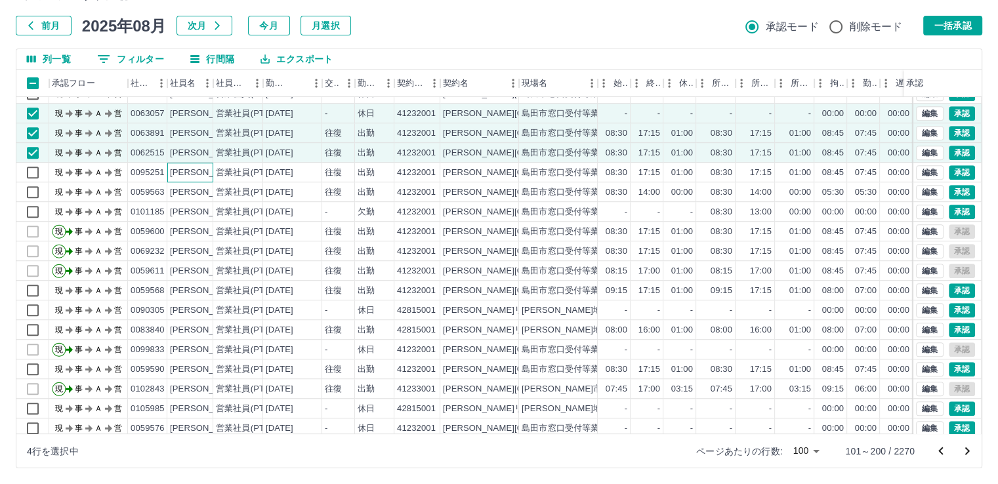
click at [206, 173] on div "[PERSON_NAME]" at bounding box center [206, 173] width 72 height 12
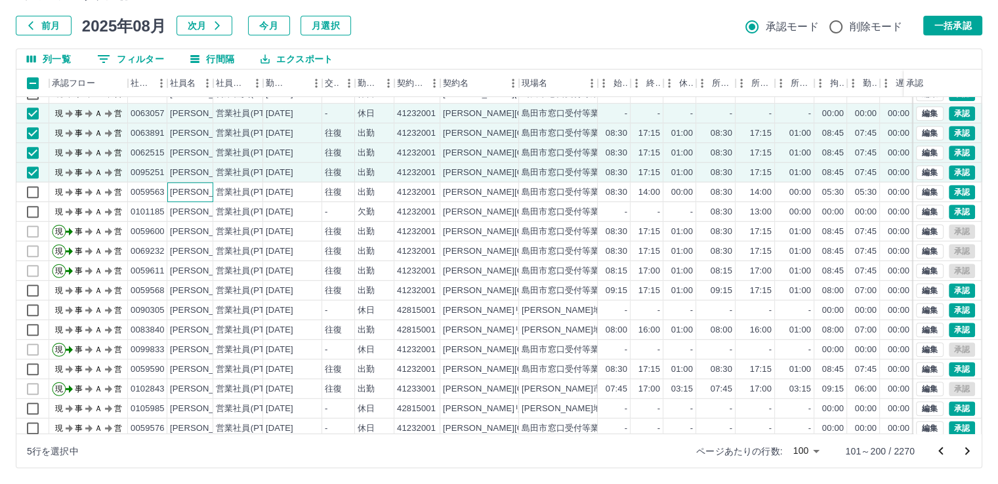
click at [206, 188] on div "[PERSON_NAME]" at bounding box center [206, 192] width 72 height 12
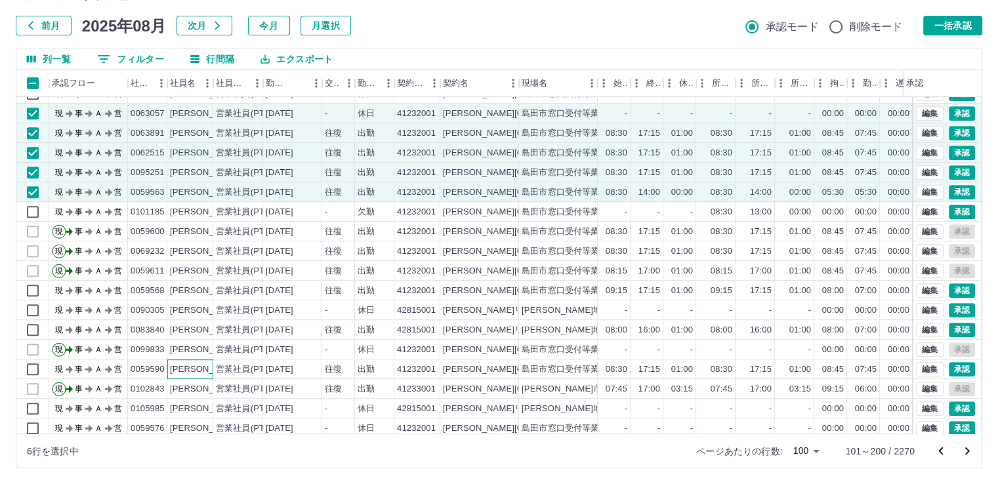
click at [207, 369] on div "[PERSON_NAME]" at bounding box center [206, 370] width 72 height 12
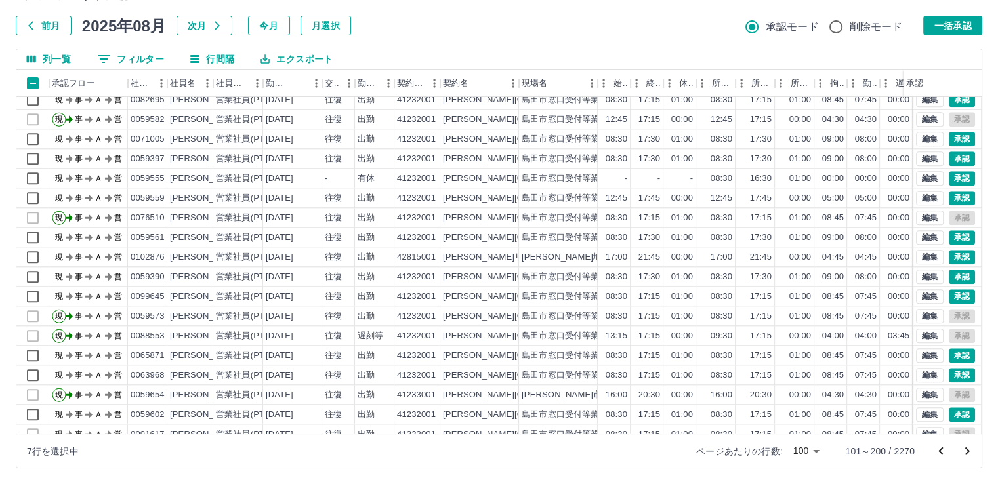
scroll to position [1386, 0]
click at [198, 414] on div "[PERSON_NAME]" at bounding box center [206, 414] width 72 height 12
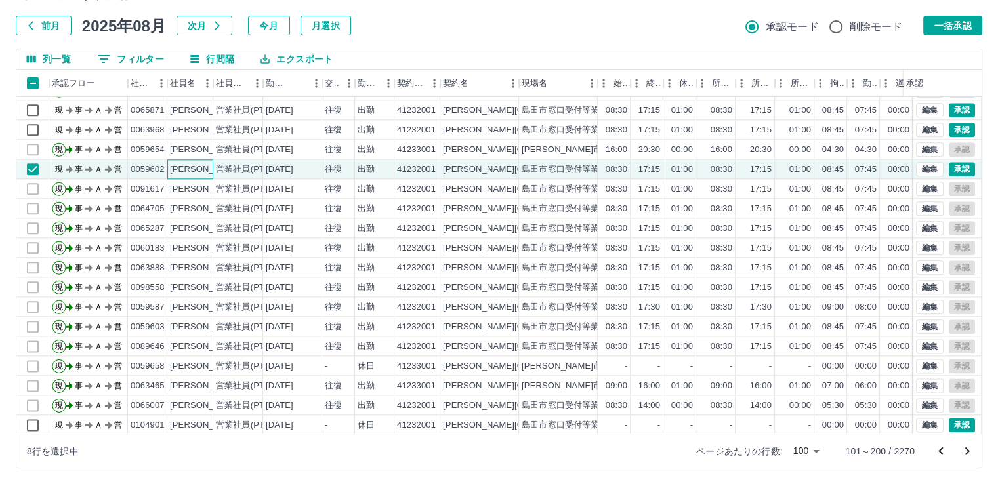
scroll to position [1641, 0]
click at [966, 27] on button "一括承認" at bounding box center [952, 26] width 59 height 20
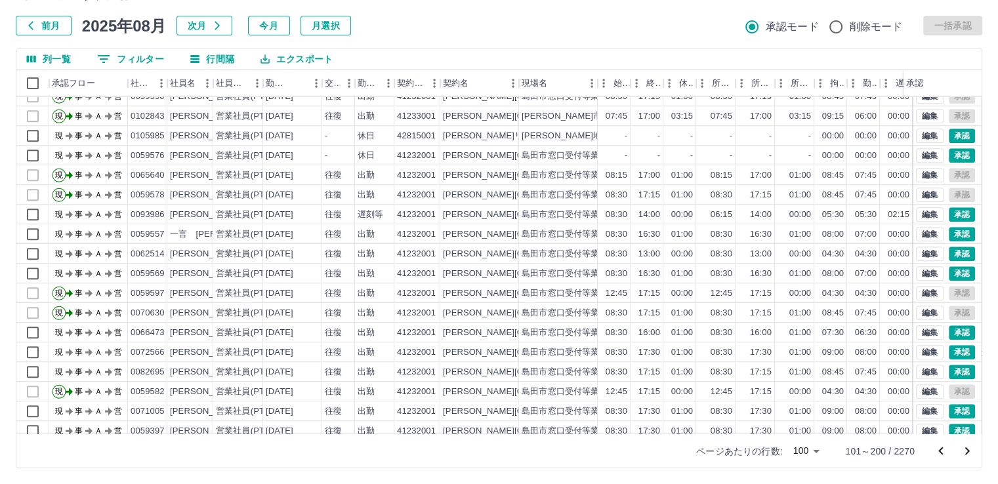
scroll to position [1108, 0]
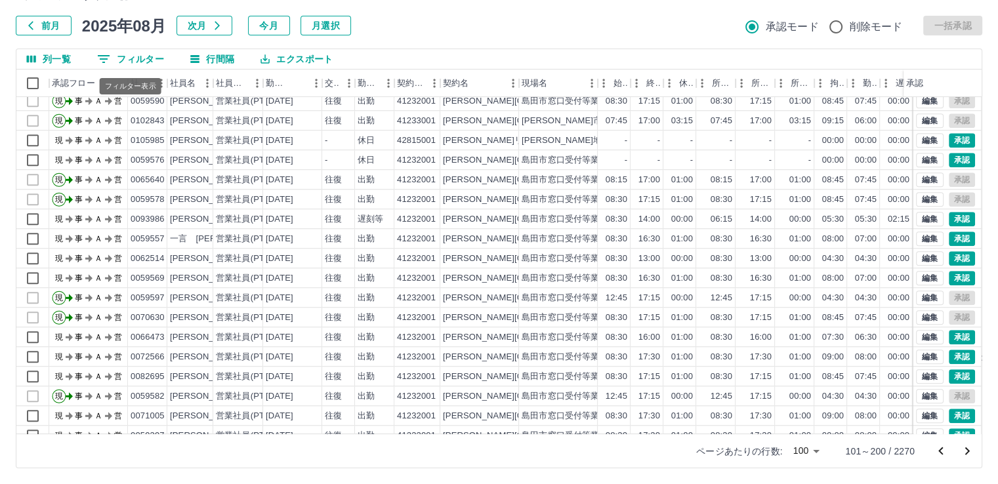
click at [134, 56] on button "0 フィルター" at bounding box center [131, 59] width 88 height 20
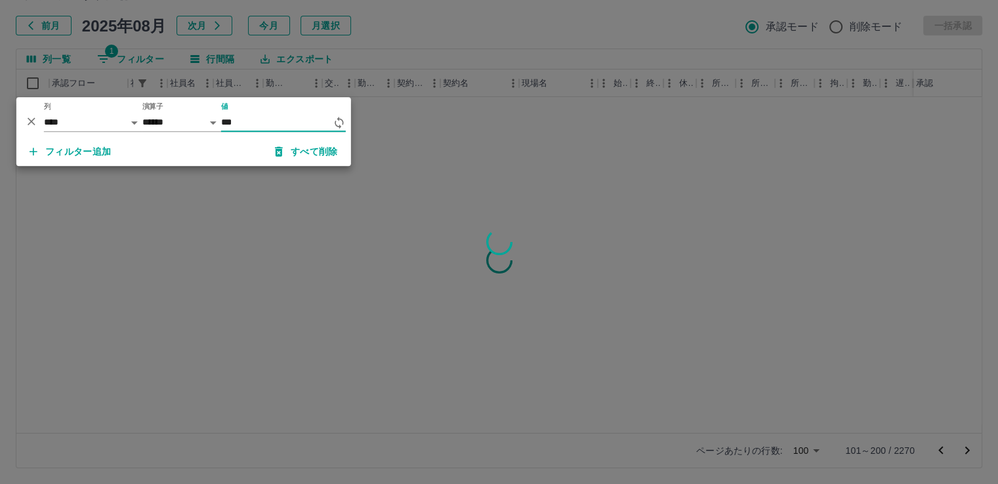
scroll to position [0, 0]
type input "*******"
click at [402, 136] on div at bounding box center [499, 242] width 998 height 484
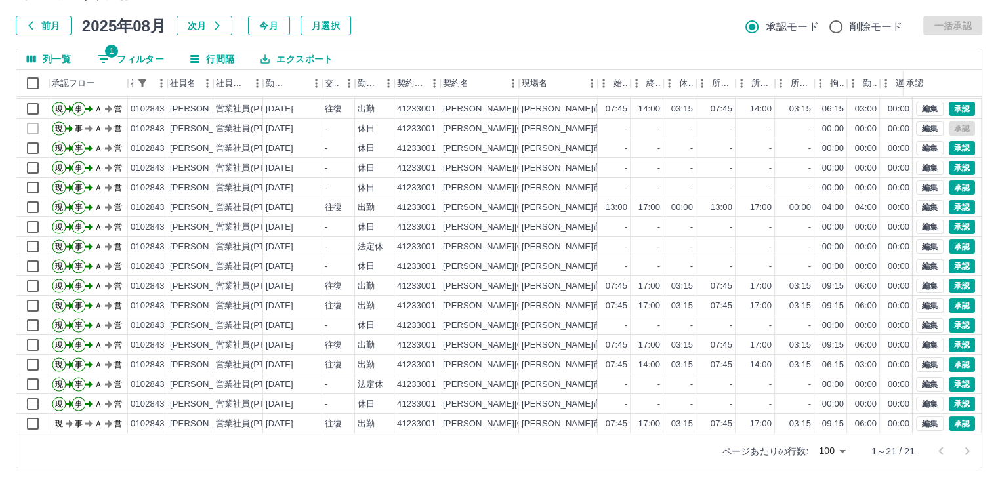
scroll to position [86, 0]
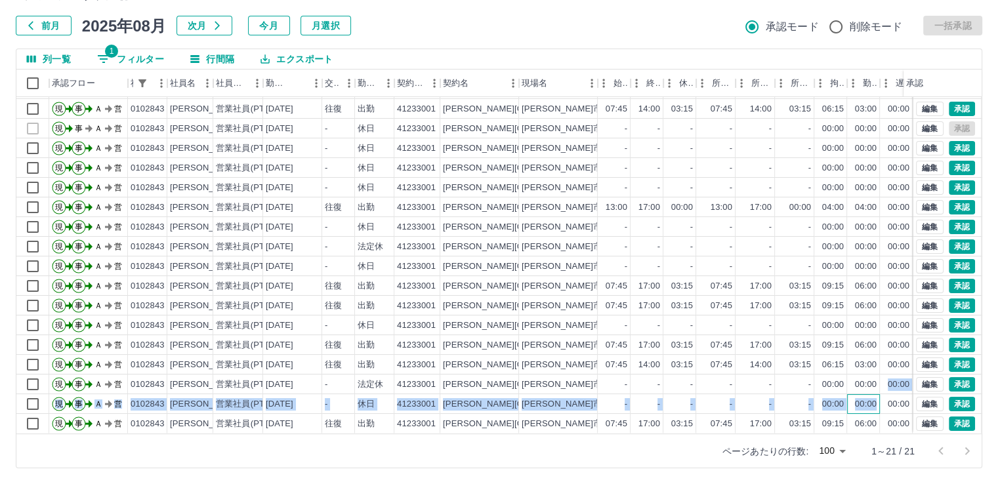
drag, startPoint x: 878, startPoint y: 385, endPoint x: 879, endPoint y: 373, distance: 11.8
click at [879, 374] on div "現 事 Ａ 営 0102843 大石　詩和 営業社員(PT契約) 2025-08-20 - 休日 41233001 島田市 島田市自動車等運転管理業務包括業務…" at bounding box center [554, 247] width 1077 height 374
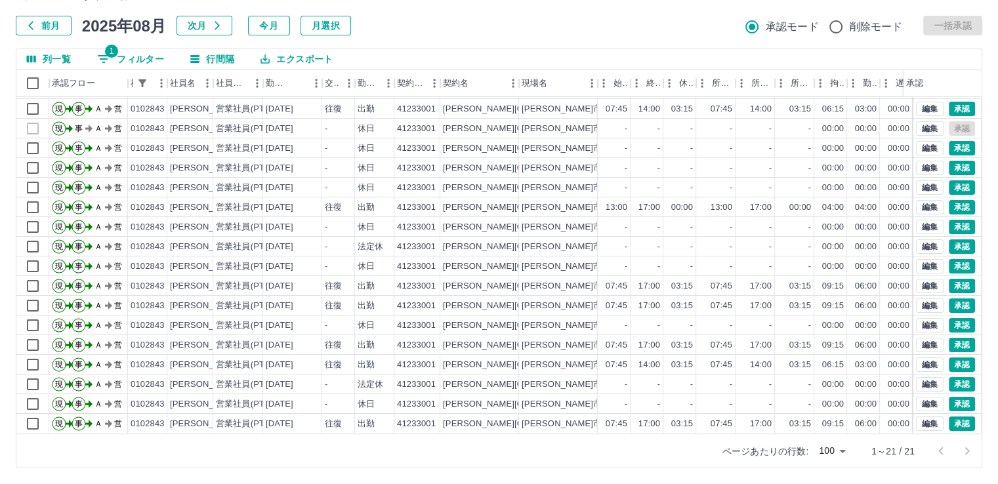
click at [615, 17] on div "前月 2025年08月 次月 今月 月選択 承認モード 削除モード 一括承認" at bounding box center [499, 26] width 966 height 20
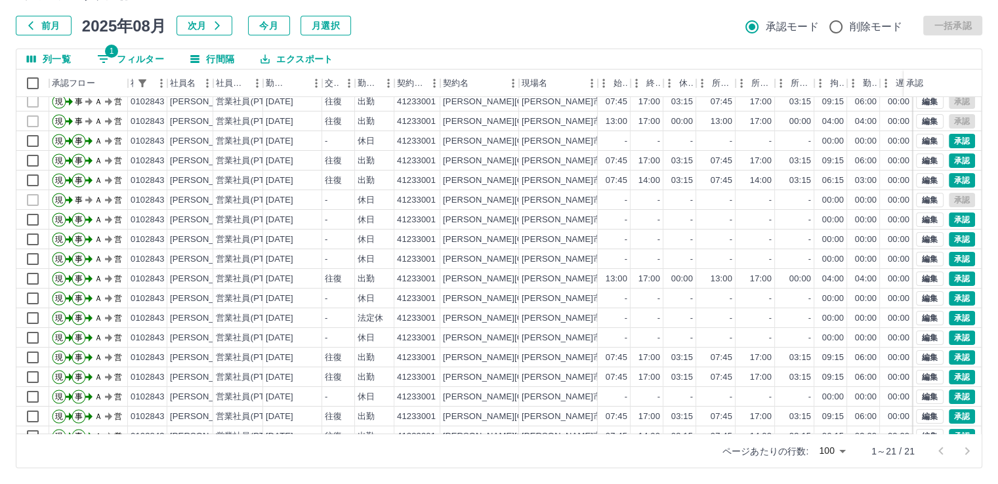
scroll to position [0, 0]
